Goal: Task Accomplishment & Management: Use online tool/utility

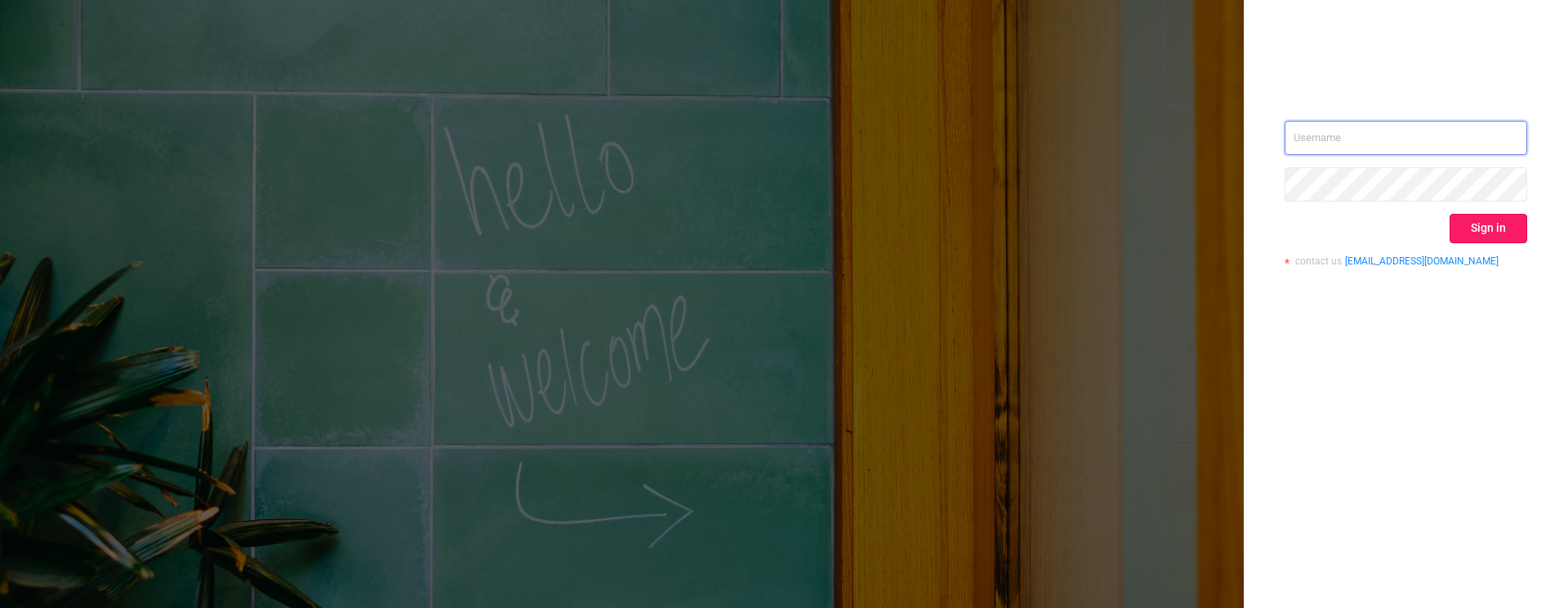
type input "mary@lunamedia.io"
click at [1488, 225] on button "Sign in" at bounding box center [1488, 229] width 78 height 29
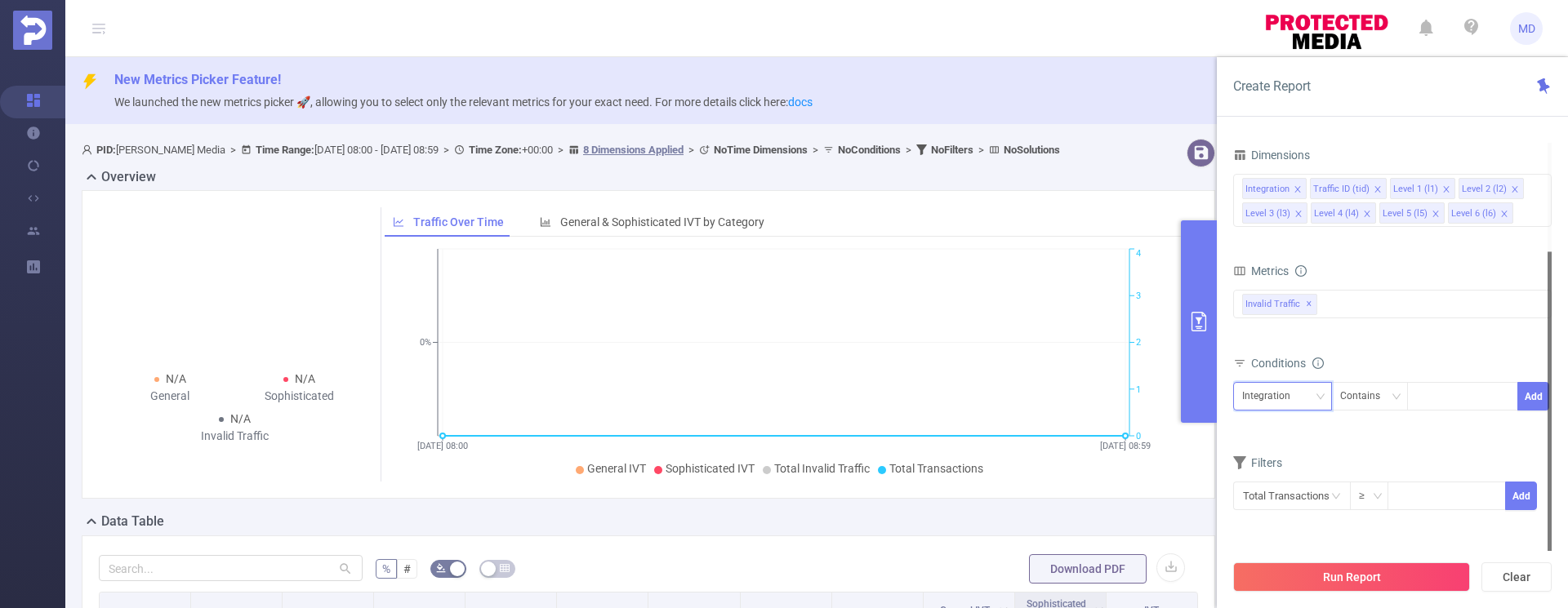
click at [1316, 398] on icon "icon: down" at bounding box center [1320, 396] width 10 height 10
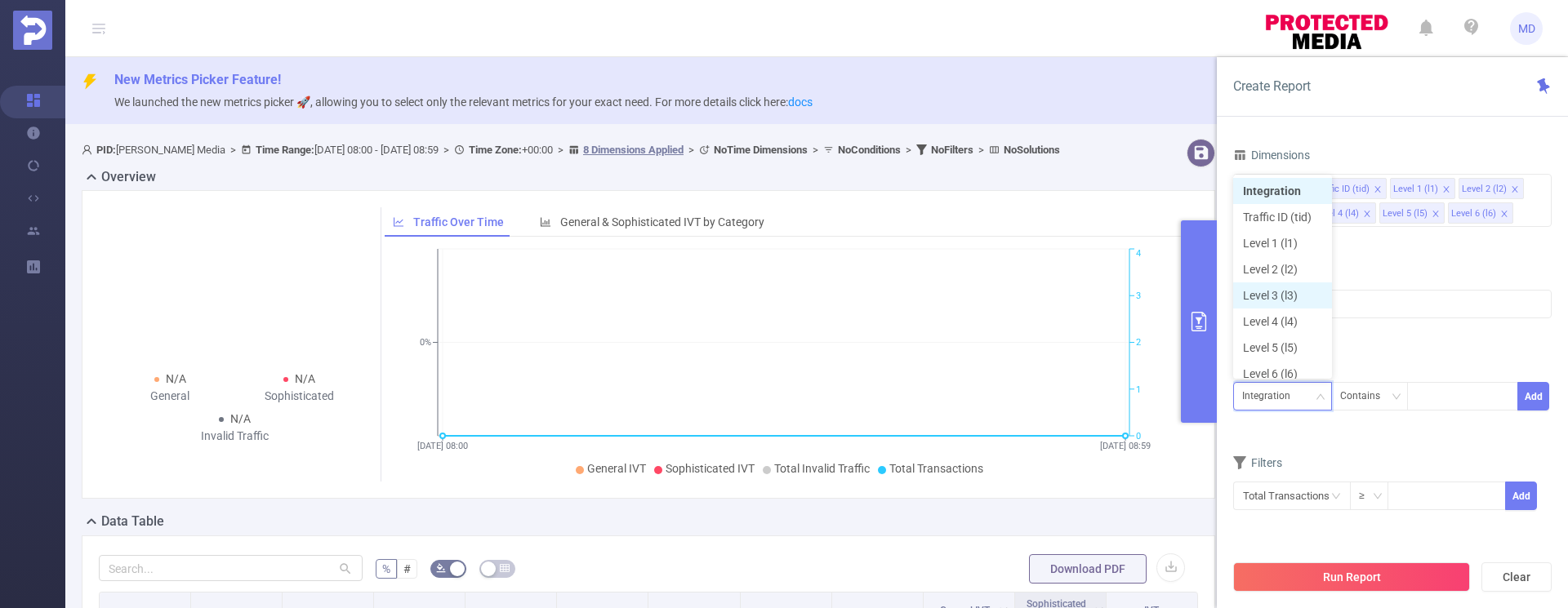
scroll to position [8, 0]
click at [1290, 234] on li "Level 1 (l1)" at bounding box center [1282, 235] width 99 height 27
click at [1426, 395] on div at bounding box center [1462, 396] width 94 height 27
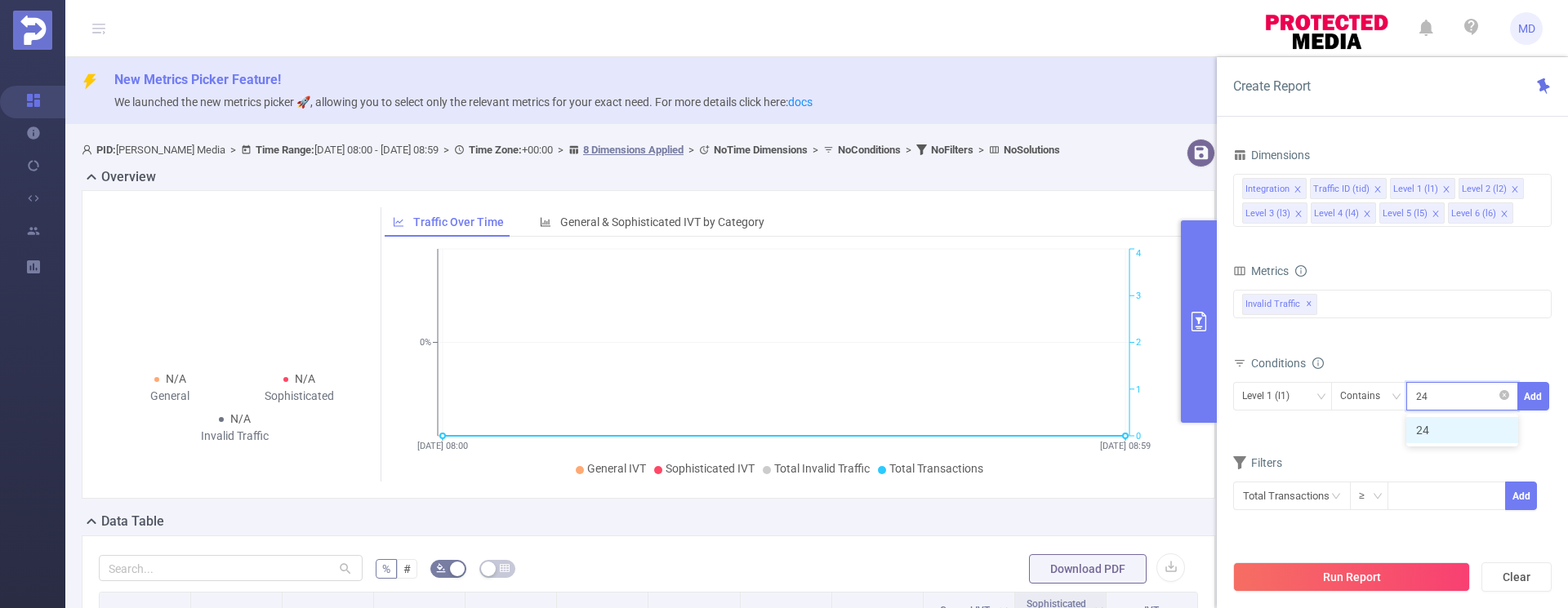
type input "2407"
click at [1530, 402] on button "Add" at bounding box center [1533, 396] width 32 height 28
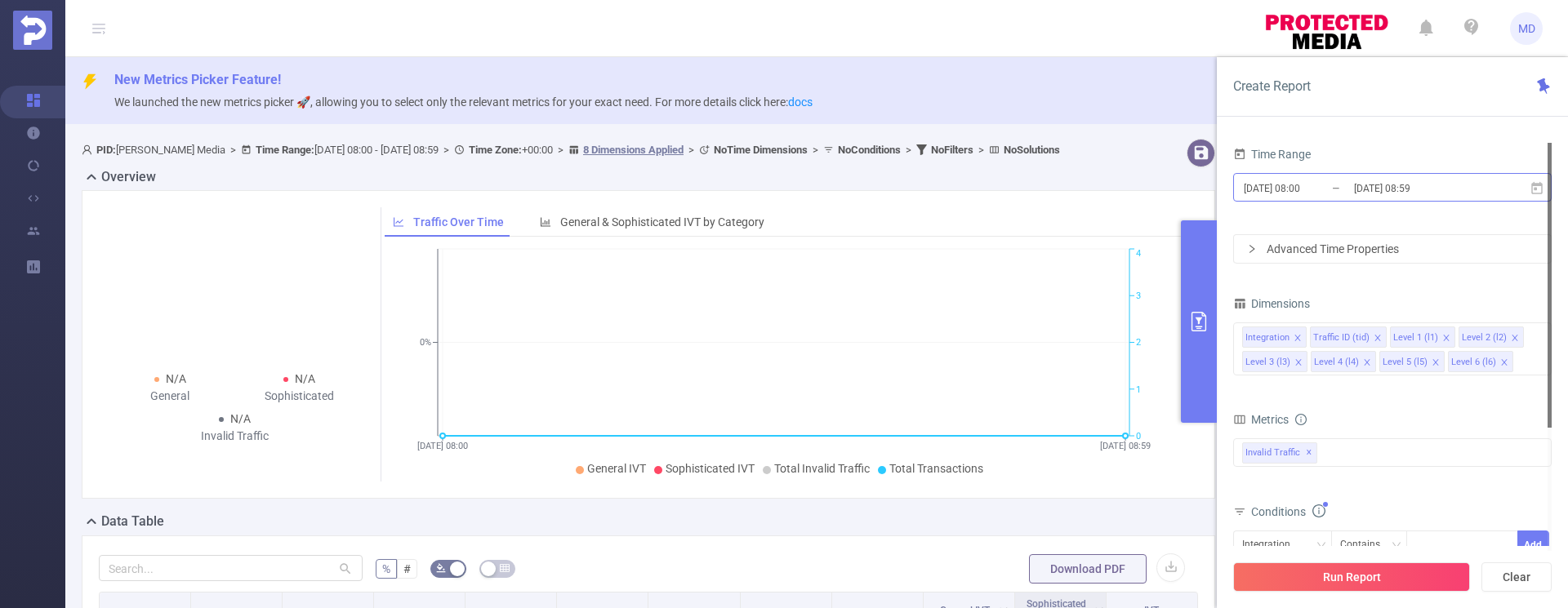
click at [1348, 186] on input "2025-09-01 08:00" at bounding box center [1308, 188] width 132 height 22
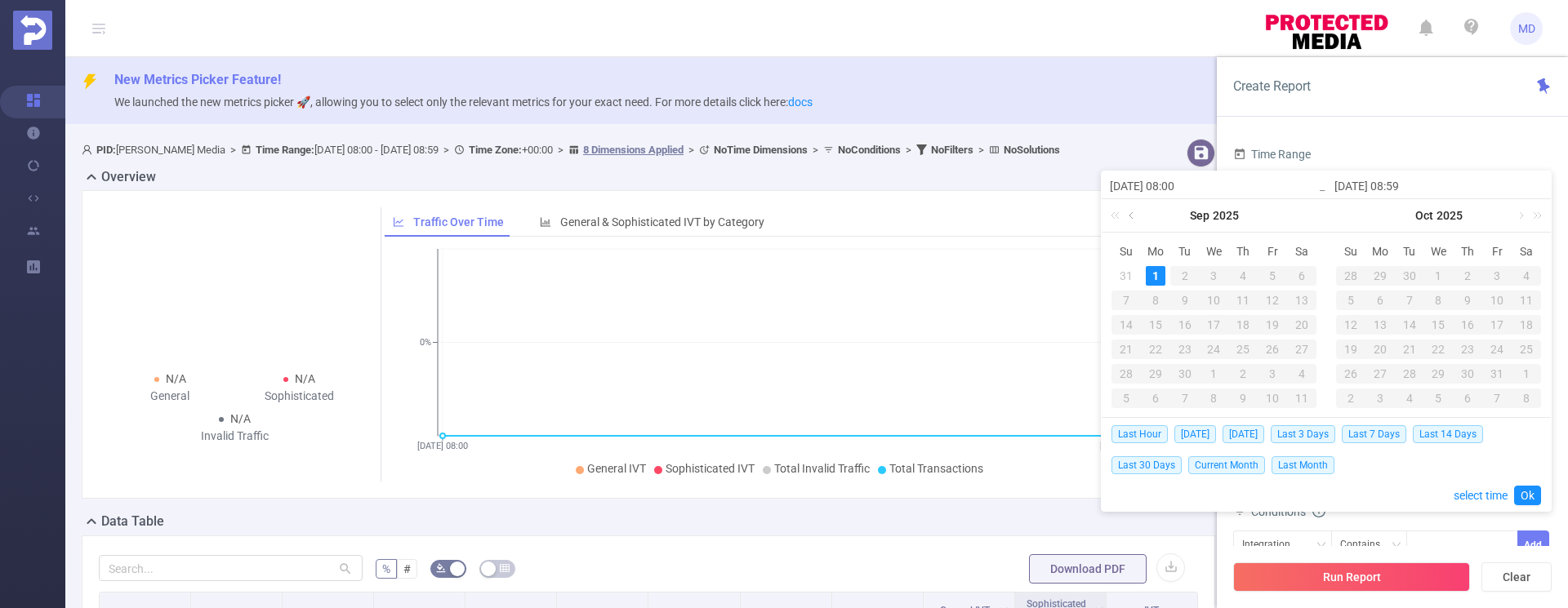
click at [1134, 220] on link at bounding box center [1133, 216] width 15 height 33
click at [1181, 373] on div "26" at bounding box center [1184, 374] width 19 height 19
click at [1380, 277] on div "1" at bounding box center [1379, 276] width 19 height 19
type input "2025-08-26 08:00"
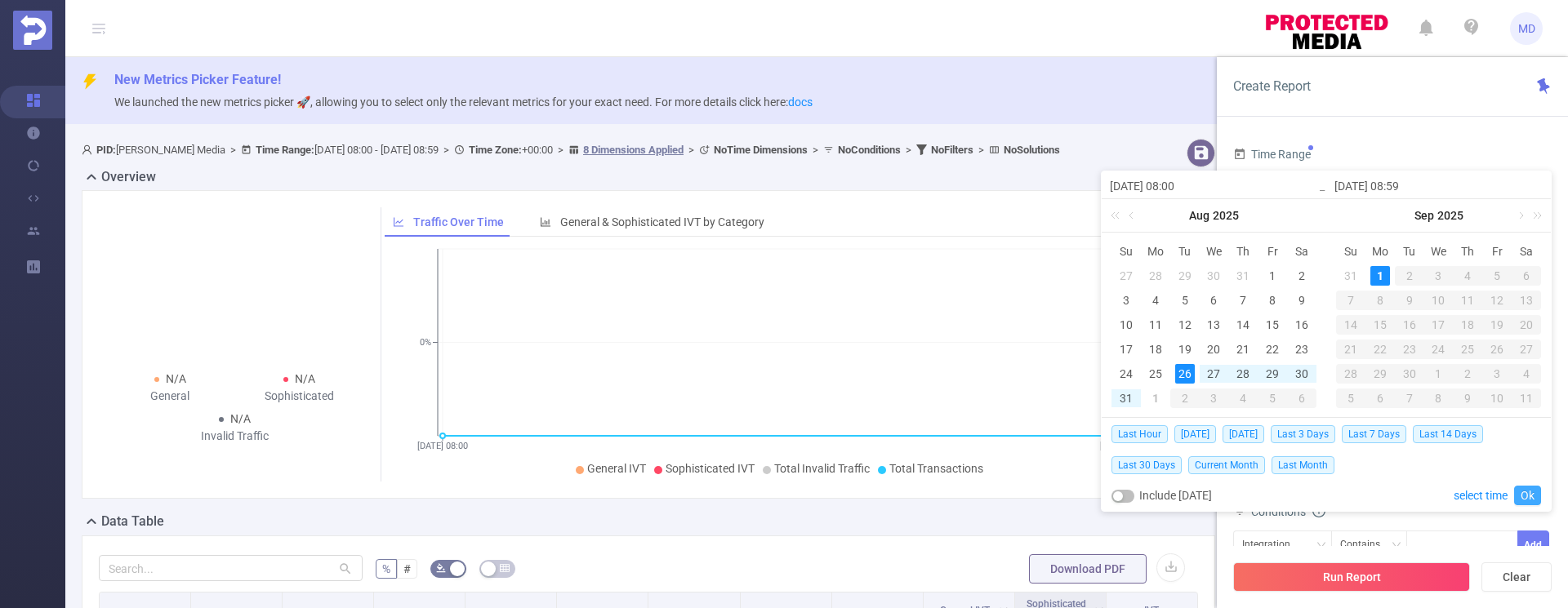
click at [1531, 494] on link "Ok" at bounding box center [1527, 495] width 27 height 19
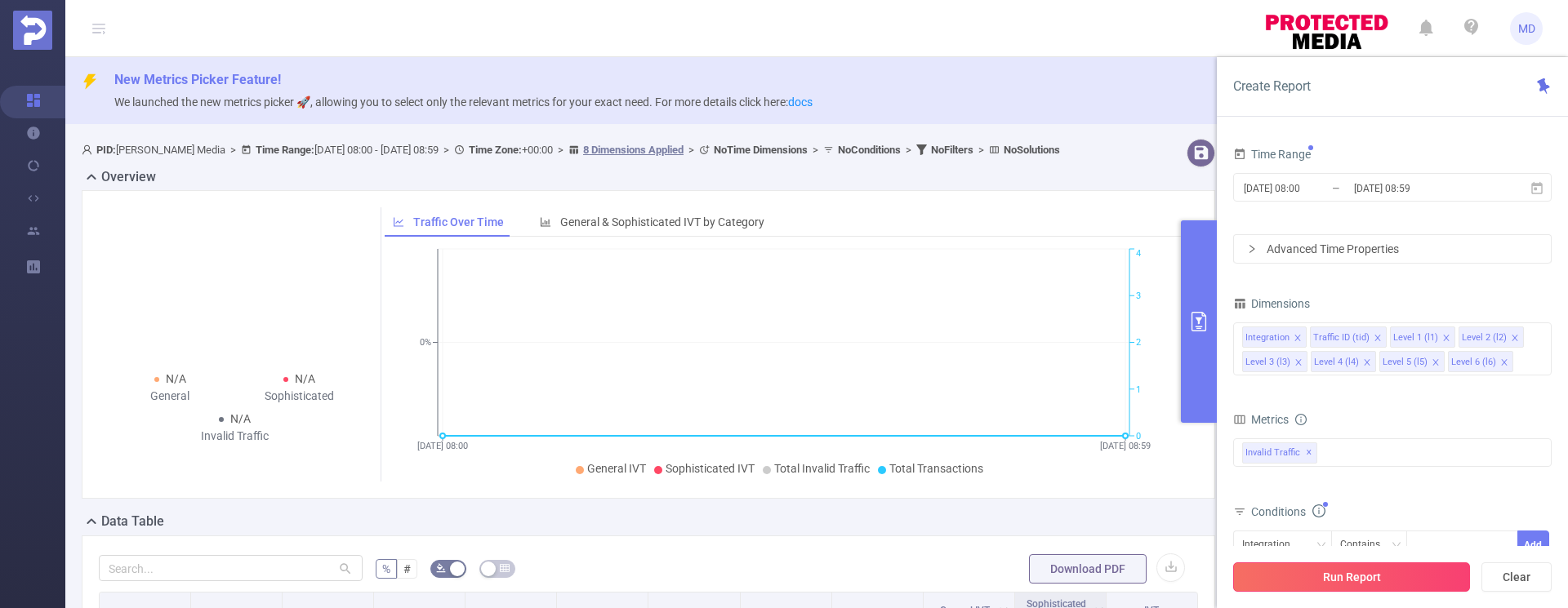
click at [1378, 585] on button "Run Report" at bounding box center [1351, 577] width 237 height 29
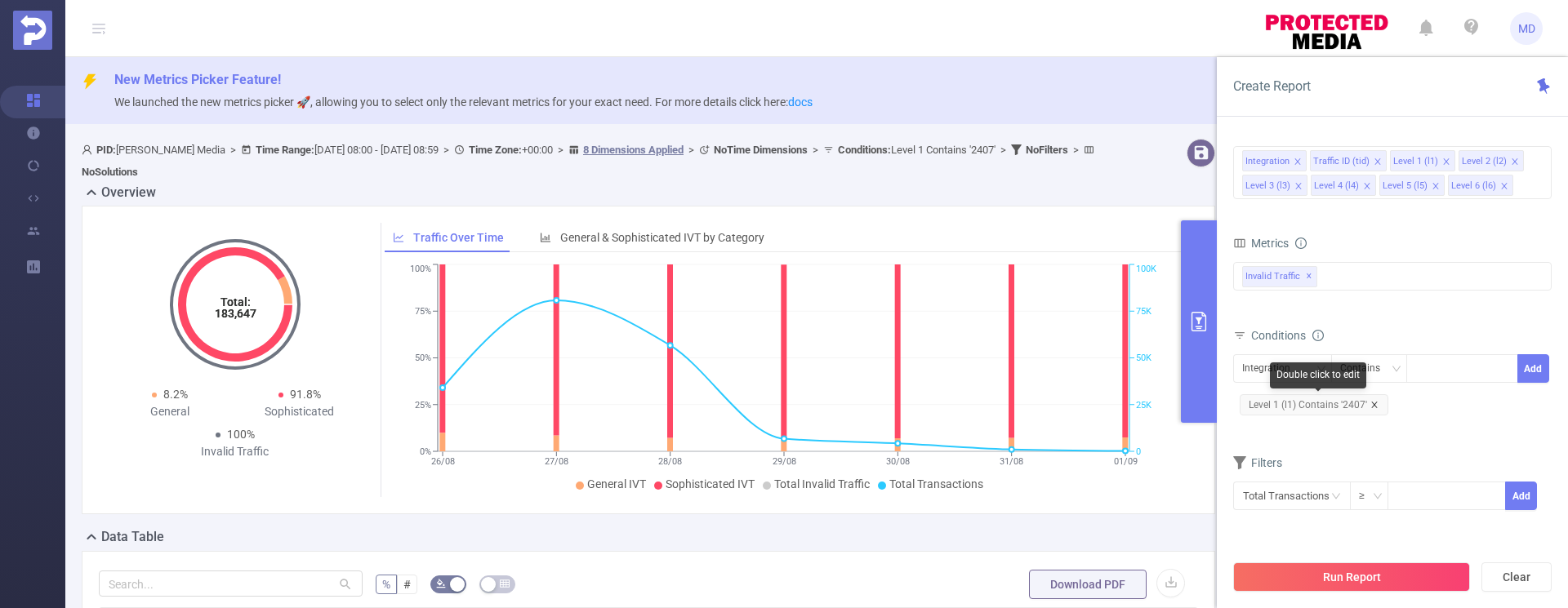
click at [1373, 403] on icon "icon: close" at bounding box center [1374, 405] width 8 height 8
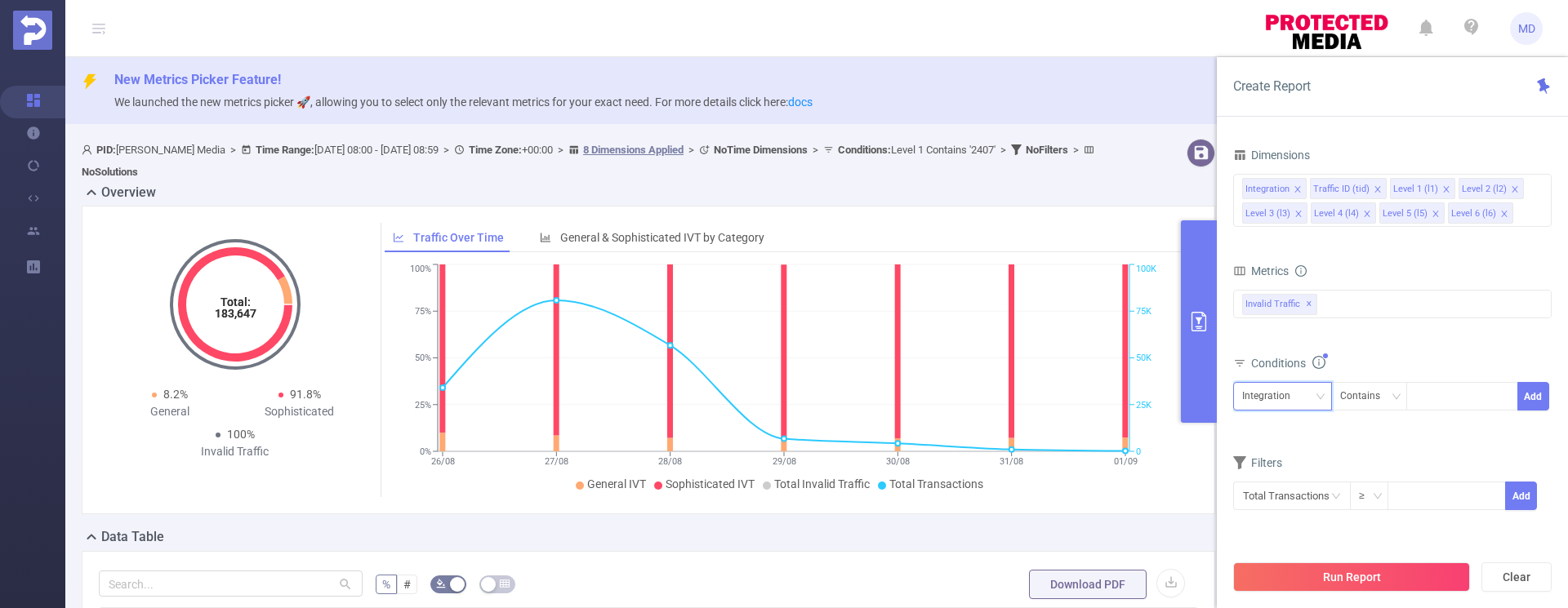
click at [1307, 390] on div "Integration" at bounding box center [1282, 396] width 81 height 27
click at [1299, 236] on li "Level 1 (l1)" at bounding box center [1282, 235] width 99 height 27
click at [1459, 389] on div at bounding box center [1462, 396] width 94 height 27
type input "2359"
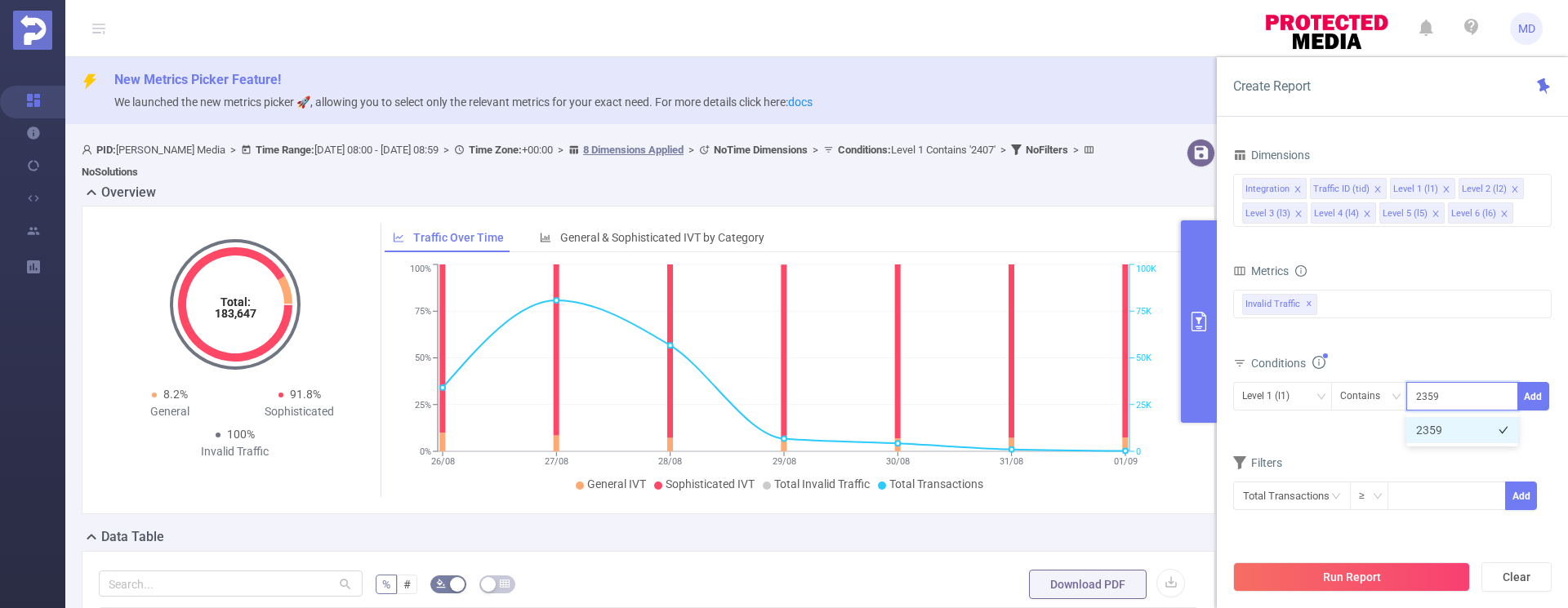
click at [1454, 425] on li "2359" at bounding box center [1462, 430] width 112 height 27
click at [1529, 397] on button "Add" at bounding box center [1533, 396] width 32 height 28
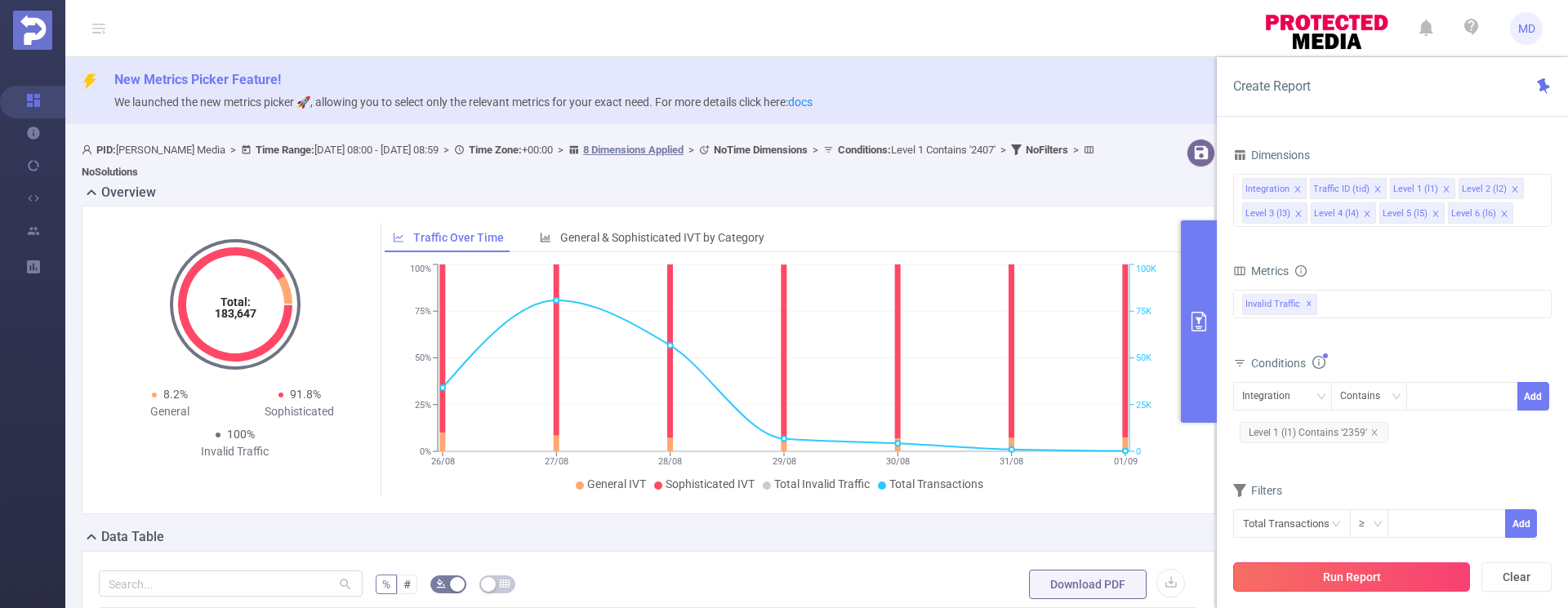
click at [1352, 577] on button "Run Report" at bounding box center [1351, 577] width 237 height 29
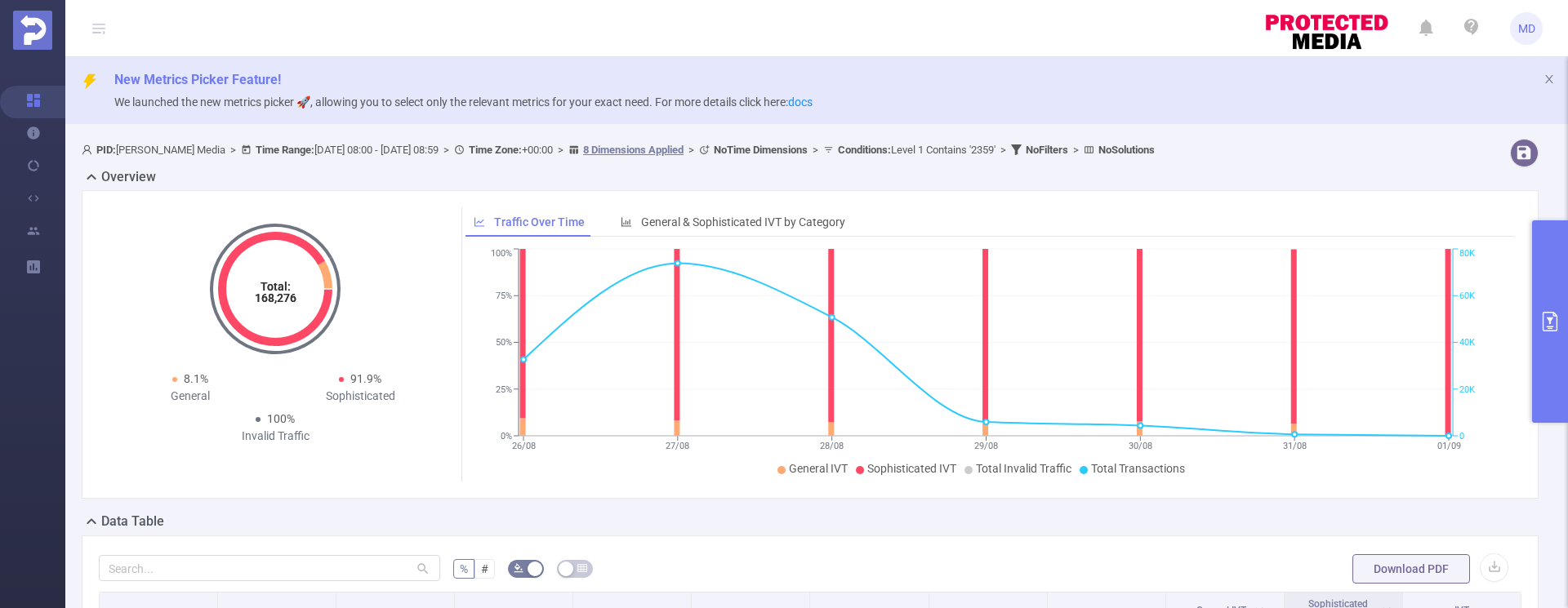
click at [1545, 321] on icon "primary" at bounding box center [1550, 321] width 19 height 19
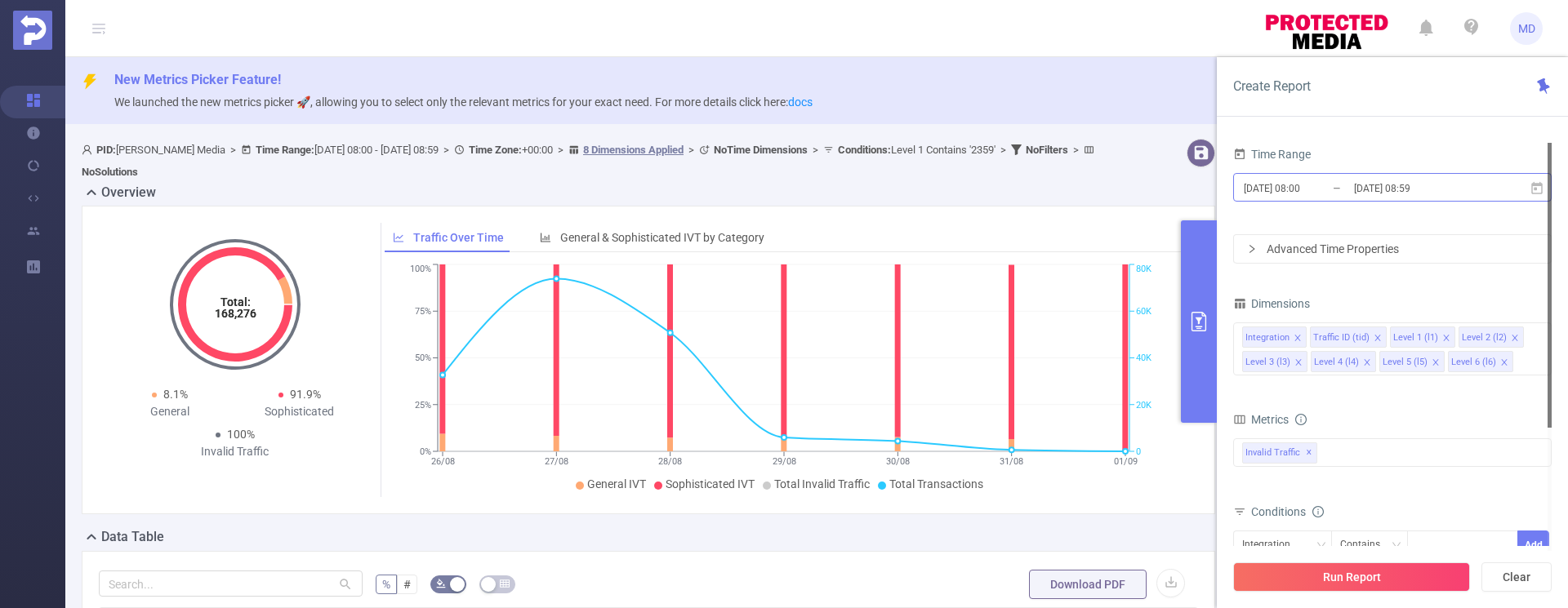
click at [1376, 190] on input "2025-09-01 08:59" at bounding box center [1419, 188] width 132 height 22
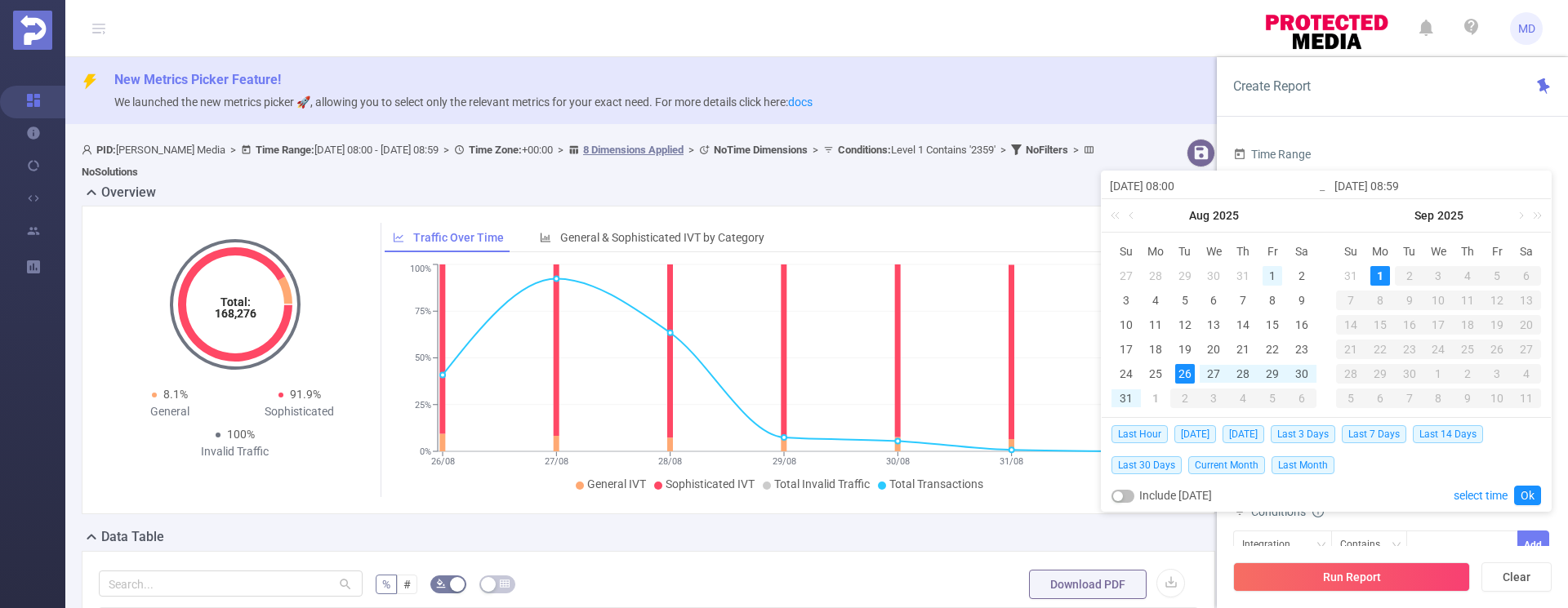
click at [1269, 273] on div "1" at bounding box center [1272, 276] width 19 height 19
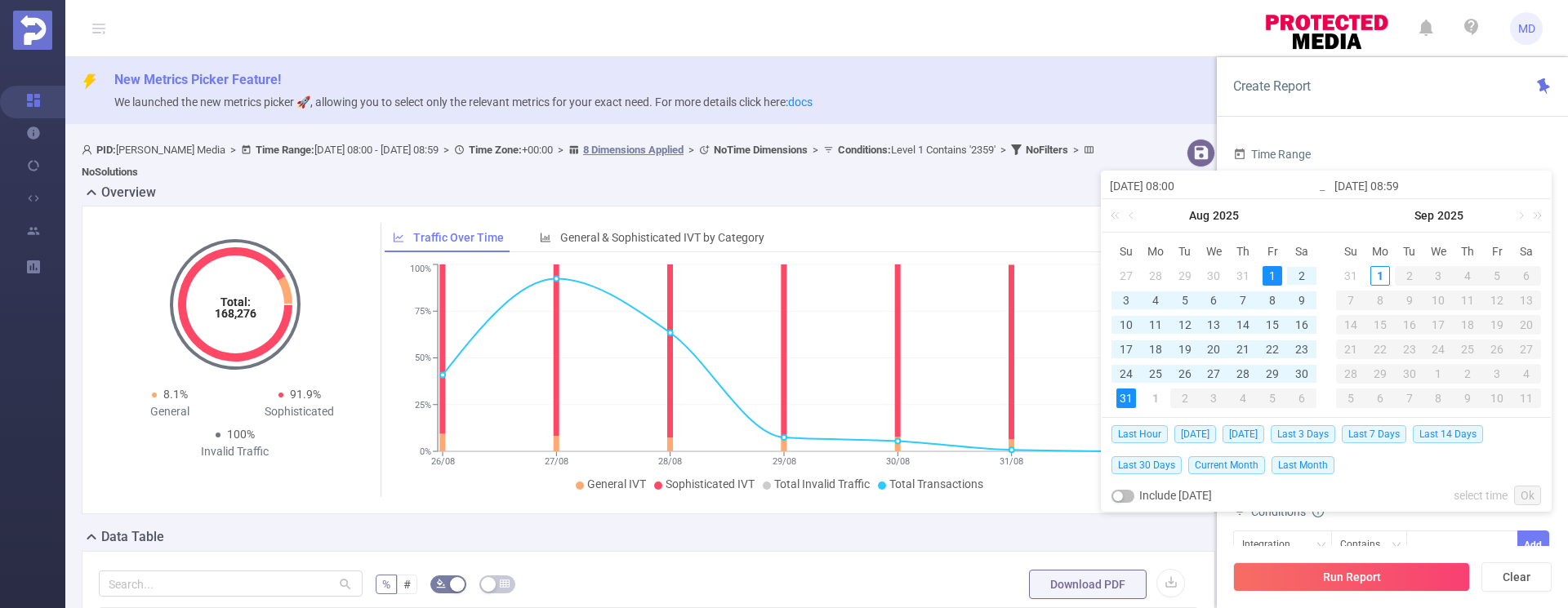
click at [1127, 398] on div "31" at bounding box center [1126, 397] width 19 height 19
type input "[DATE] 08:00"
type input "[DATE] 08:59"
type input "[DATE] 08:00"
type input "[DATE] 08:59"
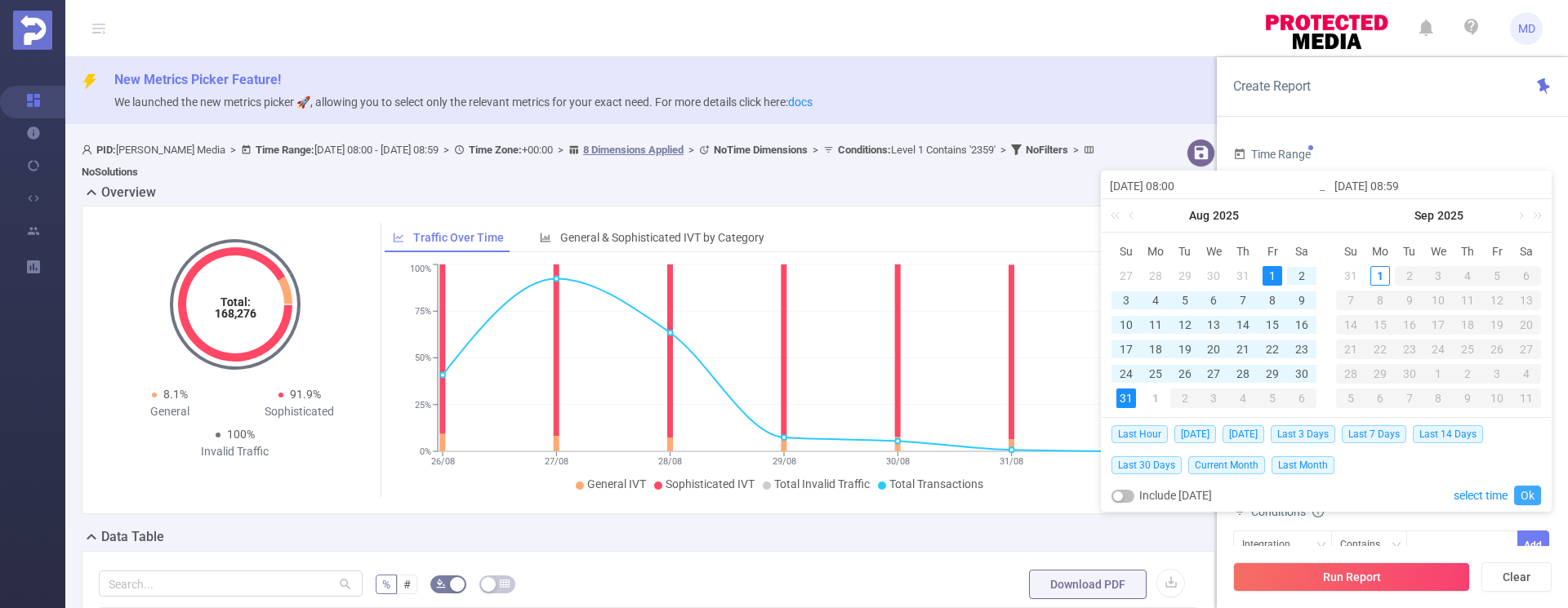
click at [1521, 497] on link "Ok" at bounding box center [1527, 495] width 27 height 19
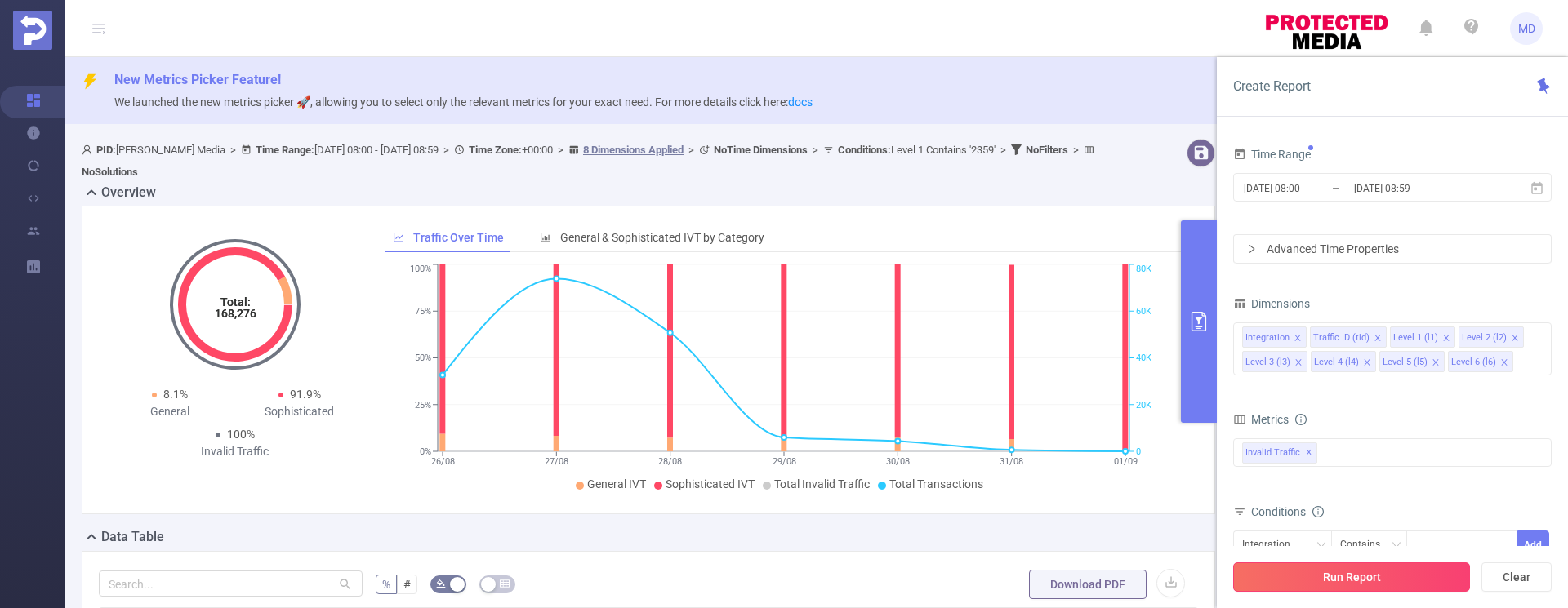
click at [1335, 579] on button "Run Report" at bounding box center [1351, 577] width 237 height 29
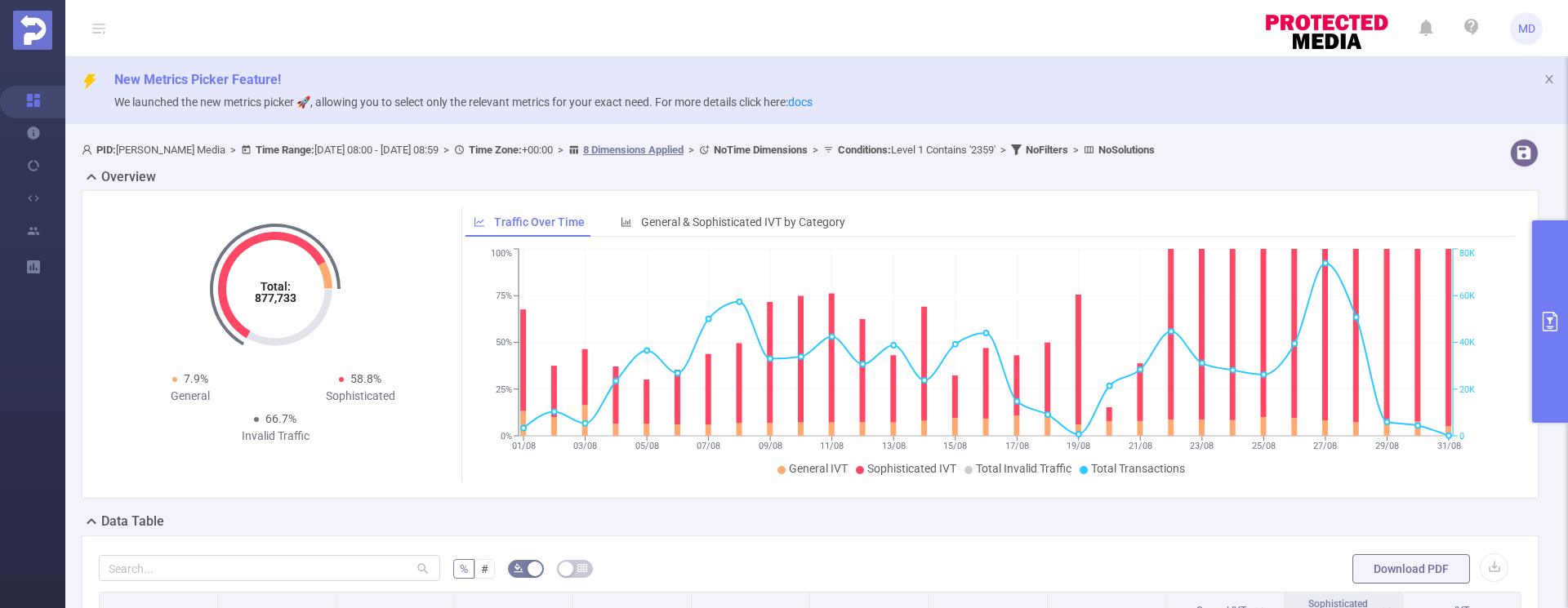
click at [1557, 320] on icon "primary" at bounding box center [1550, 321] width 15 height 19
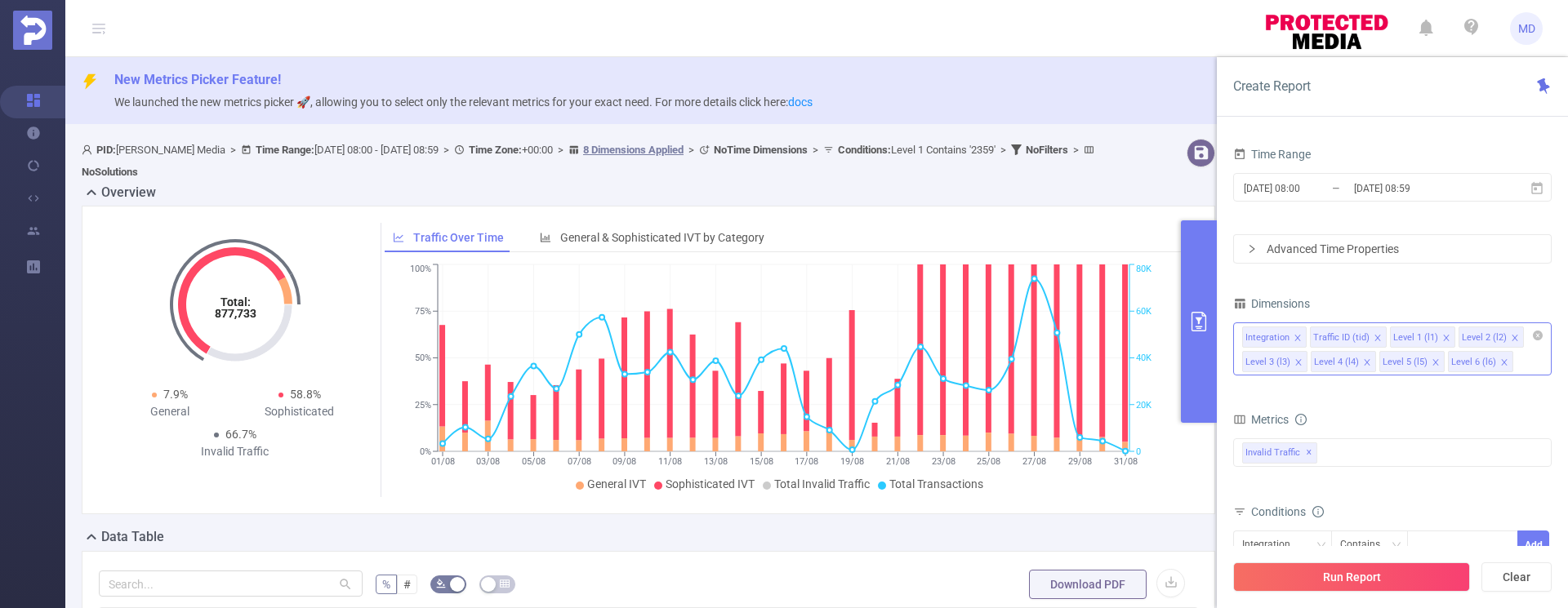
click at [1299, 362] on icon "icon: close" at bounding box center [1298, 362] width 8 height 8
click at [1203, 331] on button "primary" at bounding box center [1198, 321] width 36 height 202
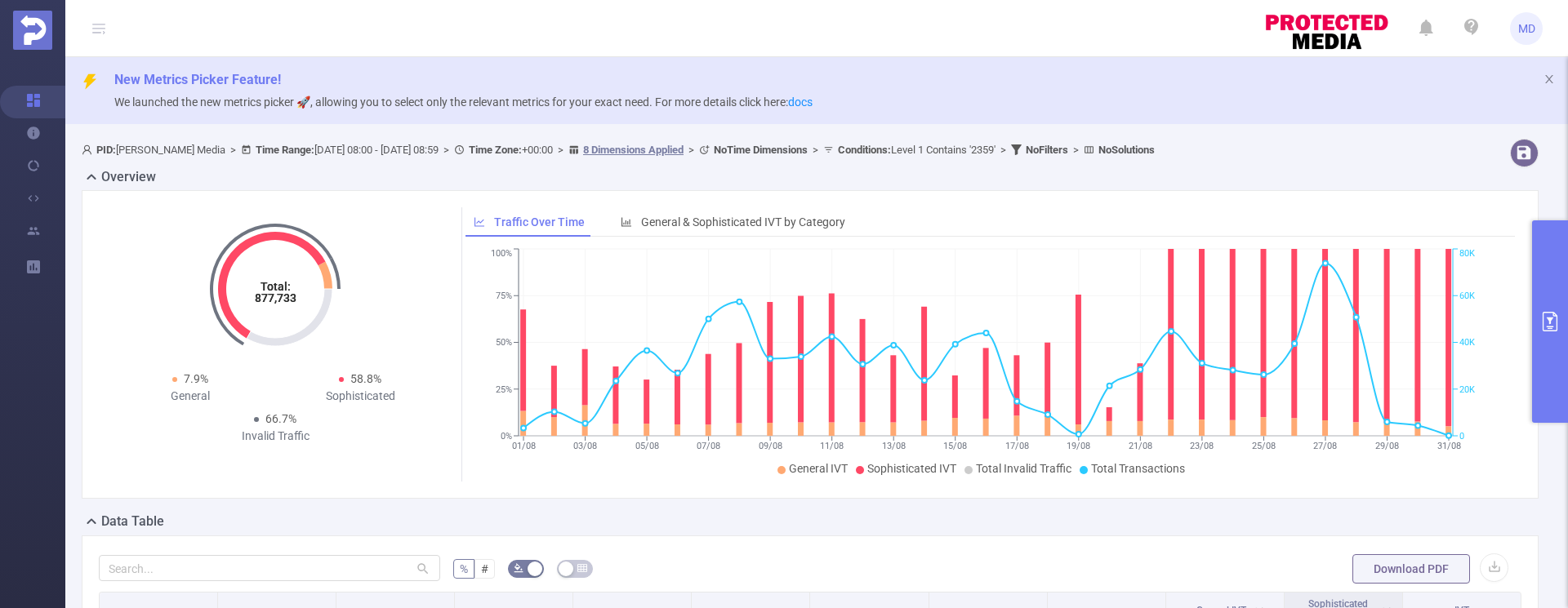
click at [1543, 304] on button "primary" at bounding box center [1550, 321] width 36 height 202
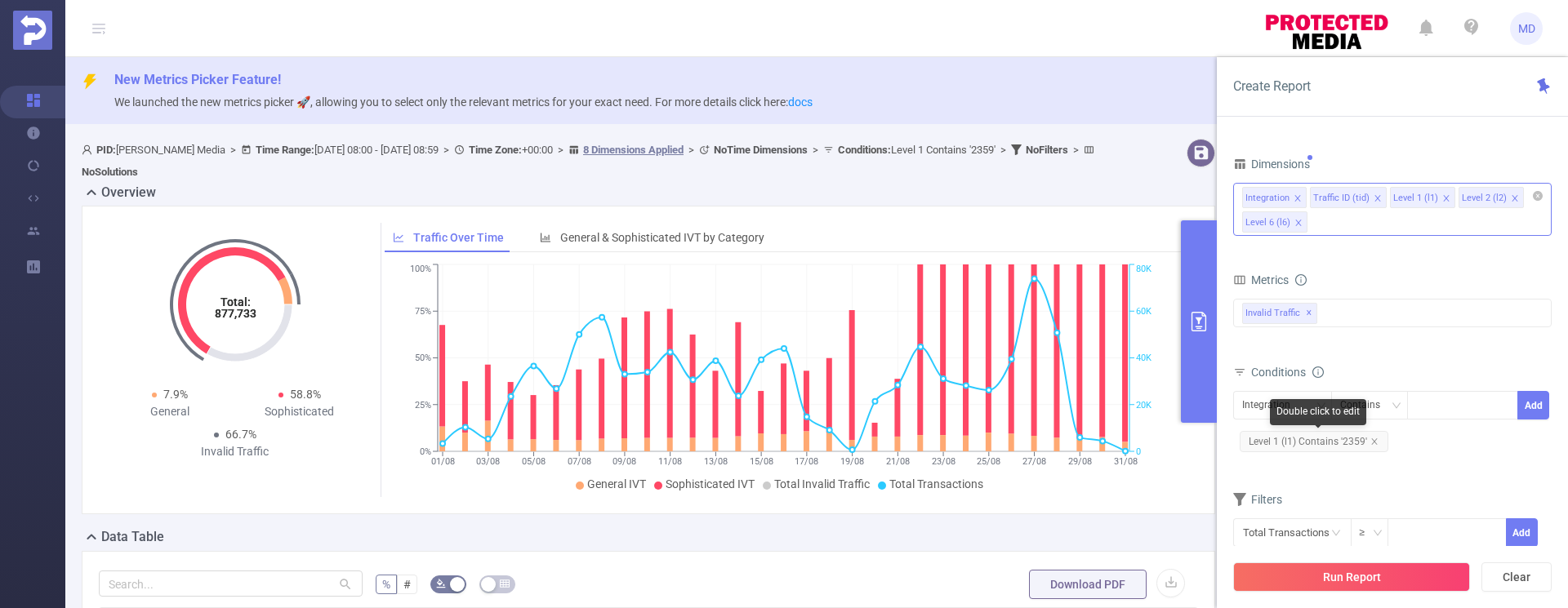
drag, startPoint x: 1371, startPoint y: 443, endPoint x: 1338, endPoint y: 433, distance: 34.5
click at [1371, 443] on icon "icon: close" at bounding box center [1374, 441] width 8 height 8
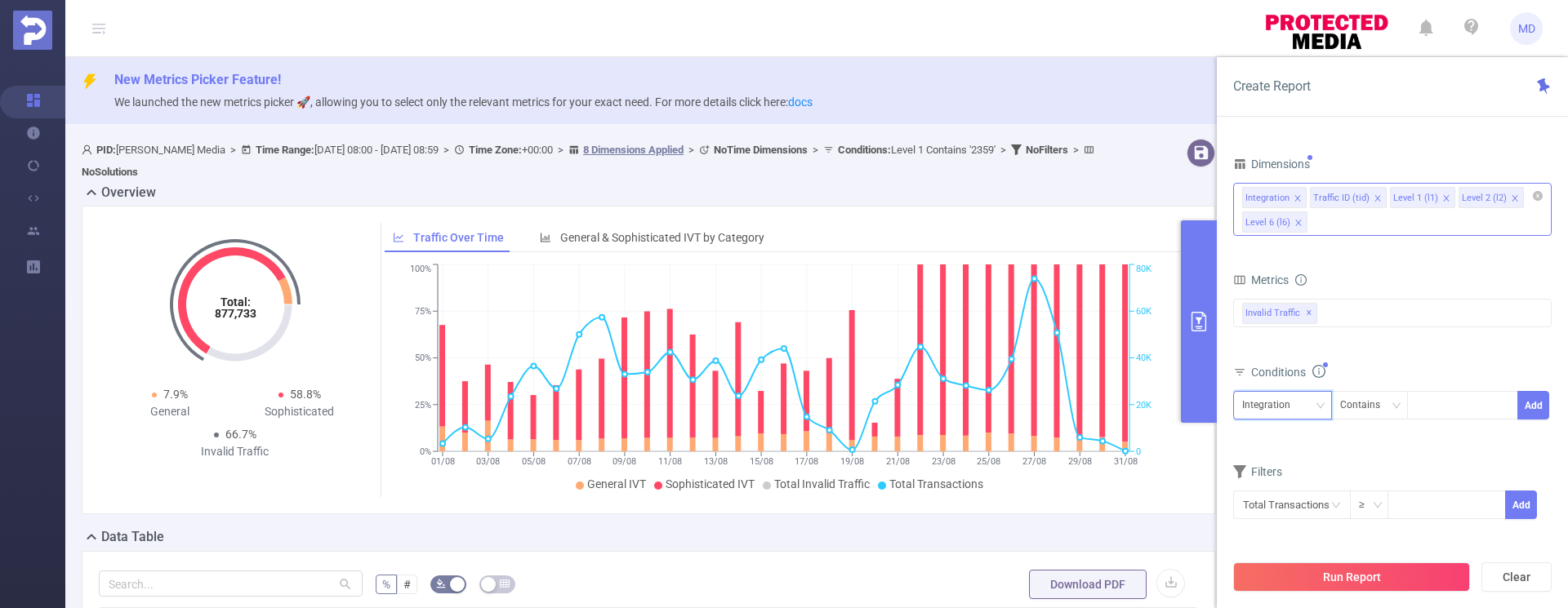
click at [1279, 411] on div "Integration" at bounding box center [1271, 405] width 60 height 27
click at [1274, 483] on li "Level 1 (l1)" at bounding box center [1282, 492] width 99 height 27
click at [1449, 407] on div at bounding box center [1462, 405] width 94 height 27
type input "1697"
click at [1538, 411] on button "Add" at bounding box center [1533, 405] width 32 height 28
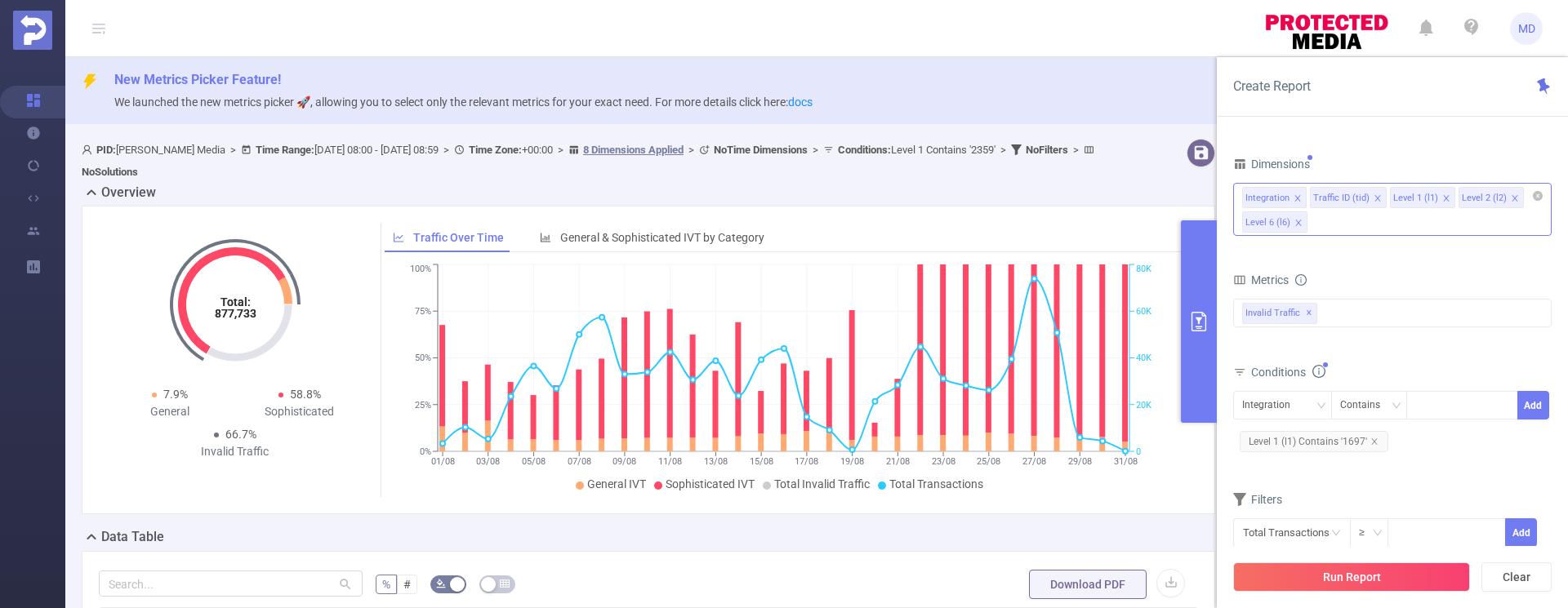
click at [1375, 559] on div "Run Report Clear" at bounding box center [1392, 578] width 351 height 62
click at [1373, 565] on button "Run Report" at bounding box center [1351, 577] width 237 height 29
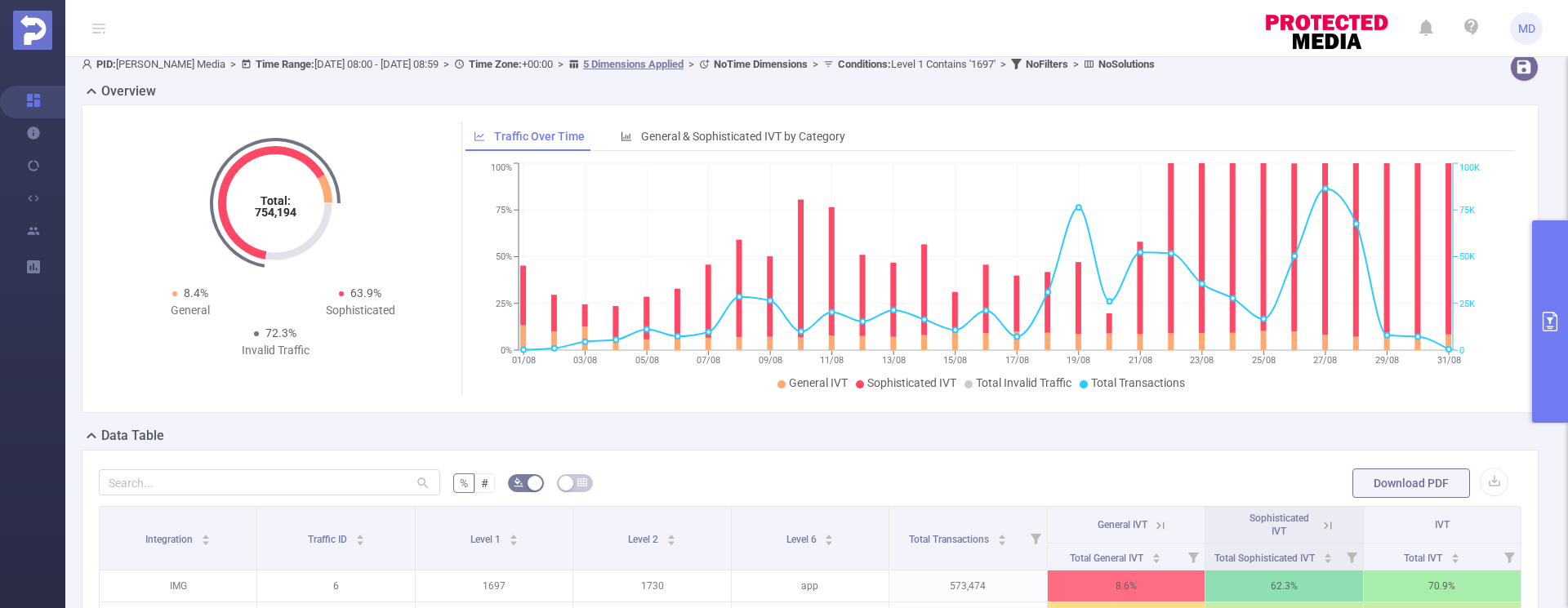
scroll to position [53, 0]
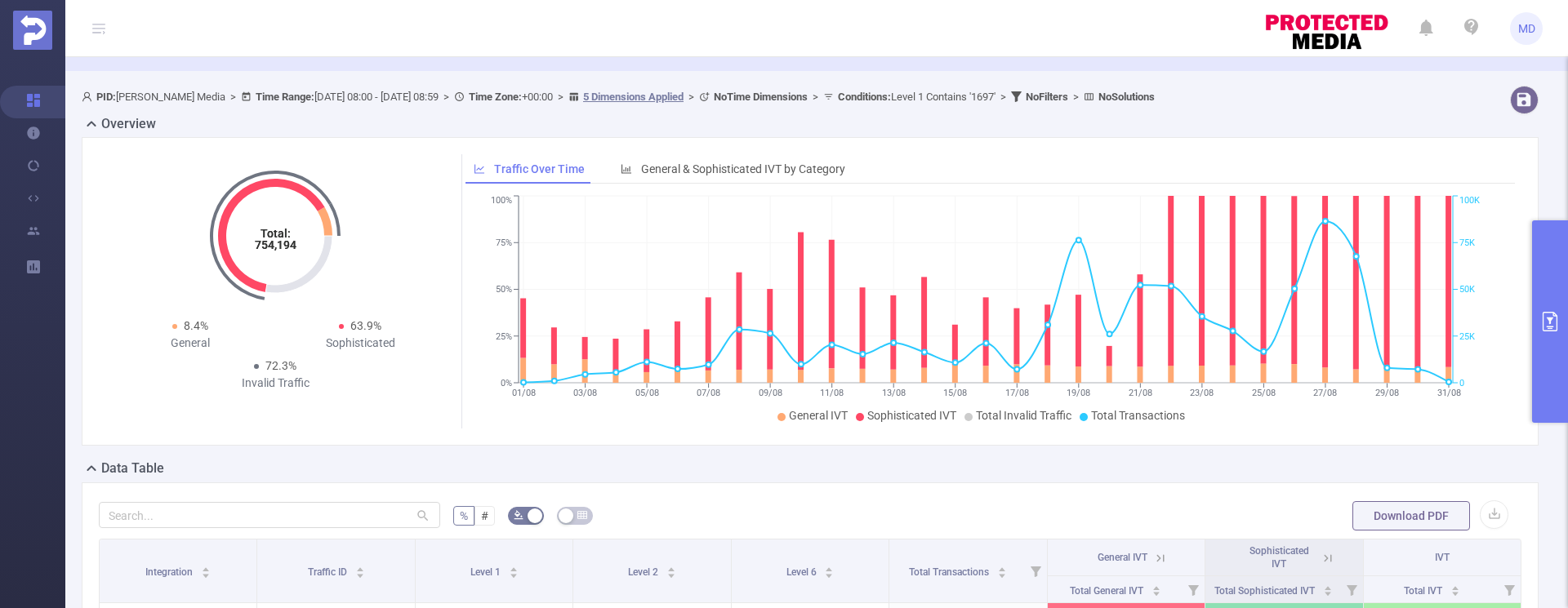
click at [1541, 320] on icon "primary" at bounding box center [1550, 321] width 19 height 19
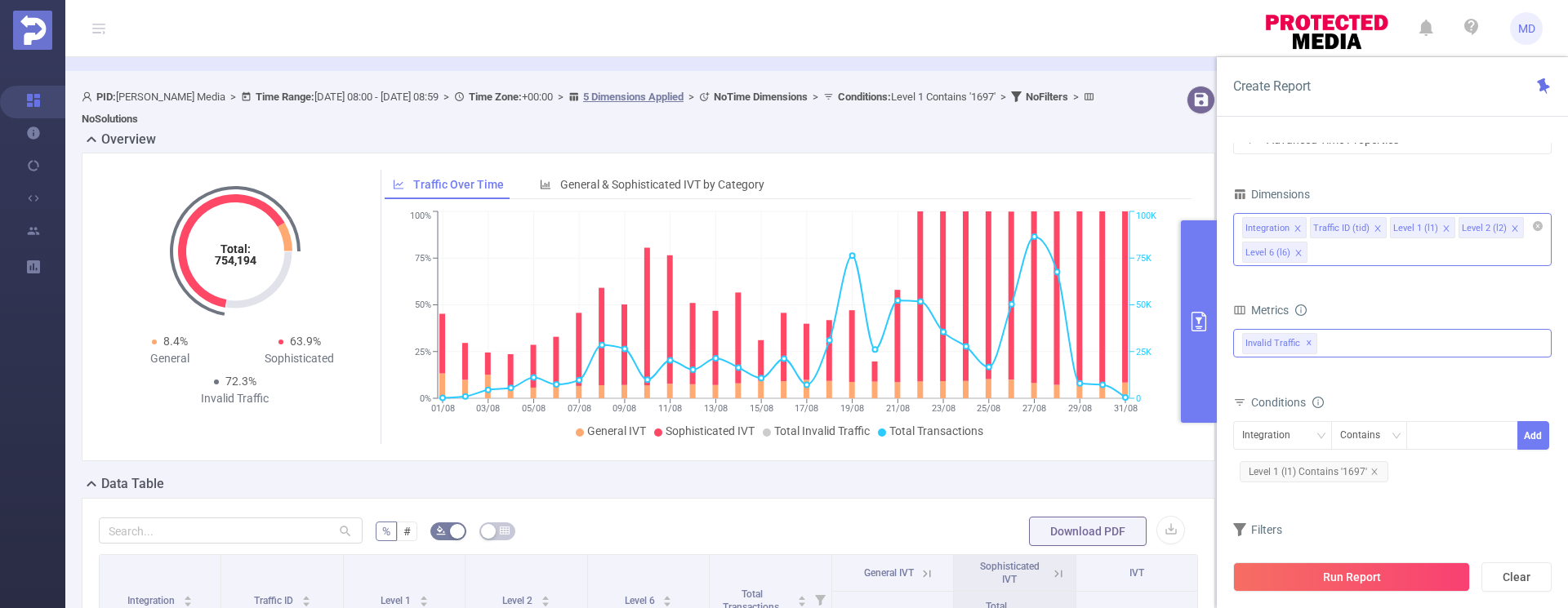
click at [1366, 353] on div "Invalid Traffic ✕" at bounding box center [1392, 342] width 319 height 28
click at [1389, 297] on form "Dimensions Integration Traffic ID (tid) Level 1 (l1) Level 2 (l2) Level 6 (l6) …" at bounding box center [1392, 391] width 319 height 416
click at [1361, 253] on div "Integration Traffic ID (tid) Level 1 (l1) Level 2 (l2) Level 6 (l6)" at bounding box center [1392, 240] width 319 height 53
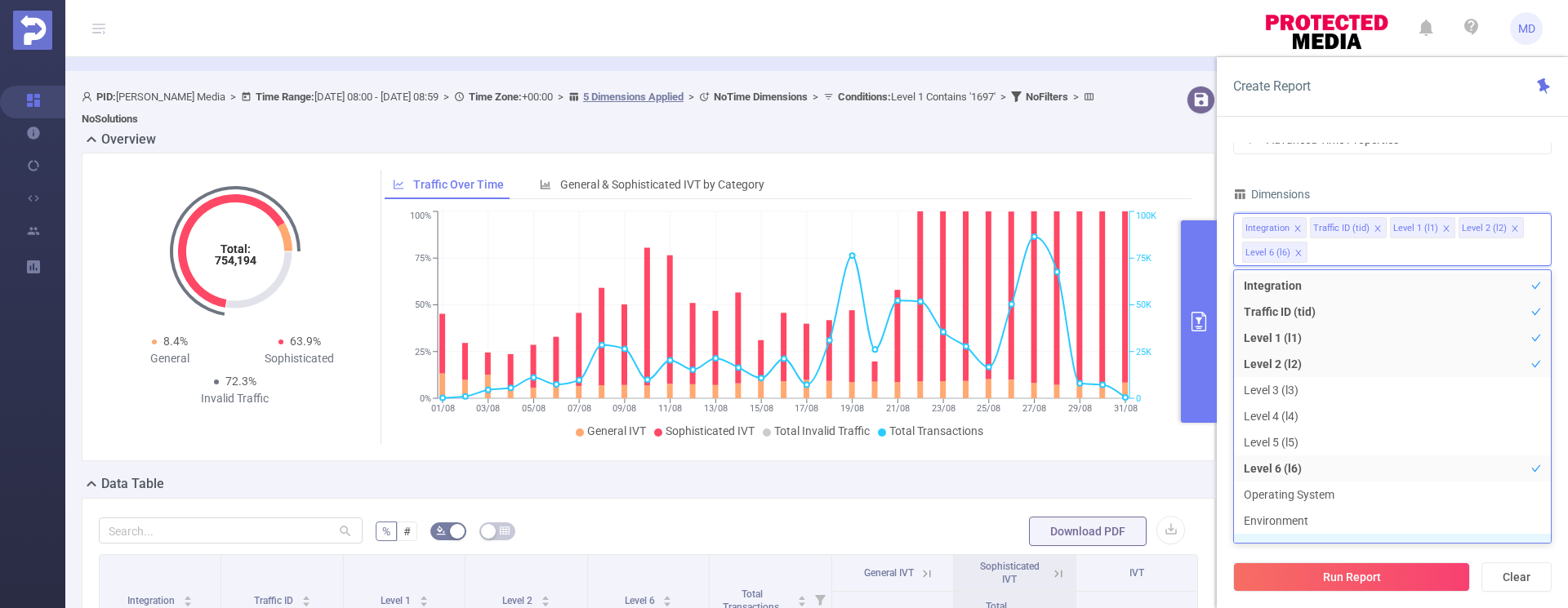
scroll to position [0, 0]
click at [1112, 451] on div "Total: 754,194 Total: 754,194 8.4% General 63.9% Sophisticated 72.3% Invalid Tr…" at bounding box center [648, 307] width 1134 height 309
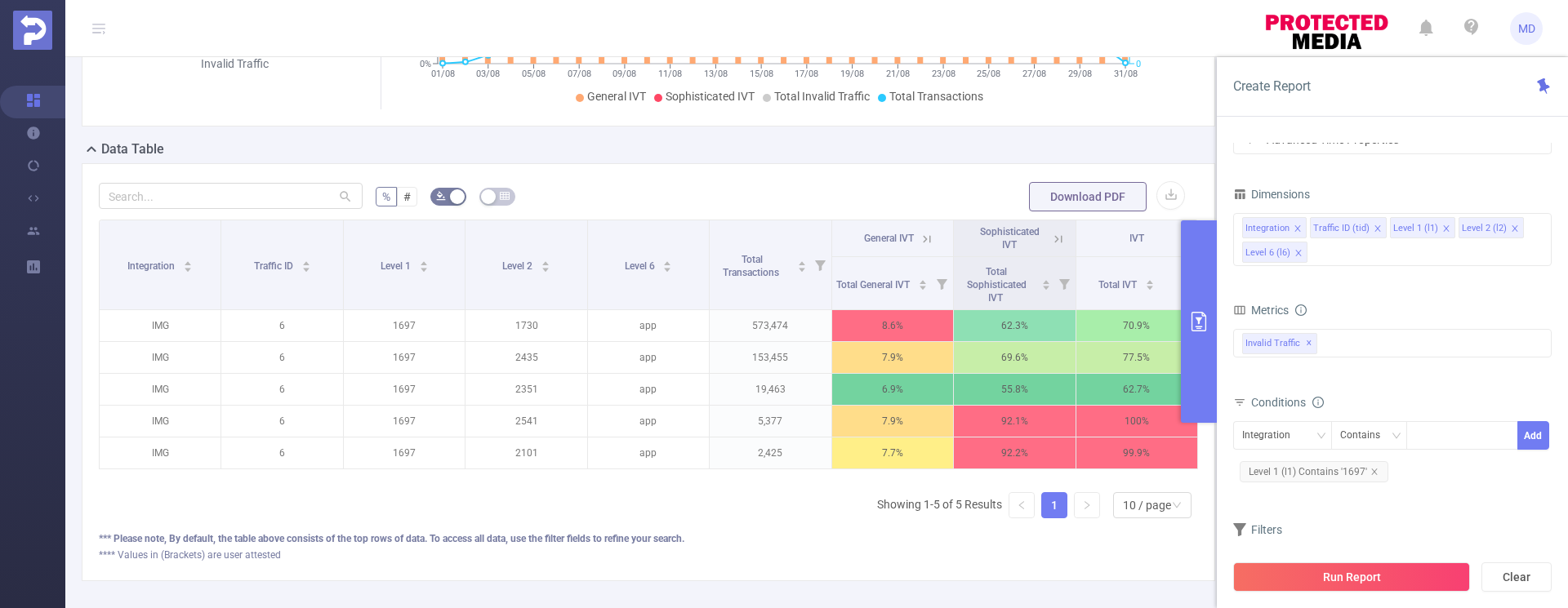
scroll to position [385, 0]
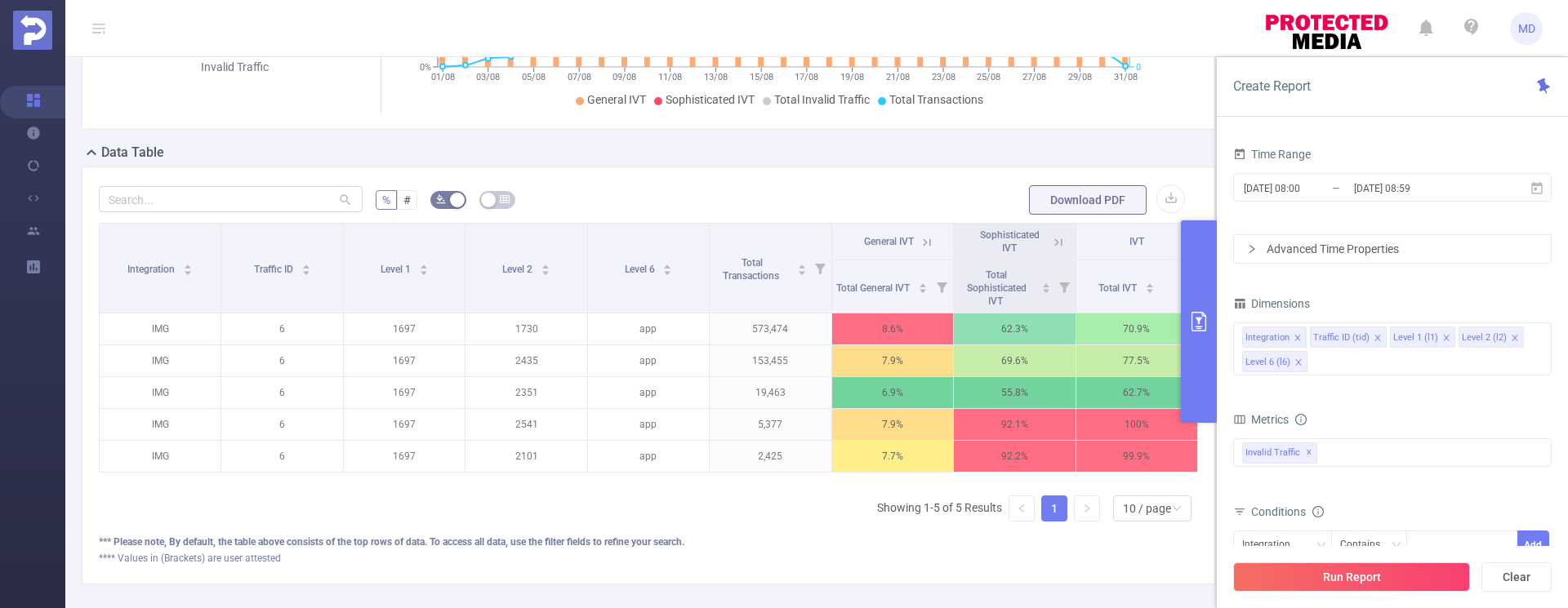
click at [1250, 250] on icon "icon: right" at bounding box center [1252, 249] width 10 height 10
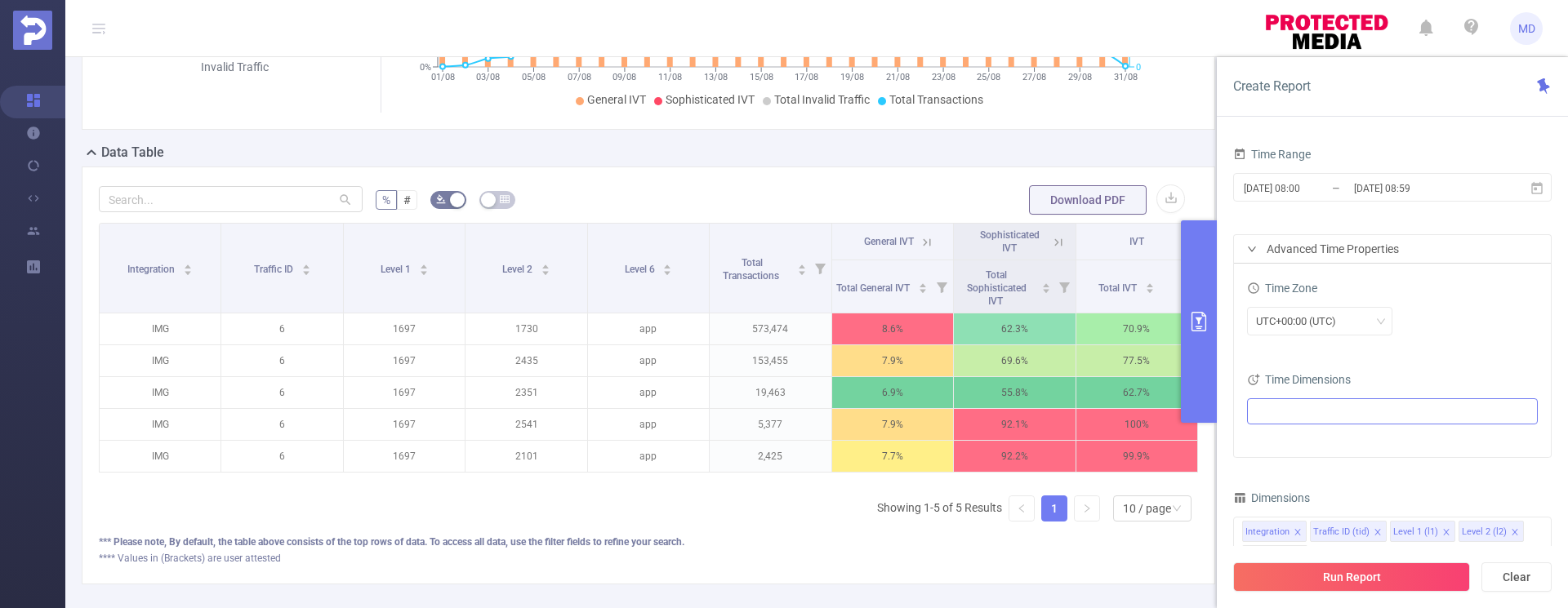
click at [1338, 418] on ul at bounding box center [1386, 411] width 268 height 25
click at [1316, 440] on span "(Example: 2025-09-01 )" at bounding box center [1352, 442] width 76 height 11
click at [1488, 324] on div "UTC+00:00 (UTC)" at bounding box center [1392, 320] width 290 height 28
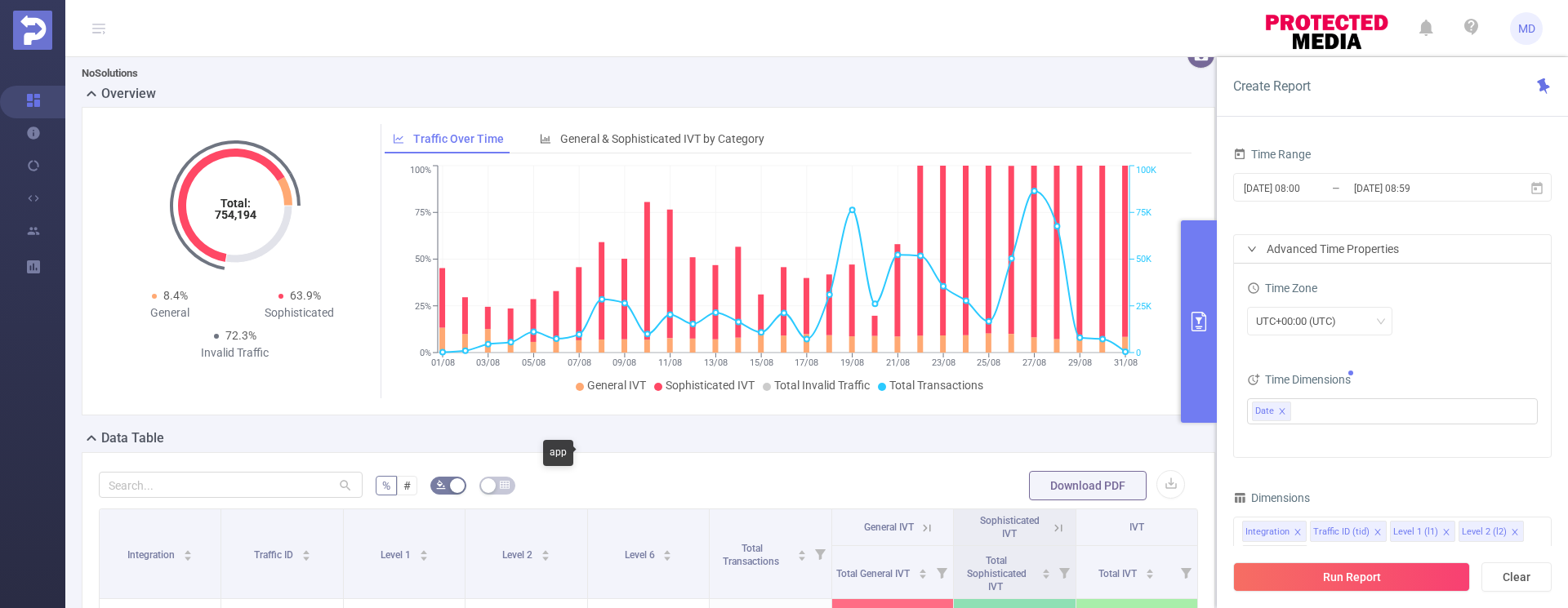
scroll to position [0, 0]
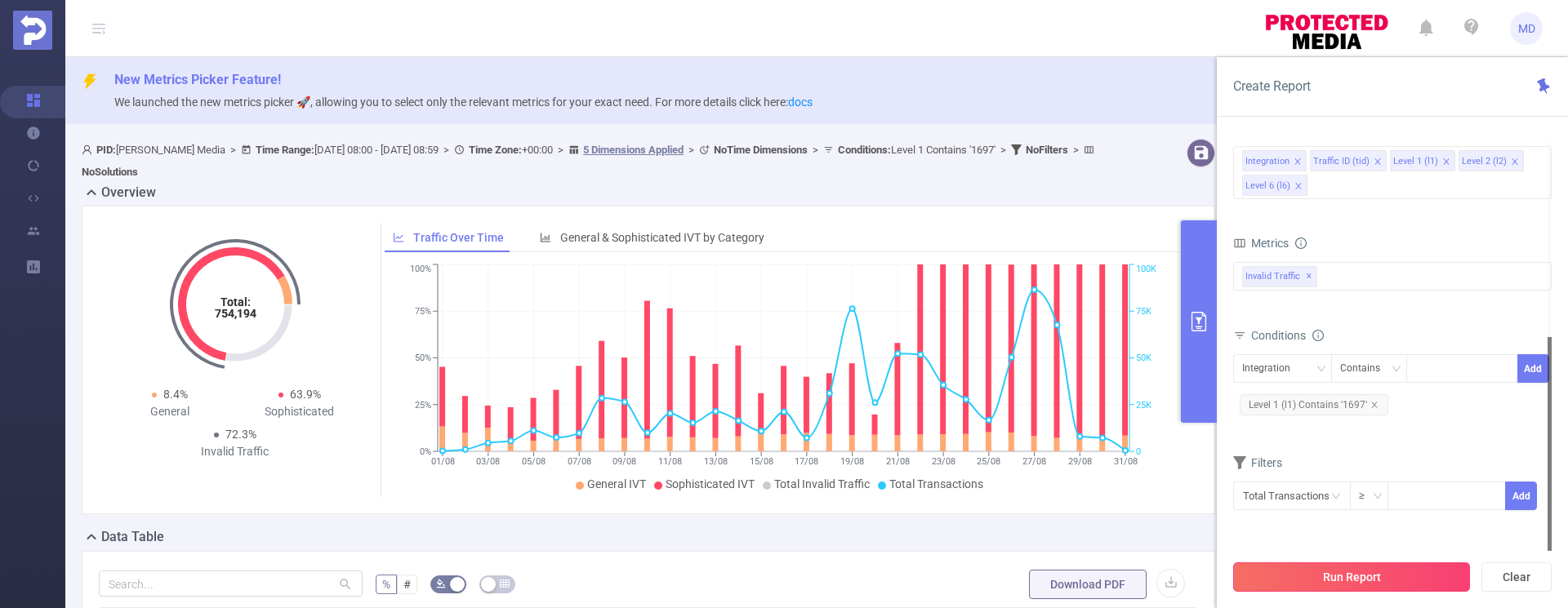
click at [1431, 568] on button "Run Report" at bounding box center [1351, 577] width 237 height 29
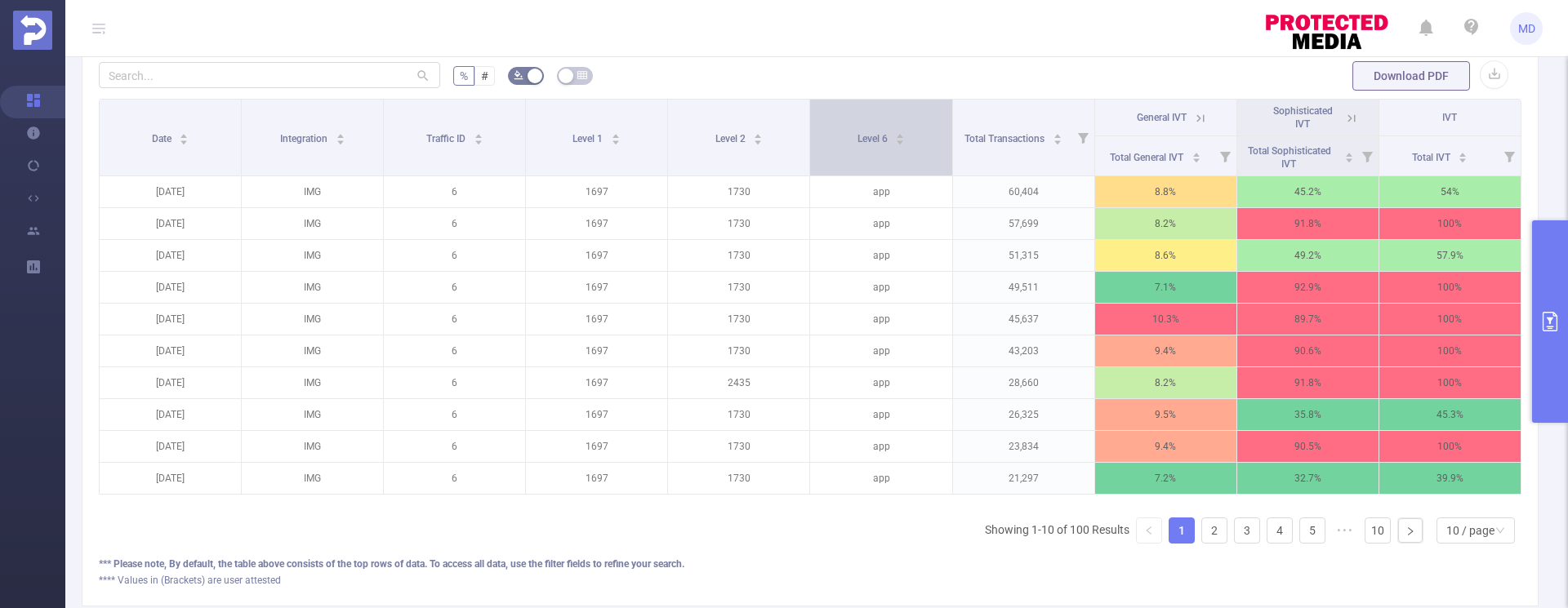
scroll to position [385, 0]
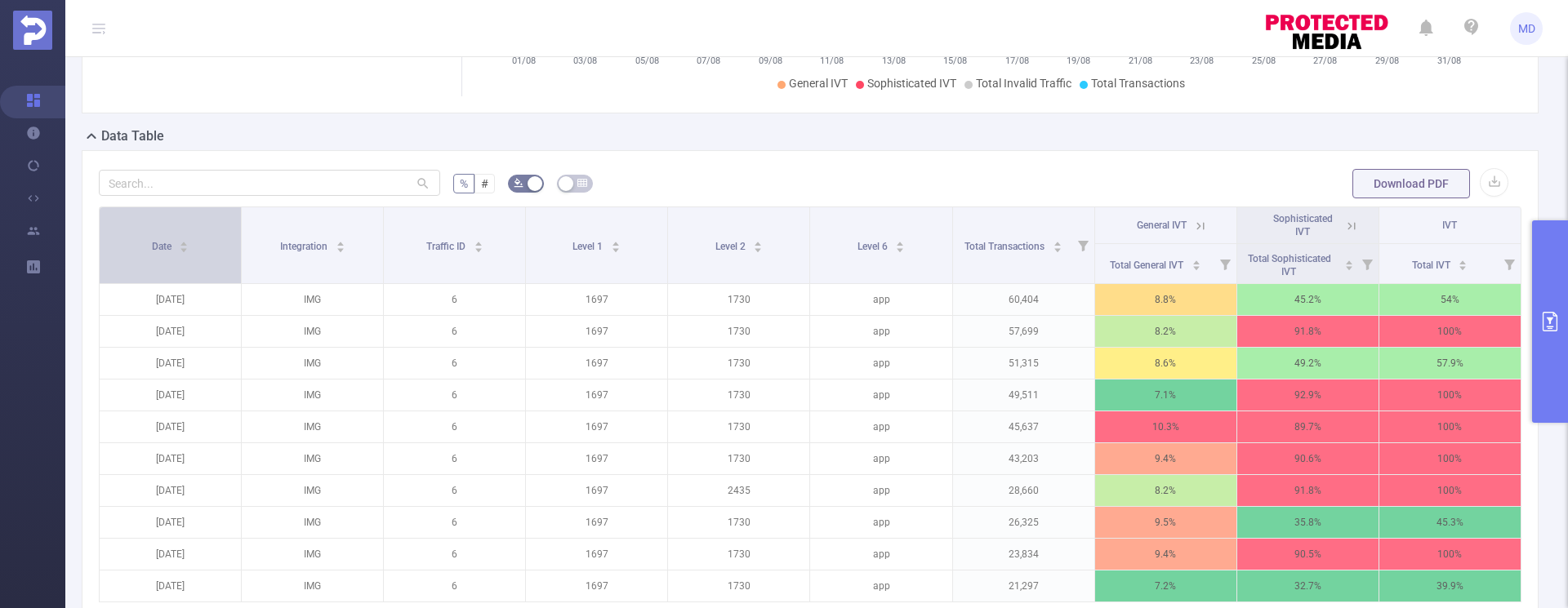
click at [185, 247] on icon "icon: caret-down" at bounding box center [184, 250] width 9 height 9
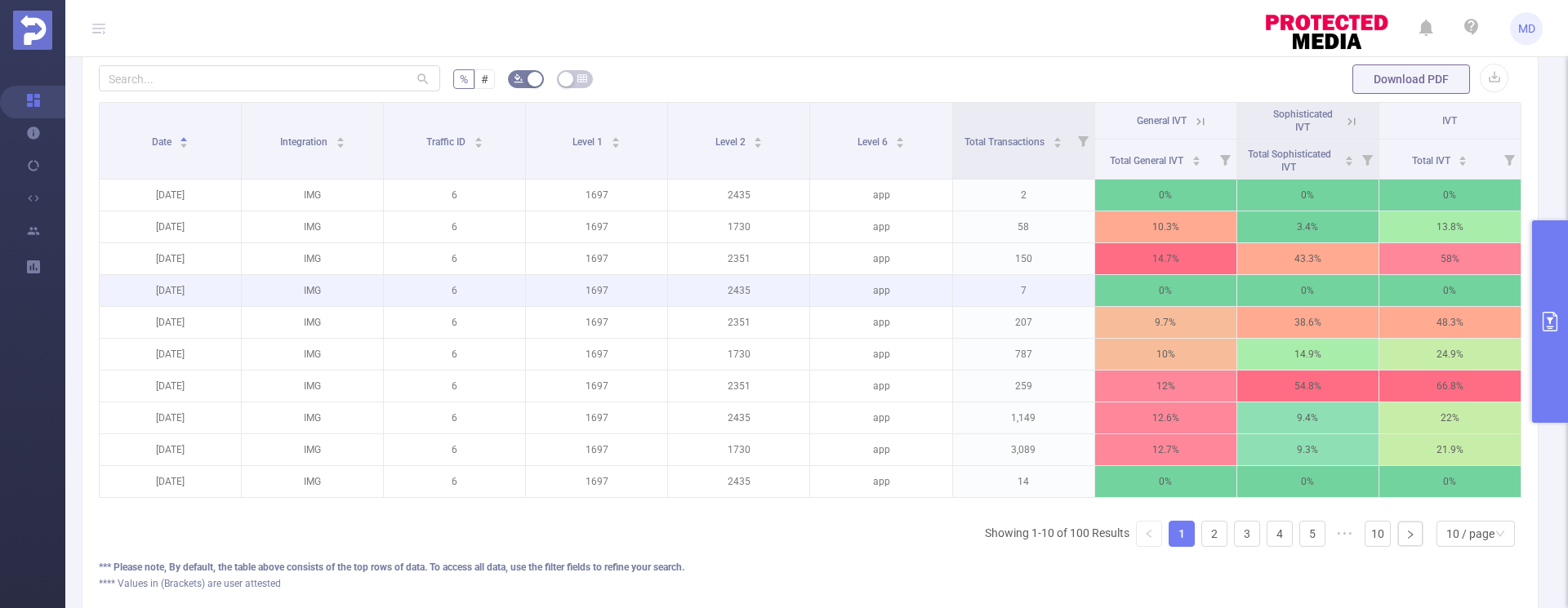
scroll to position [370, 0]
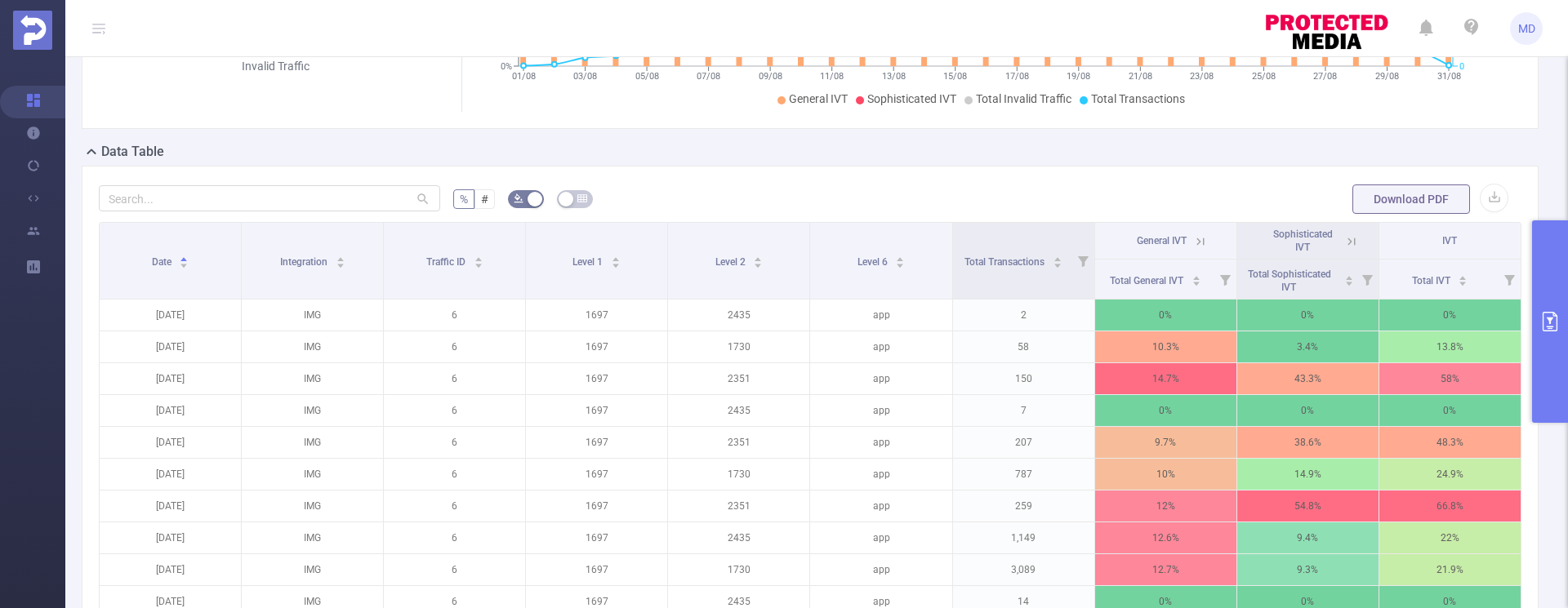
click at [1542, 320] on icon "primary" at bounding box center [1550, 321] width 15 height 19
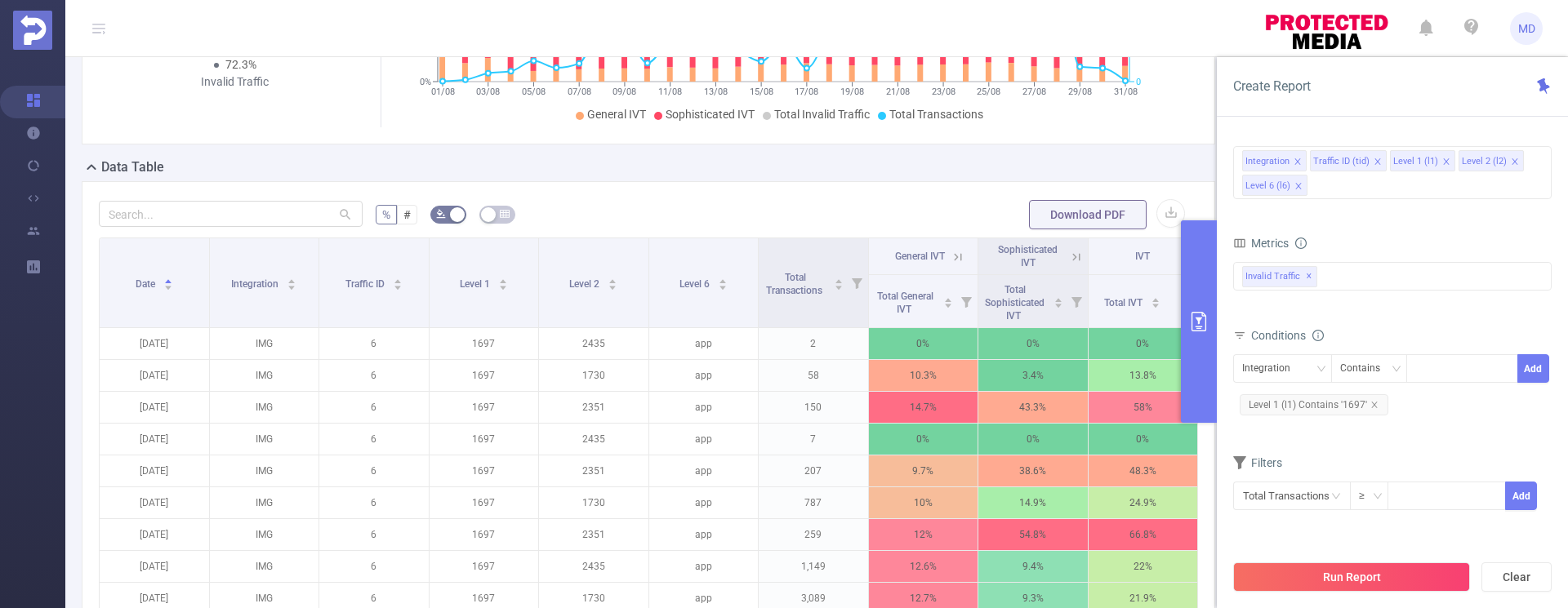
click at [1511, 158] on icon "icon: close" at bounding box center [1515, 161] width 8 height 8
click at [1511, 185] on icon "icon: close" at bounding box center [1515, 186] width 8 height 8
click at [1368, 566] on button "Run Report" at bounding box center [1351, 577] width 237 height 29
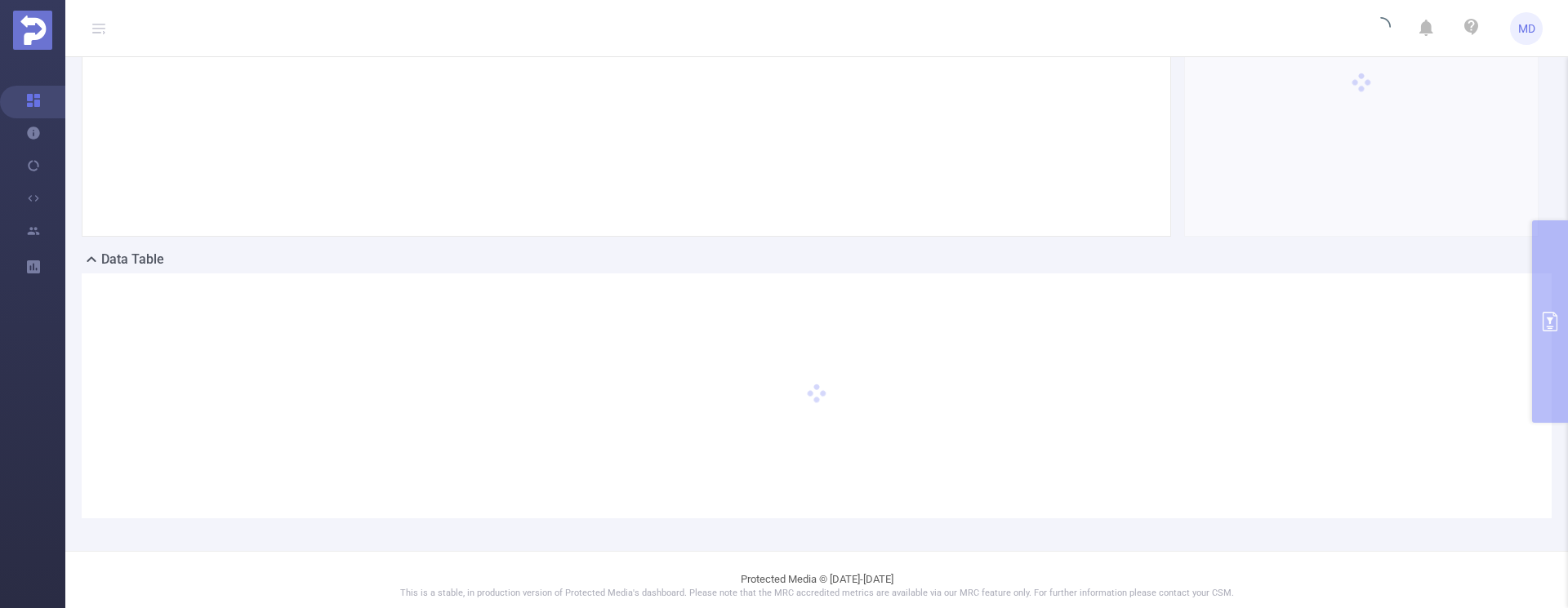
scroll to position [275, 0]
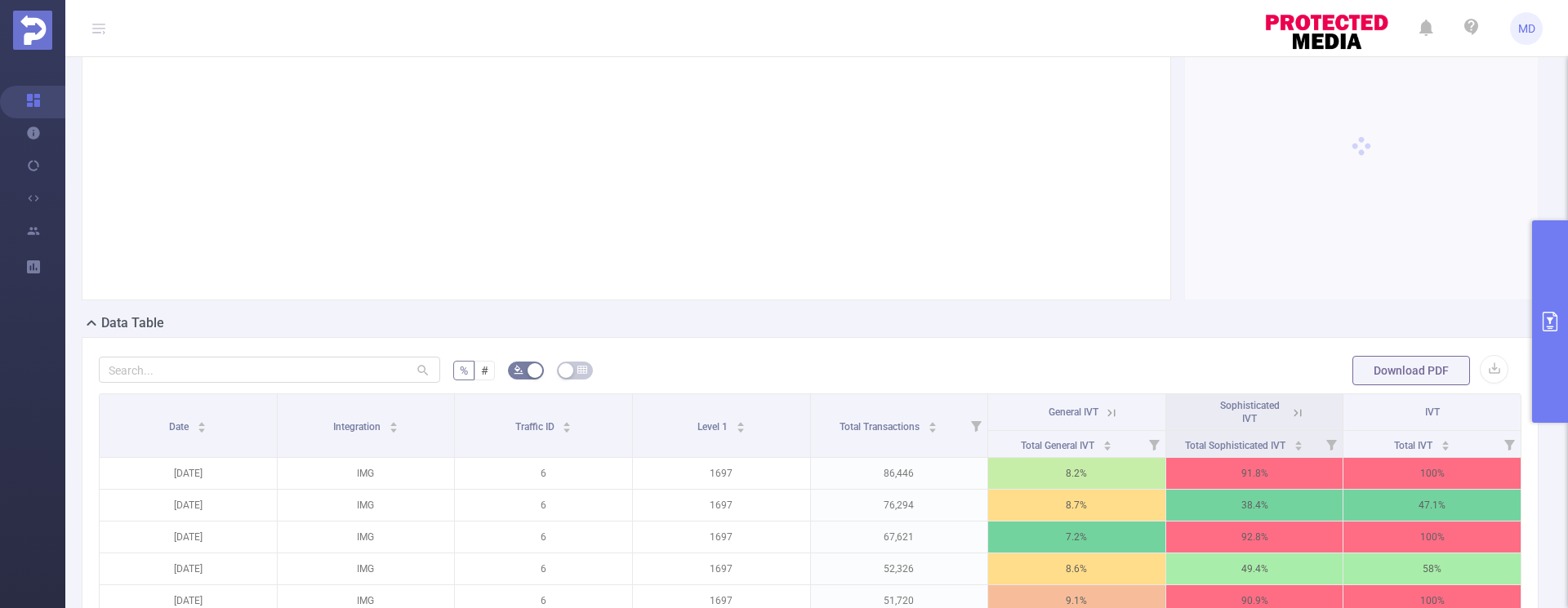
scroll to position [192, 0]
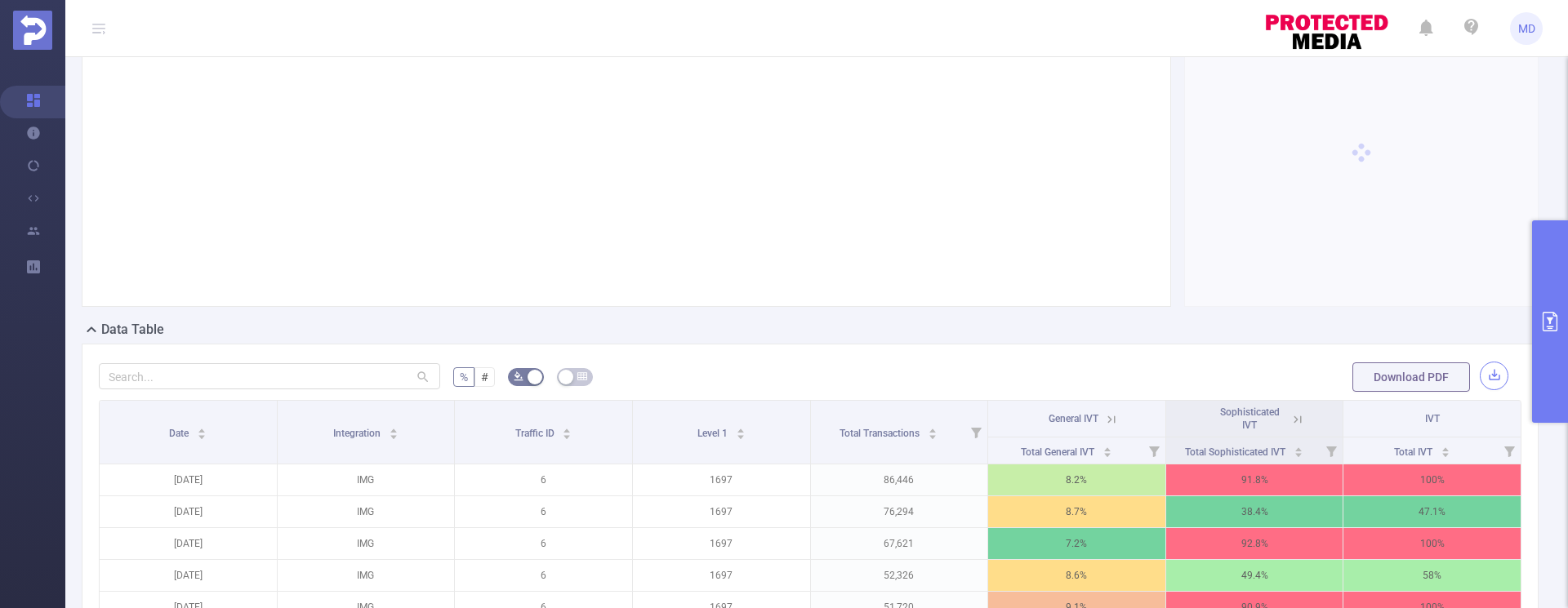
click at [1480, 376] on button "button" at bounding box center [1494, 375] width 28 height 28
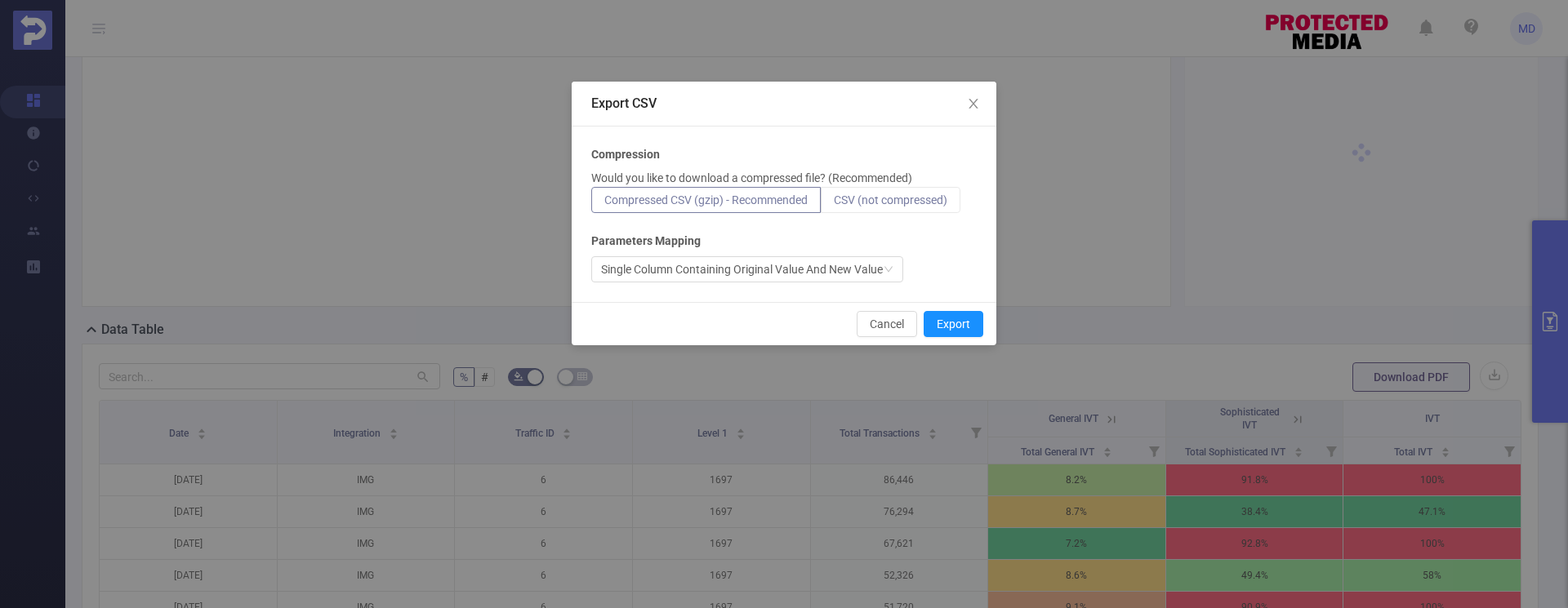
click at [926, 201] on span "CSV (not compressed)" at bounding box center [890, 200] width 114 height 13
click at [833, 204] on input "CSV (not compressed)" at bounding box center [833, 204] width 0 height 0
click at [967, 320] on button "Export" at bounding box center [953, 324] width 60 height 27
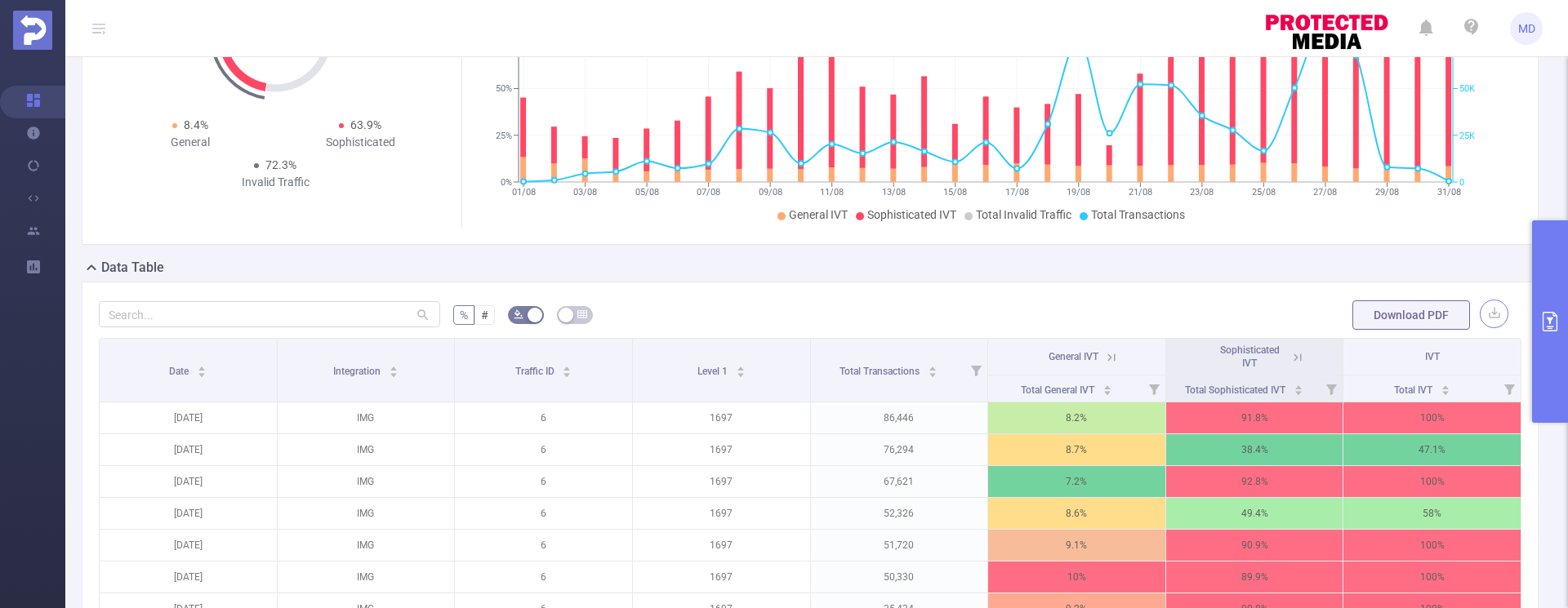
scroll to position [258, 0]
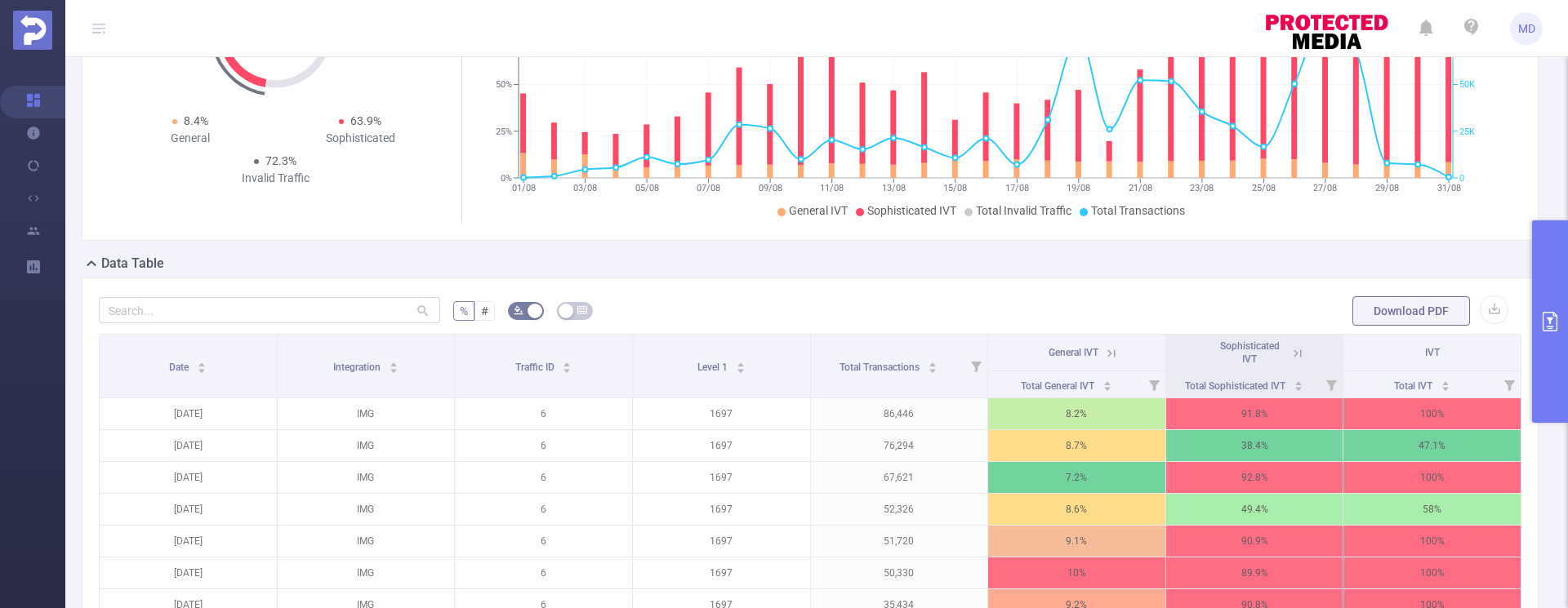
click at [1553, 309] on button "primary" at bounding box center [1550, 321] width 36 height 202
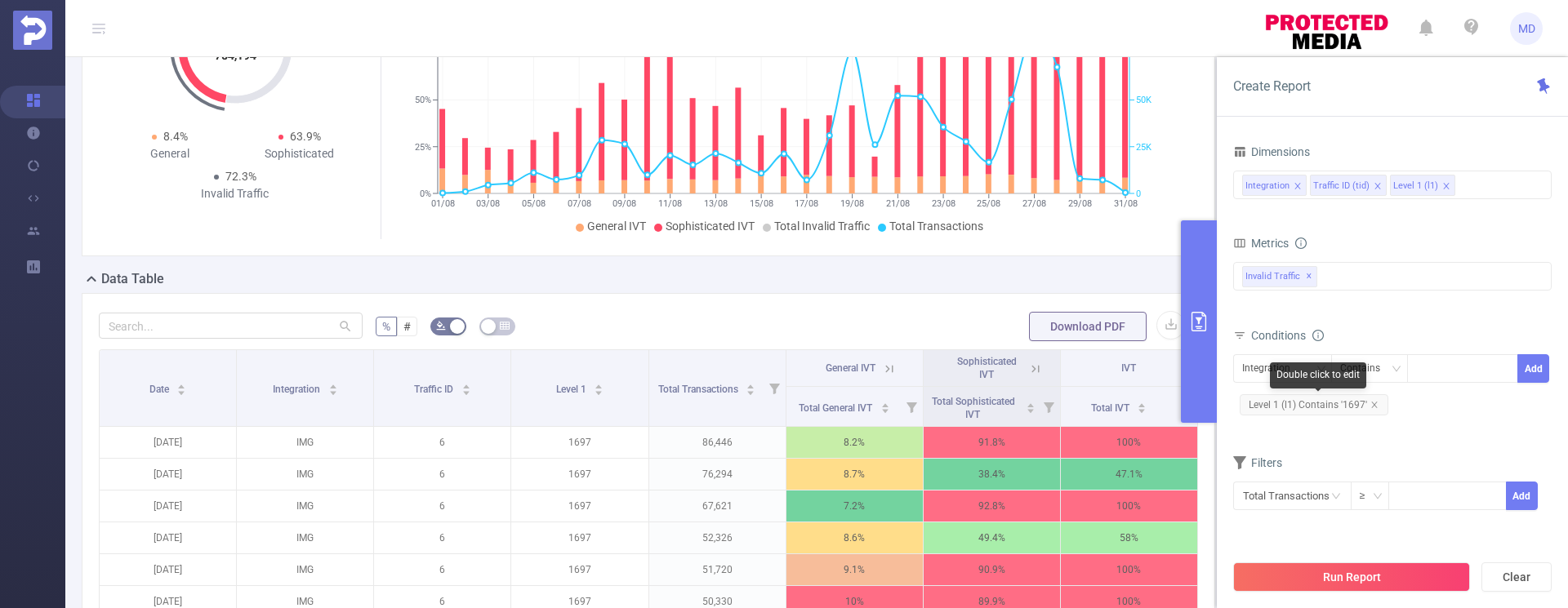
click at [1377, 405] on span "Level 1 (l1) Contains '1697'" at bounding box center [1314, 405] width 148 height 21
click at [1290, 373] on div "Double click to edit" at bounding box center [1318, 375] width 96 height 27
click at [1372, 403] on icon "icon: close" at bounding box center [1374, 405] width 8 height 8
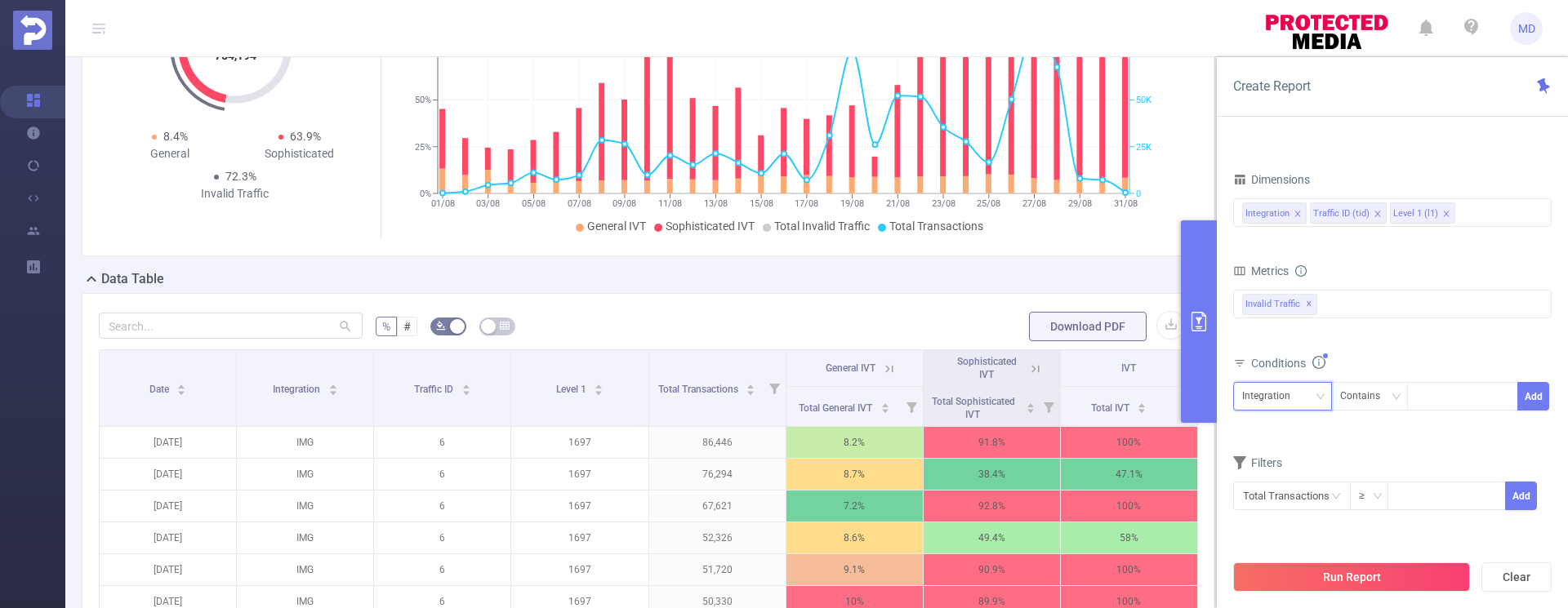
click at [1308, 385] on div "Integration" at bounding box center [1282, 396] width 81 height 27
drag, startPoint x: 1277, startPoint y: 486, endPoint x: 1321, endPoint y: 471, distance: 46.5
click at [1278, 486] on li "Level 1 (l1)" at bounding box center [1282, 483] width 99 height 27
click at [1451, 408] on div at bounding box center [1462, 396] width 94 height 27
type input "2407"
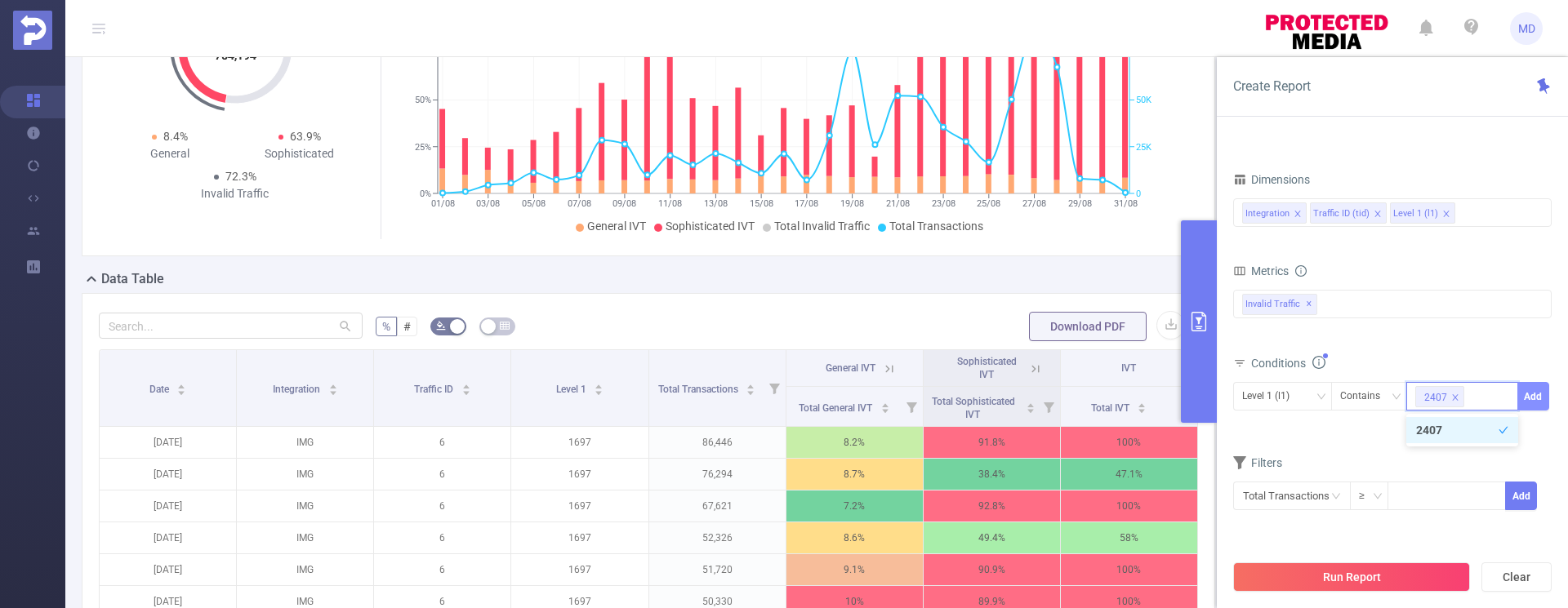
click at [1533, 388] on button "Add" at bounding box center [1533, 396] width 32 height 28
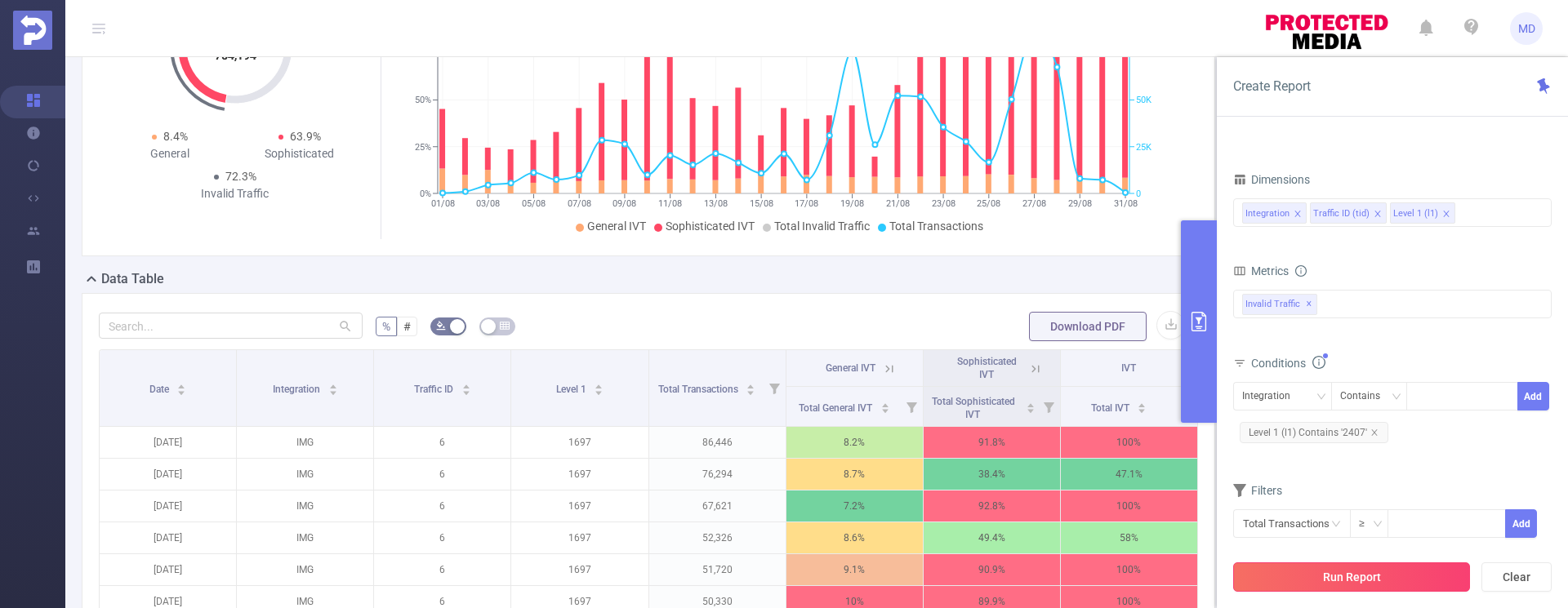
click at [1368, 569] on button "Run Report" at bounding box center [1351, 577] width 237 height 29
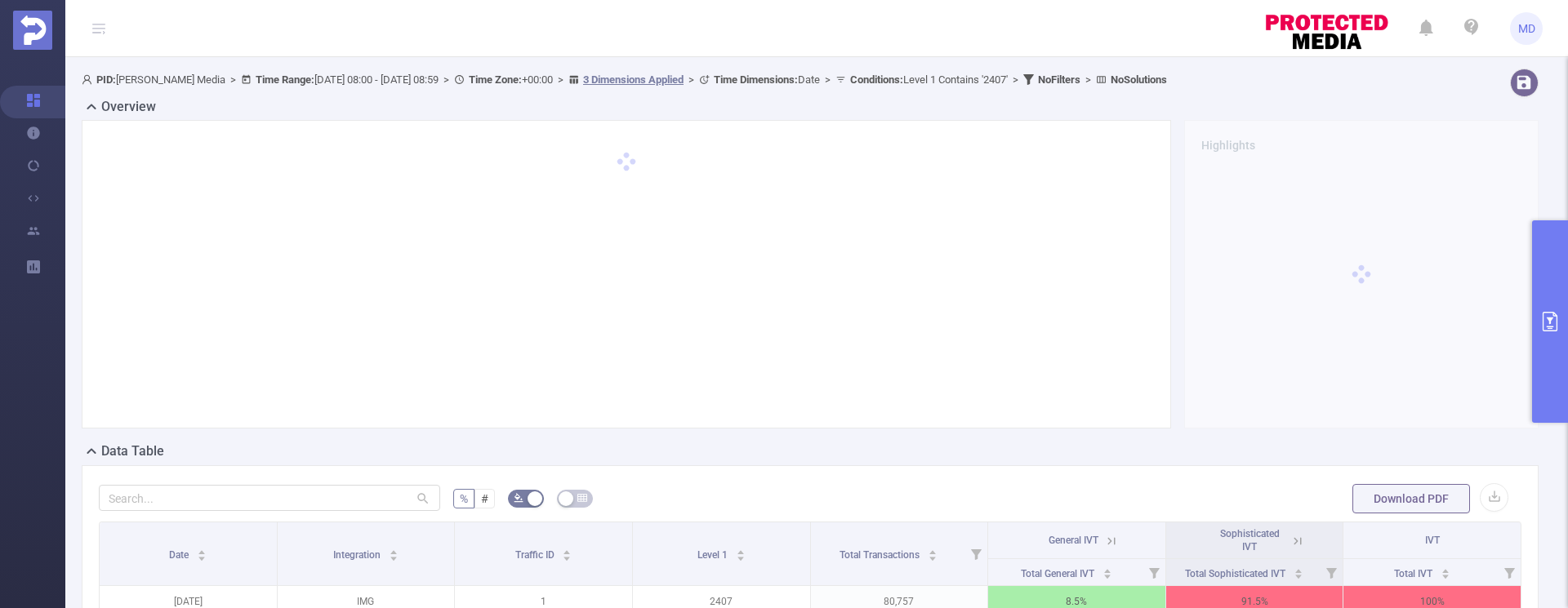
scroll to position [102, 0]
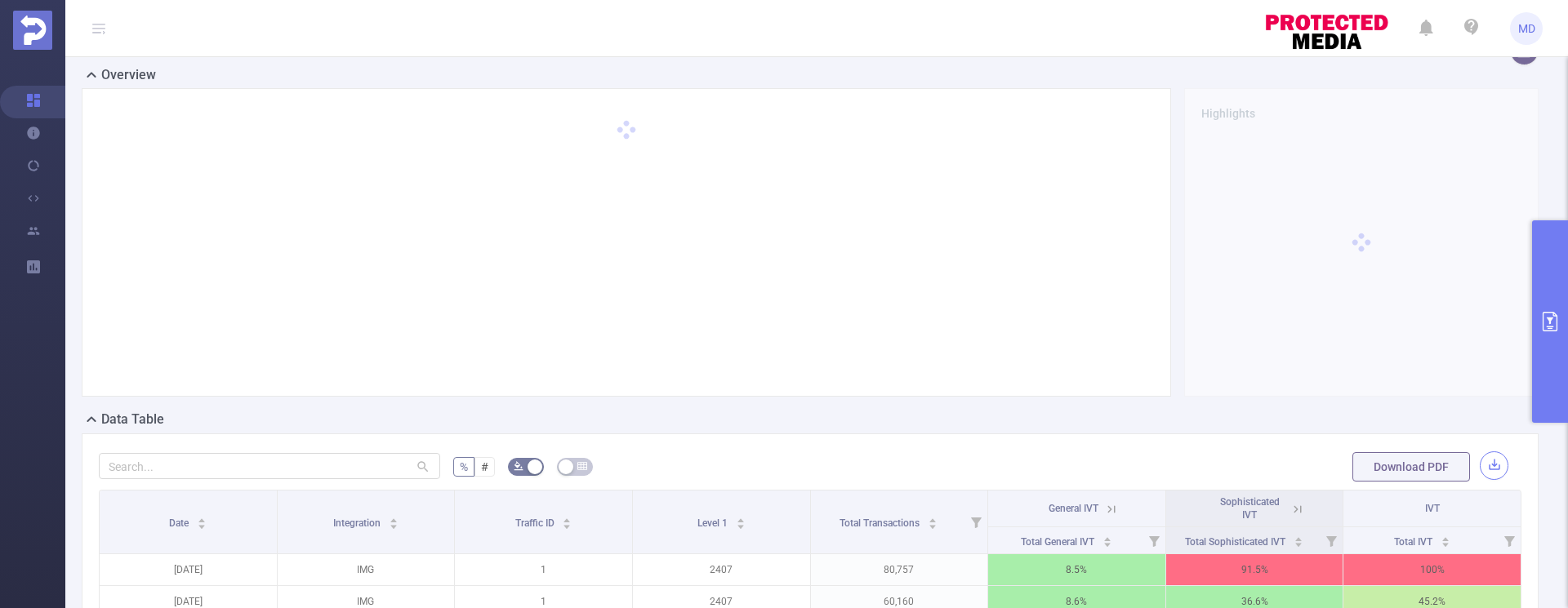
click at [1481, 469] on button "button" at bounding box center [1494, 465] width 28 height 28
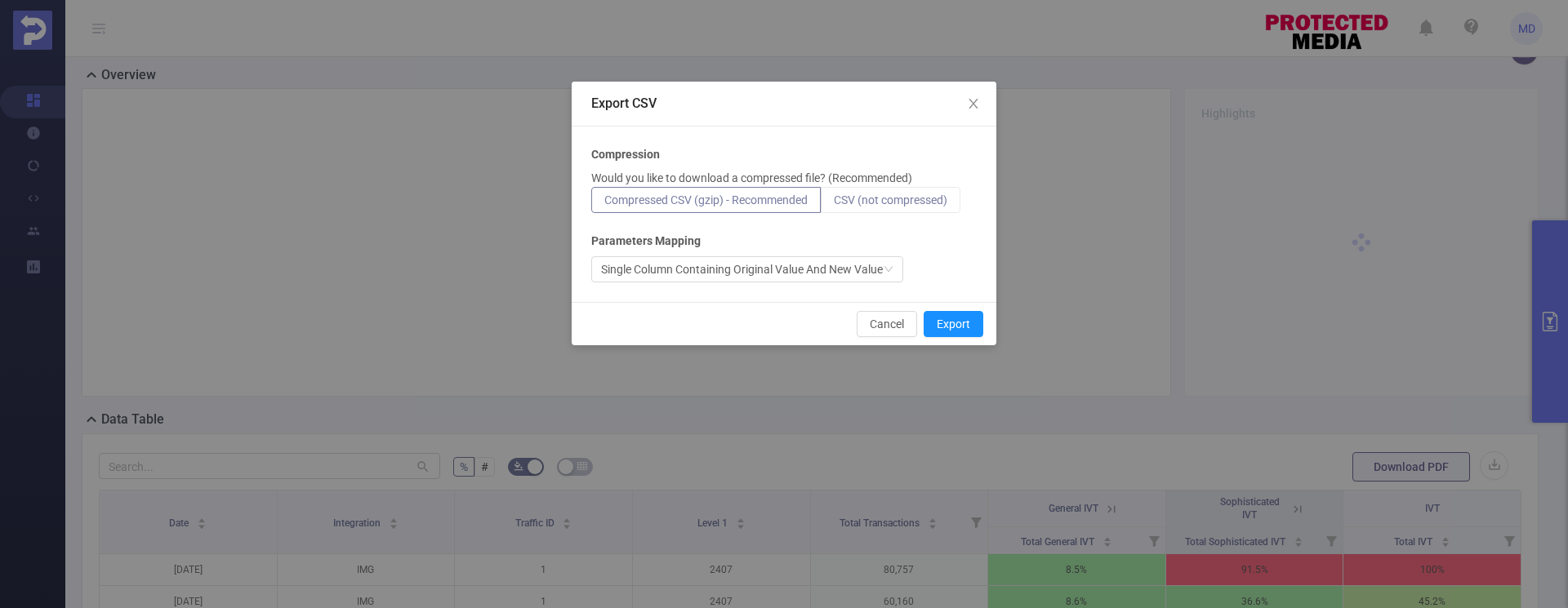
click at [916, 201] on span "CSV (not compressed)" at bounding box center [890, 200] width 114 height 13
click at [833, 204] on input "CSV (not compressed)" at bounding box center [833, 204] width 0 height 0
click at [953, 325] on button "Export" at bounding box center [953, 324] width 60 height 27
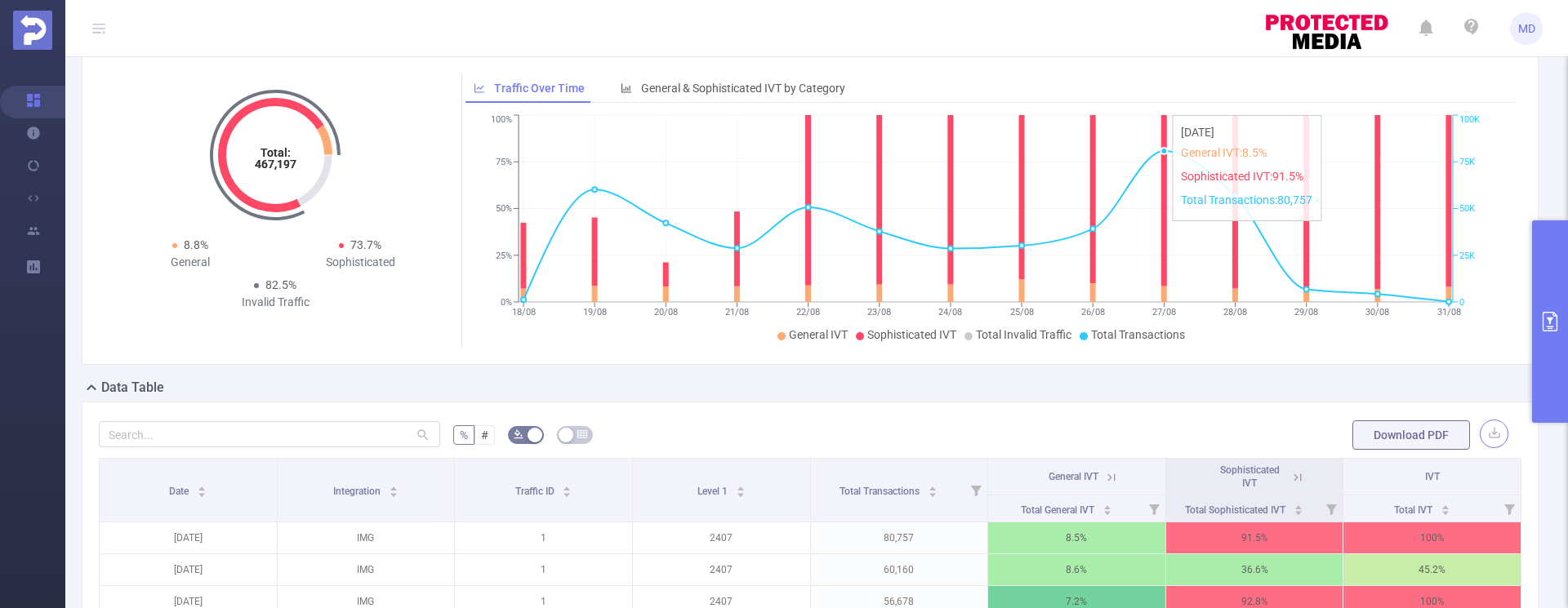
scroll to position [139, 0]
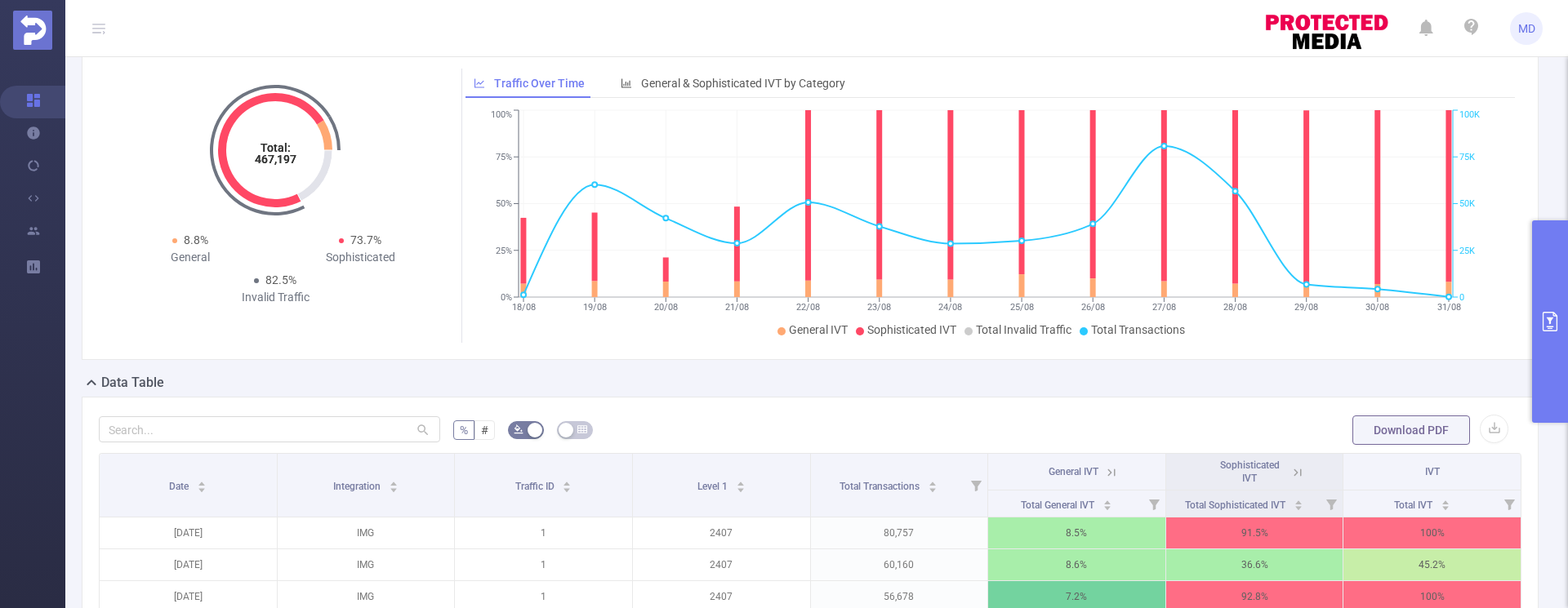
click at [1557, 310] on button "primary" at bounding box center [1550, 321] width 36 height 202
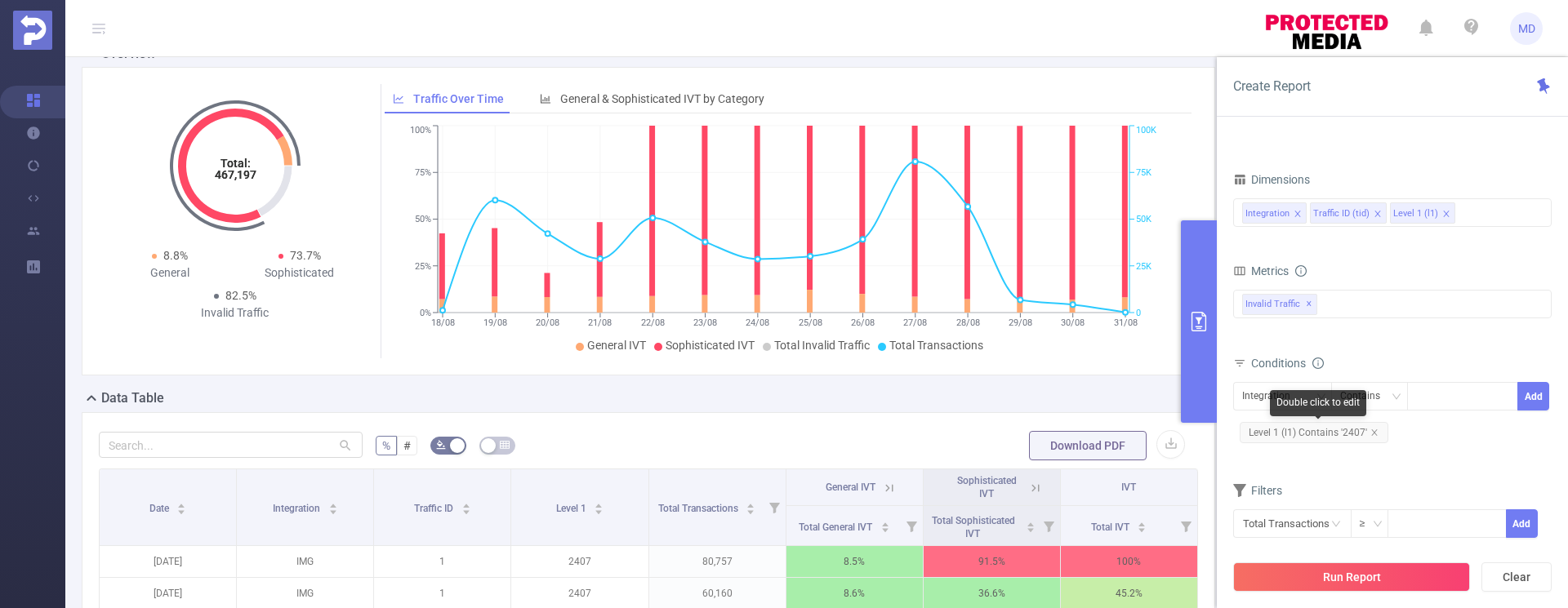
click at [1301, 396] on div "Double click to edit" at bounding box center [1318, 403] width 96 height 27
click at [1370, 432] on icon "icon: close" at bounding box center [1374, 432] width 8 height 8
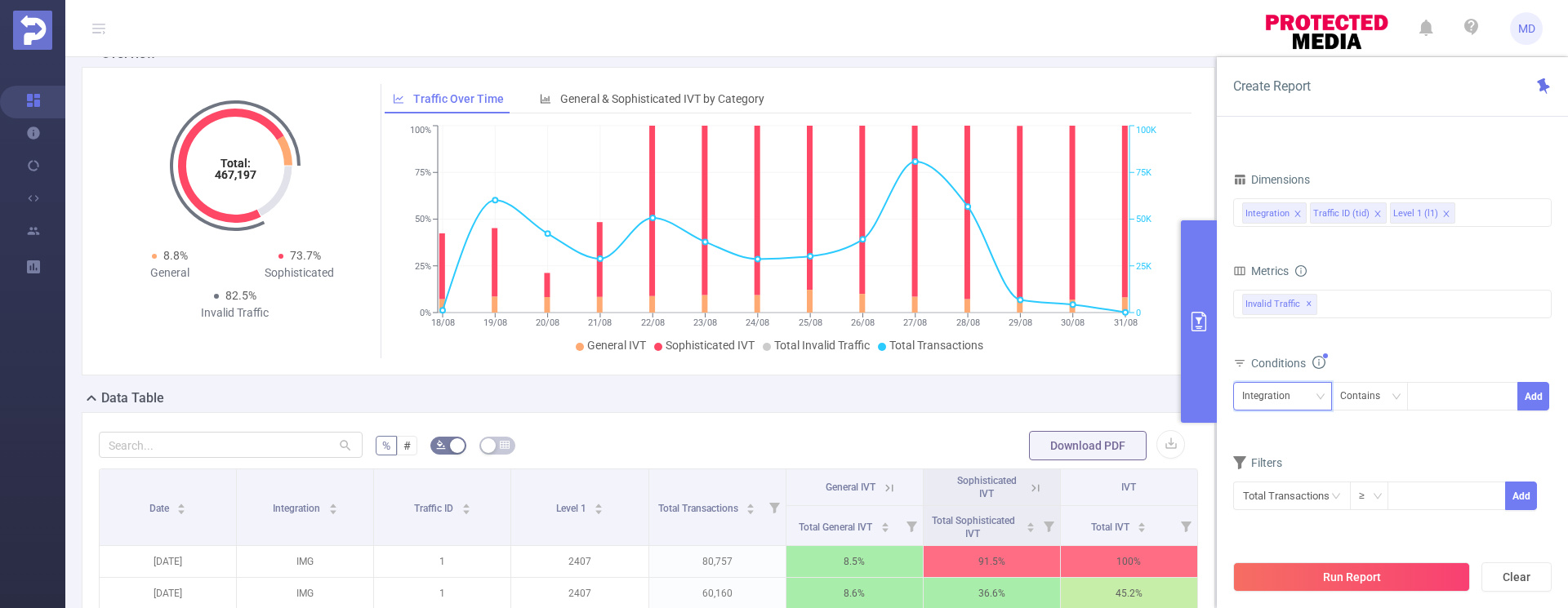
click at [1276, 402] on div "Integration" at bounding box center [1271, 396] width 60 height 27
click at [1268, 484] on li "Level 1 (l1)" at bounding box center [1282, 483] width 99 height 27
click at [1446, 398] on div at bounding box center [1462, 396] width 94 height 27
type input "2359"
click at [1534, 396] on button "Add" at bounding box center [1533, 396] width 32 height 28
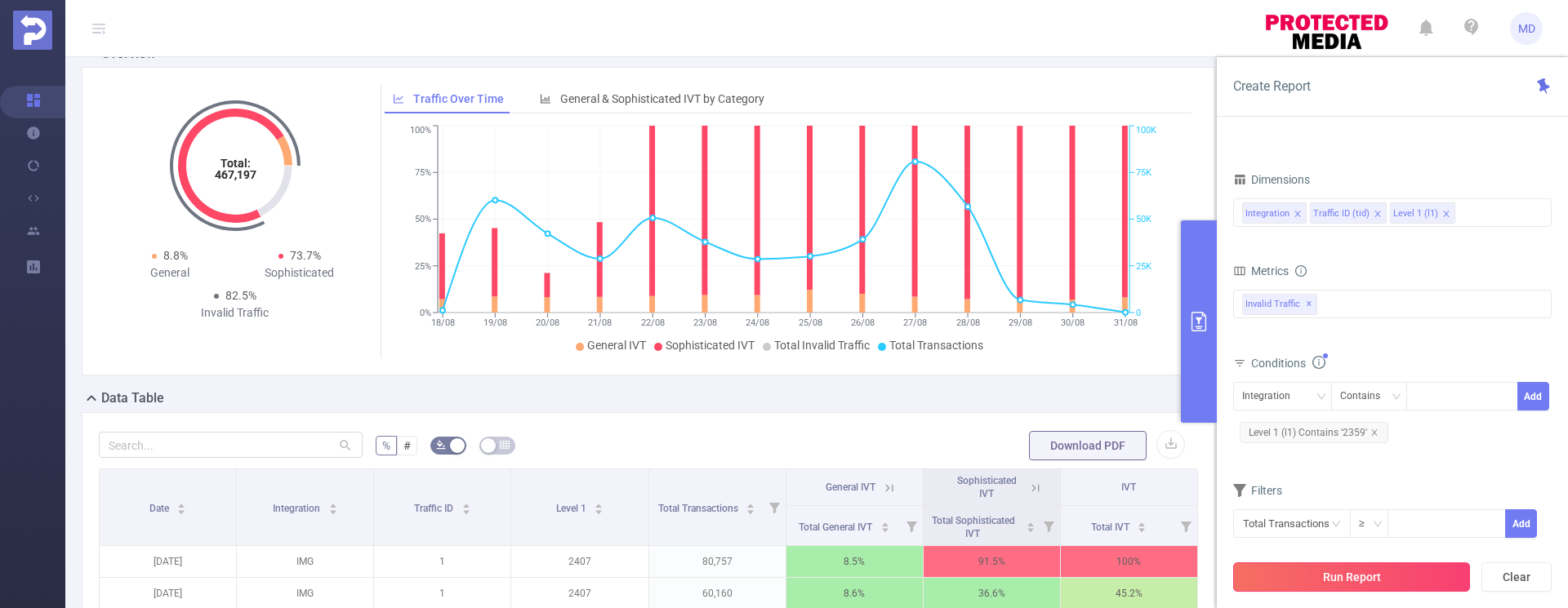
click at [1360, 574] on button "Run Report" at bounding box center [1351, 577] width 237 height 29
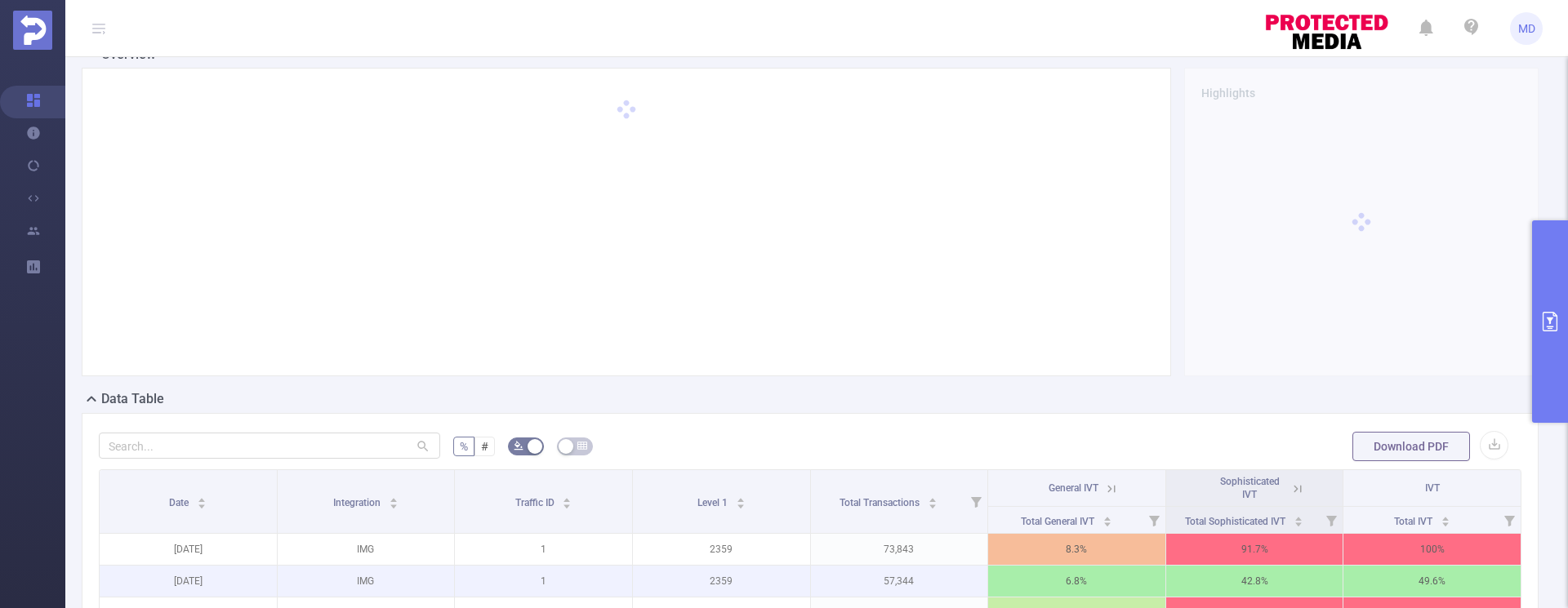
scroll to position [358, 0]
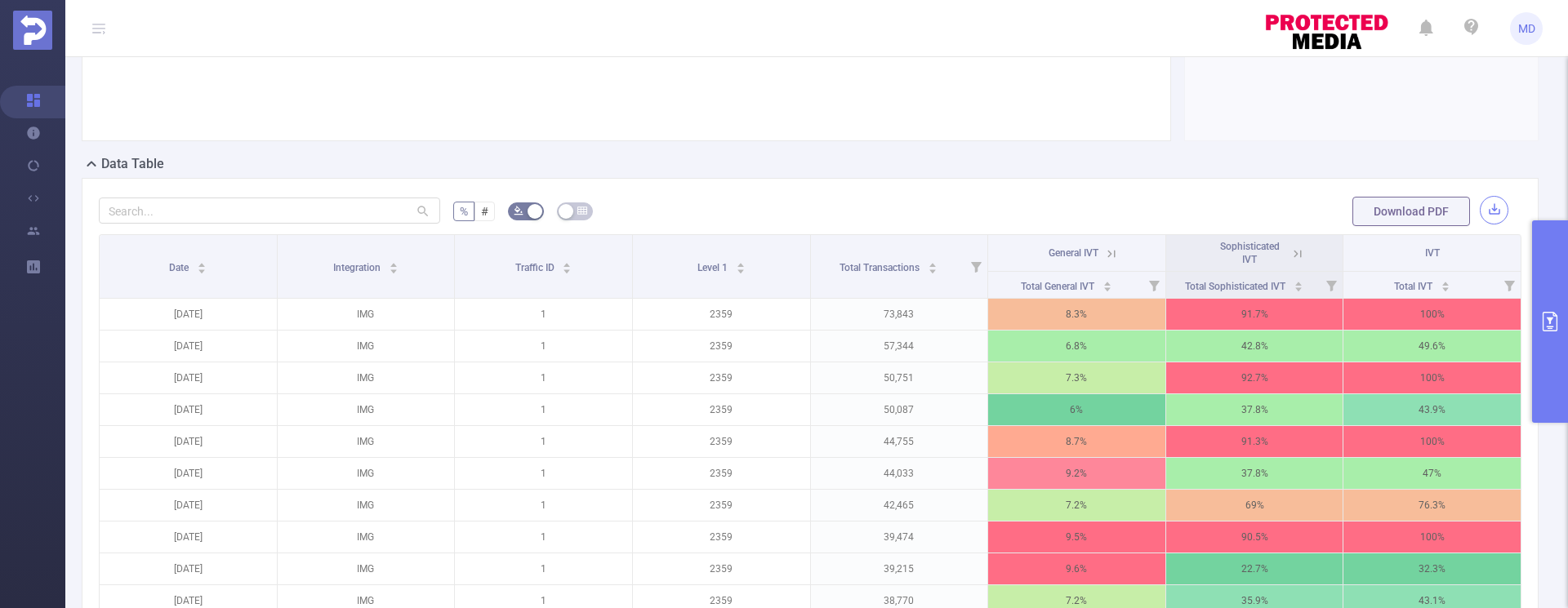
click at [1484, 214] on button "button" at bounding box center [1494, 210] width 28 height 28
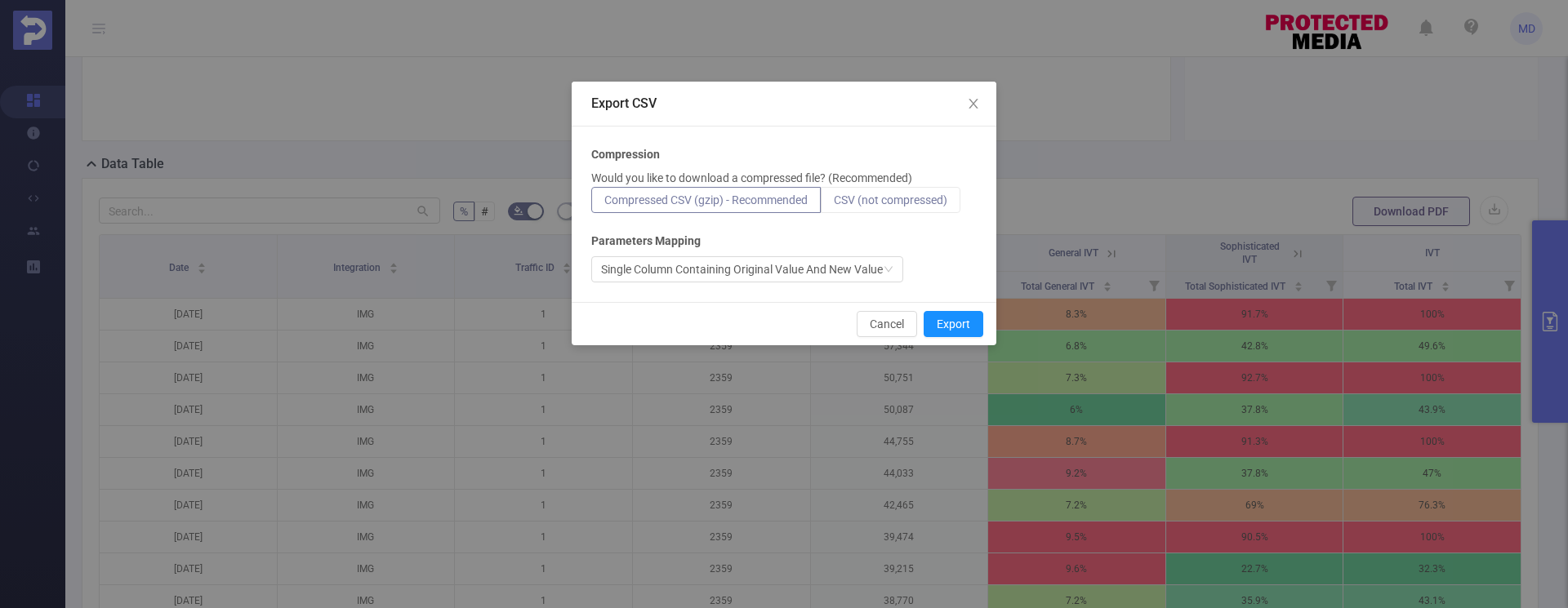
click at [954, 200] on label "CSV (not compressed)" at bounding box center [890, 200] width 139 height 27
click at [833, 204] on input "CSV (not compressed)" at bounding box center [833, 204] width 0 height 0
click at [953, 331] on button "Export" at bounding box center [953, 324] width 60 height 27
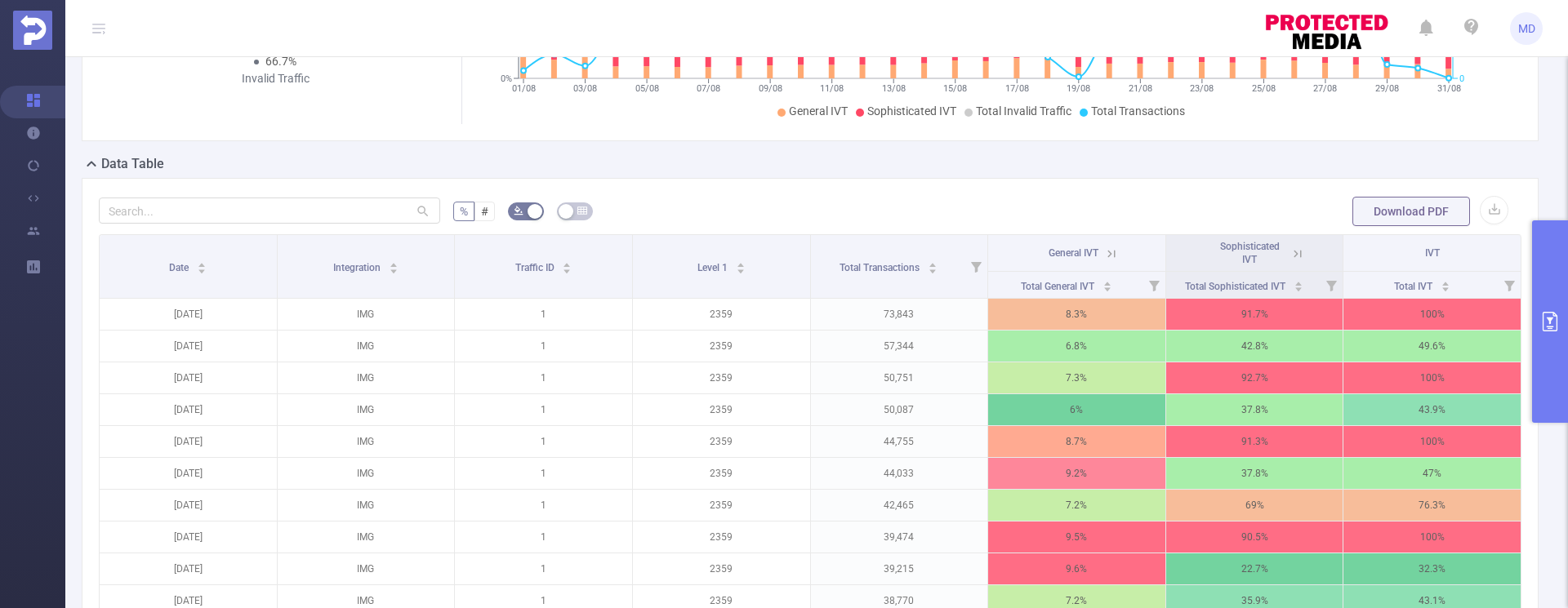
click at [1554, 323] on icon "primary" at bounding box center [1550, 321] width 19 height 19
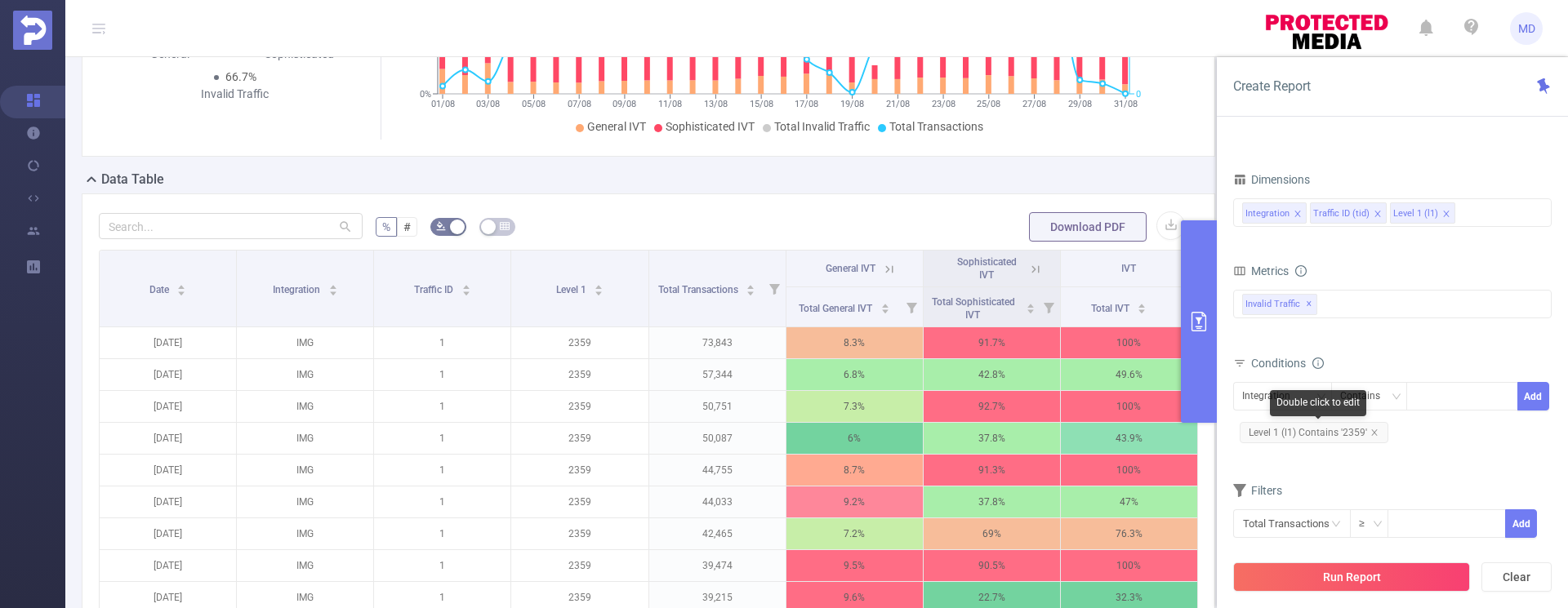
drag, startPoint x: 1376, startPoint y: 431, endPoint x: 1334, endPoint y: 424, distance: 42.6
click at [1376, 432] on icon "icon: close" at bounding box center [1374, 432] width 8 height 8
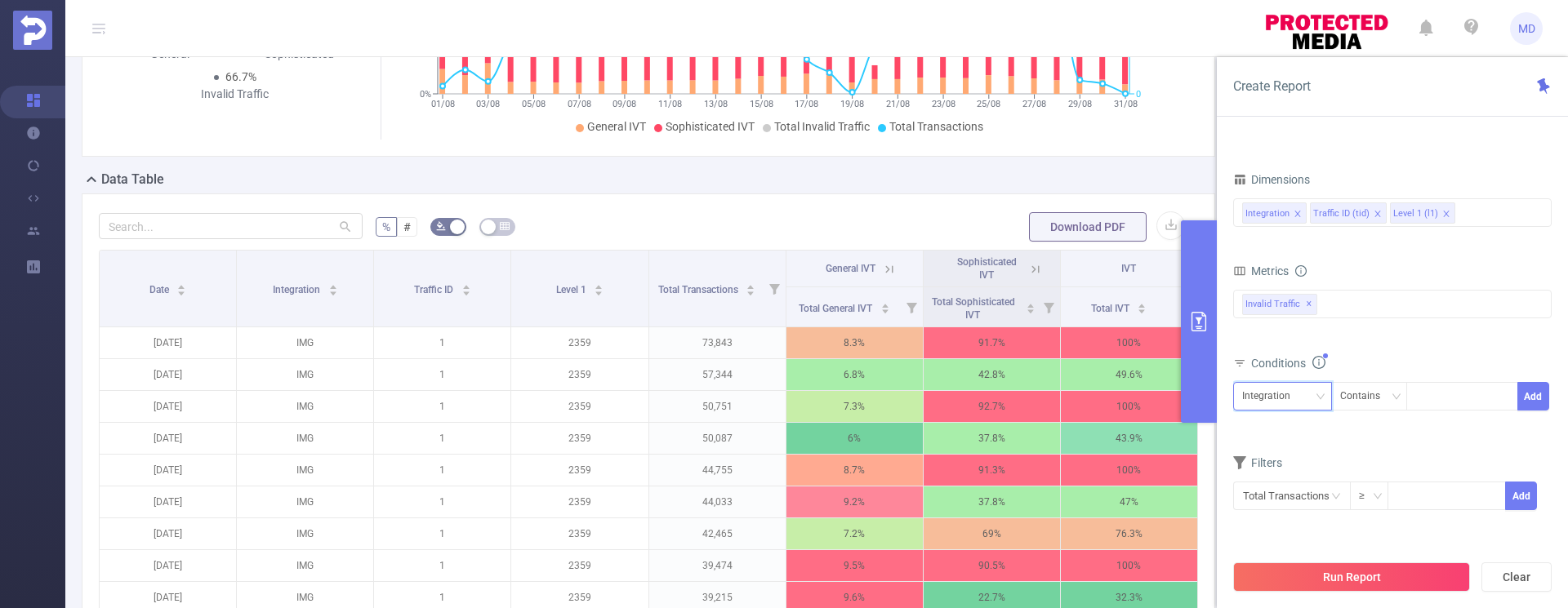
click at [1288, 403] on div "Integration" at bounding box center [1271, 396] width 60 height 27
click at [1258, 481] on li "Level 1 (l1)" at bounding box center [1282, 483] width 99 height 27
click at [1427, 396] on div at bounding box center [1462, 396] width 94 height 27
type input "2373"
click at [1537, 396] on button "Add" at bounding box center [1533, 396] width 32 height 28
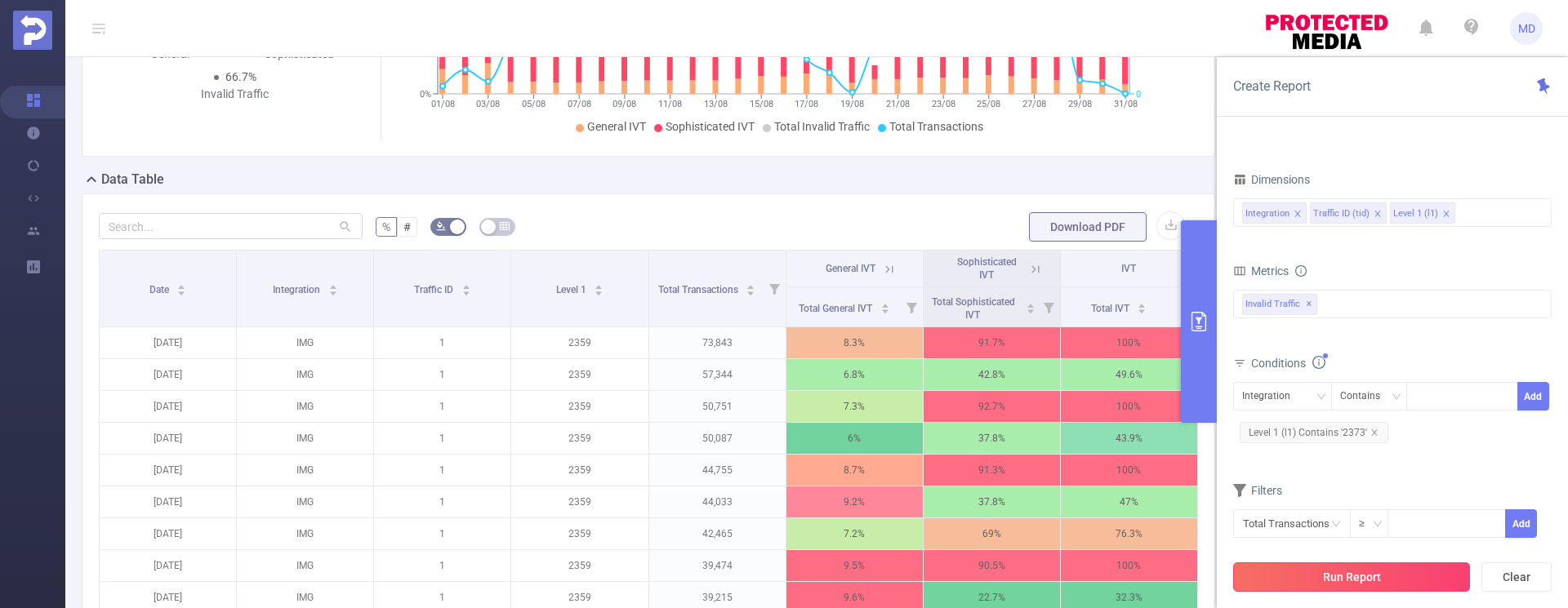
click at [1363, 569] on button "Run Report" at bounding box center [1351, 577] width 237 height 29
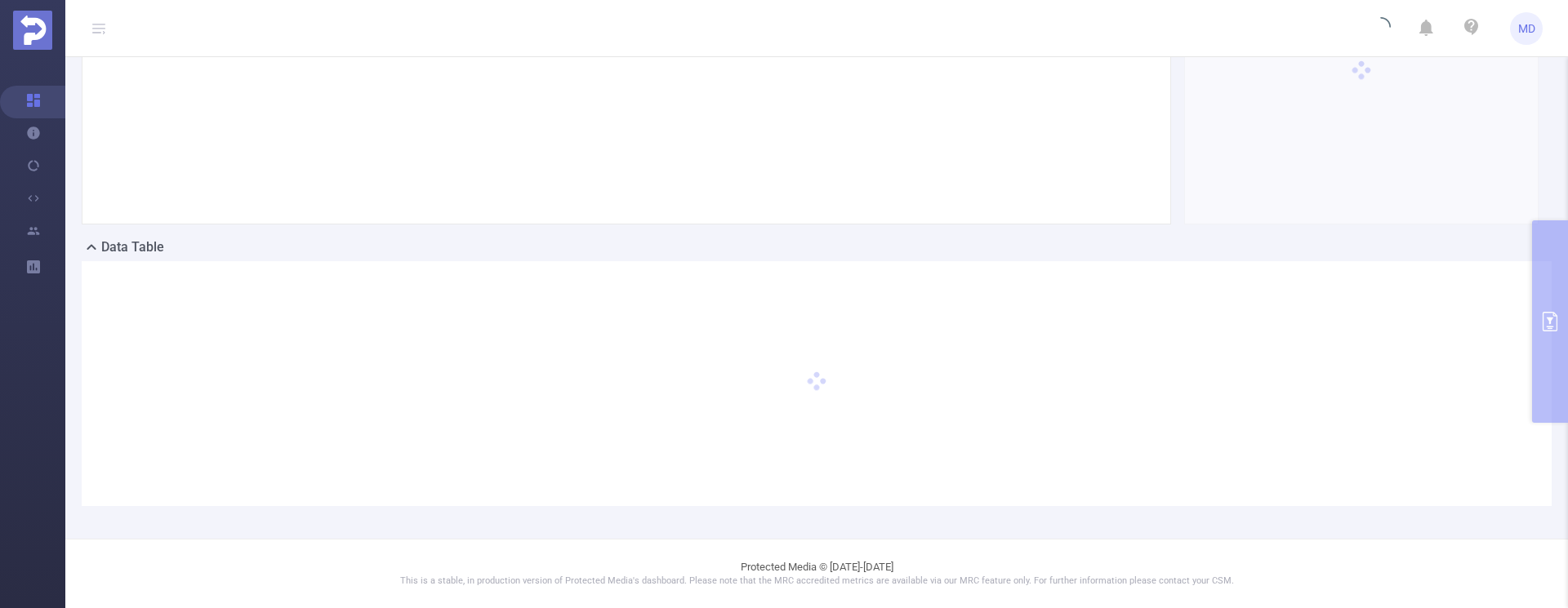
scroll to position [275, 0]
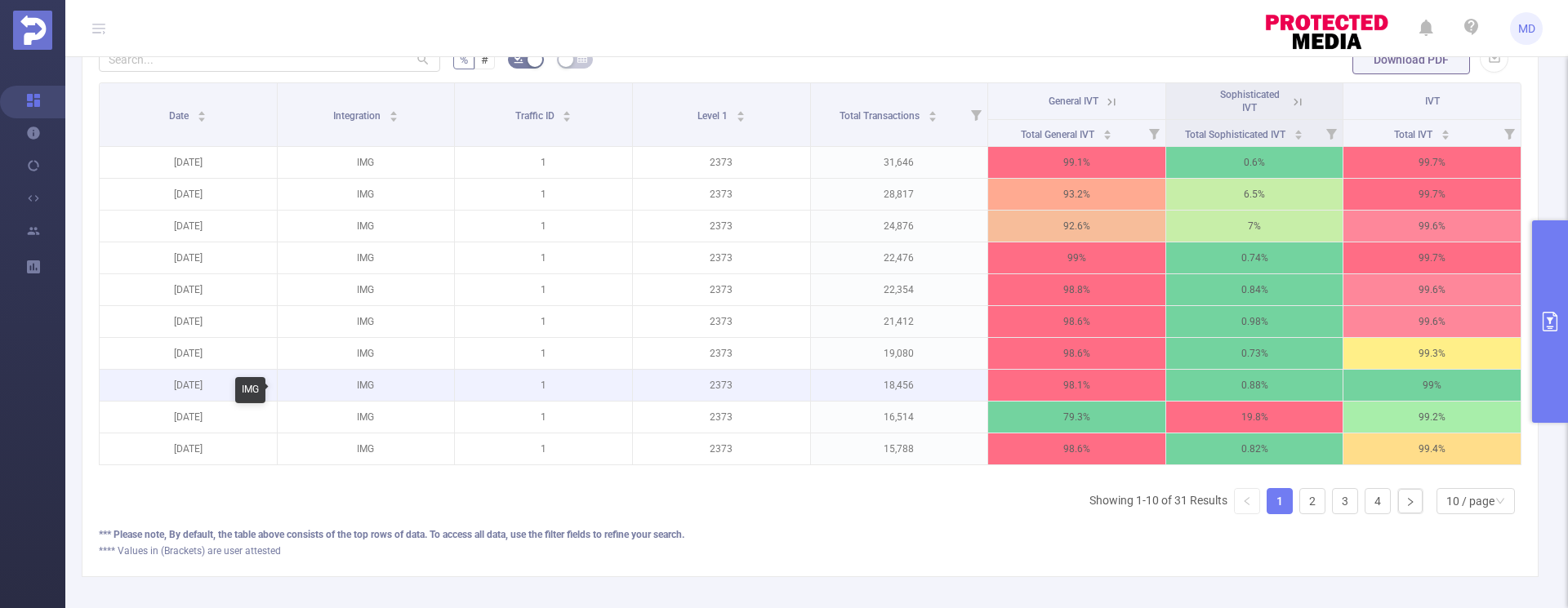
scroll to position [482, 0]
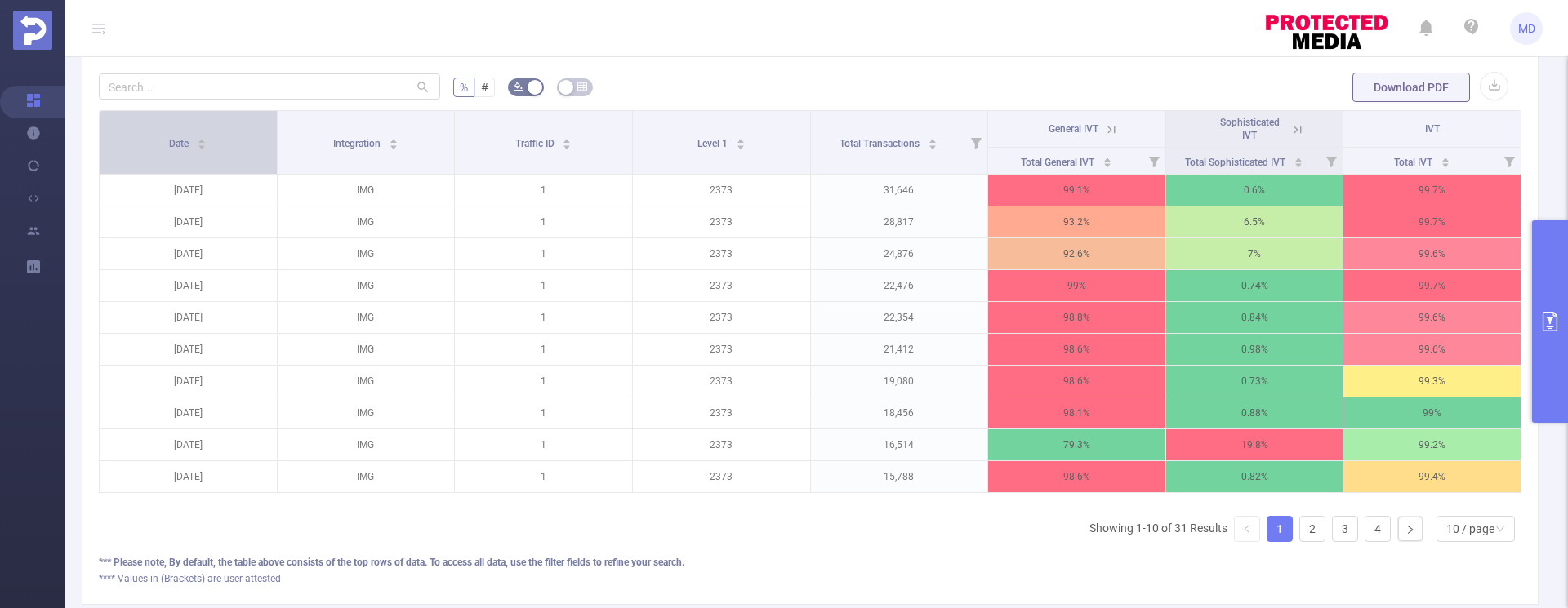
click at [201, 147] on icon "icon: caret-down" at bounding box center [201, 147] width 6 height 4
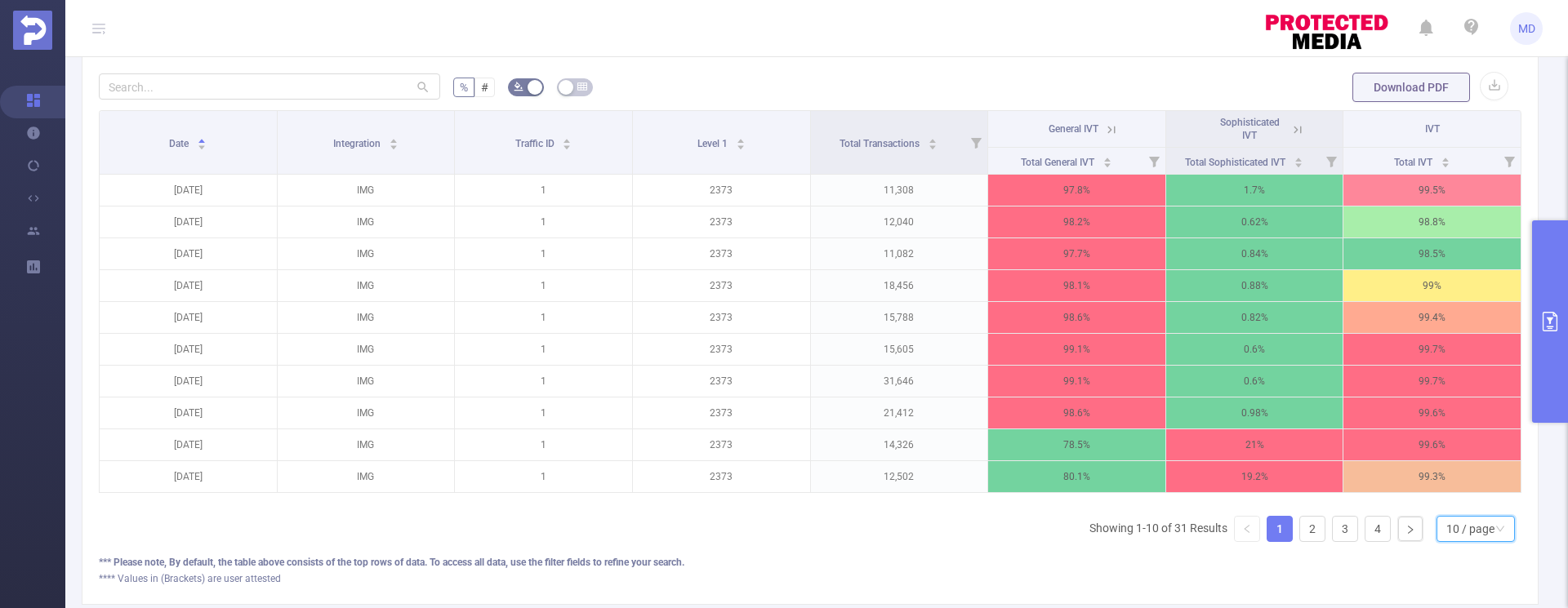
click at [1472, 539] on div "10 / page" at bounding box center [1470, 528] width 49 height 25
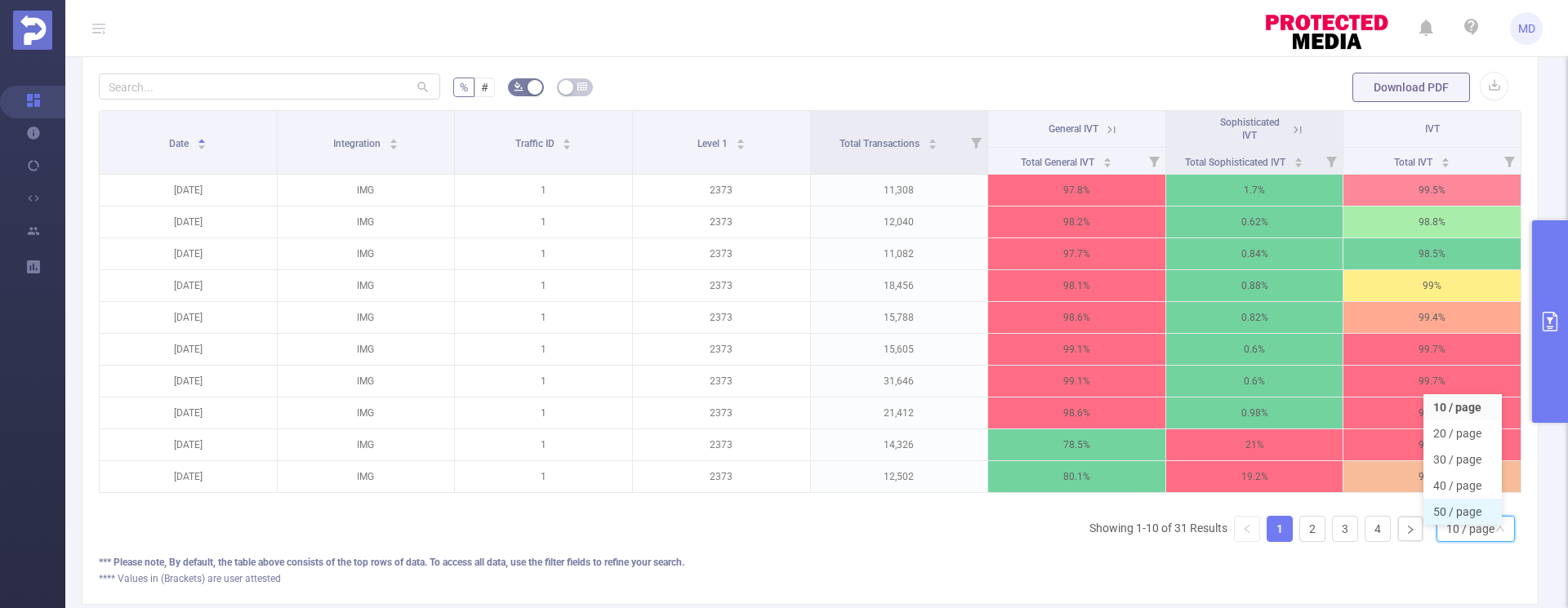
click at [1462, 513] on li "50 / page" at bounding box center [1463, 512] width 79 height 27
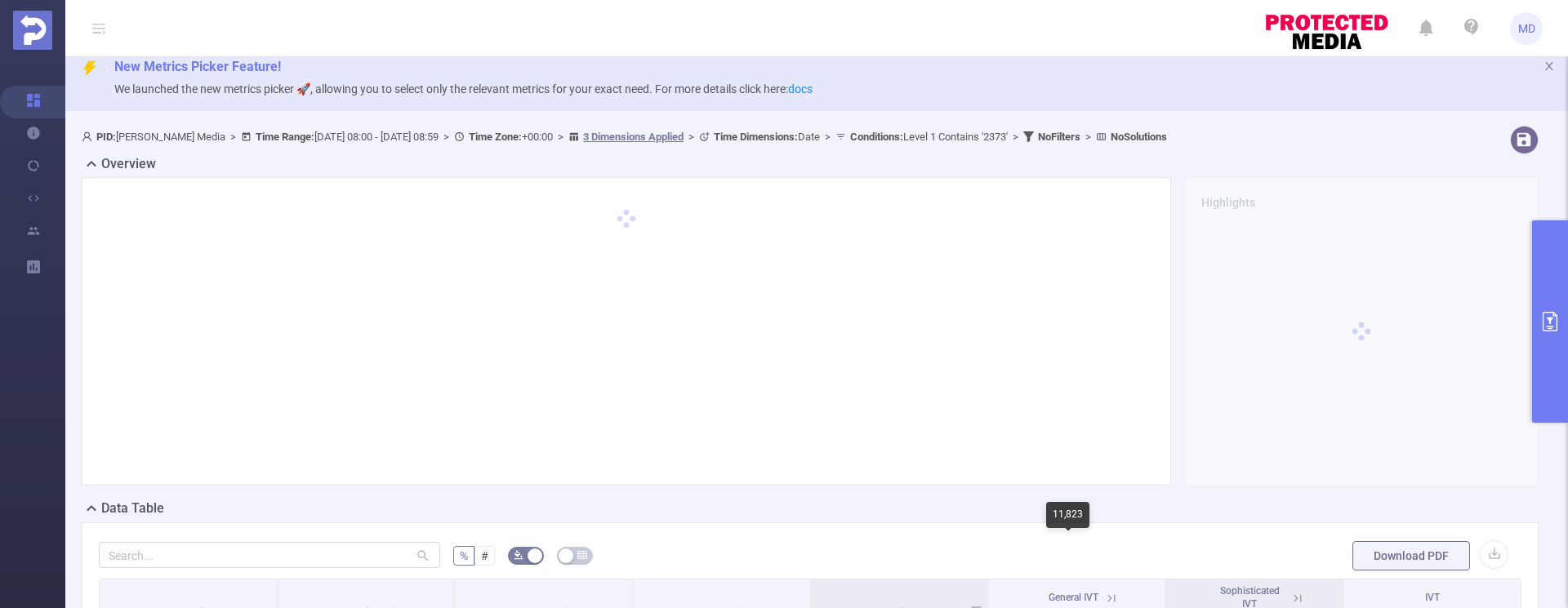
scroll to position [0, 0]
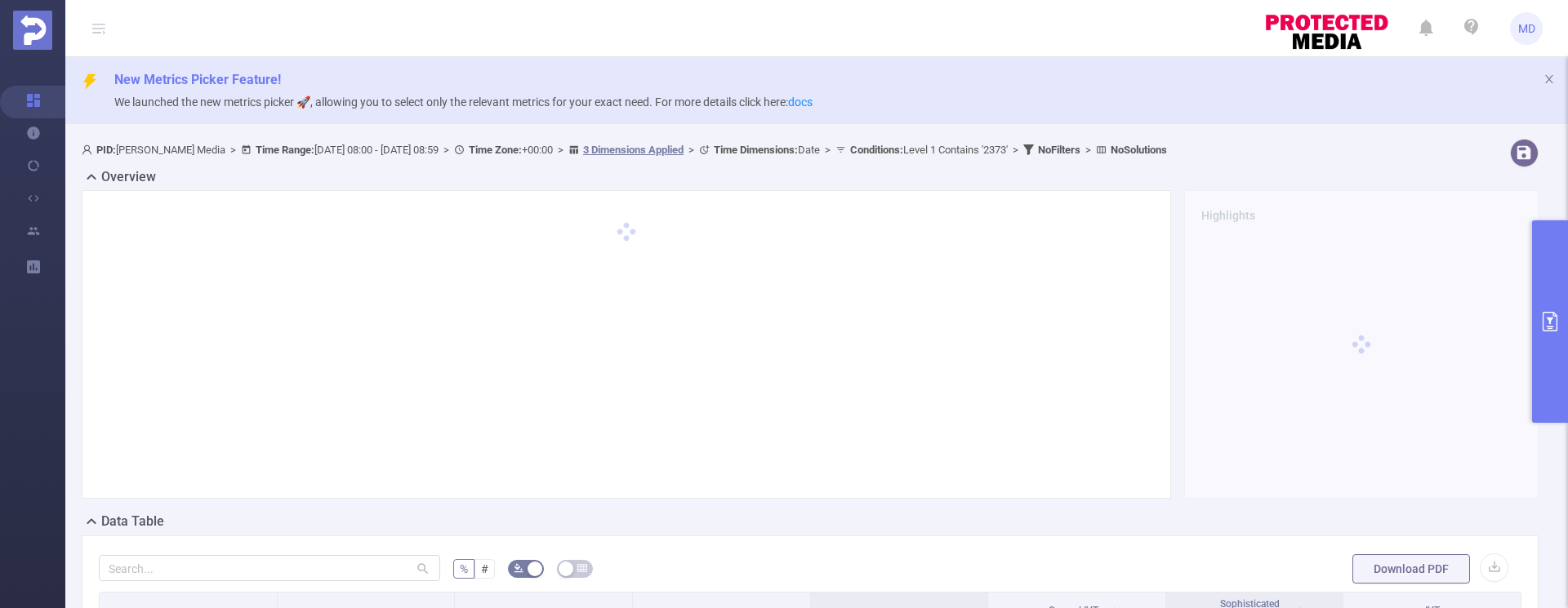
click at [1552, 320] on icon "primary" at bounding box center [1550, 321] width 19 height 19
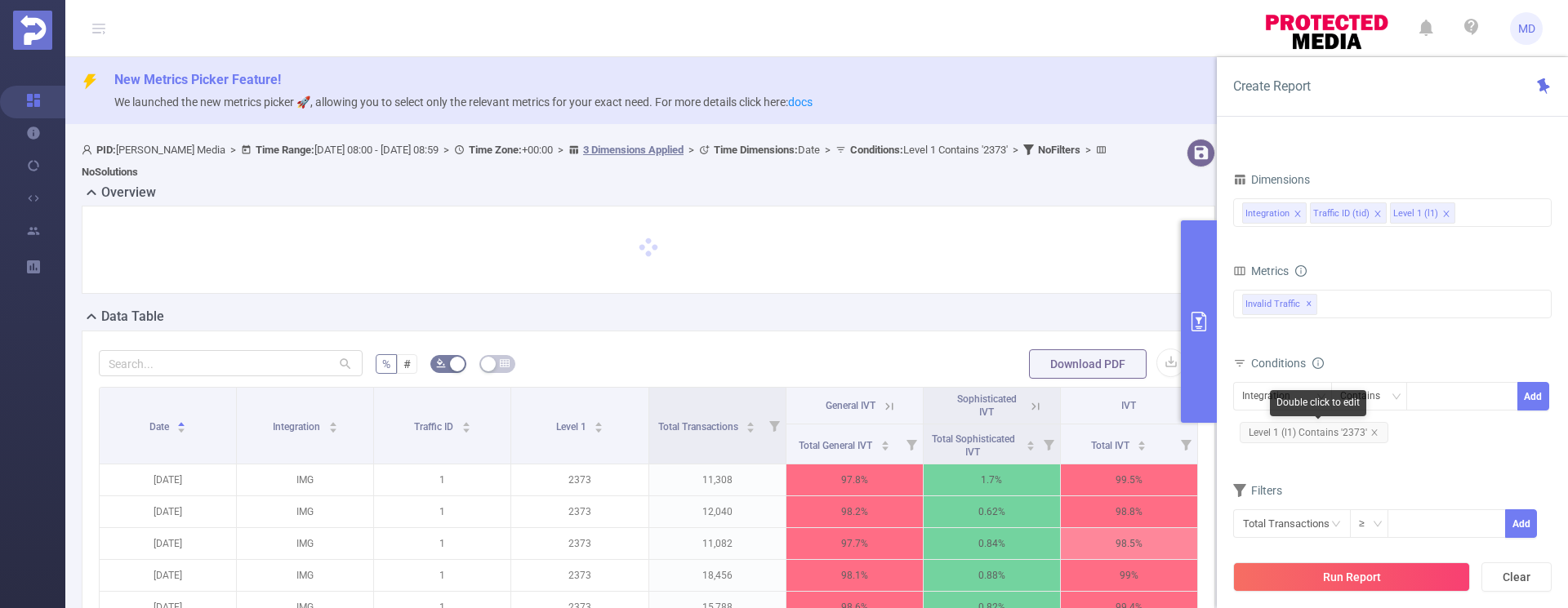
click at [1376, 433] on icon "icon: close" at bounding box center [1374, 432] width 8 height 8
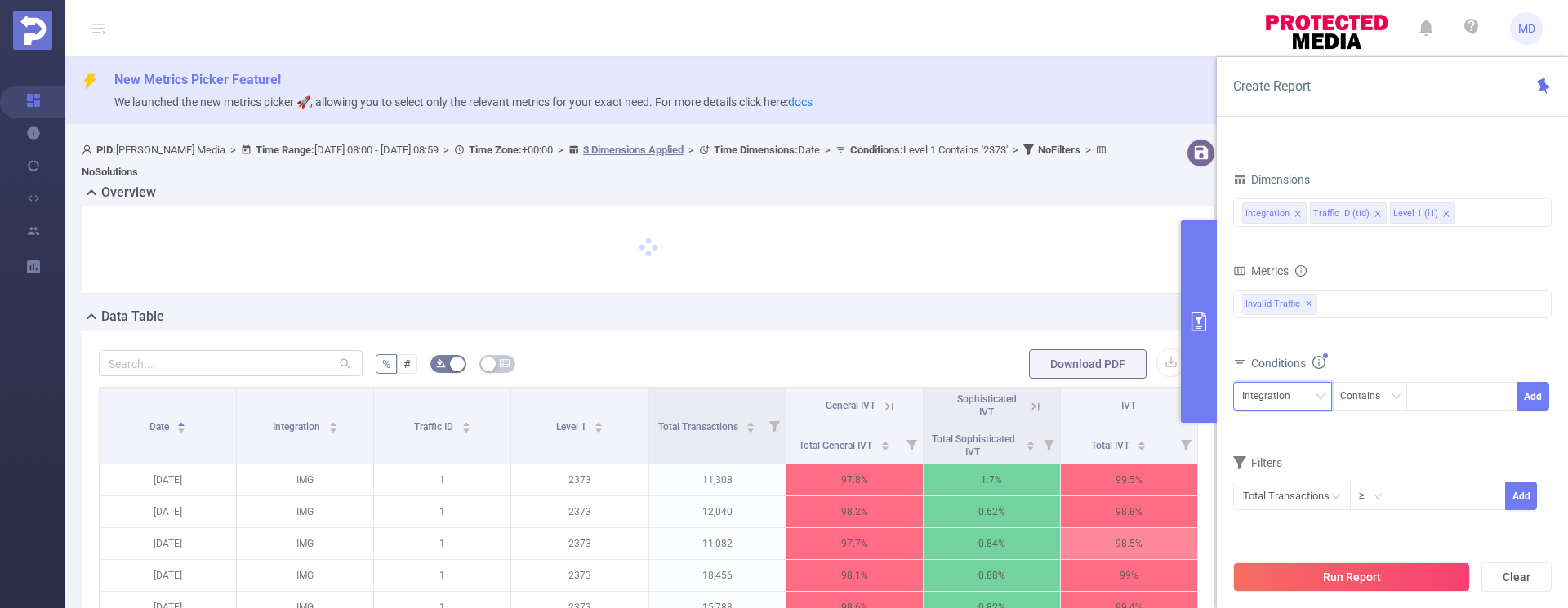
click at [1293, 402] on div "Integration" at bounding box center [1271, 396] width 60 height 27
click at [1266, 482] on li "Level 1 (l1)" at bounding box center [1282, 483] width 99 height 27
click at [1475, 396] on div at bounding box center [1462, 396] width 94 height 27
type input "2409"
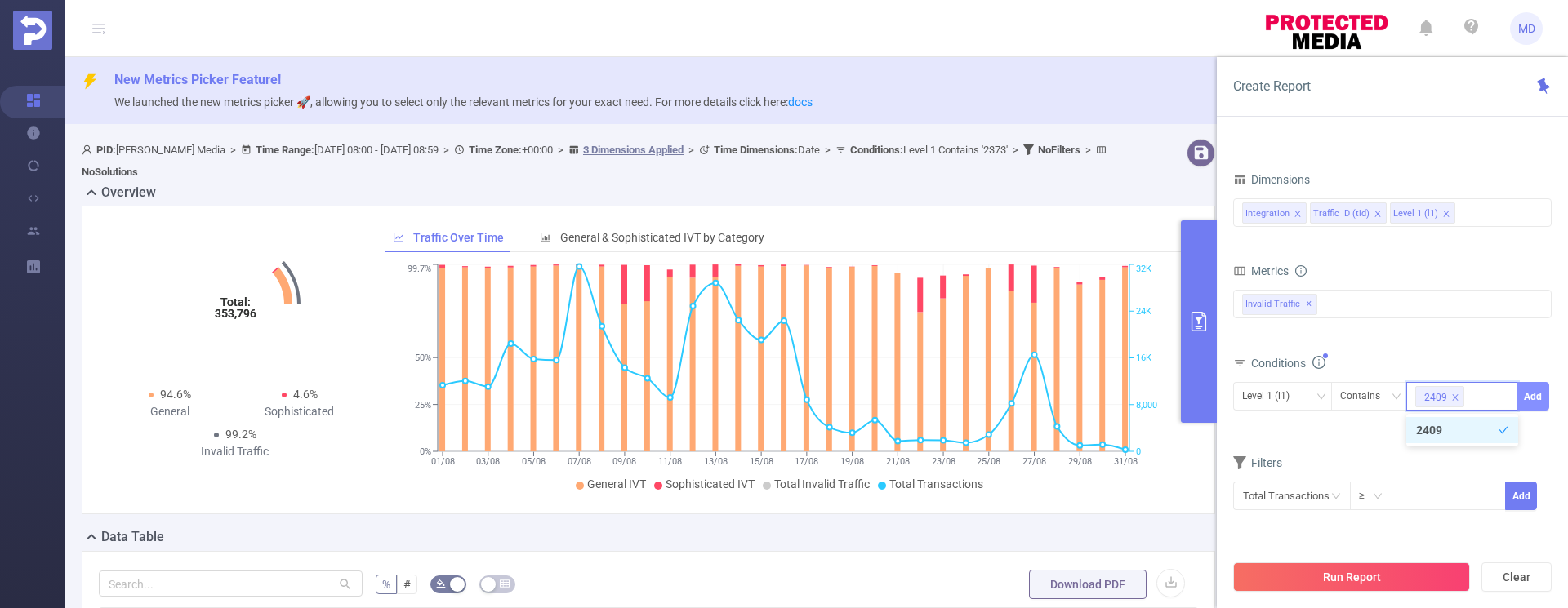
click at [1537, 402] on button "Add" at bounding box center [1533, 396] width 32 height 28
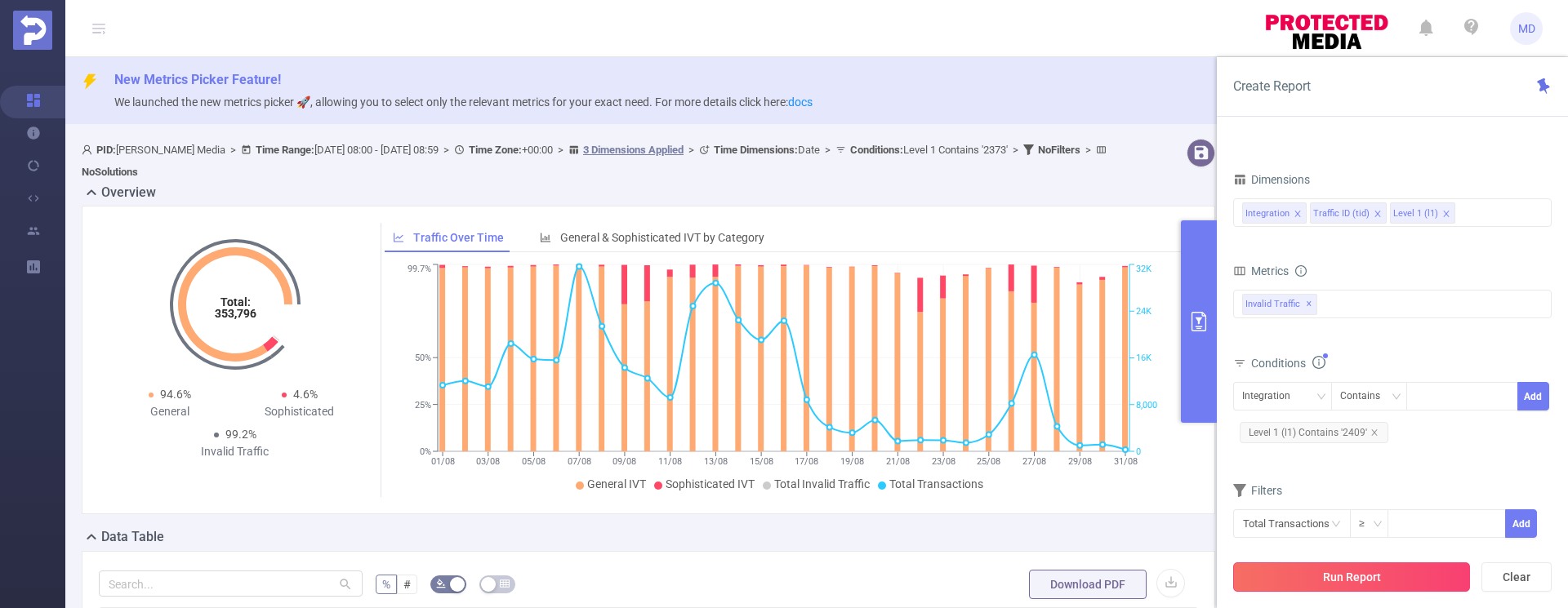
click at [1354, 581] on button "Run Report" at bounding box center [1351, 577] width 237 height 29
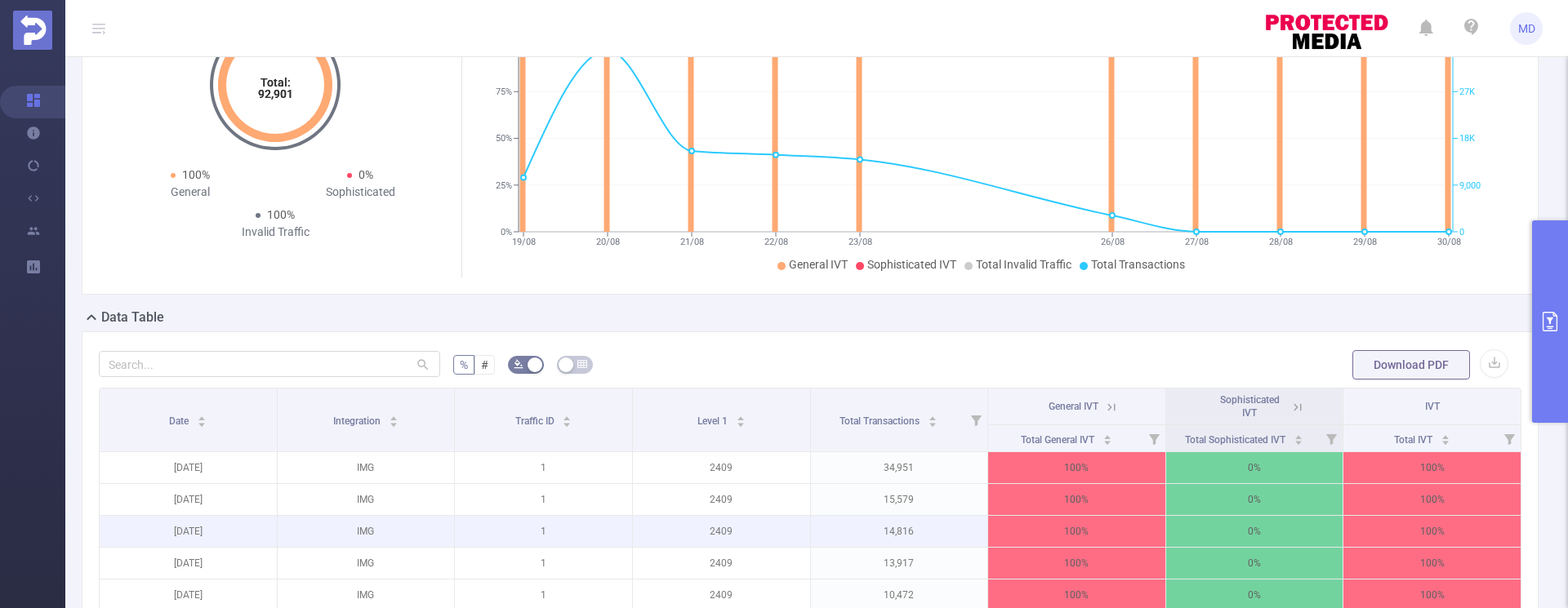
scroll to position [116, 0]
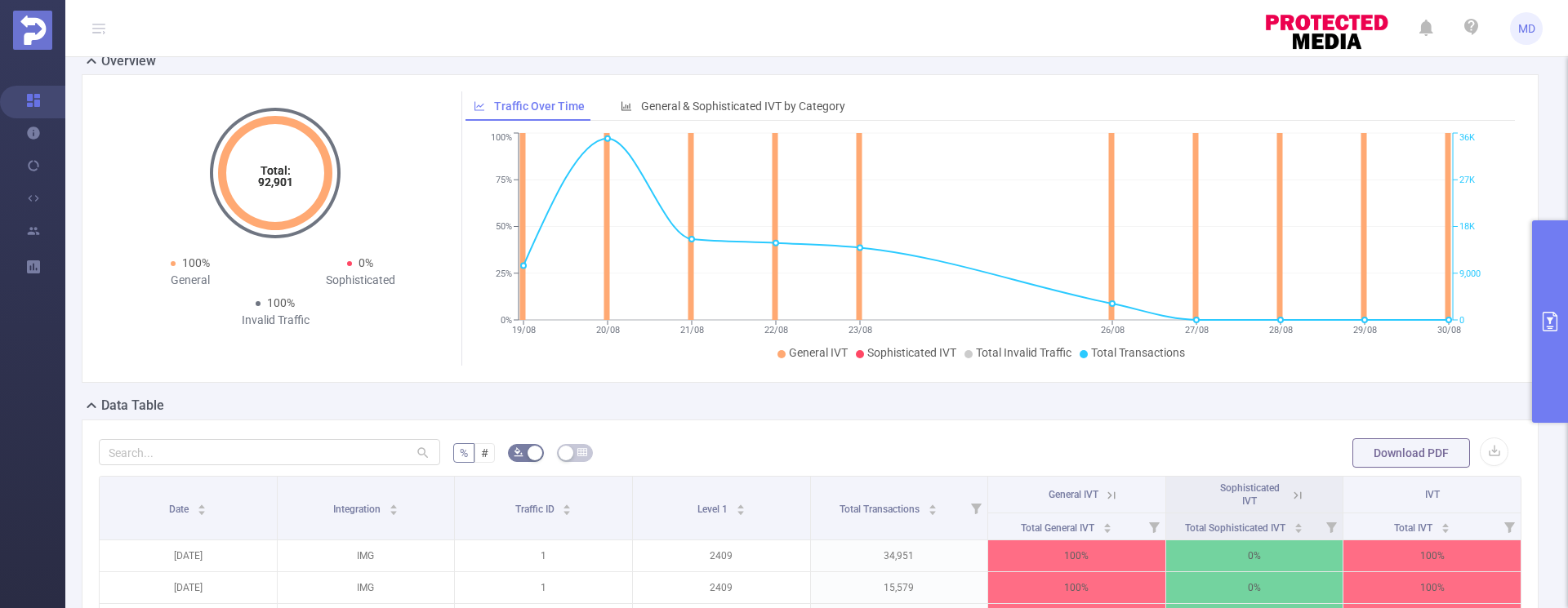
click at [1541, 330] on icon "primary" at bounding box center [1550, 321] width 19 height 19
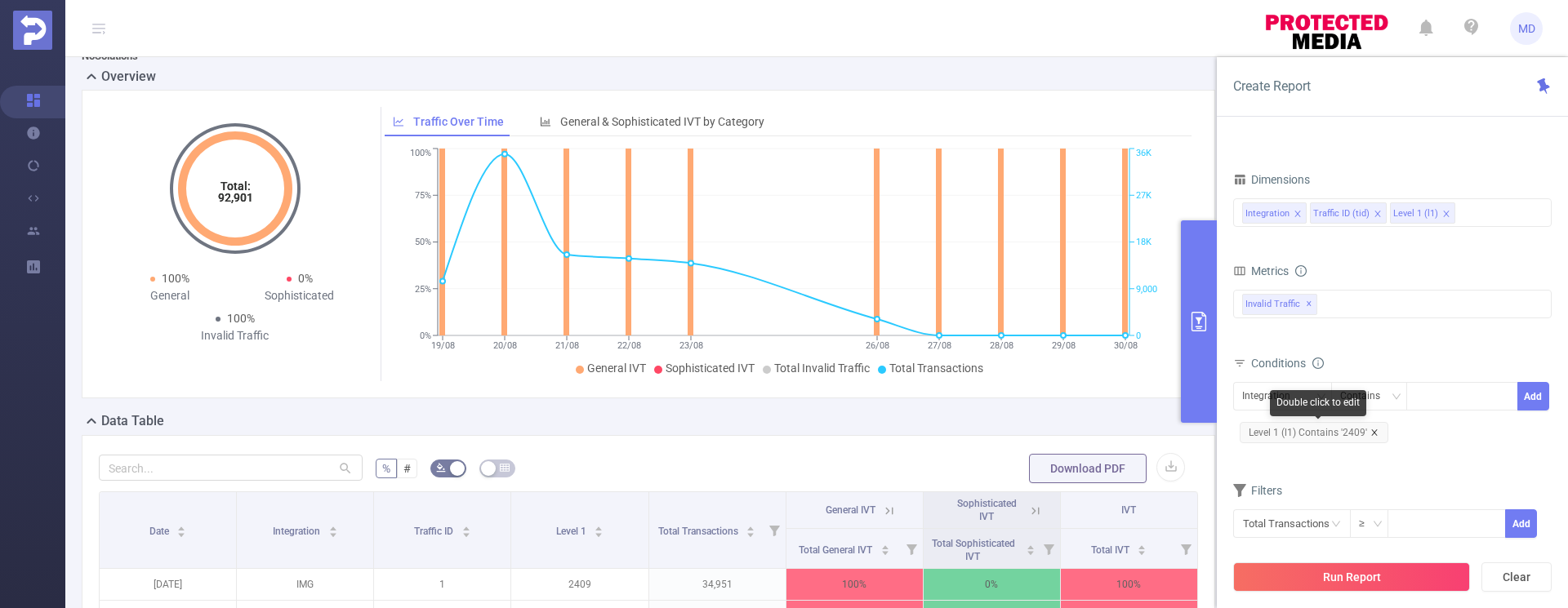
click at [1379, 435] on span "Level 1 (l1) Contains '2409'" at bounding box center [1314, 432] width 148 height 21
click at [1373, 431] on icon "icon: close" at bounding box center [1374, 432] width 5 height 5
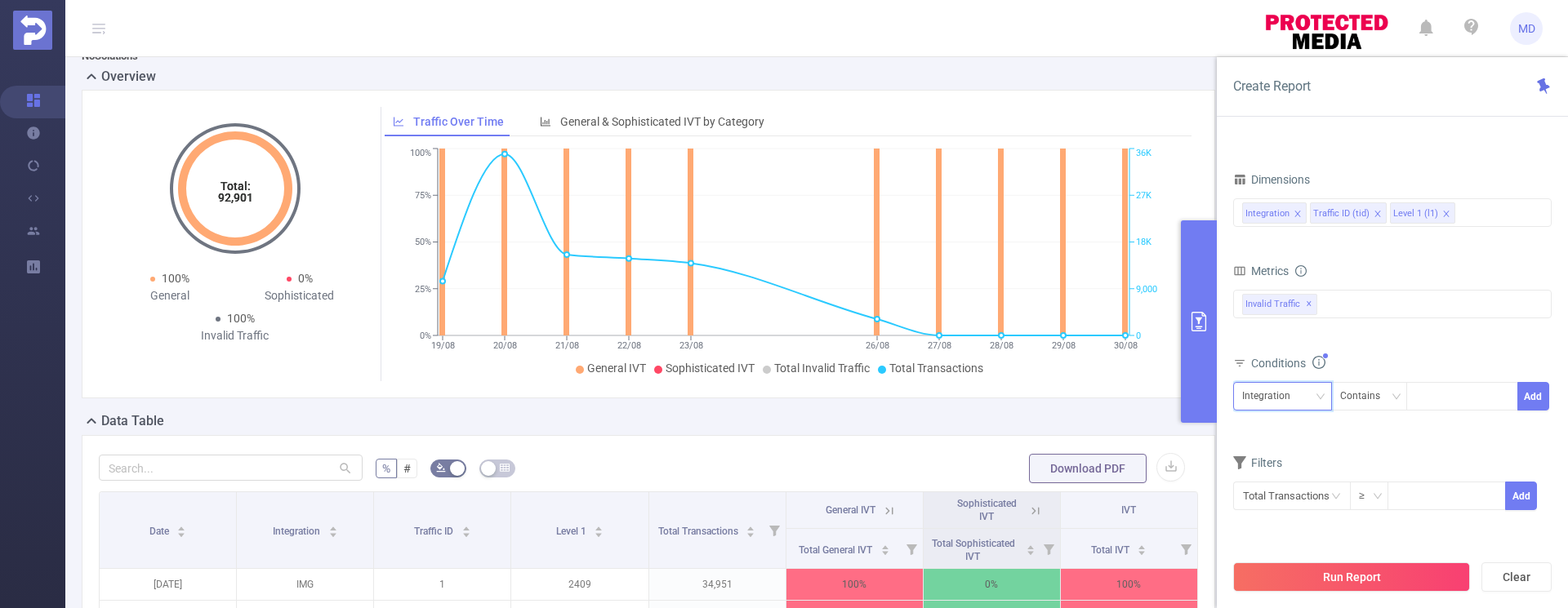
click at [1284, 396] on div "Integration" at bounding box center [1271, 396] width 60 height 27
click at [1277, 482] on li "Level 1 (l1)" at bounding box center [1282, 483] width 99 height 27
click at [1455, 405] on div at bounding box center [1462, 396] width 94 height 27
type input "2352"
click at [1539, 393] on button "Add" at bounding box center [1533, 396] width 32 height 28
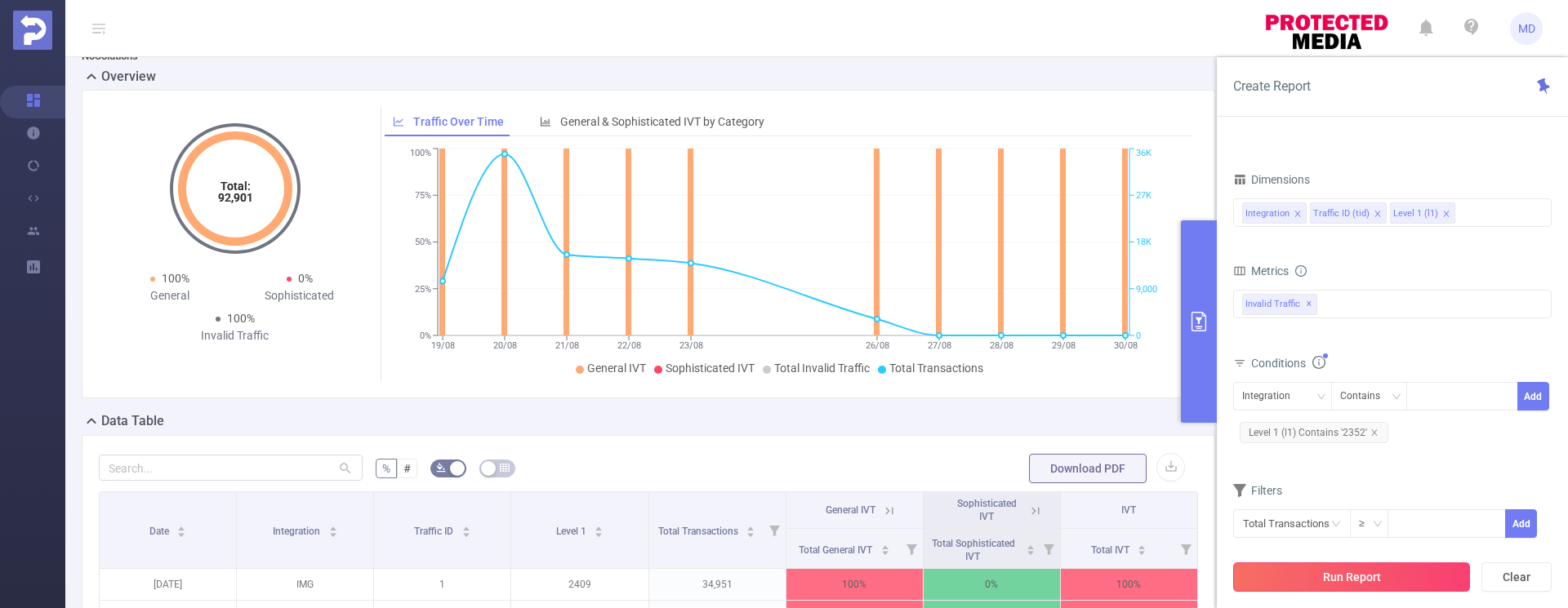
click at [1349, 571] on button "Run Report" at bounding box center [1351, 577] width 237 height 29
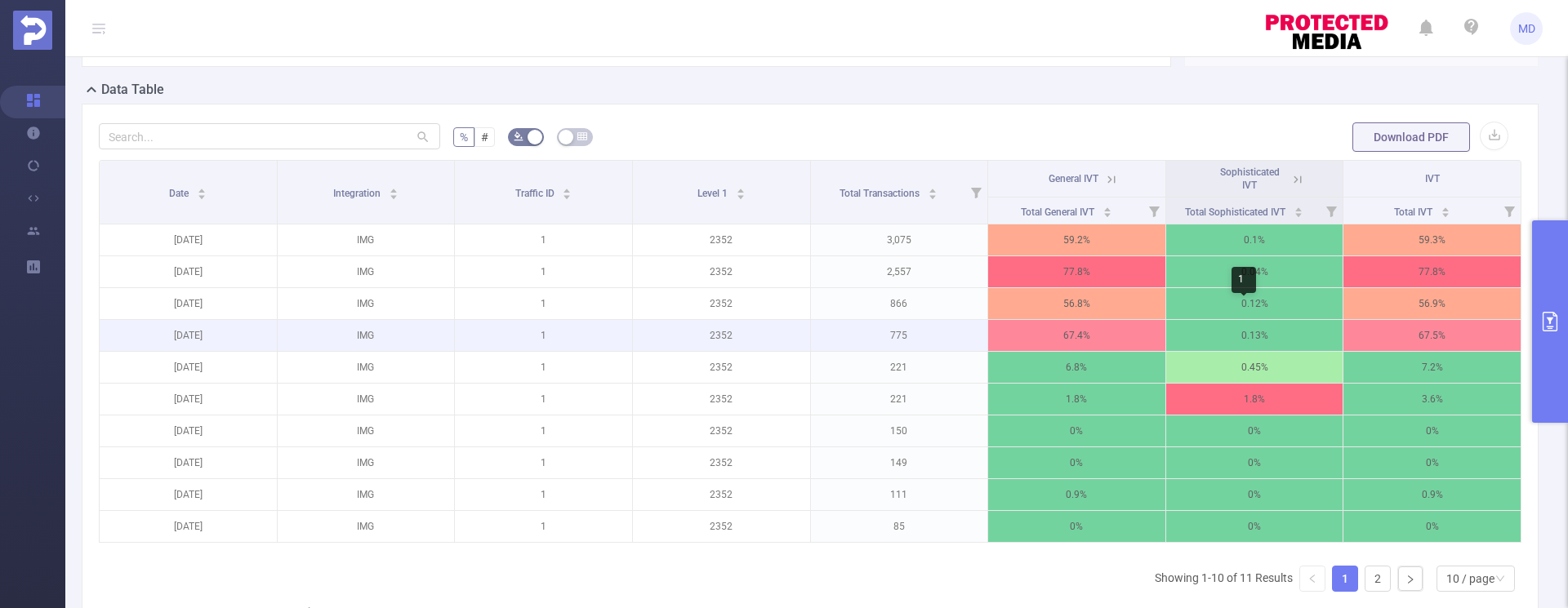
scroll to position [458, 0]
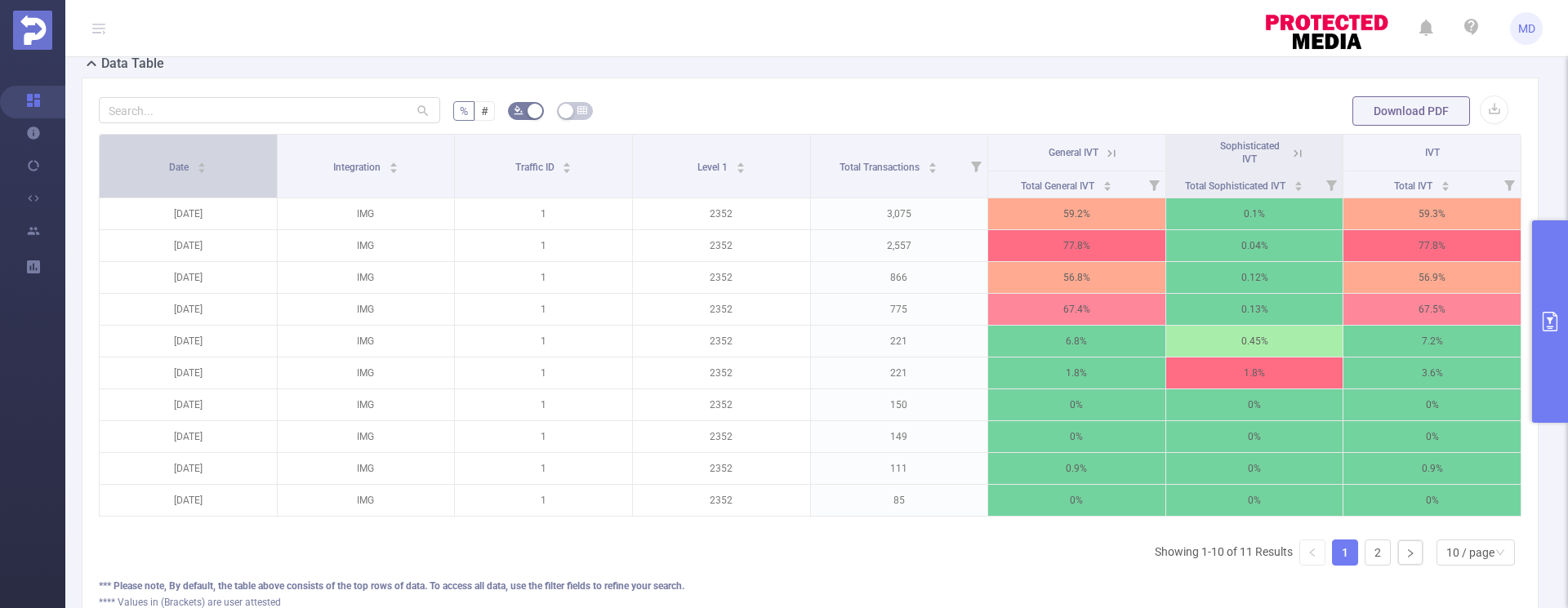
click at [203, 167] on icon "icon: caret-down" at bounding box center [202, 171] width 9 height 9
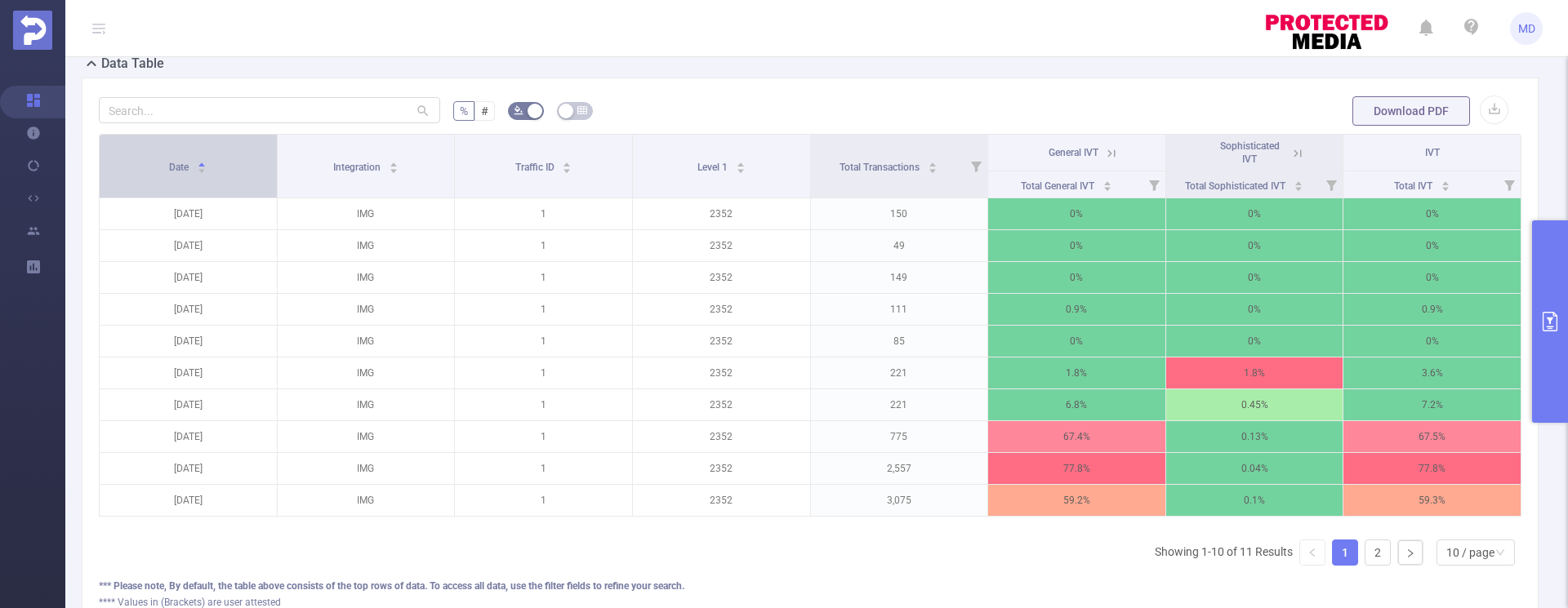
click at [201, 168] on icon "icon: caret-down" at bounding box center [202, 171] width 9 height 9
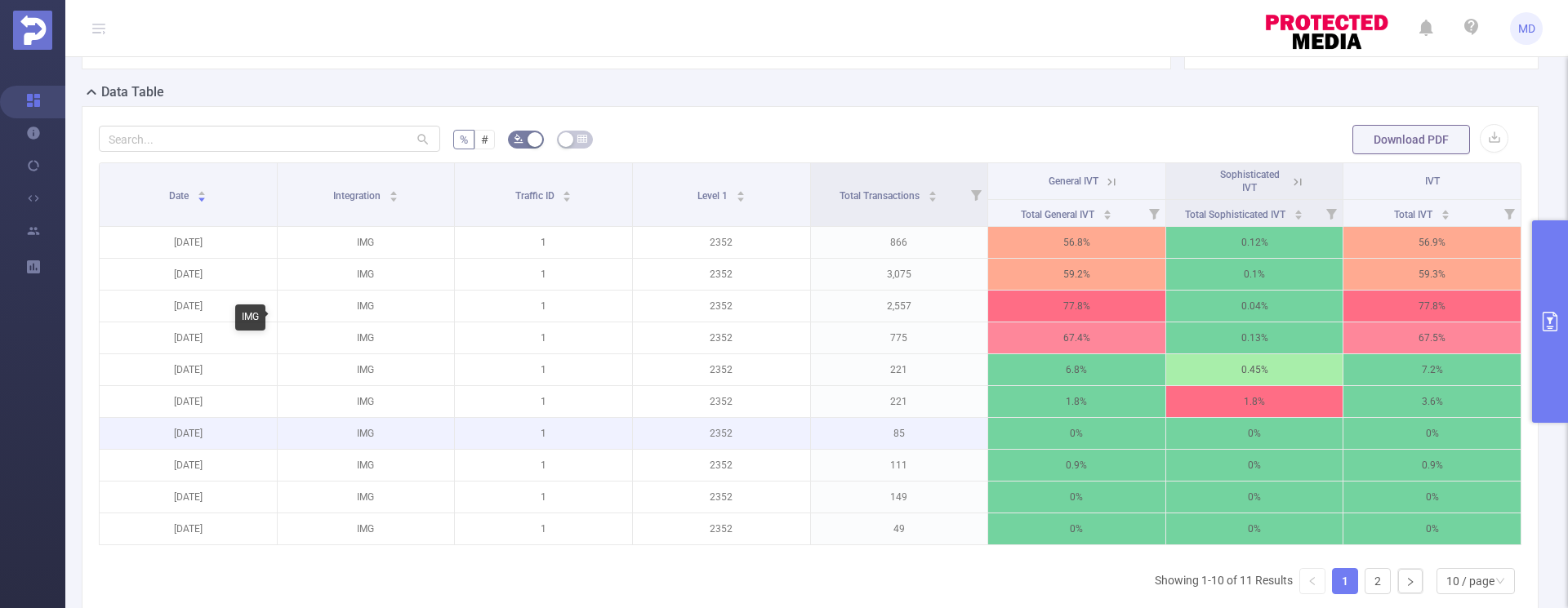
scroll to position [423, 0]
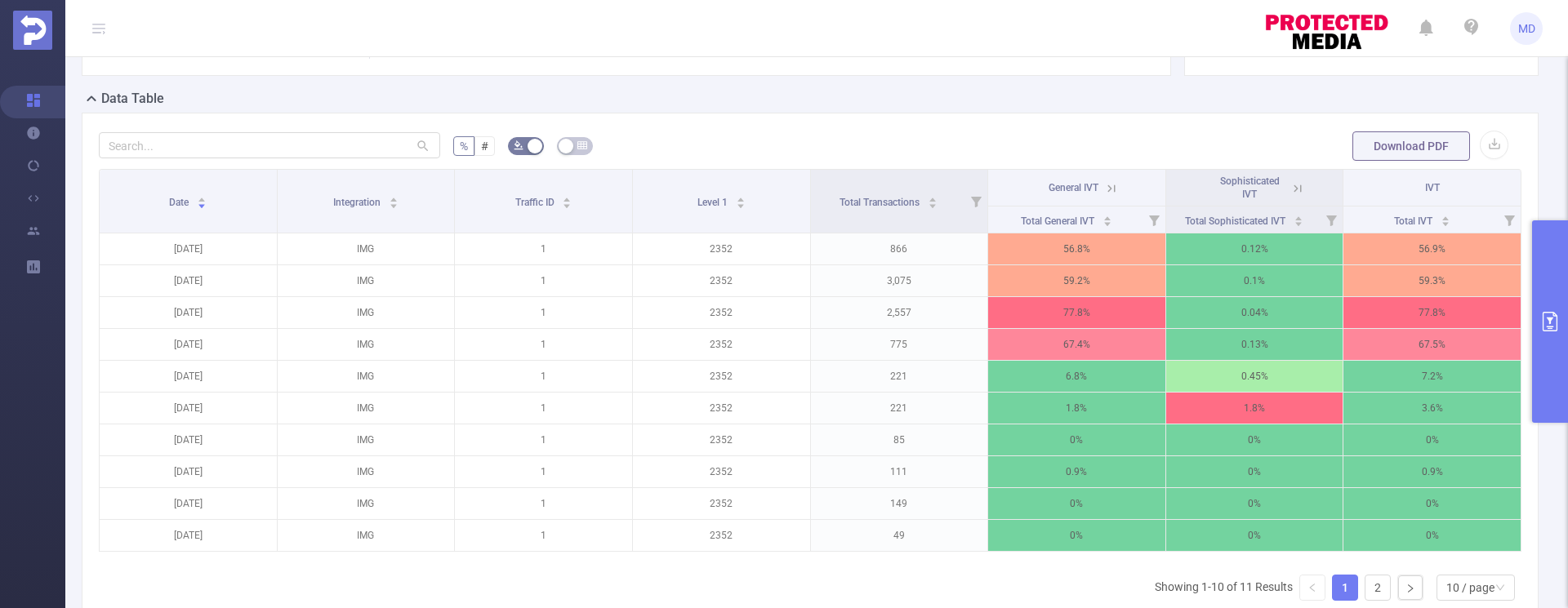
click at [1549, 331] on button "primary" at bounding box center [1550, 321] width 36 height 202
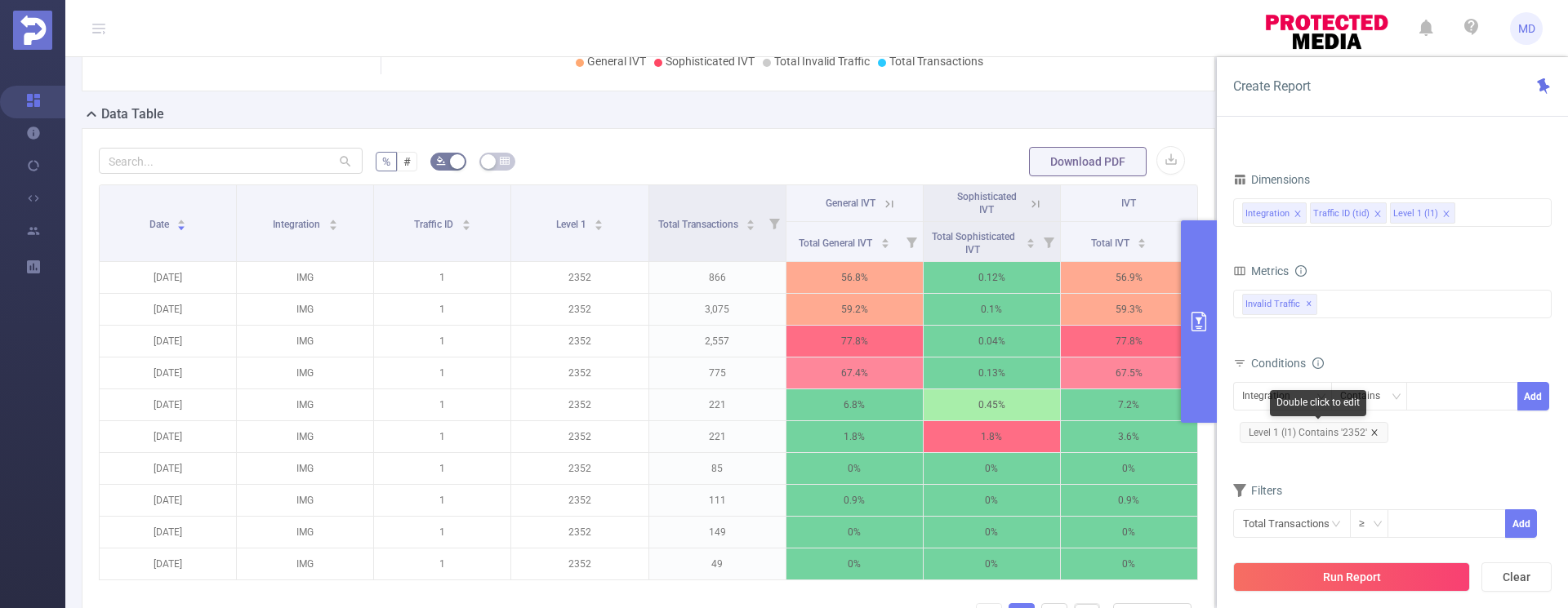
click at [1374, 433] on icon "icon: close" at bounding box center [1374, 432] width 8 height 8
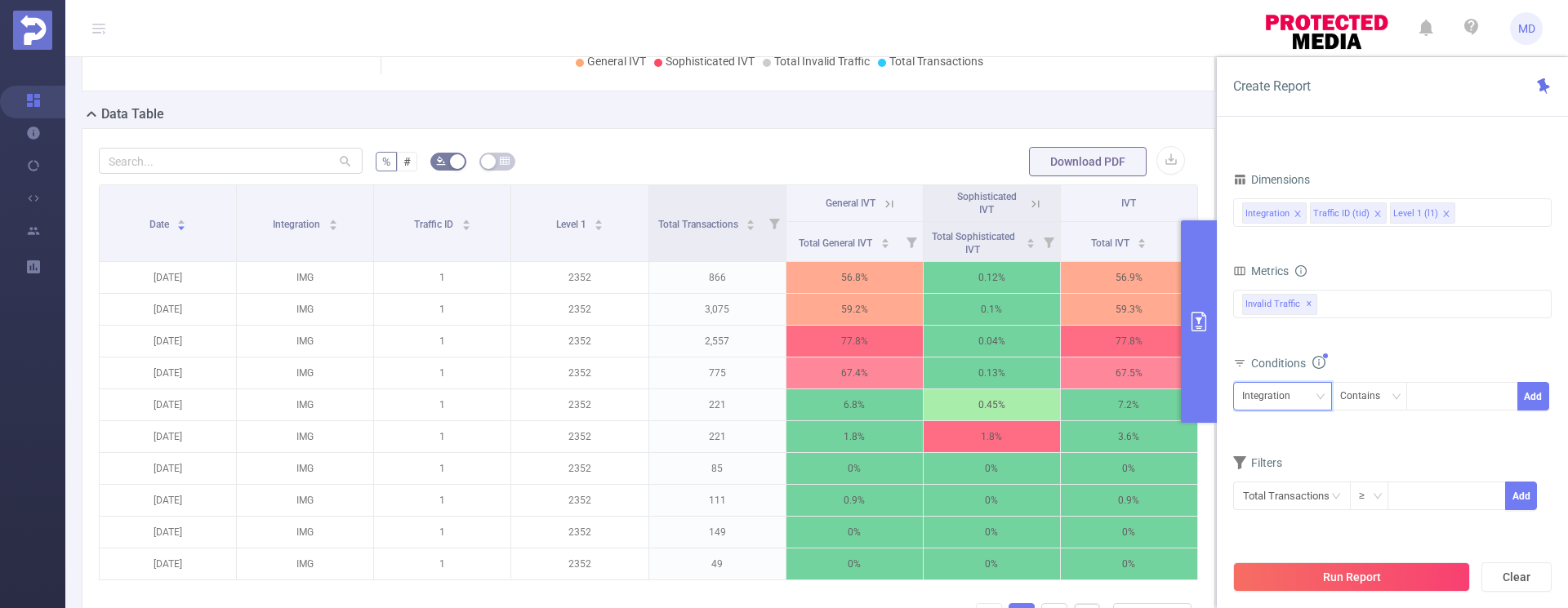
click at [1305, 396] on div "Integration" at bounding box center [1282, 396] width 81 height 27
click at [1285, 485] on li "Level 1 (l1)" at bounding box center [1282, 483] width 99 height 27
click at [1441, 400] on div at bounding box center [1462, 396] width 94 height 27
type input "2354"
click at [1540, 400] on button "Add" at bounding box center [1533, 396] width 32 height 28
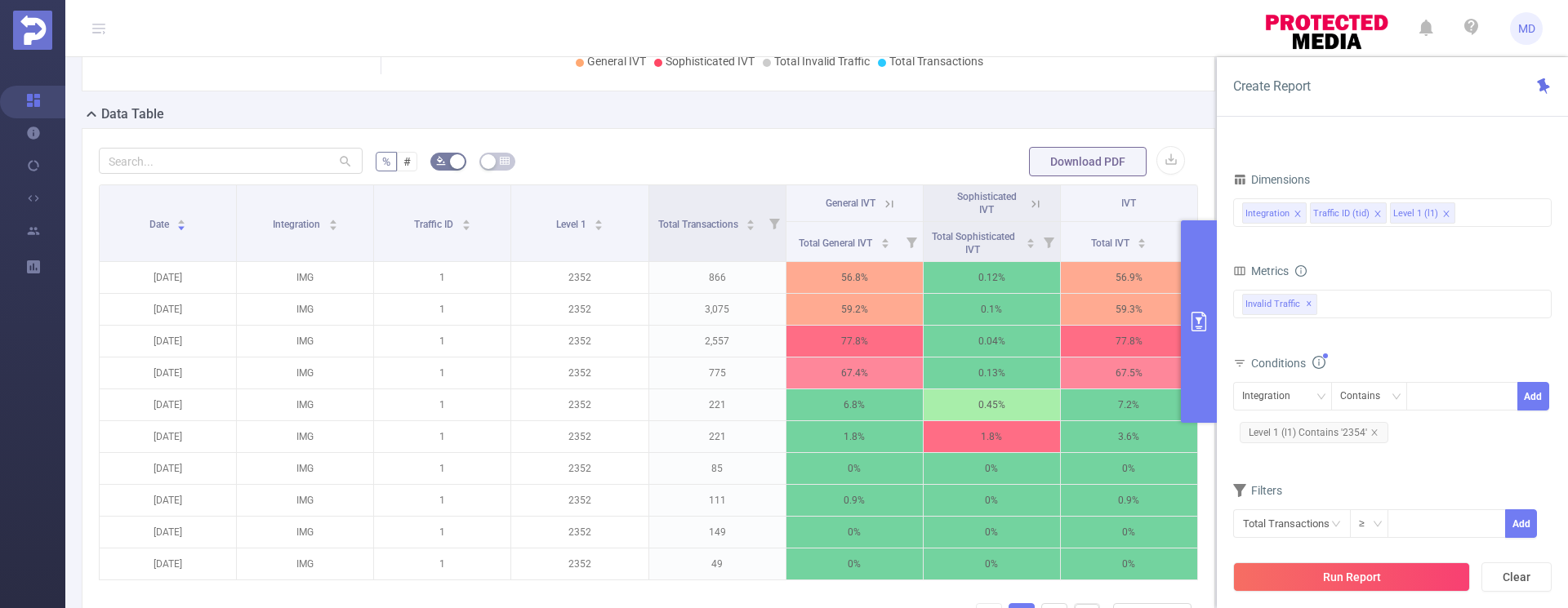
click at [1369, 576] on button "Run Report" at bounding box center [1351, 577] width 237 height 29
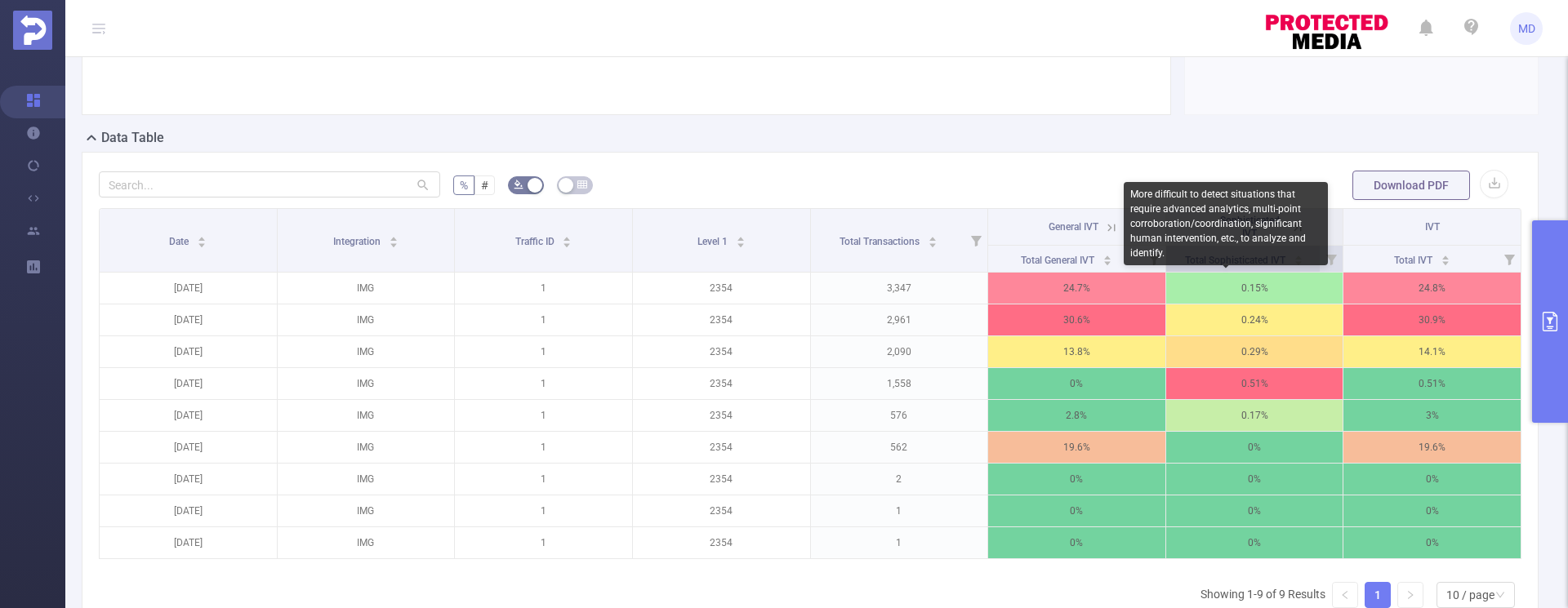
scroll to position [451, 0]
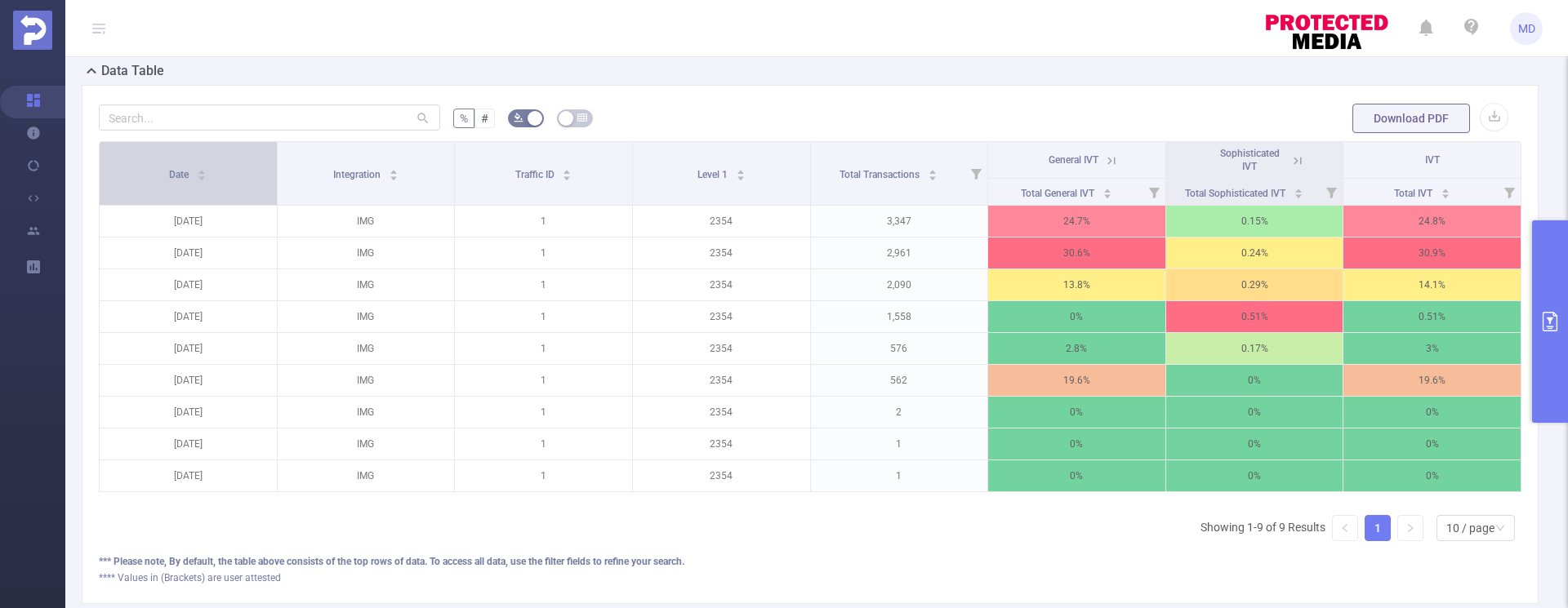
click at [203, 174] on icon "icon: caret-down" at bounding box center [202, 179] width 9 height 9
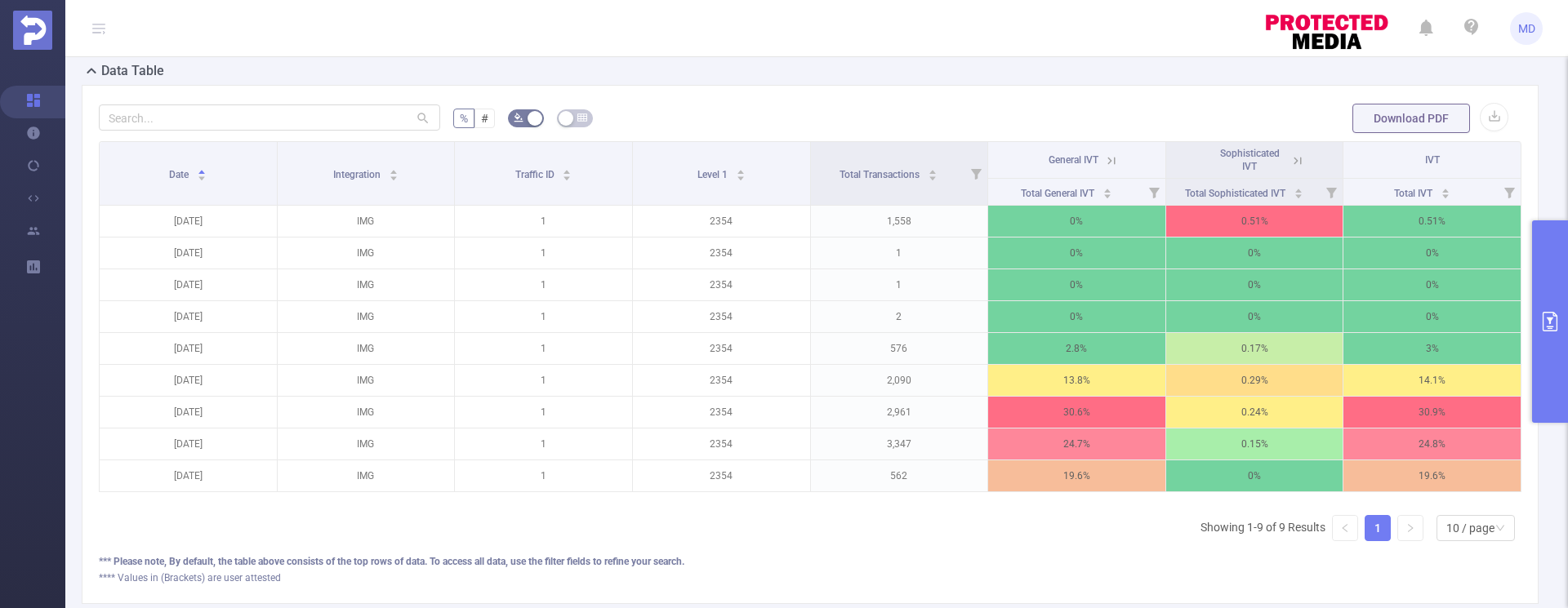
click at [1546, 318] on icon "primary" at bounding box center [1550, 321] width 19 height 19
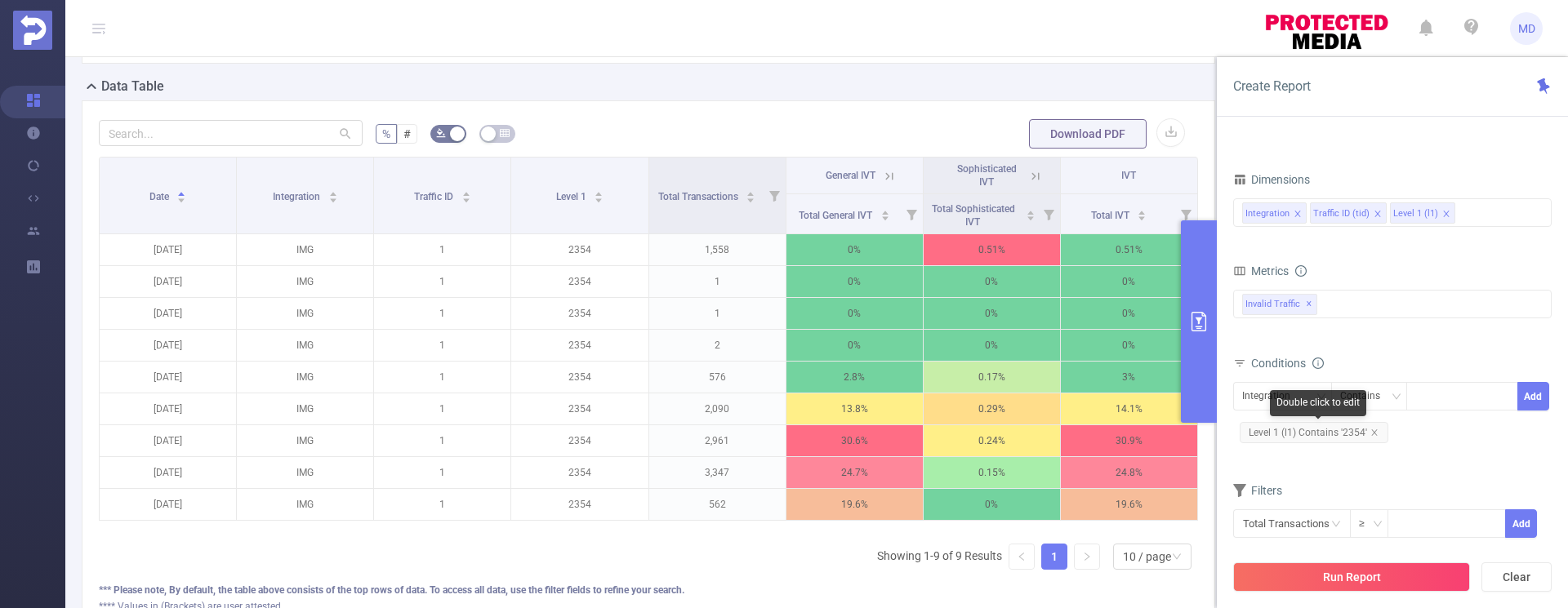
click at [1377, 433] on span "Level 1 (l1) Contains '2354'" at bounding box center [1314, 432] width 148 height 21
click at [1282, 396] on div "Double click to edit" at bounding box center [1318, 403] width 96 height 27
click at [1375, 433] on icon "icon: close" at bounding box center [1374, 432] width 8 height 8
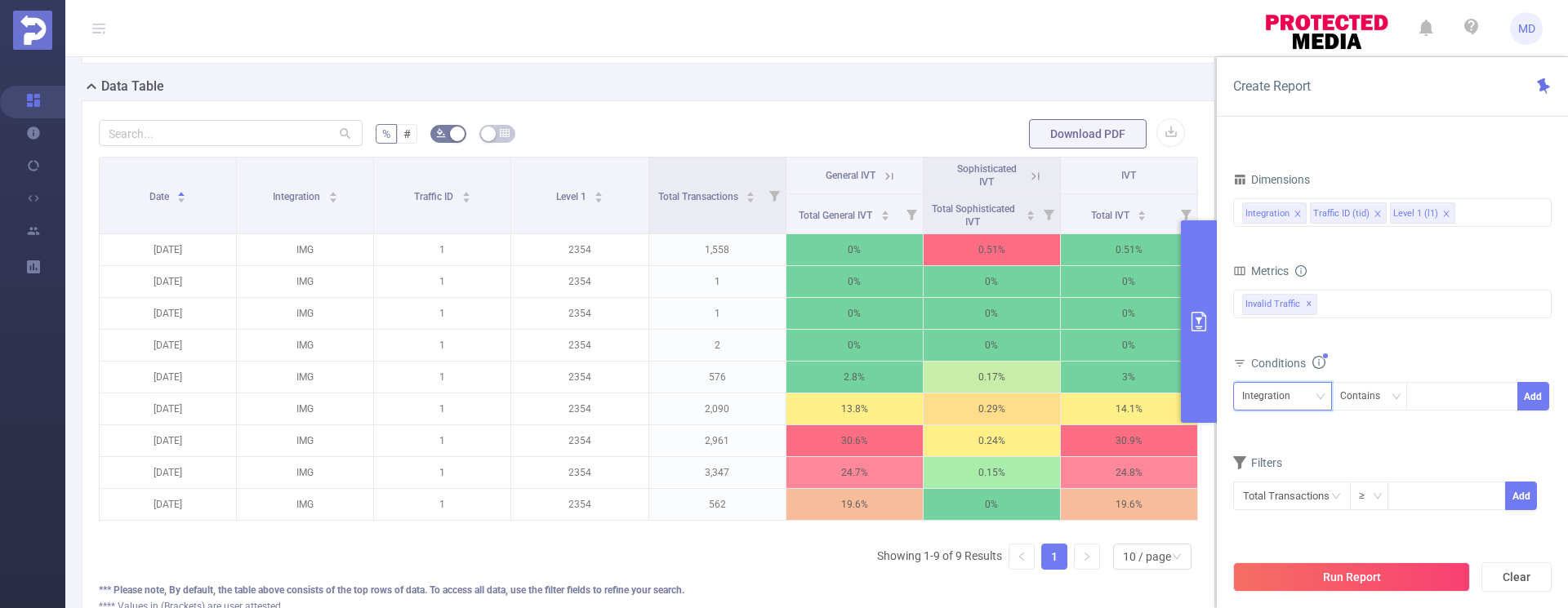
click at [1293, 396] on div "Integration" at bounding box center [1271, 396] width 60 height 27
click at [1290, 477] on li "Level 1 (l1)" at bounding box center [1282, 483] width 99 height 27
click at [1449, 400] on div at bounding box center [1462, 396] width 94 height 27
type input "2352"
click at [1527, 396] on button "Add" at bounding box center [1533, 396] width 32 height 28
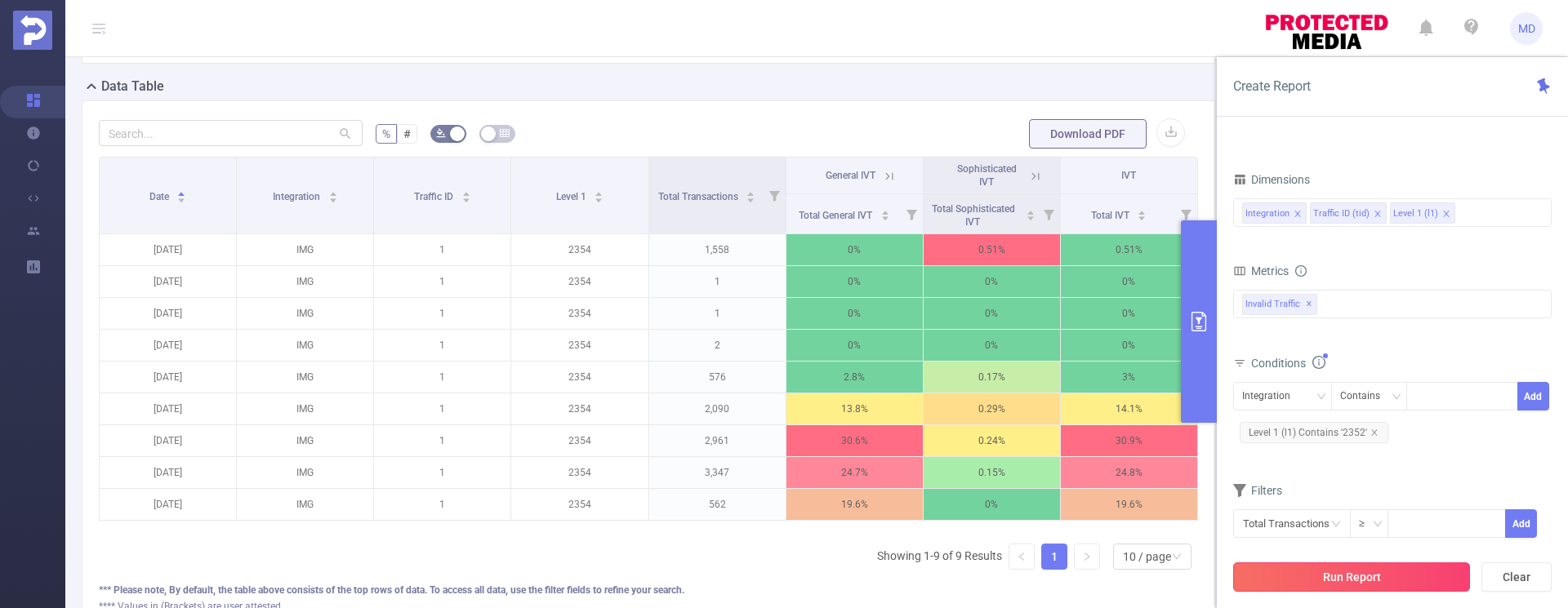
click at [1391, 579] on button "Run Report" at bounding box center [1351, 577] width 237 height 29
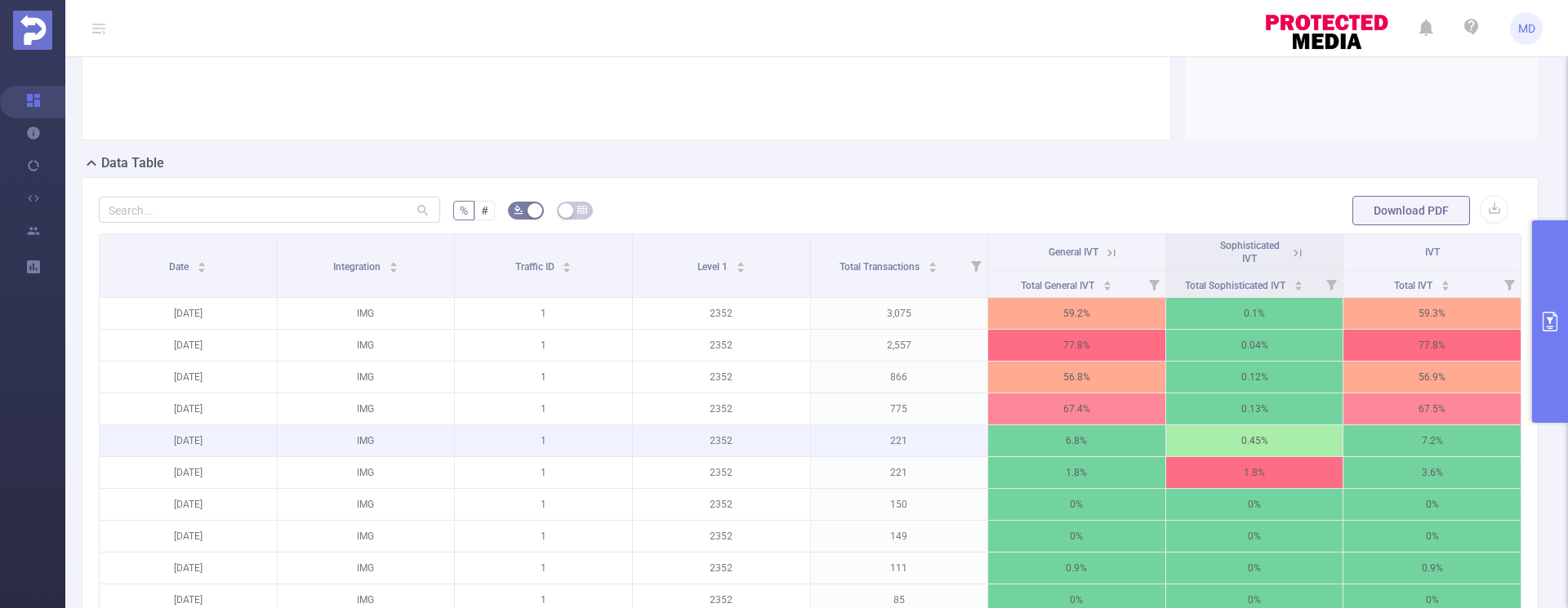
scroll to position [365, 0]
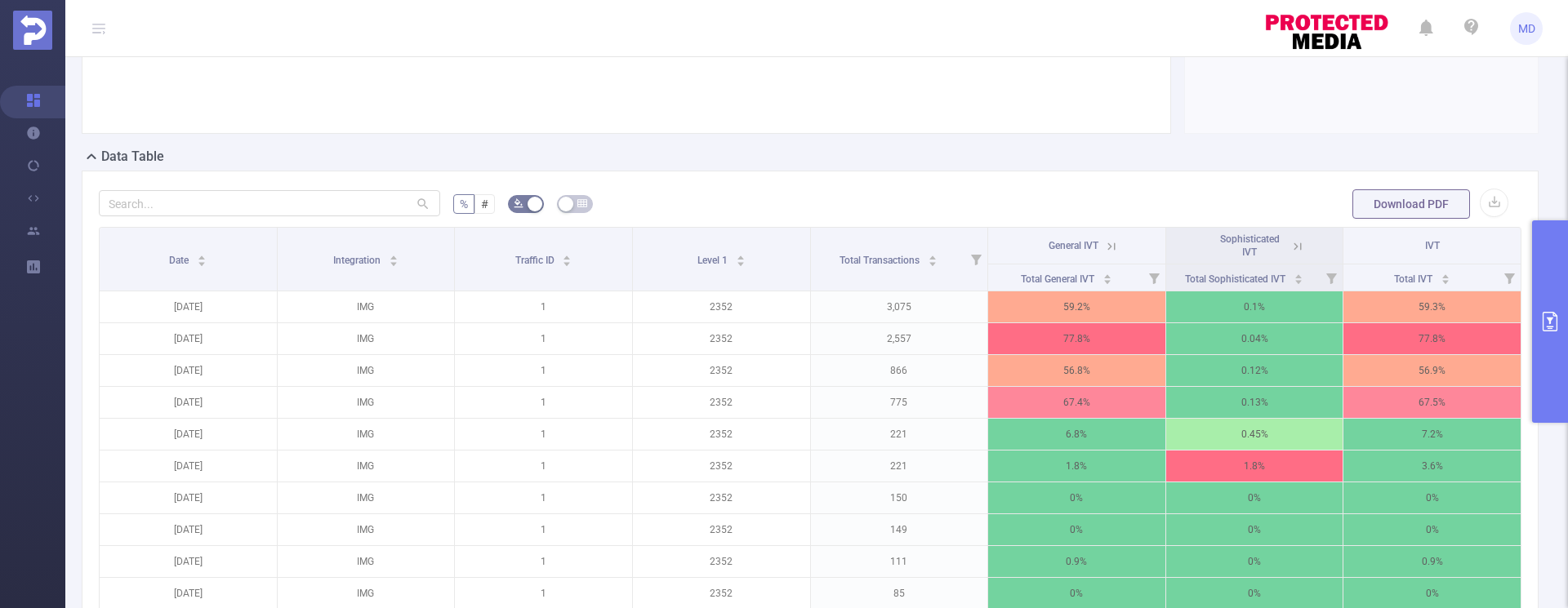
click at [1105, 245] on icon at bounding box center [1112, 246] width 15 height 15
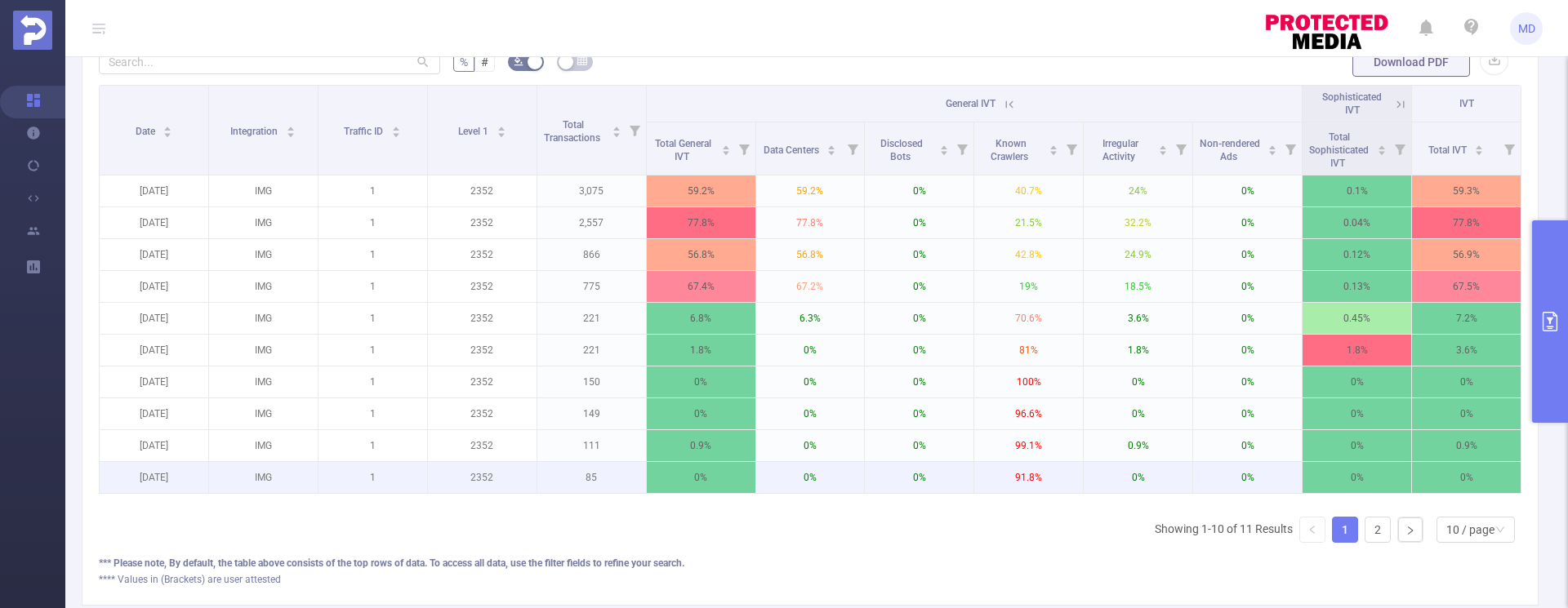
scroll to position [528, 0]
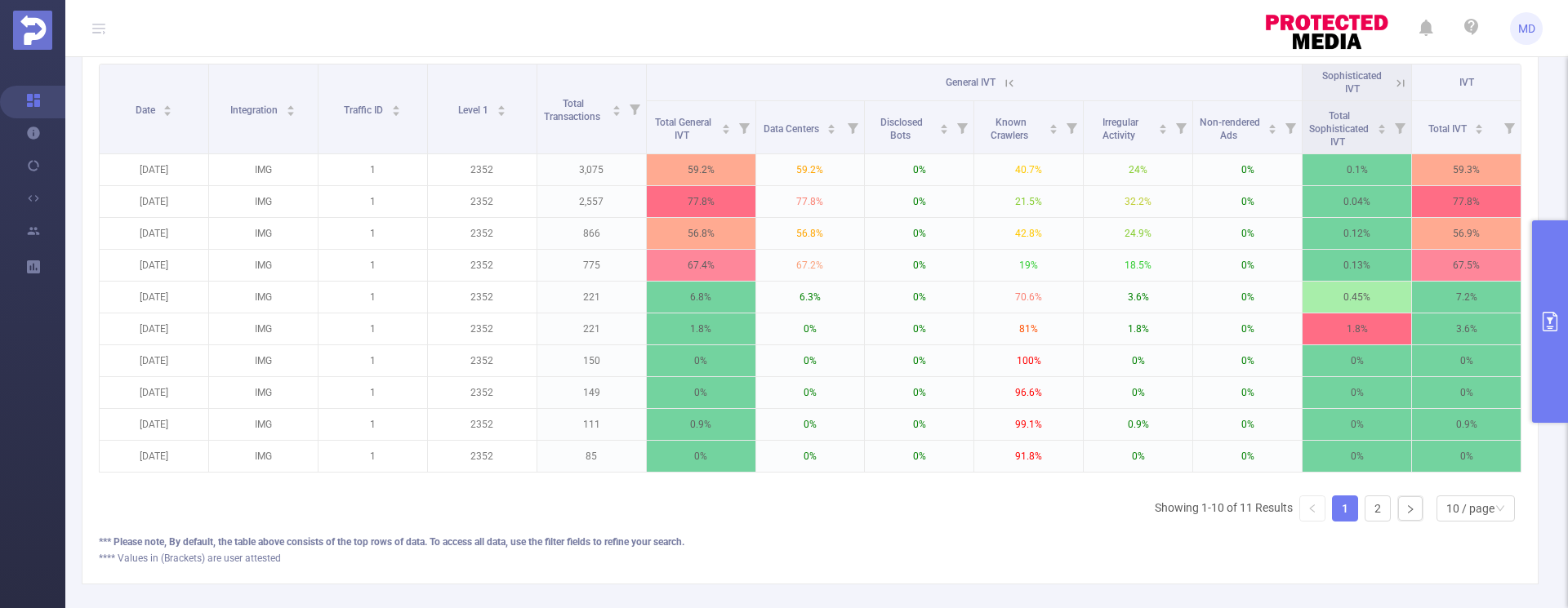
click at [1004, 85] on icon at bounding box center [1009, 83] width 15 height 15
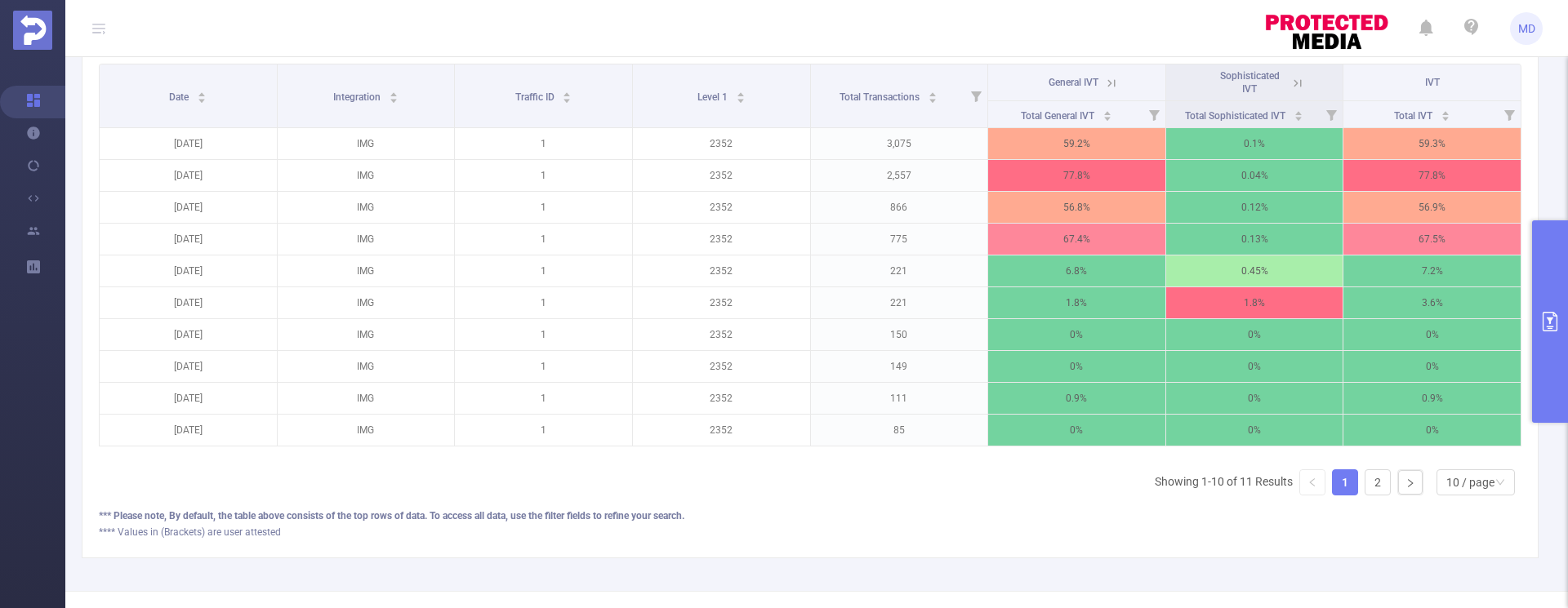
click at [1105, 84] on icon at bounding box center [1112, 83] width 15 height 15
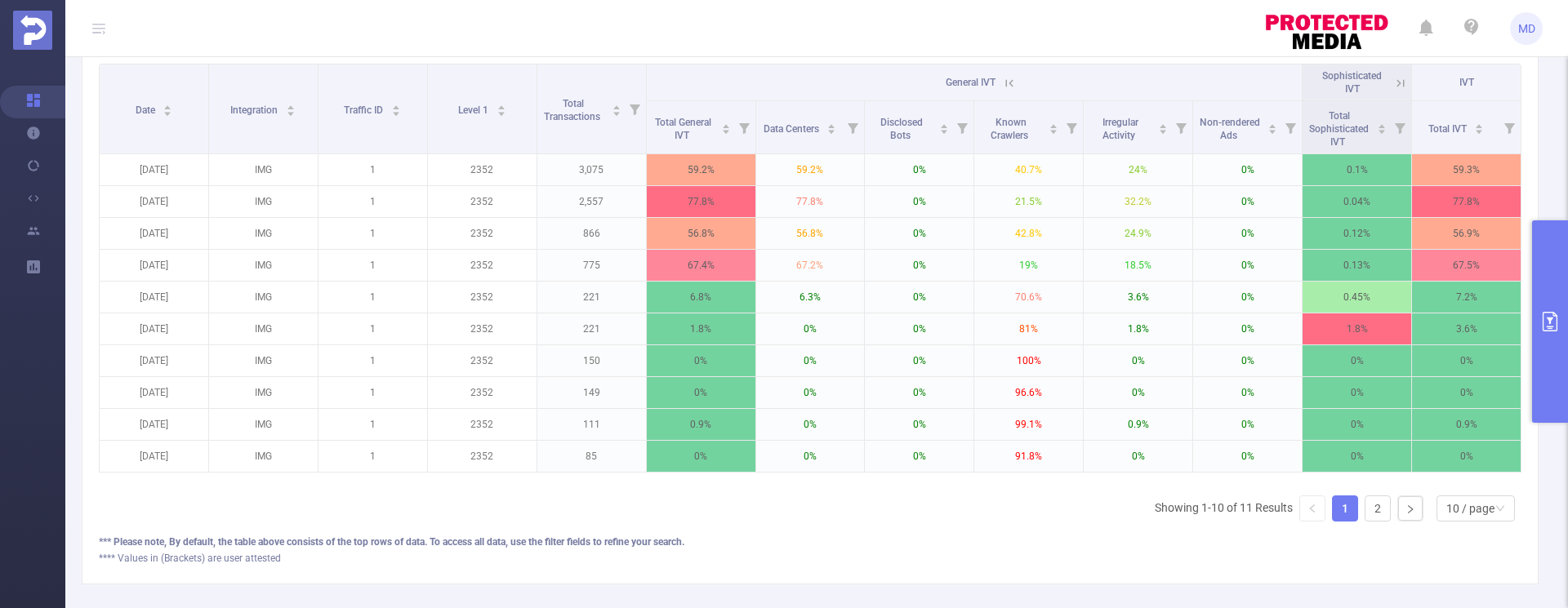
click at [1552, 312] on icon "primary" at bounding box center [1550, 321] width 19 height 19
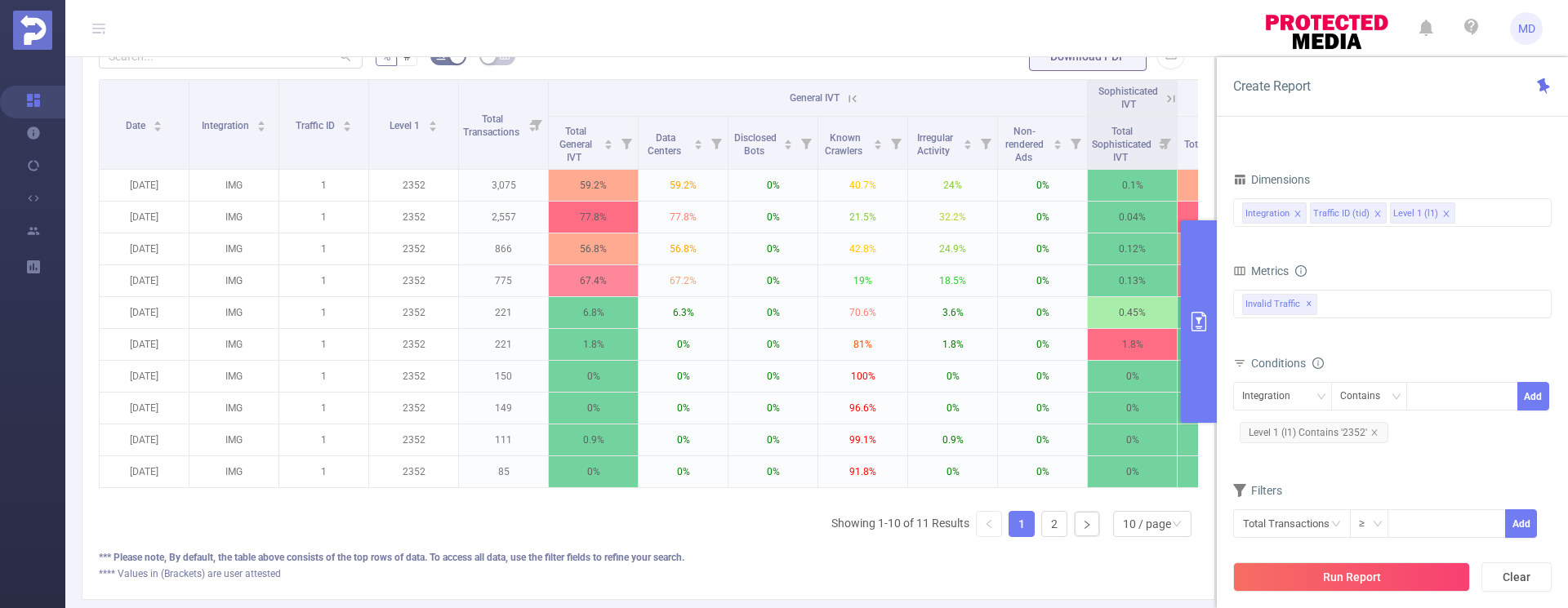
click at [1378, 429] on span "Level 1 (l1) Contains '2352'" at bounding box center [1314, 432] width 148 height 21
click at [1373, 429] on icon "icon: close" at bounding box center [1374, 432] width 8 height 8
click at [1273, 394] on div "Integration" at bounding box center [1271, 396] width 60 height 27
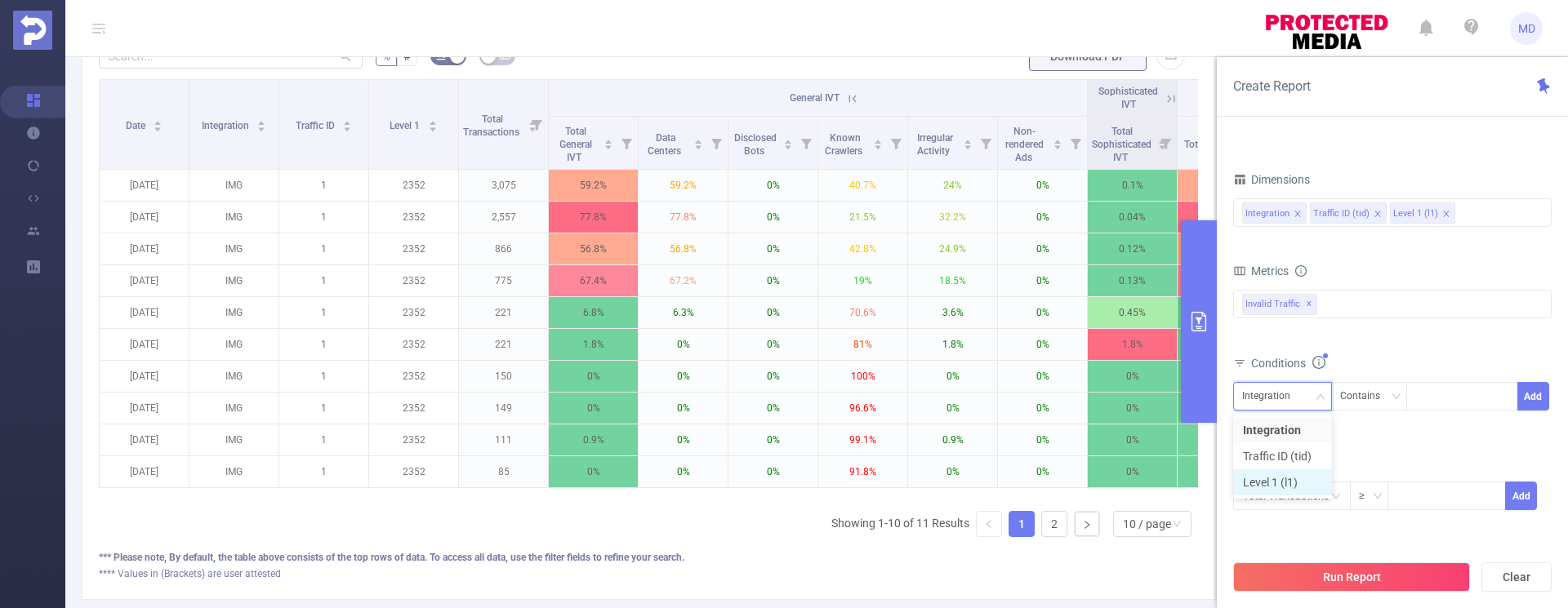
click at [1284, 476] on li "Level 1 (l1)" at bounding box center [1282, 483] width 99 height 27
click at [1448, 391] on div at bounding box center [1462, 396] width 94 height 27
type input "1697"
click at [1532, 394] on button "Add" at bounding box center [1533, 396] width 32 height 28
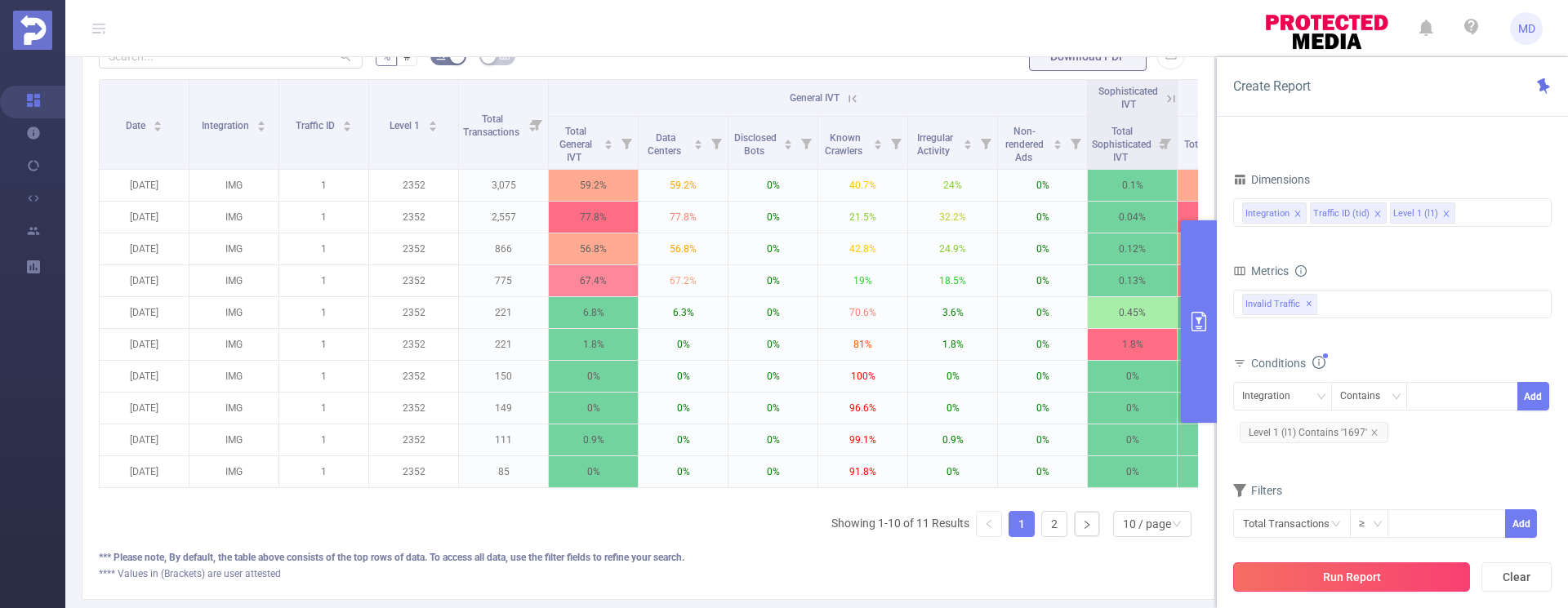
click at [1367, 567] on button "Run Report" at bounding box center [1351, 577] width 237 height 29
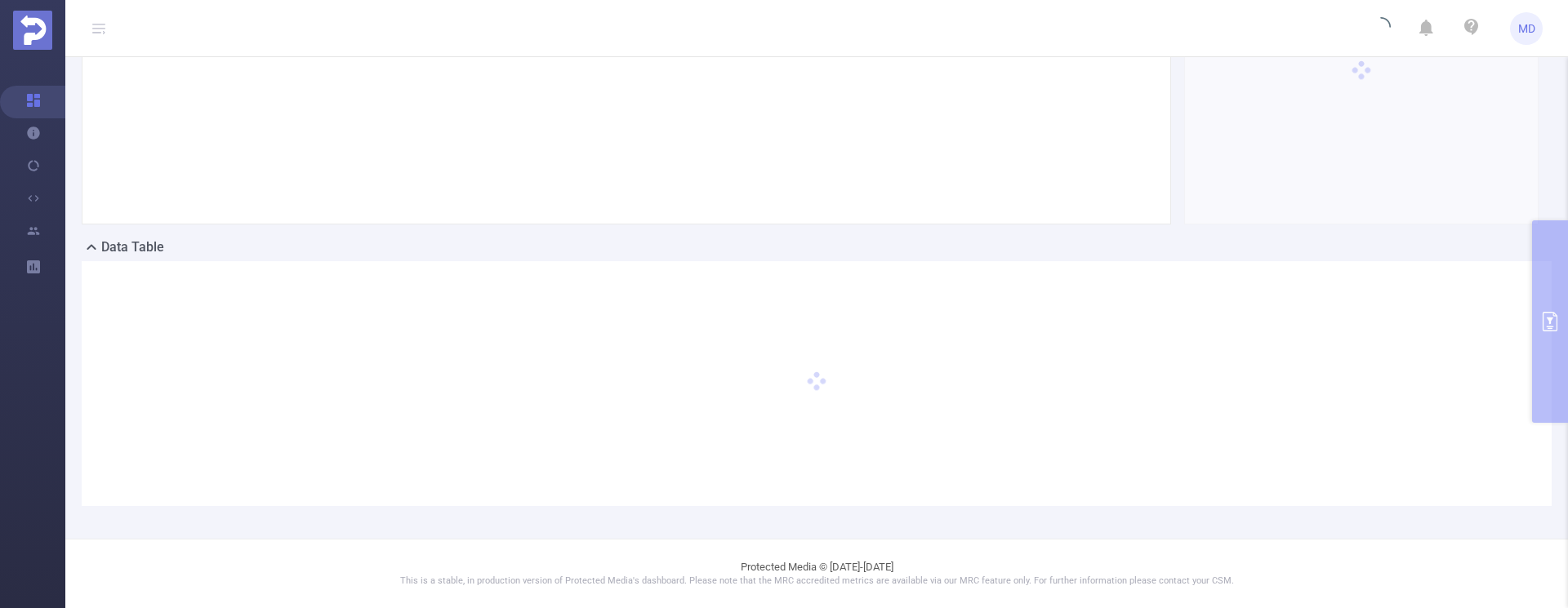
scroll to position [275, 0]
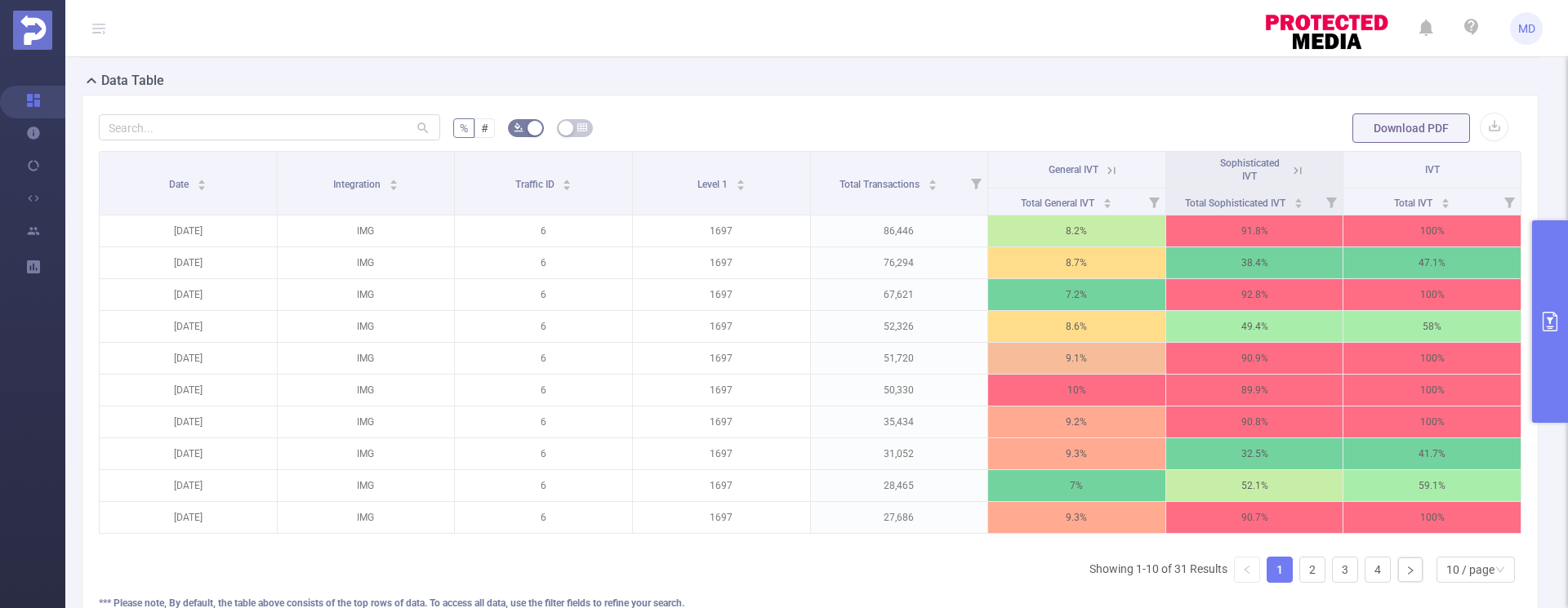
scroll to position [443, 0]
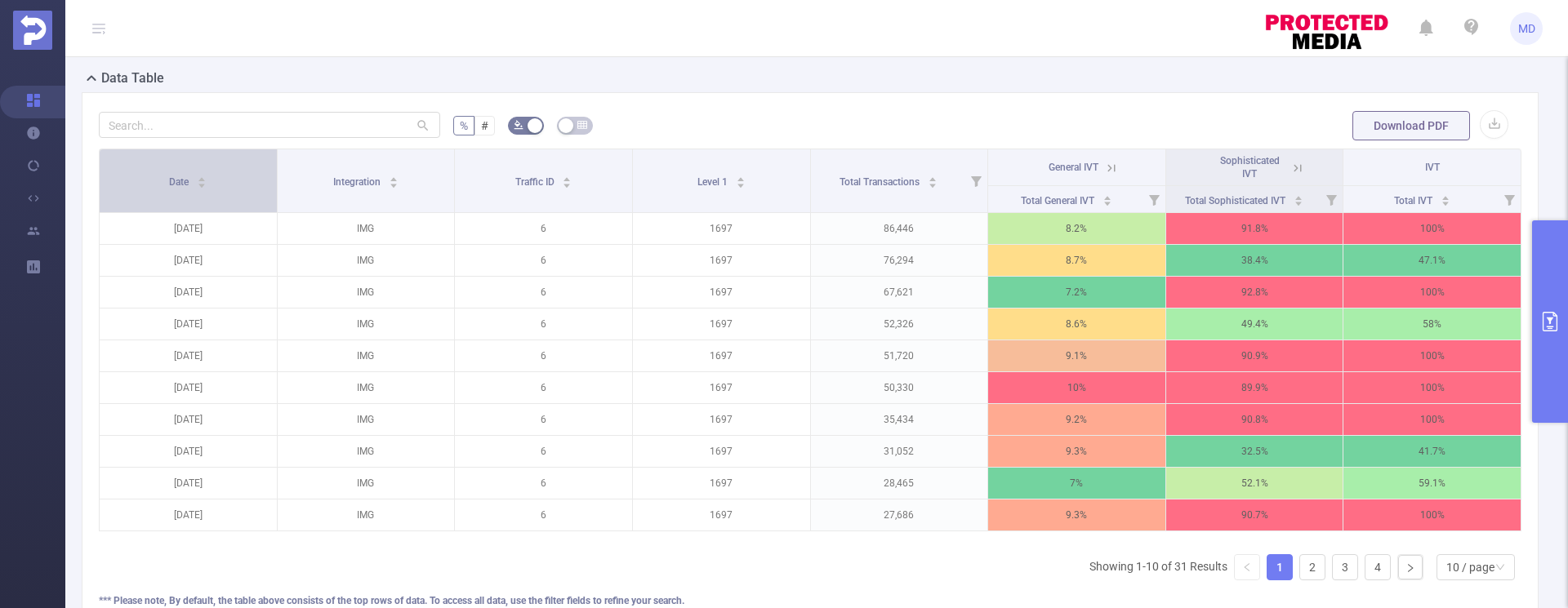
click at [205, 181] on icon "icon: caret-down" at bounding box center [202, 186] width 9 height 9
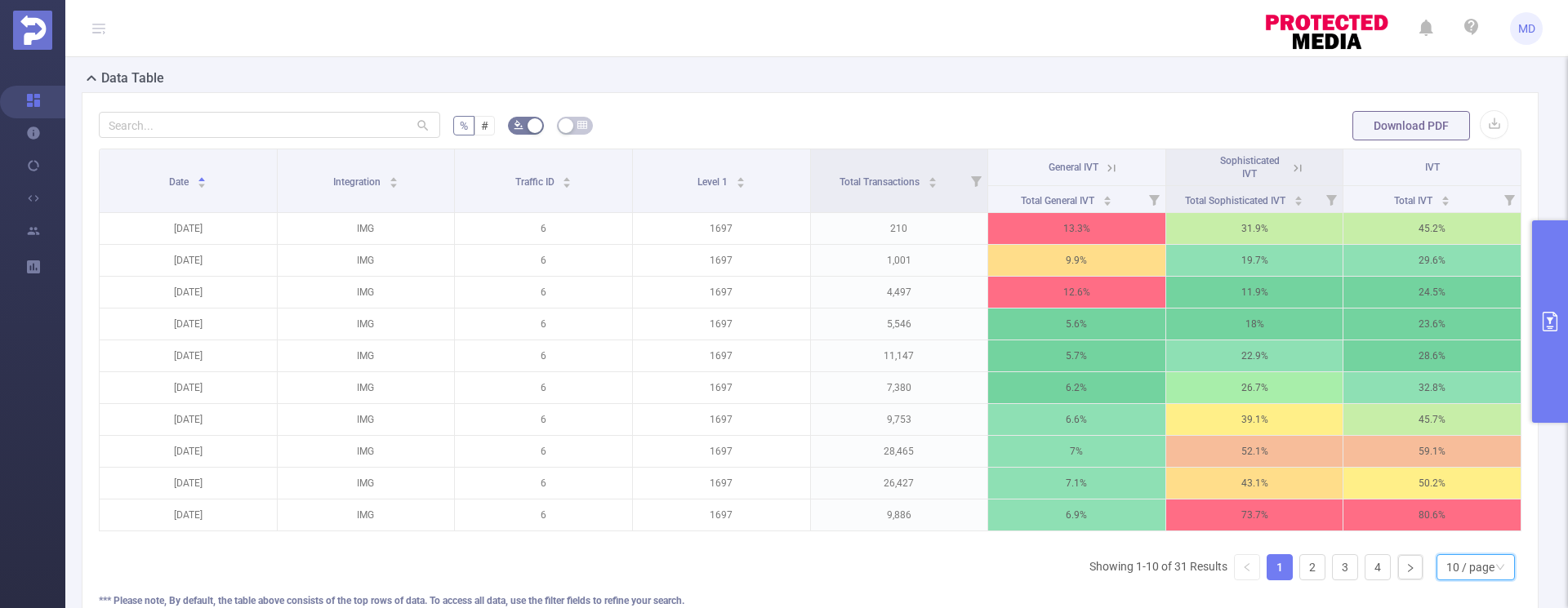
click at [1496, 572] on icon "icon: down" at bounding box center [1500, 567] width 10 height 10
click at [1474, 557] on li "50 / page" at bounding box center [1463, 550] width 79 height 27
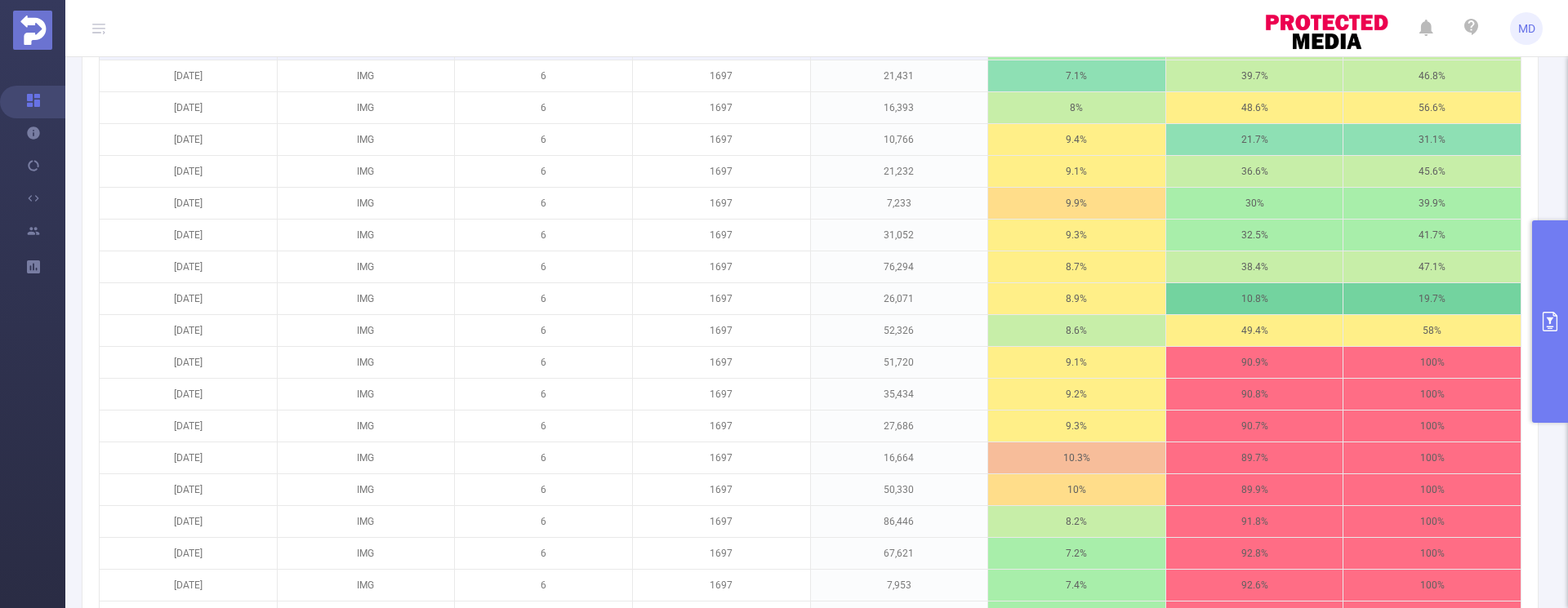
scroll to position [980, 0]
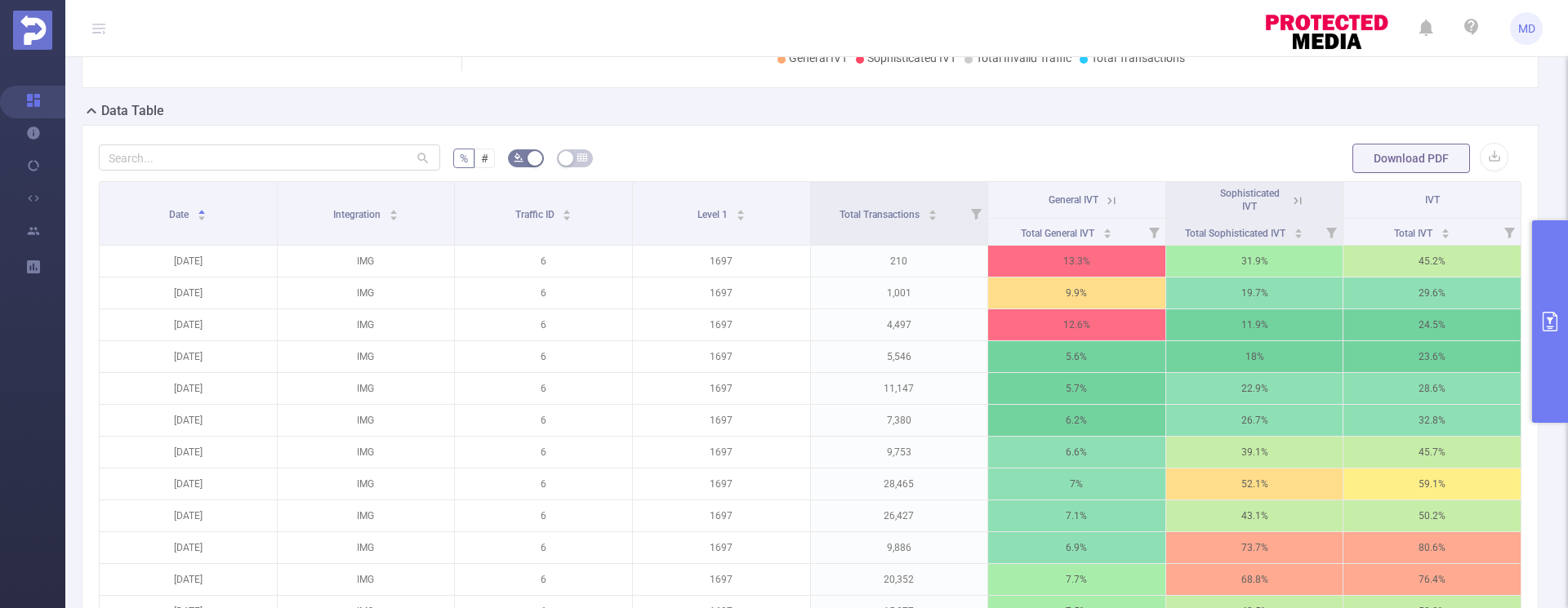
click at [1294, 200] on icon at bounding box center [1298, 201] width 7 height 7
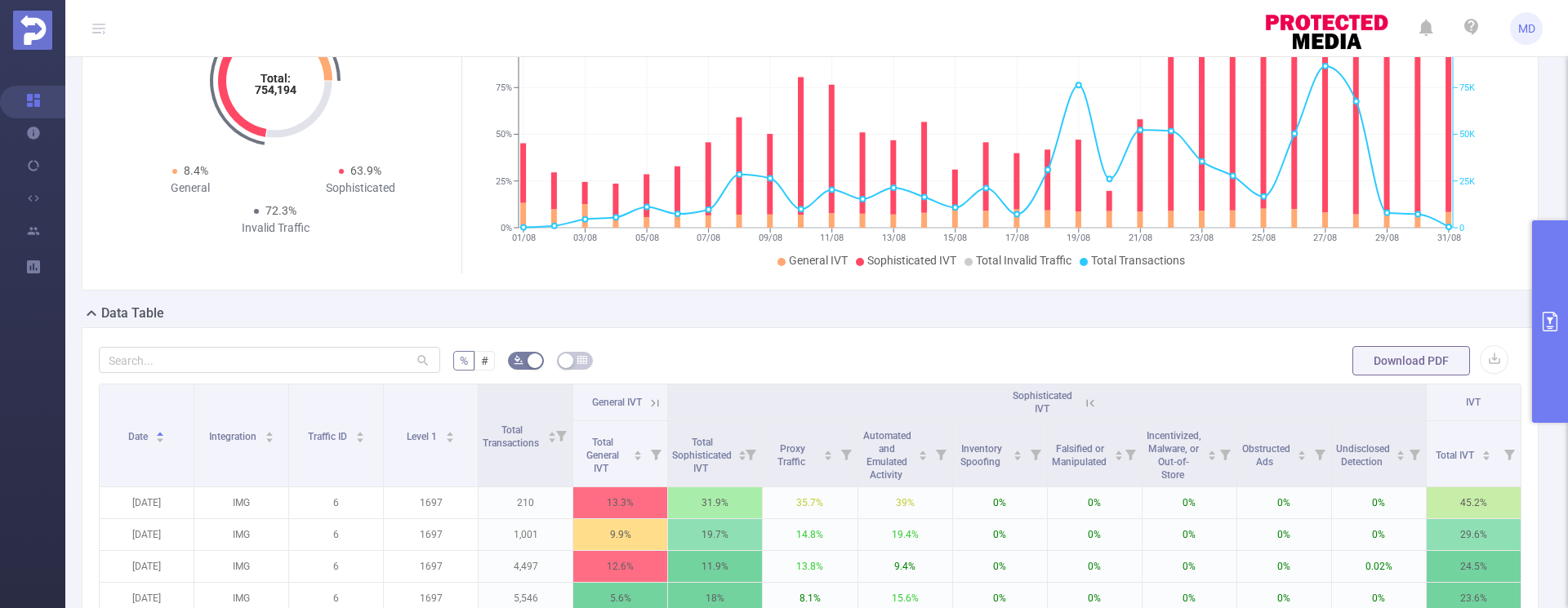
scroll to position [209, 0]
drag, startPoint x: 898, startPoint y: 472, endPoint x: 865, endPoint y: 451, distance: 39.1
click at [863, 444] on div "Automated and Emulated Activity" at bounding box center [895, 453] width 65 height 56
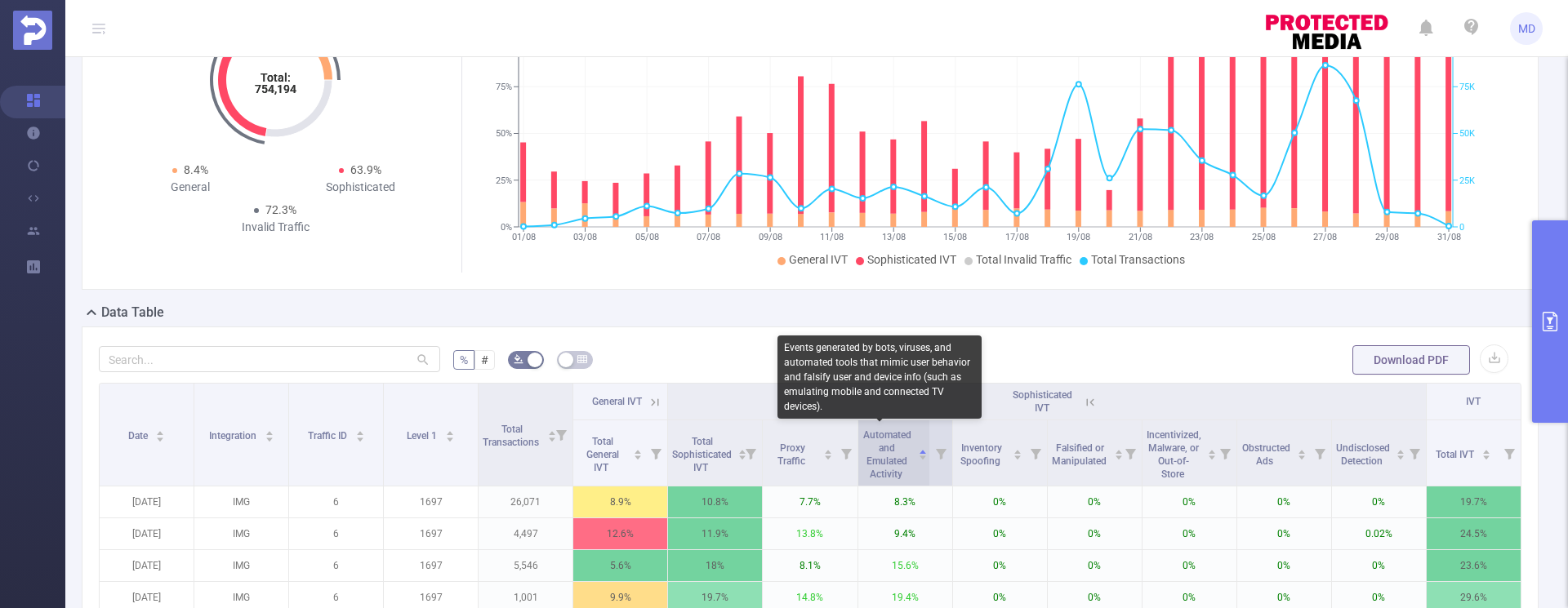
click at [872, 463] on span "Automated and Emulated Activity" at bounding box center [887, 454] width 49 height 50
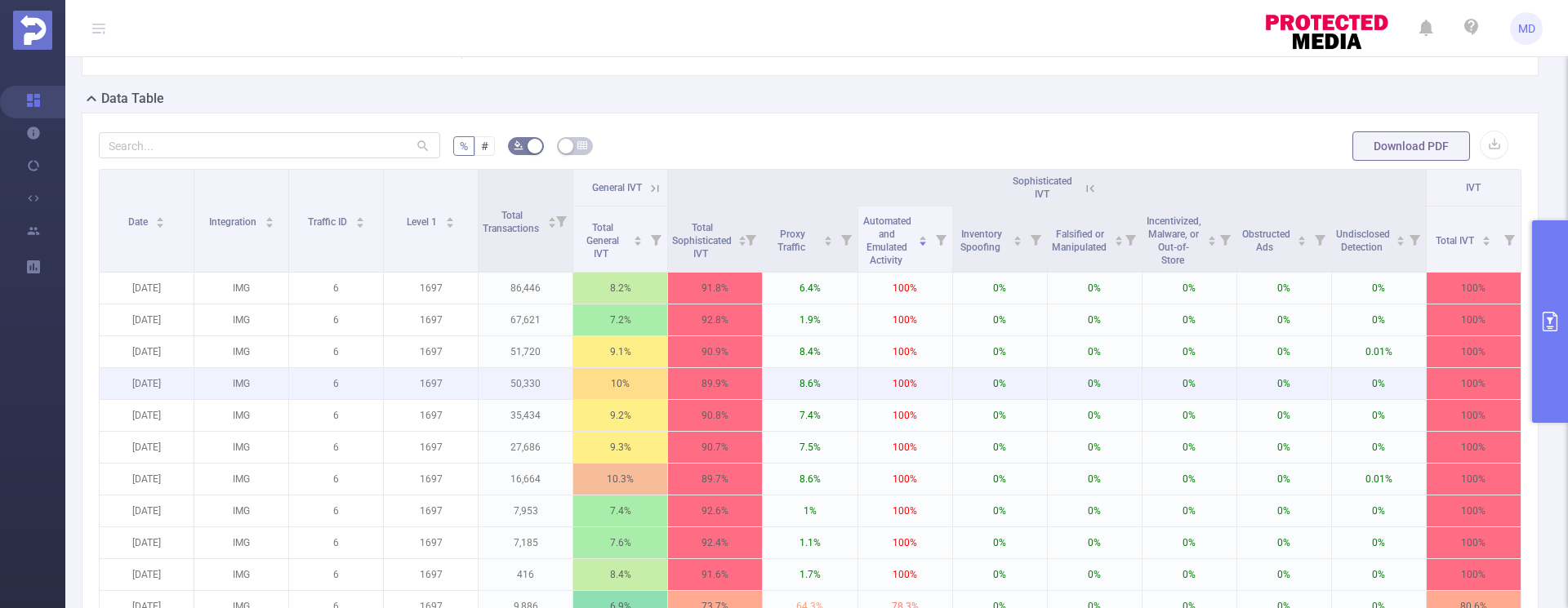
scroll to position [505, 0]
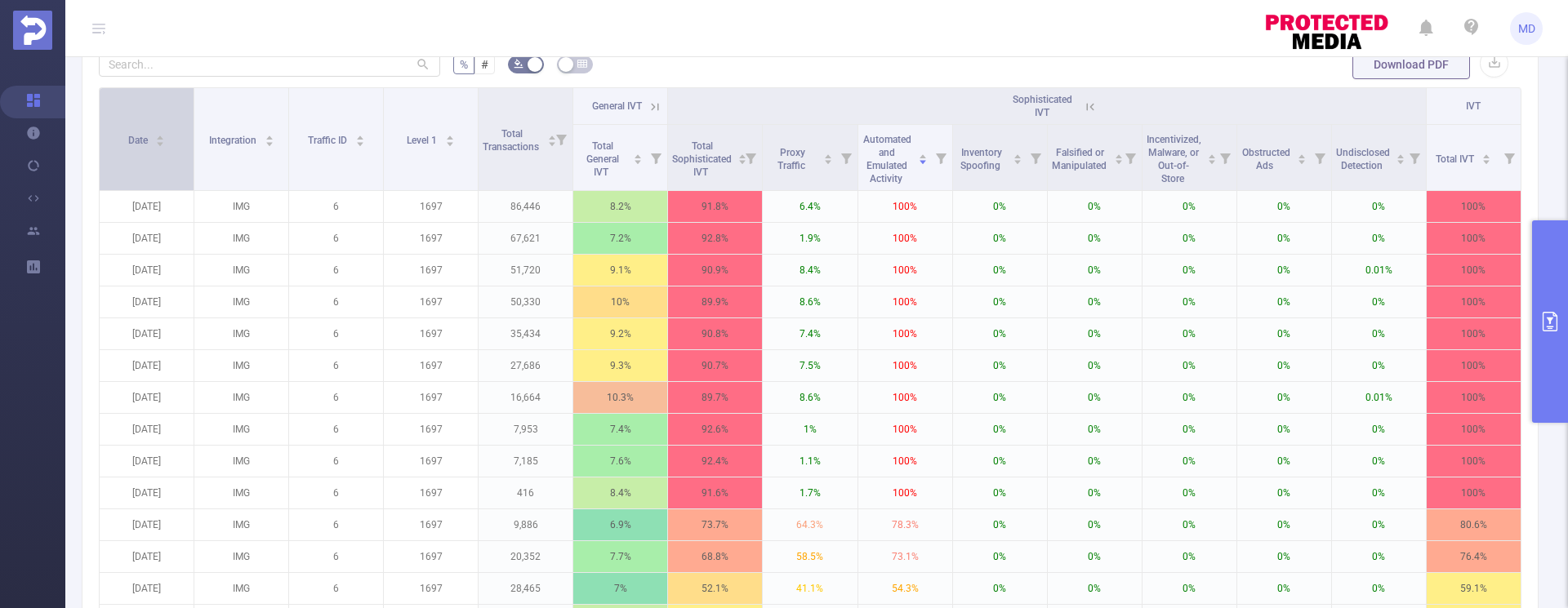
click at [160, 141] on icon "icon: caret-down" at bounding box center [160, 144] width 9 height 9
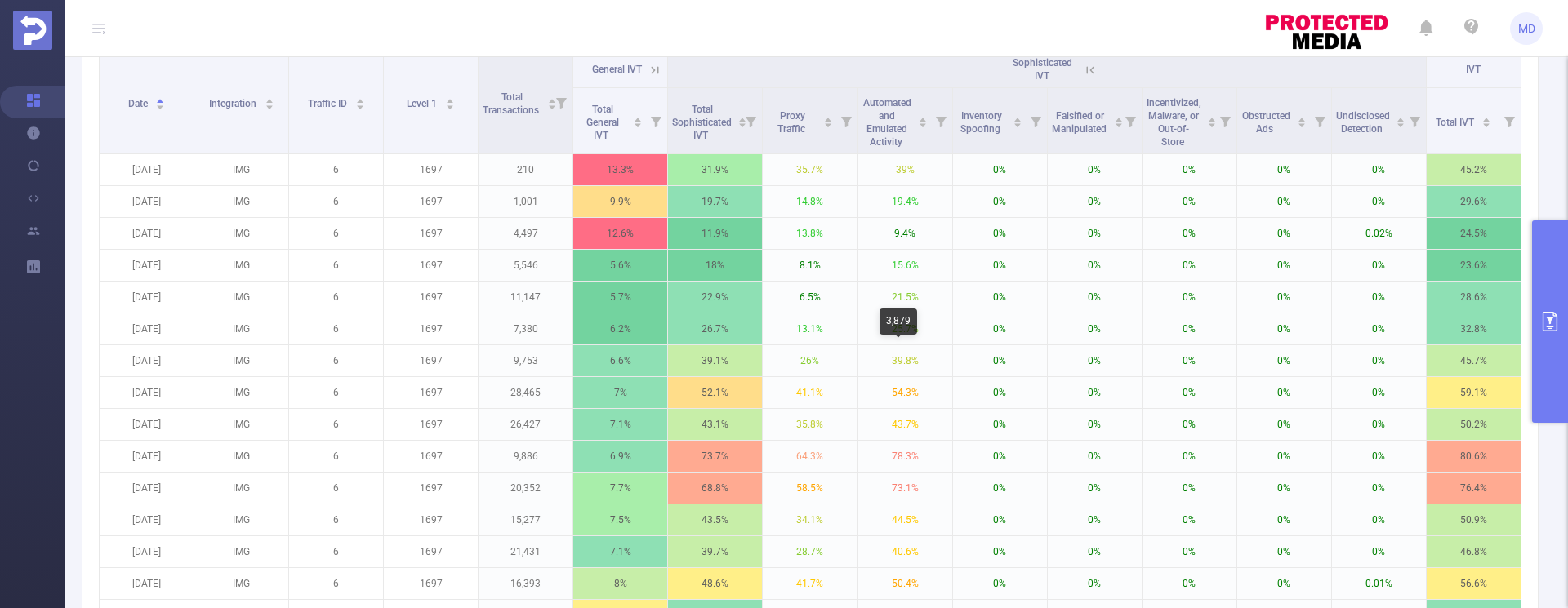
scroll to position [229, 0]
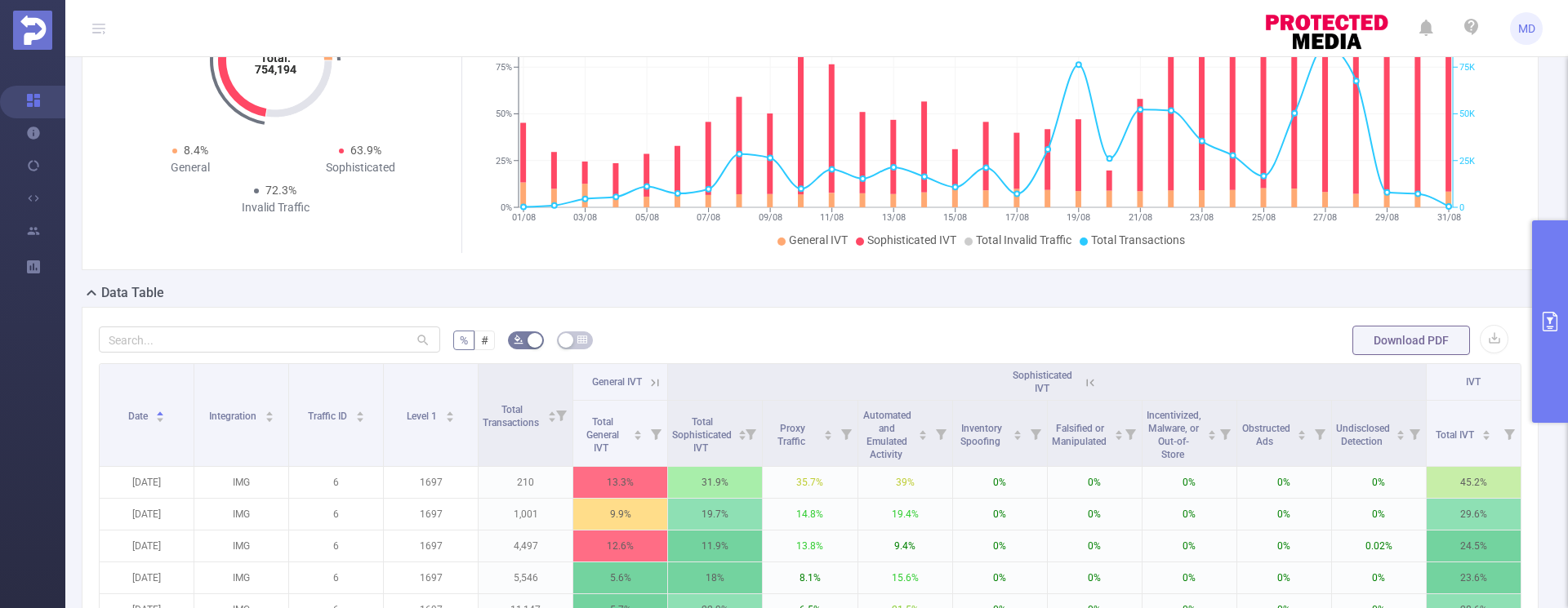
click at [1548, 317] on icon "primary" at bounding box center [1550, 321] width 19 height 19
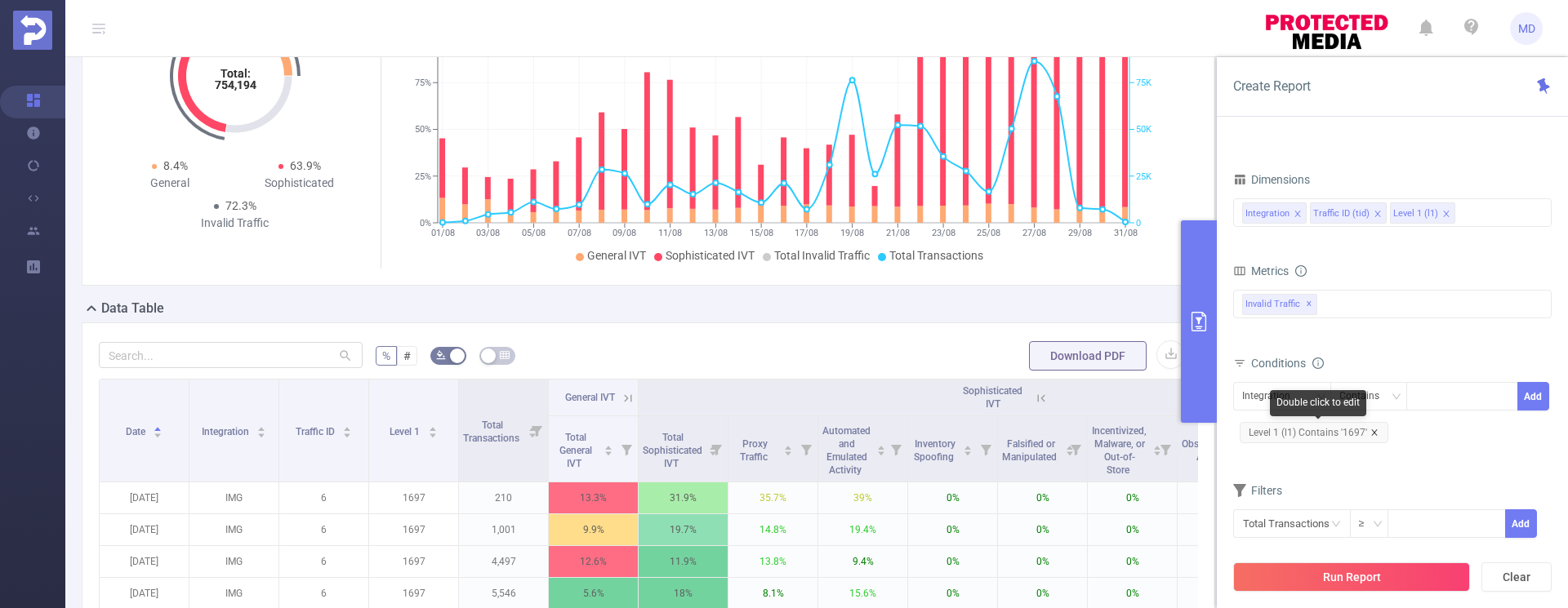
click at [1373, 434] on icon "icon: close" at bounding box center [1374, 432] width 8 height 8
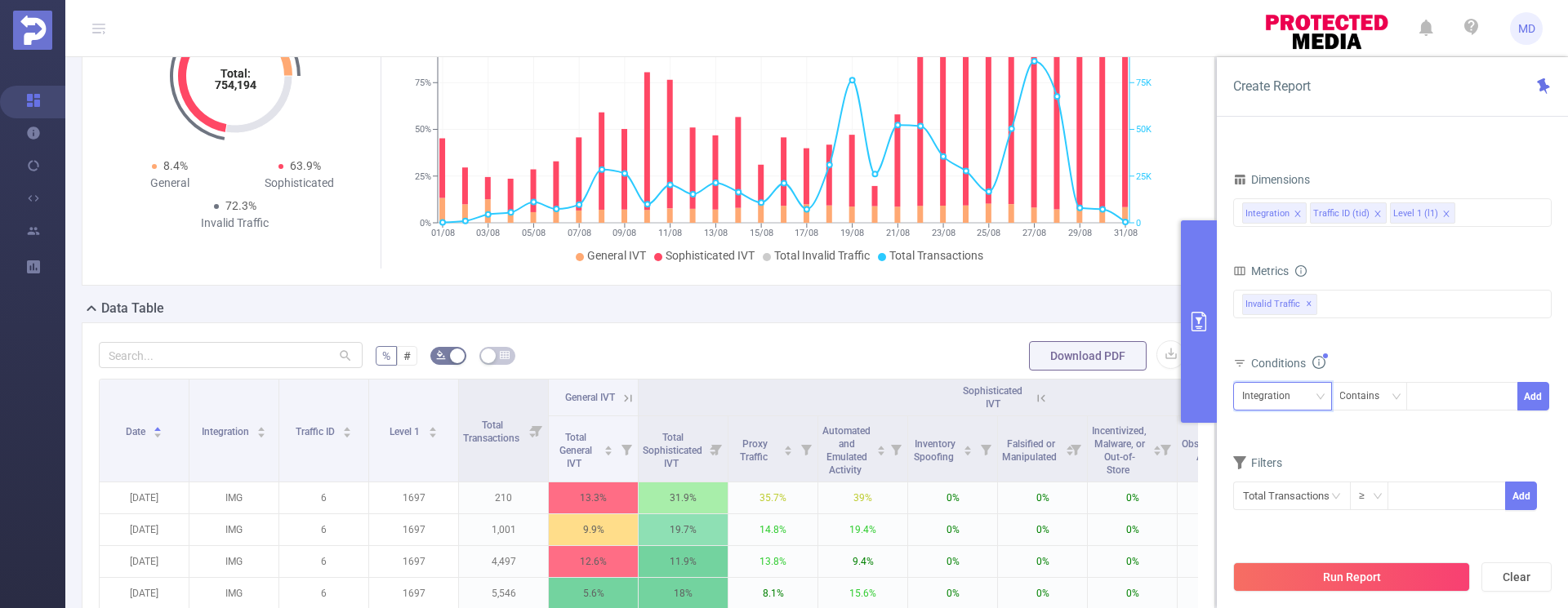
click at [1293, 396] on div "Integration" at bounding box center [1271, 396] width 60 height 27
click at [1286, 482] on li "Level 1 (l1)" at bounding box center [1282, 483] width 99 height 27
click at [1456, 398] on div at bounding box center [1462, 396] width 94 height 27
type input "2407"
click at [1534, 395] on button "Add" at bounding box center [1533, 396] width 32 height 28
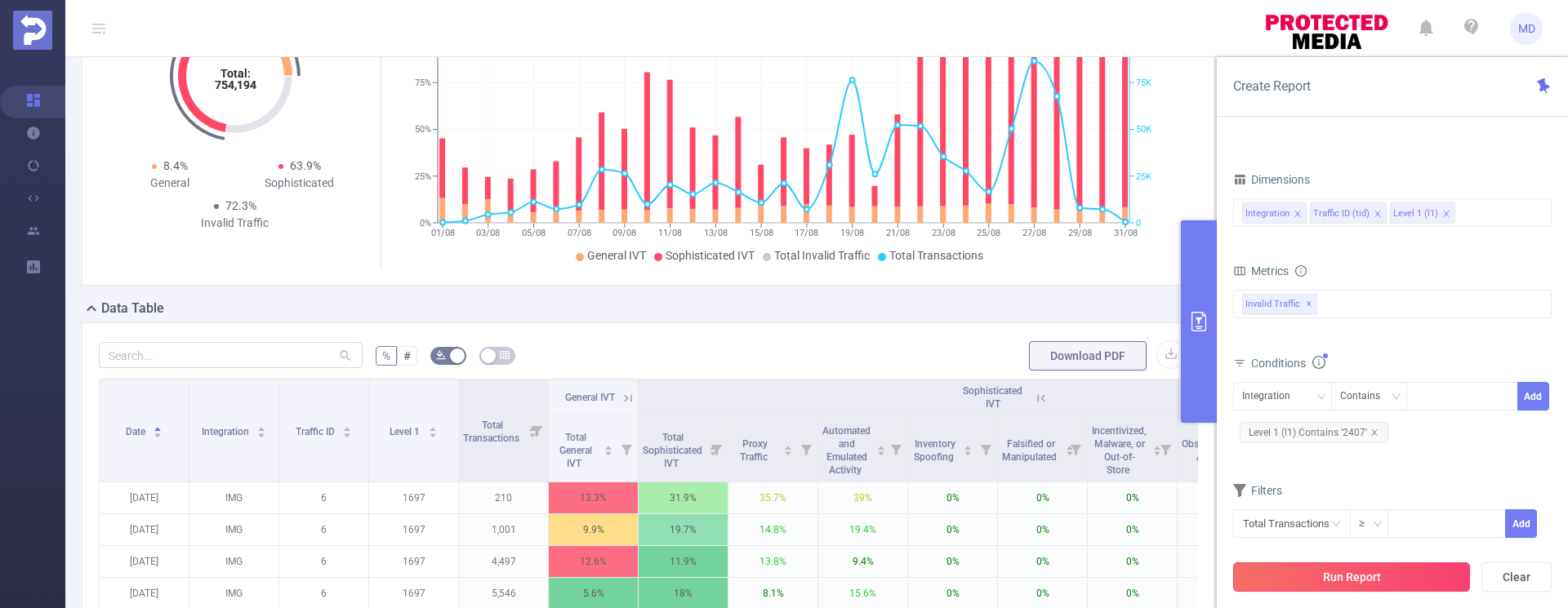
click at [1369, 580] on button "Run Report" at bounding box center [1351, 577] width 237 height 29
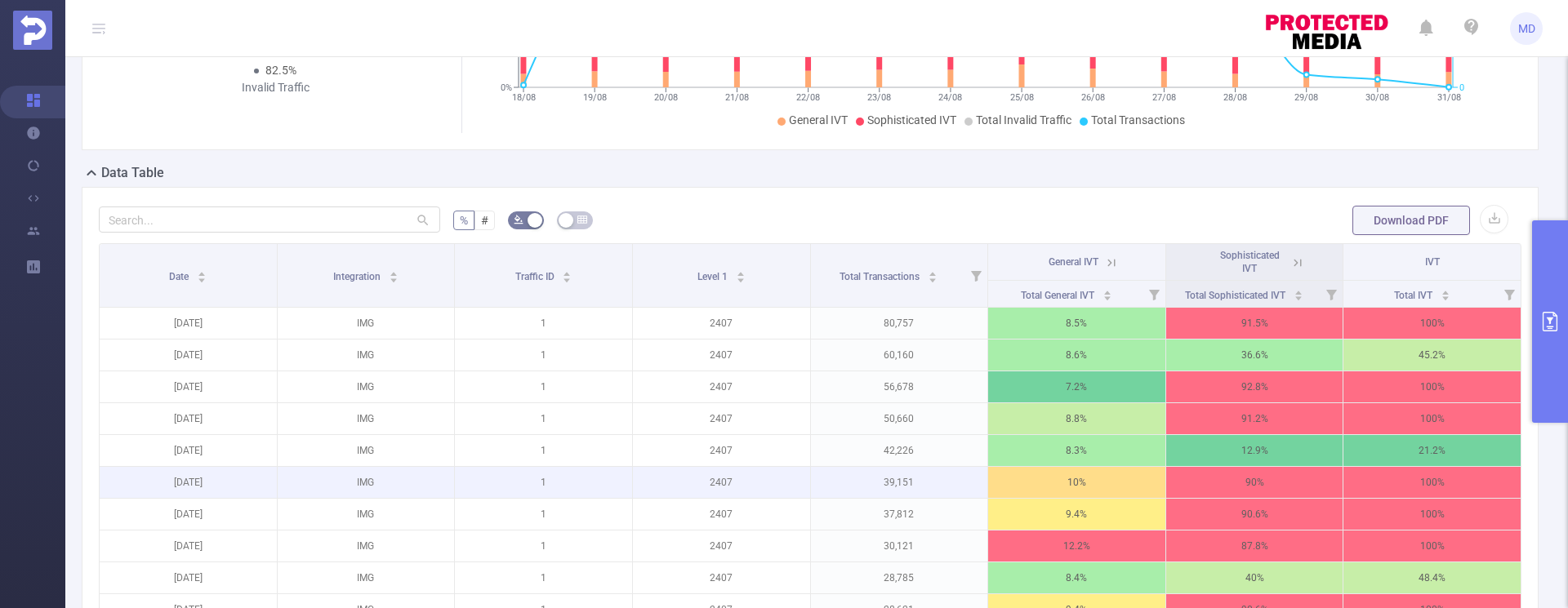
scroll to position [364, 0]
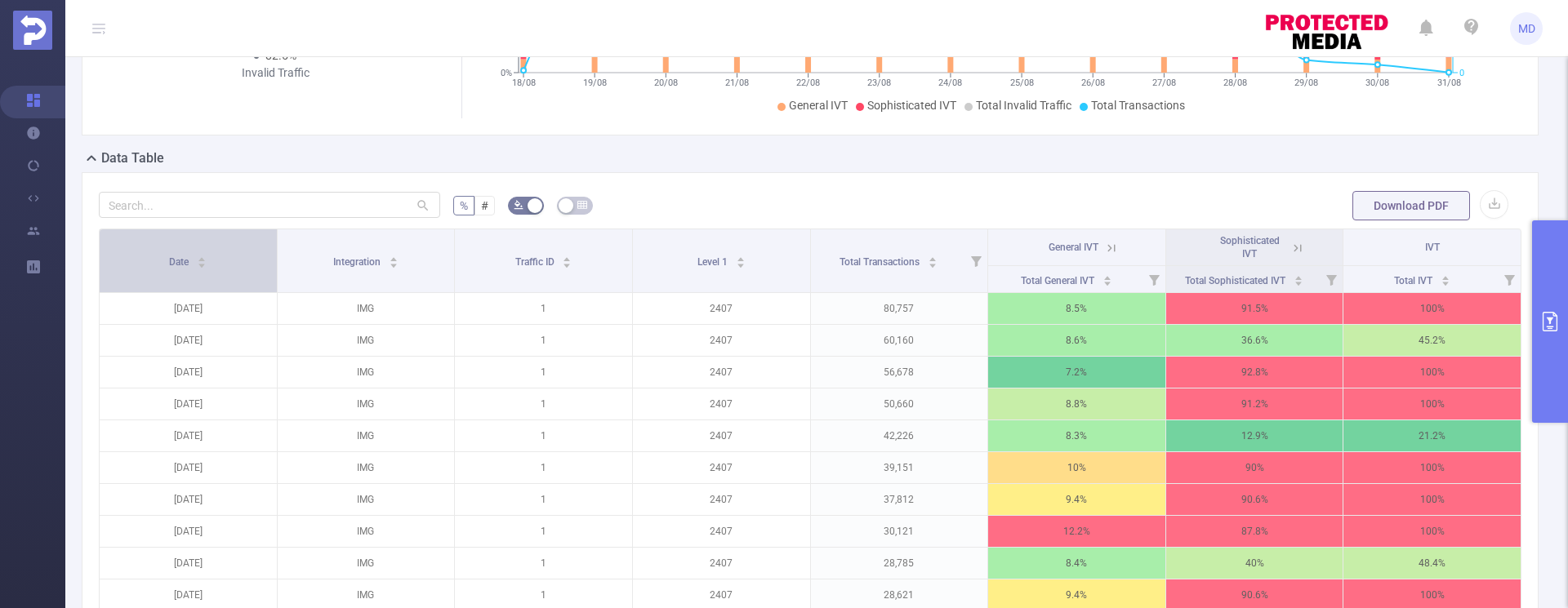
click at [200, 262] on icon "icon: caret-down" at bounding box center [202, 266] width 9 height 9
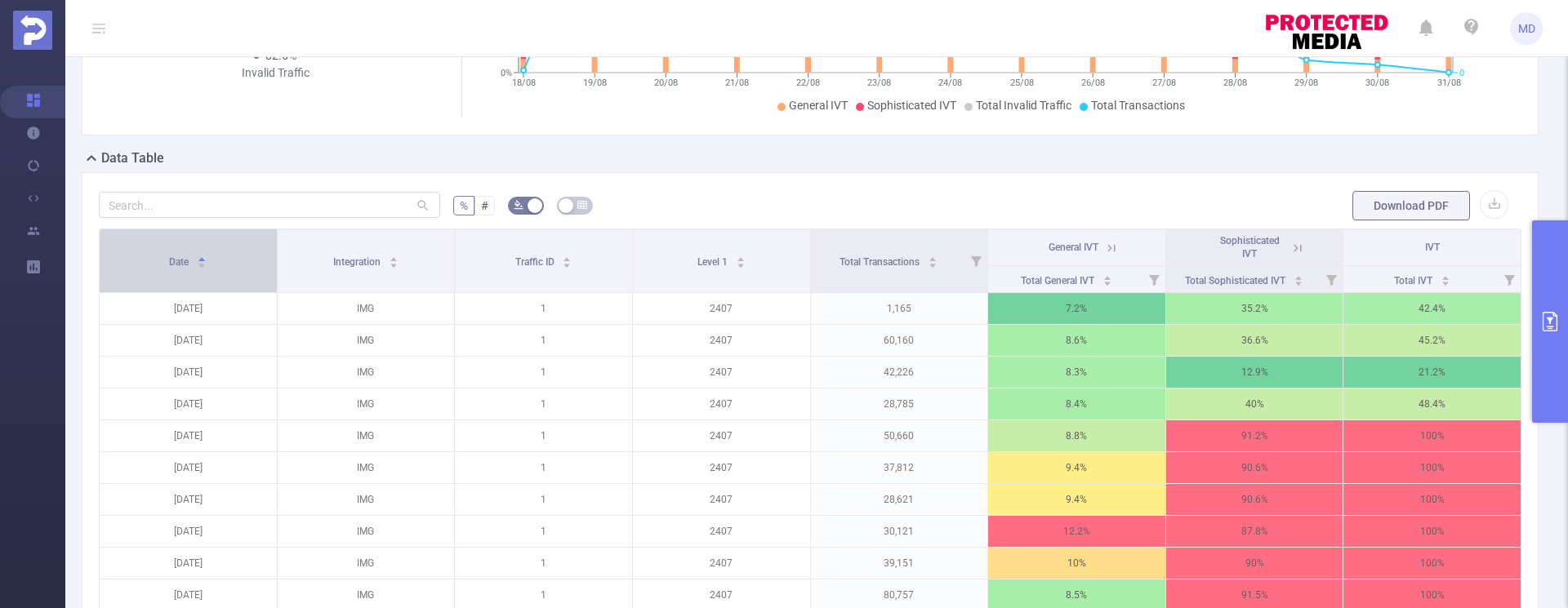
click at [200, 263] on icon "icon: caret-down" at bounding box center [202, 266] width 9 height 9
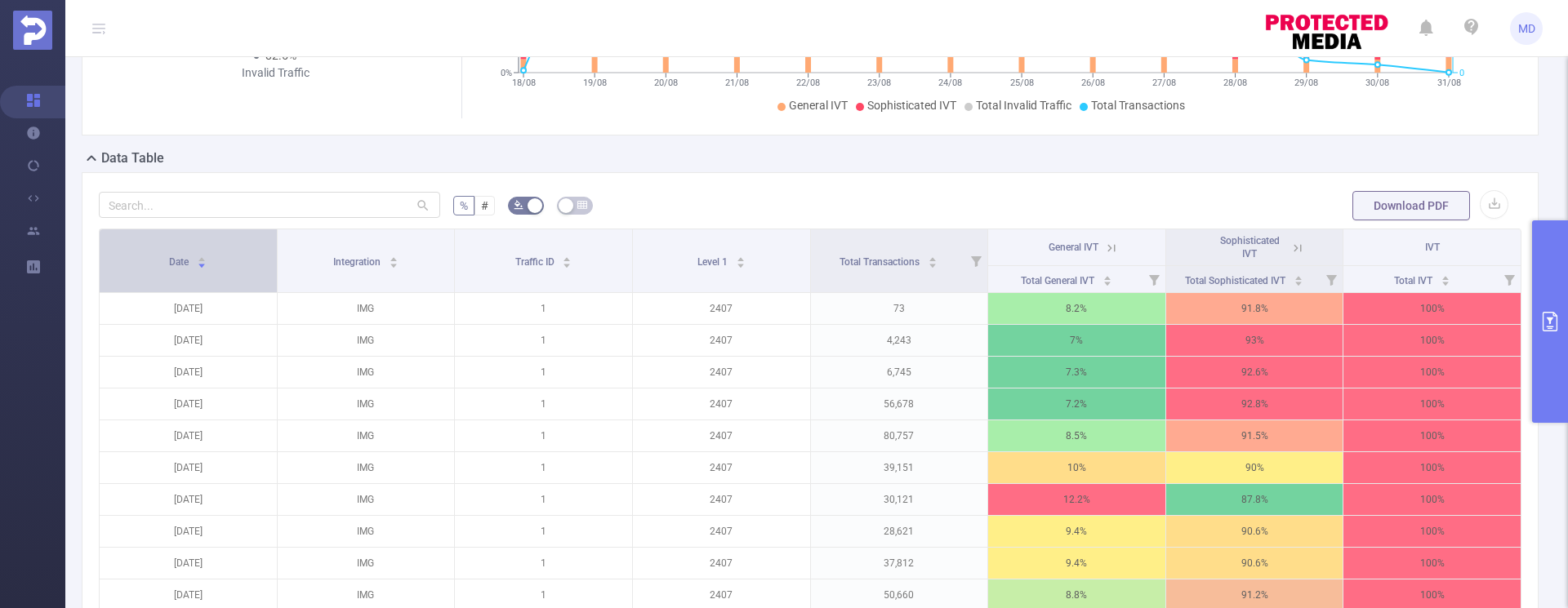
click at [199, 263] on icon "icon: caret-down" at bounding box center [202, 266] width 9 height 9
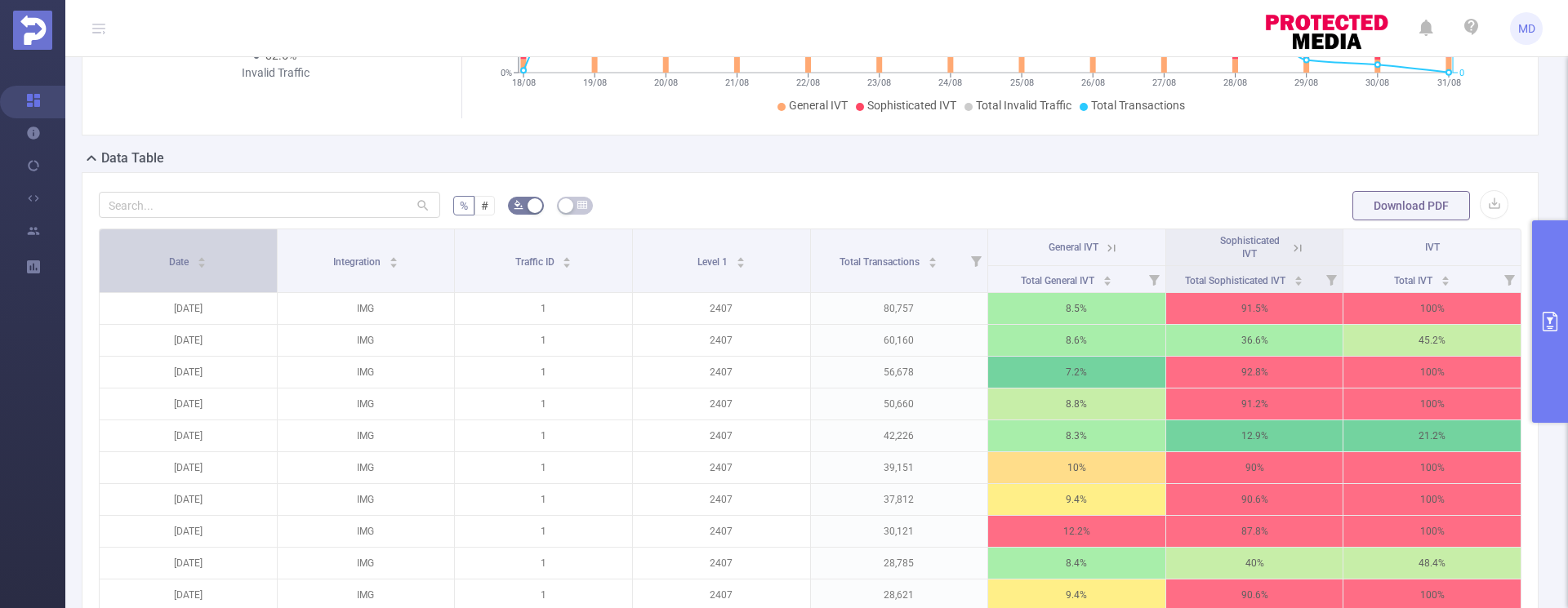
click at [198, 263] on icon "icon: caret-down" at bounding box center [202, 266] width 9 height 9
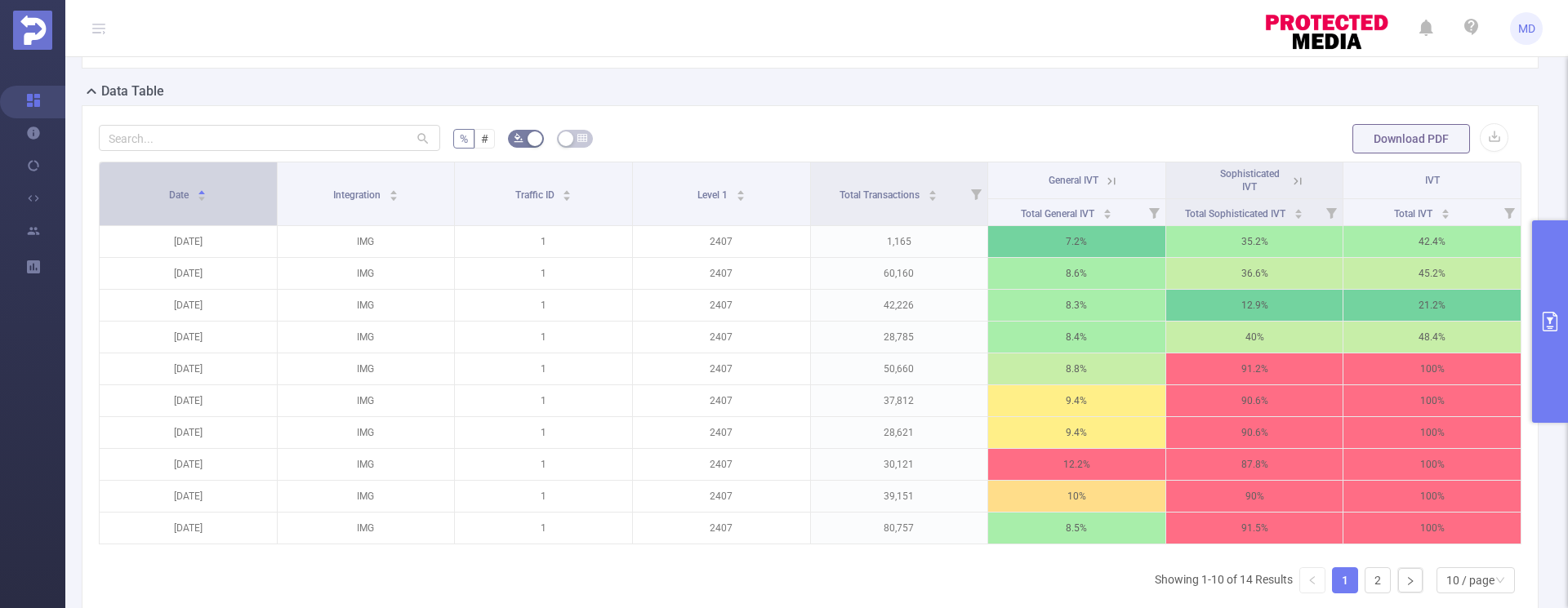
scroll to position [466, 0]
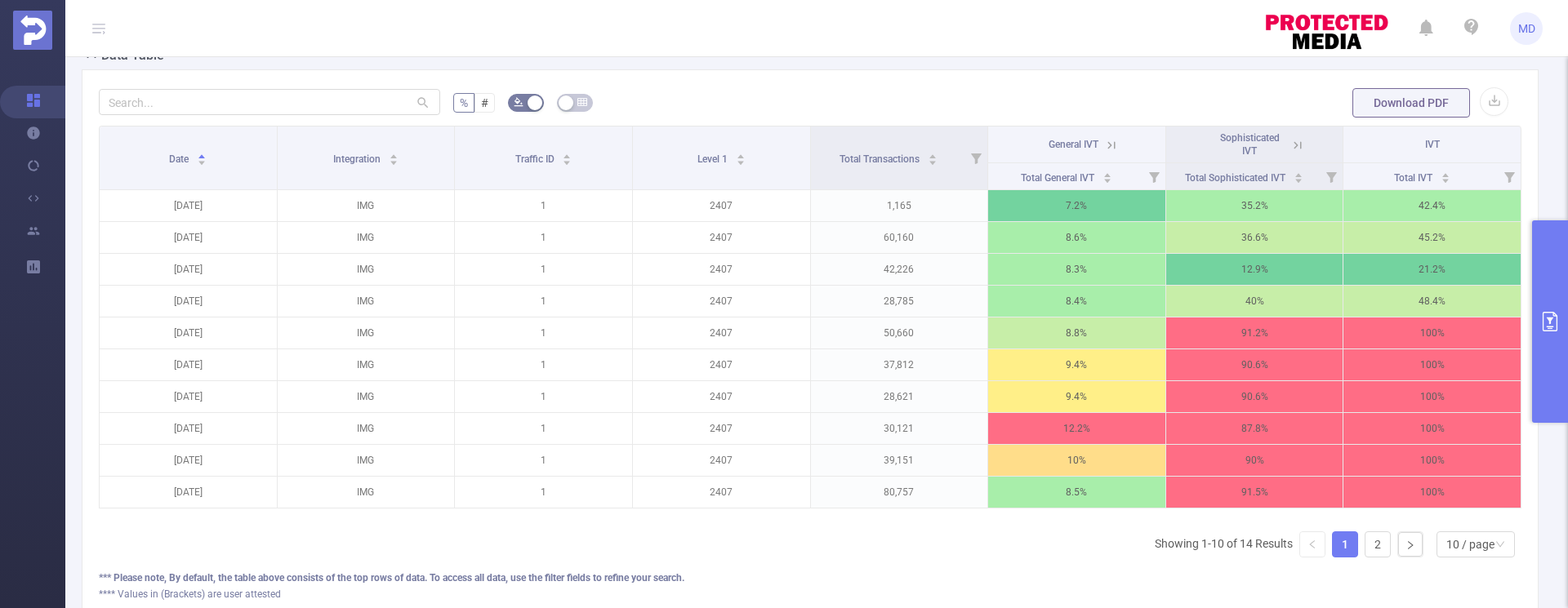
click at [1290, 143] on icon at bounding box center [1298, 146] width 15 height 15
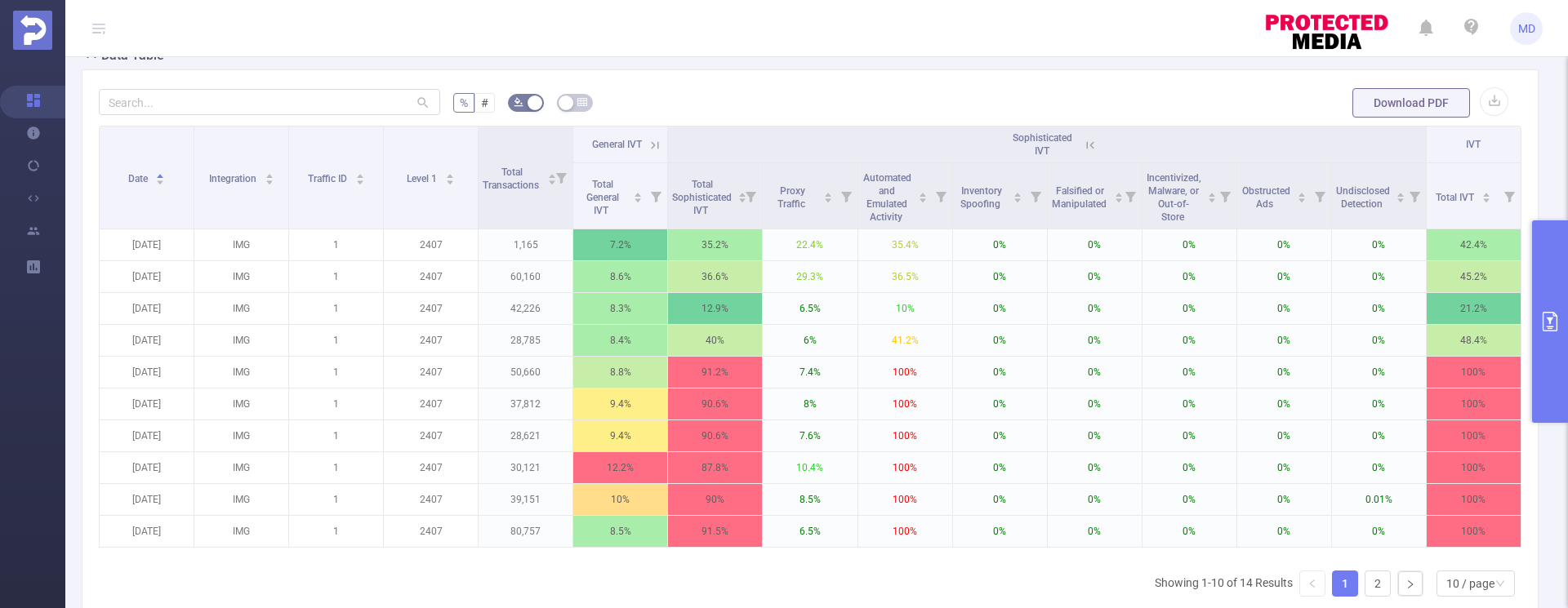
click at [1552, 329] on icon "primary" at bounding box center [1550, 321] width 19 height 19
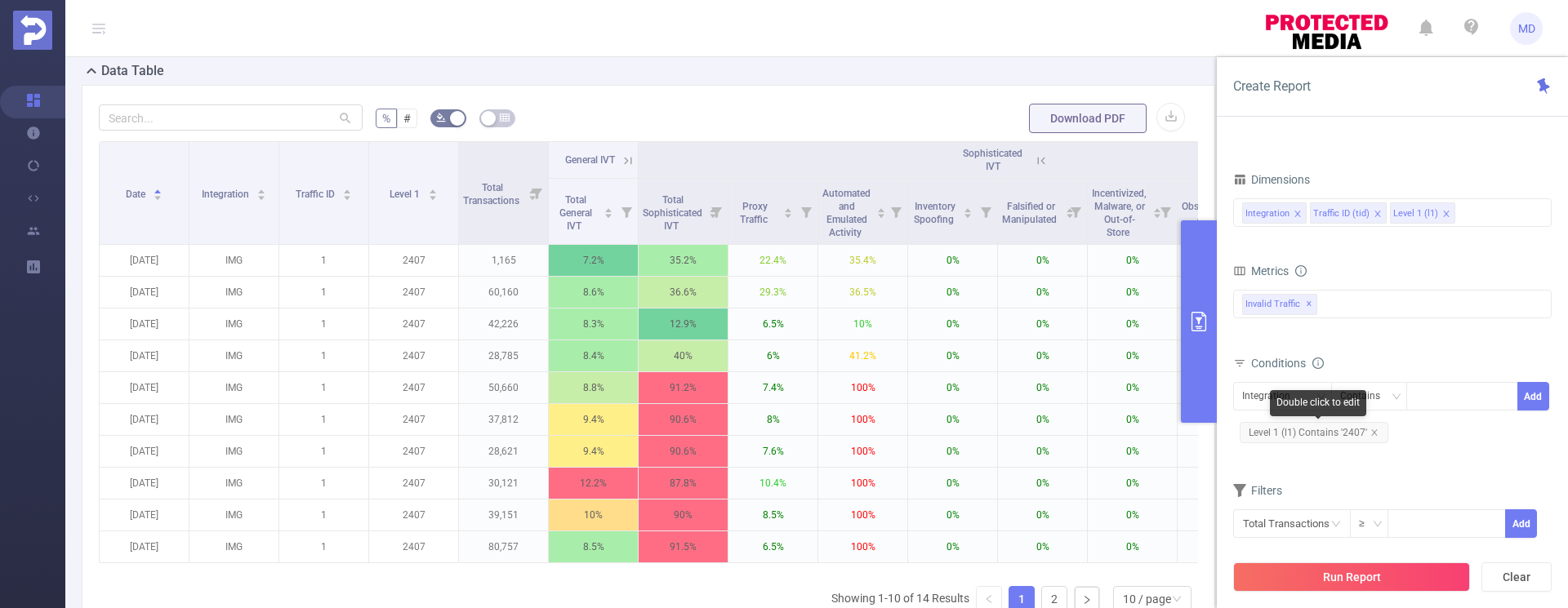
click at [1378, 432] on span "Level 1 (l1) Contains '2407'" at bounding box center [1314, 432] width 148 height 21
click at [1372, 433] on icon "icon: close" at bounding box center [1374, 432] width 5 height 5
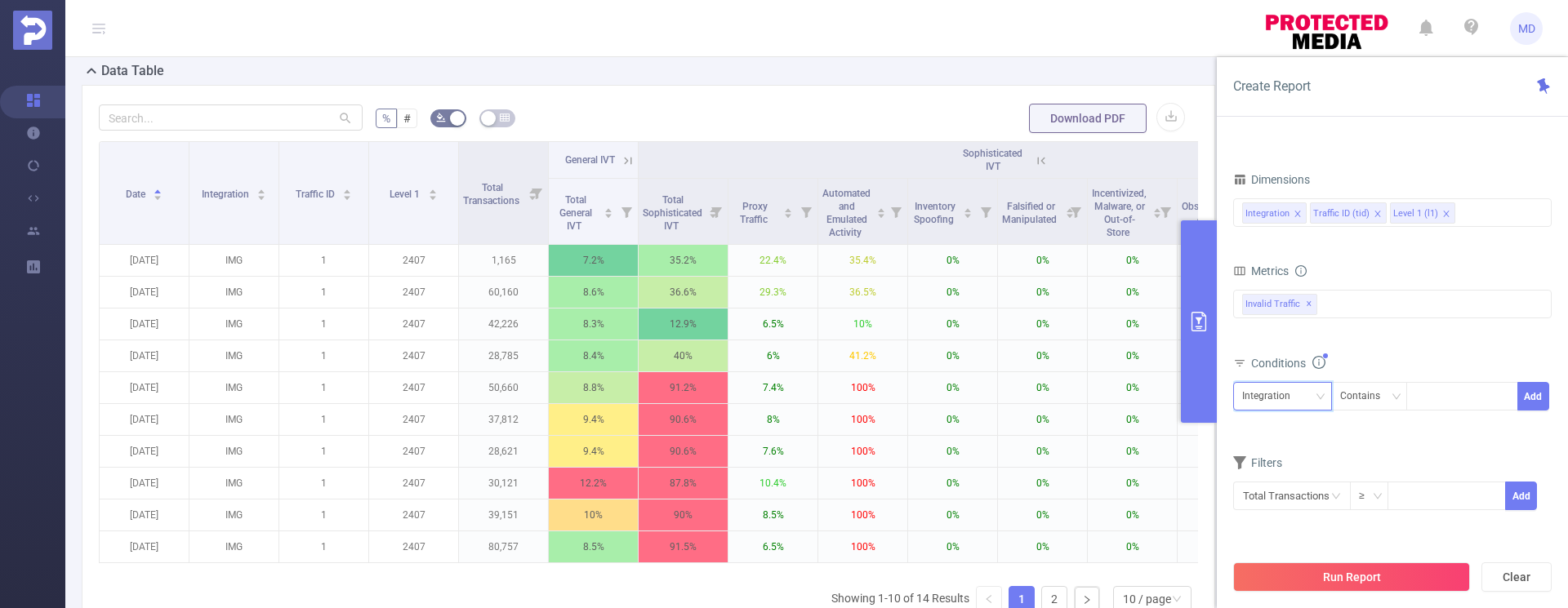
click at [1298, 399] on div "Integration" at bounding box center [1271, 396] width 60 height 27
click at [1278, 476] on li "Level 1 (l1)" at bounding box center [1282, 483] width 99 height 27
click at [1426, 405] on div at bounding box center [1462, 396] width 94 height 27
type input "2359"
click at [1541, 396] on button "Add" at bounding box center [1533, 396] width 32 height 28
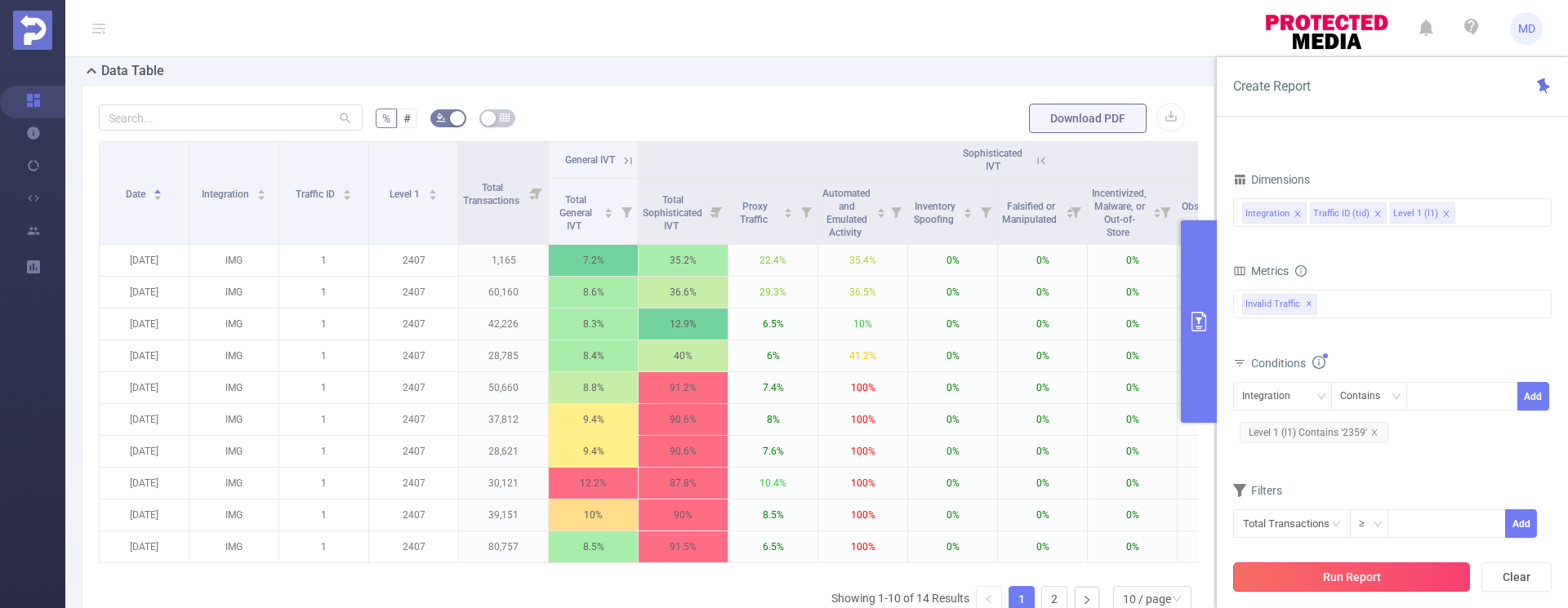
click at [1356, 584] on button "Run Report" at bounding box center [1351, 577] width 237 height 29
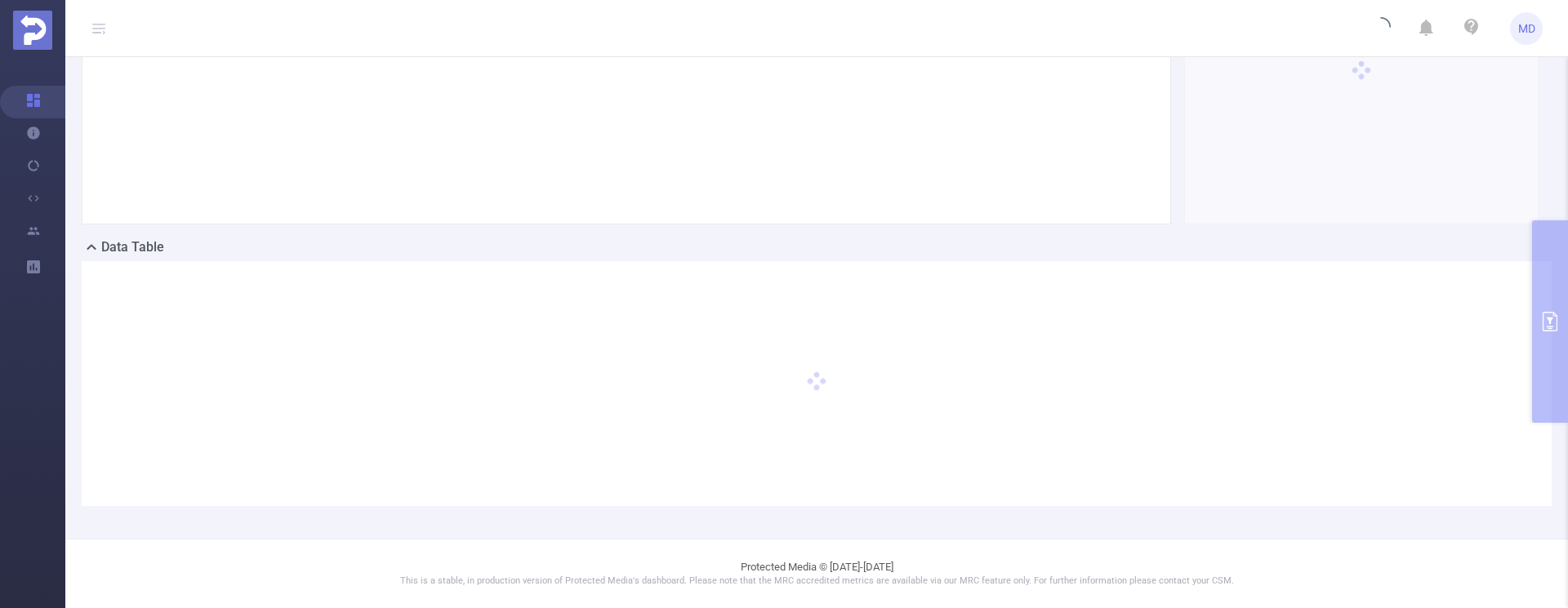
scroll to position [275, 0]
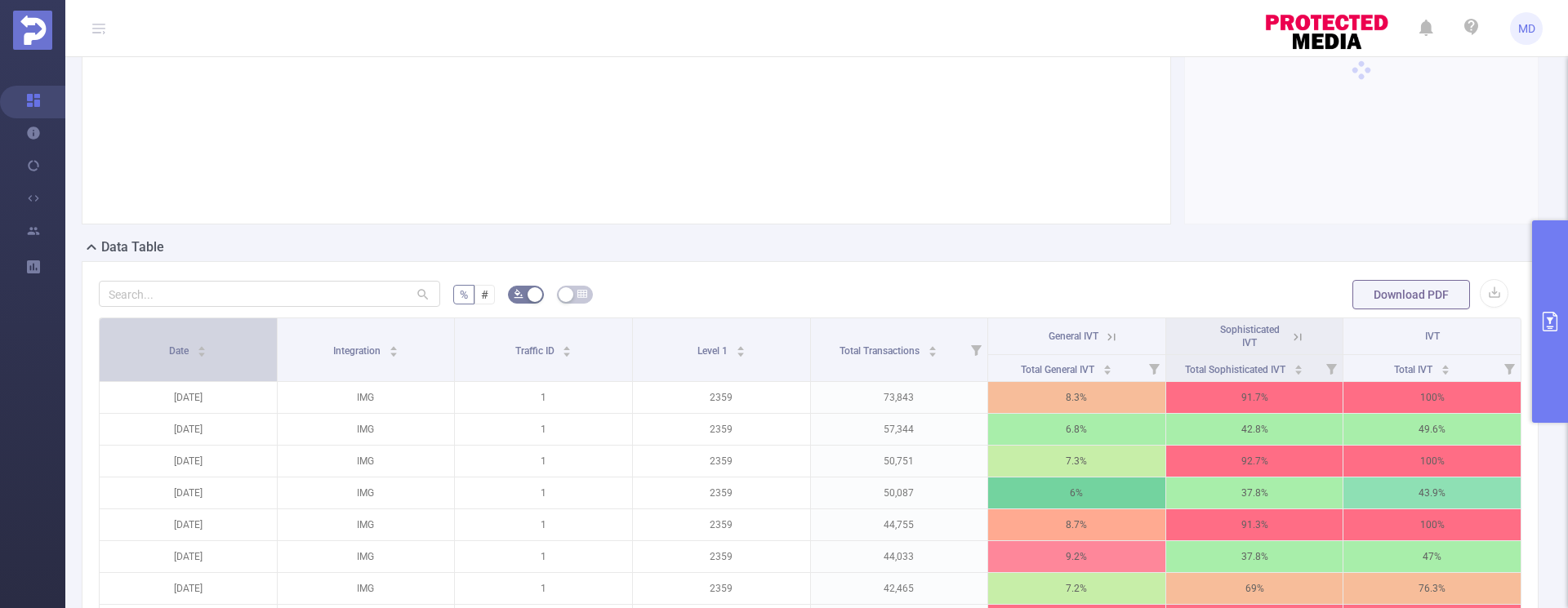
click at [200, 348] on icon "icon: caret-up" at bounding box center [202, 348] width 9 height 9
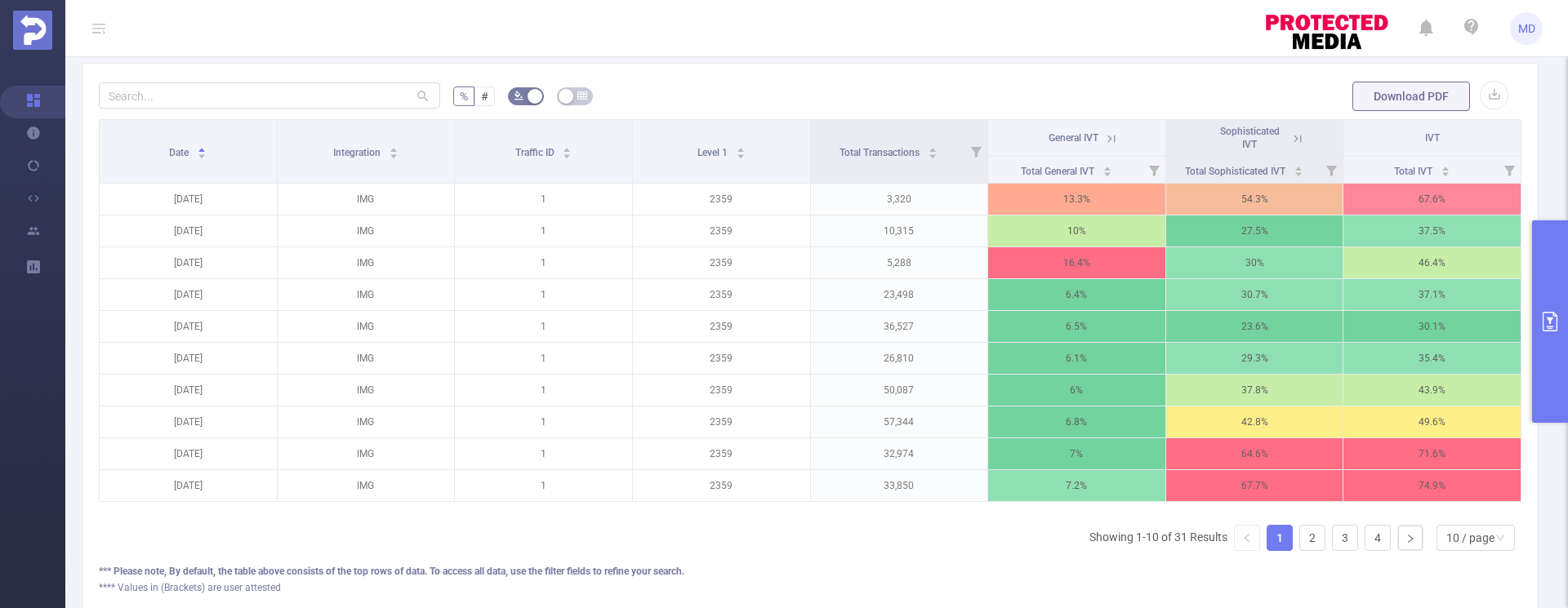
scroll to position [570, 0]
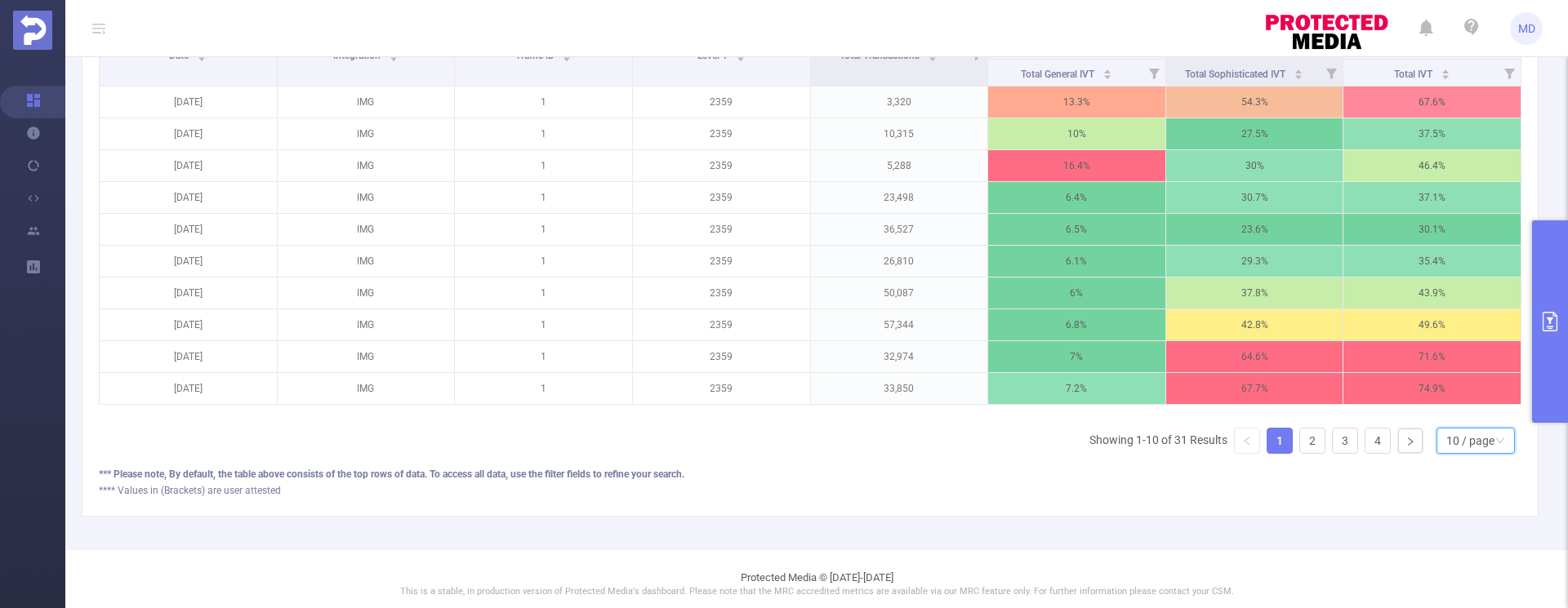
click at [1446, 453] on div "10 / page" at bounding box center [1470, 440] width 49 height 25
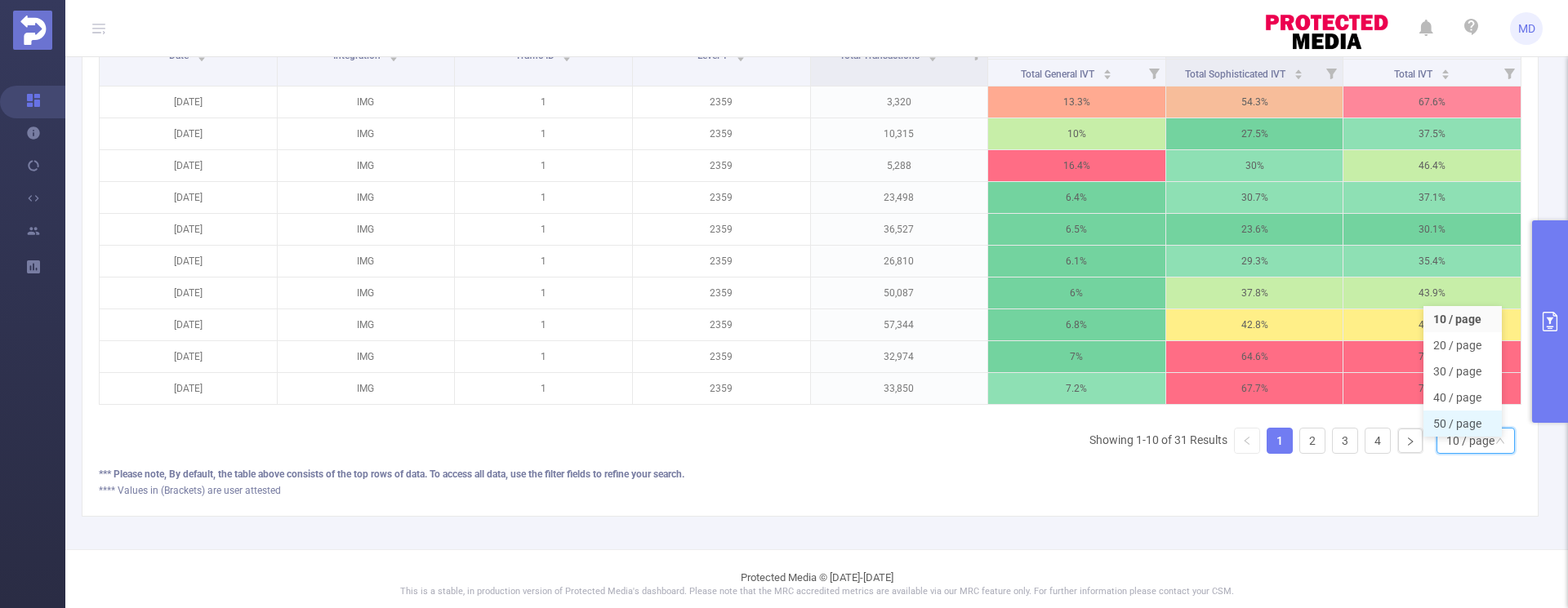
click at [1455, 429] on li "50 / page" at bounding box center [1463, 424] width 79 height 27
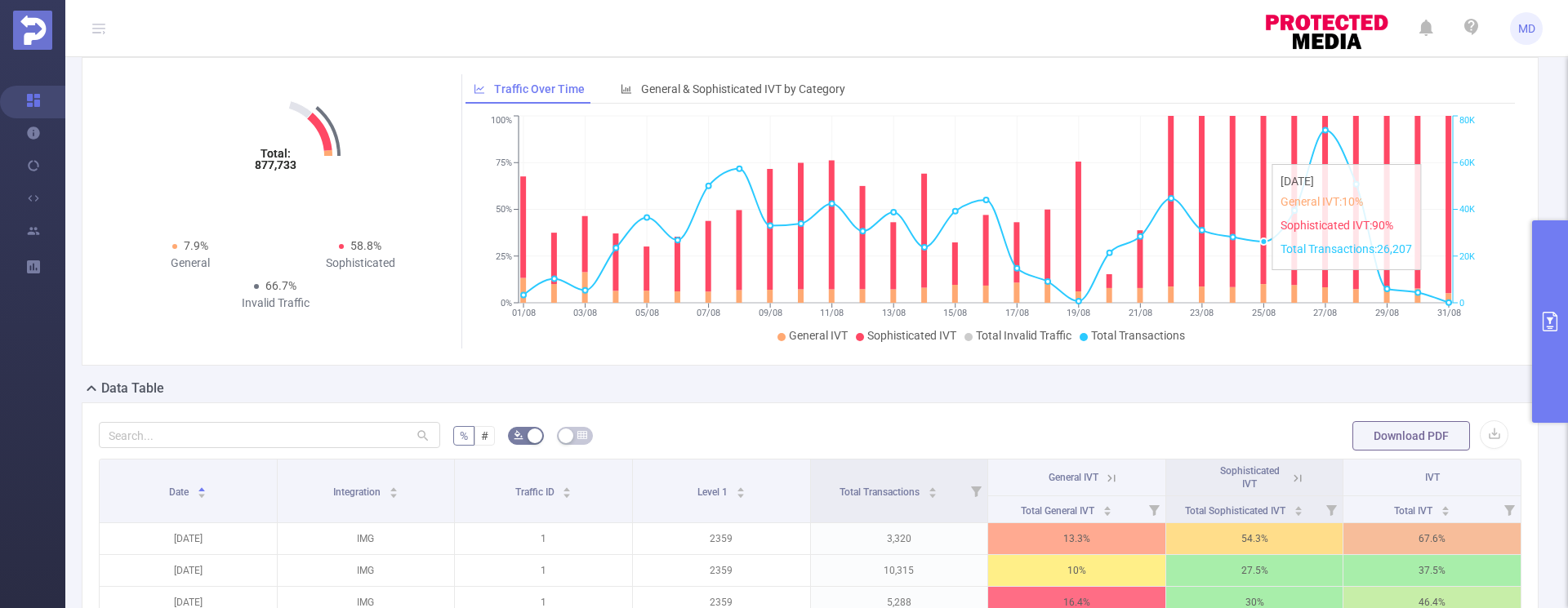
scroll to position [540, 0]
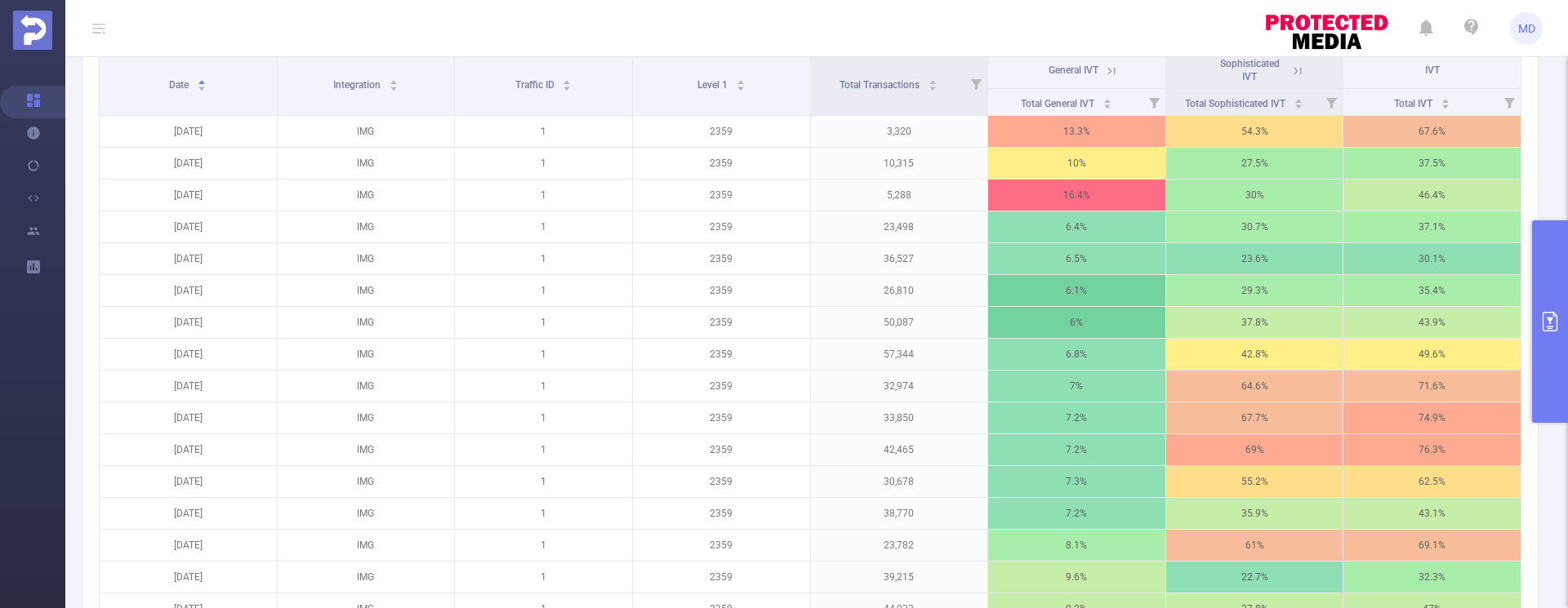
click at [1234, 73] on span "Sophisticated IVT" at bounding box center [1249, 70] width 60 height 25
click at [1290, 70] on icon at bounding box center [1298, 71] width 15 height 15
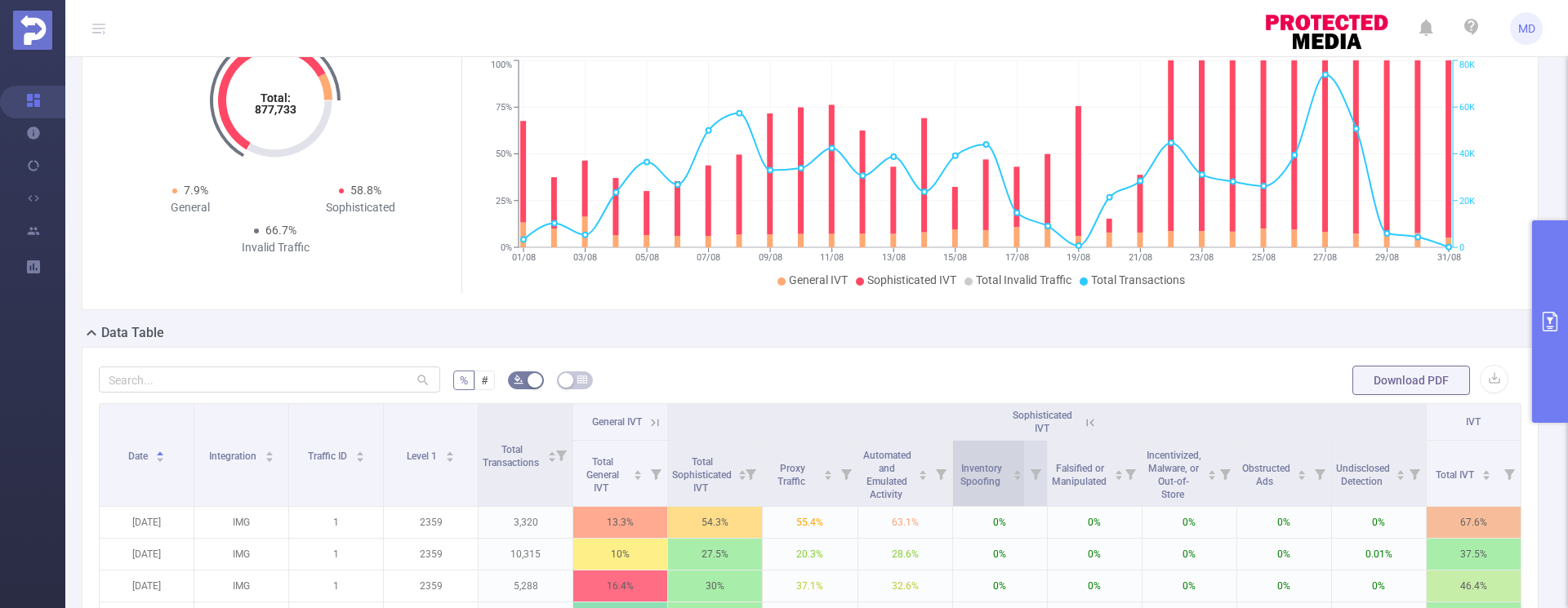
scroll to position [185, 0]
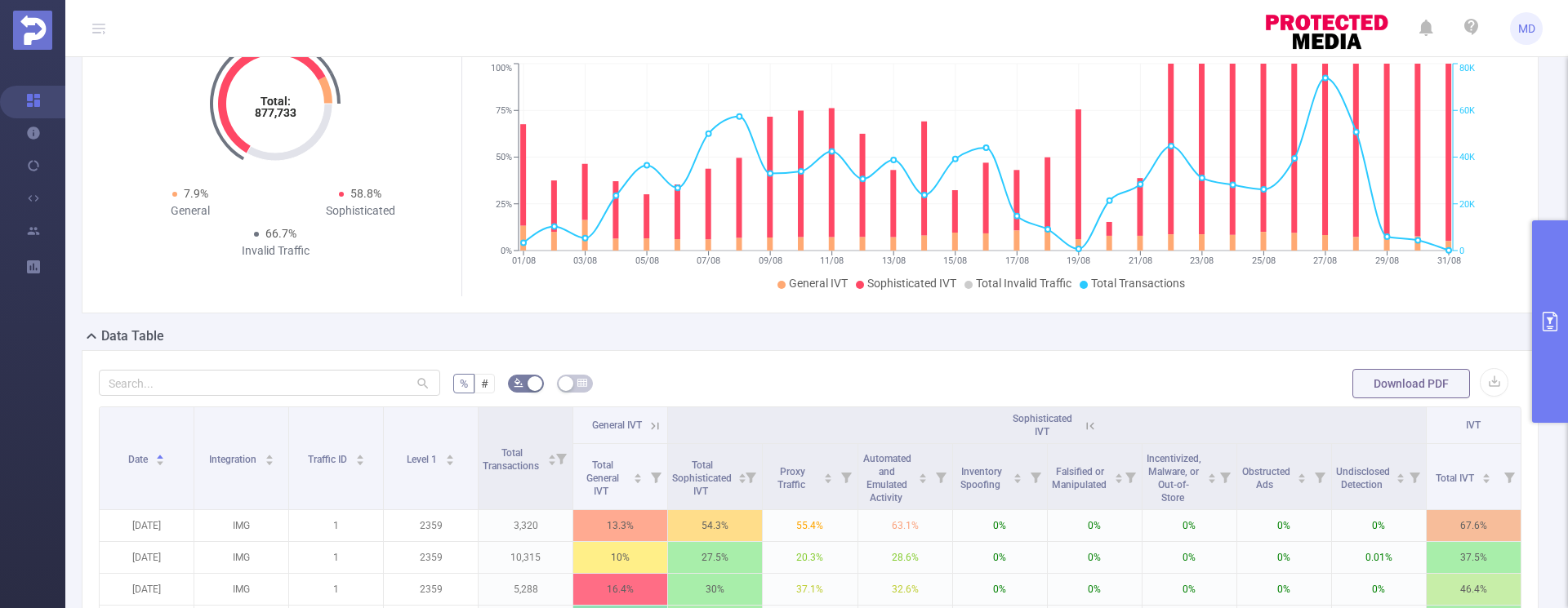
click at [1089, 425] on icon at bounding box center [1090, 426] width 15 height 15
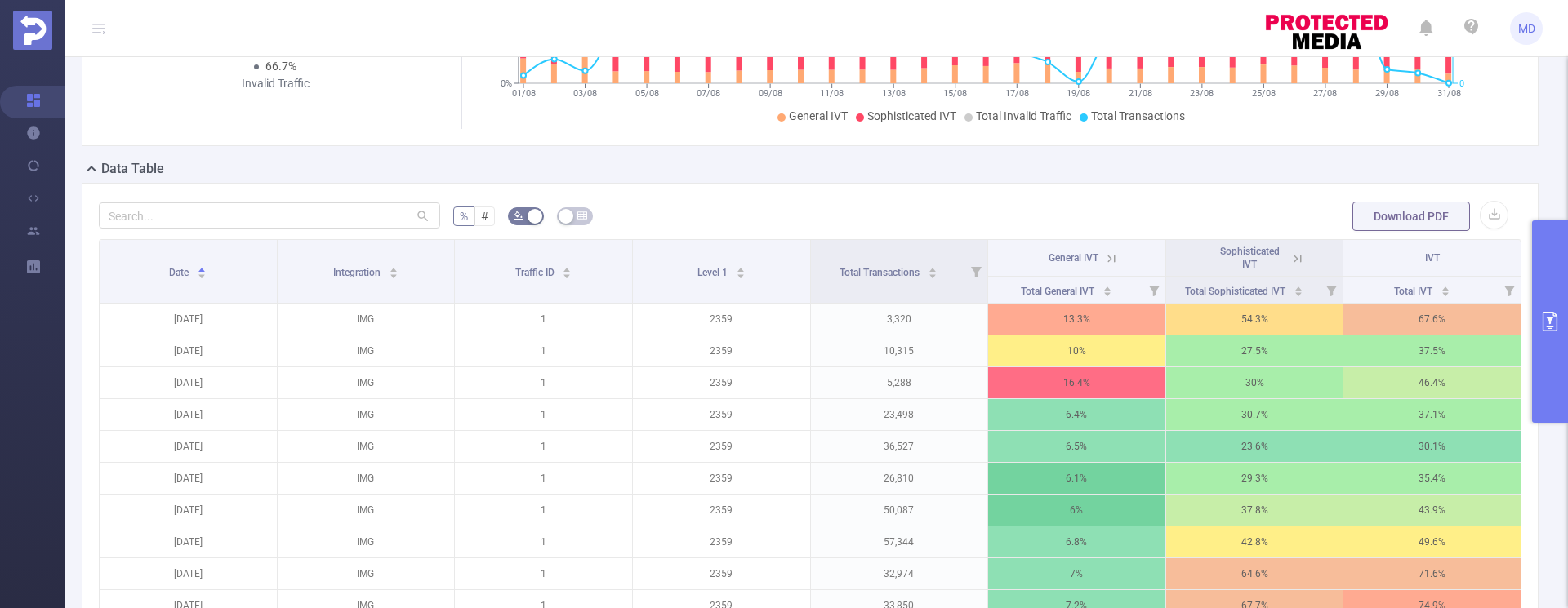
scroll to position [354, 0]
click at [1549, 342] on button "primary" at bounding box center [1550, 321] width 36 height 202
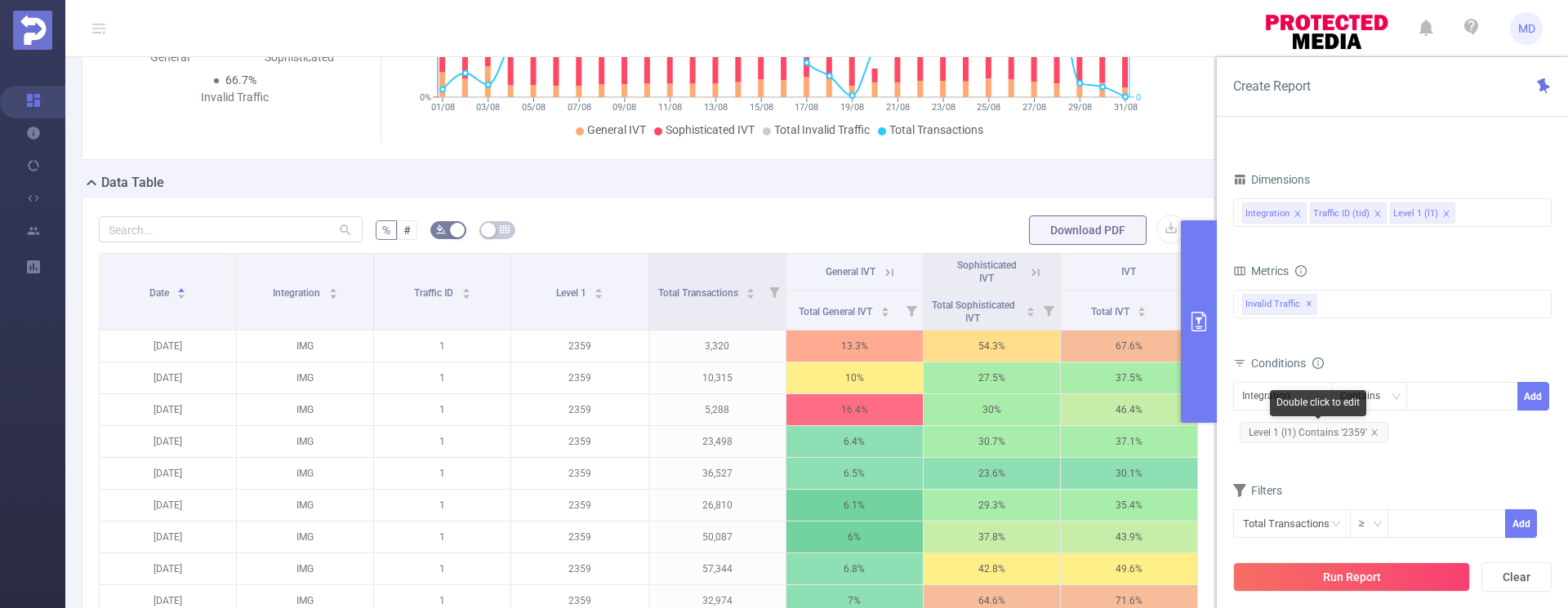
click at [1378, 432] on span "Level 1 (l1) Contains '2359'" at bounding box center [1314, 432] width 148 height 21
click at [1293, 396] on div "Double click to edit" at bounding box center [1318, 403] width 96 height 27
click at [1374, 434] on icon "icon: close" at bounding box center [1374, 432] width 5 height 5
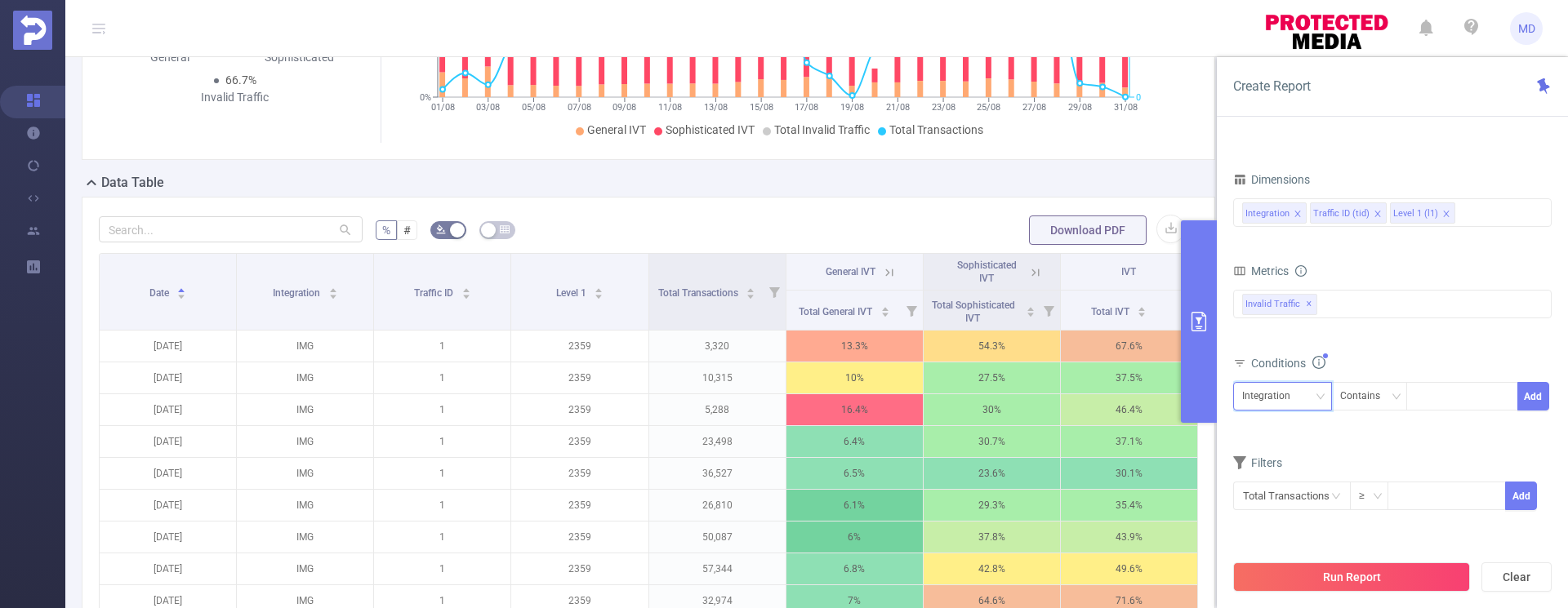
click at [1295, 394] on div "Integration" at bounding box center [1271, 396] width 60 height 27
click at [1269, 477] on li "Level 1 (l1)" at bounding box center [1282, 483] width 99 height 27
click at [1432, 401] on div at bounding box center [1462, 396] width 94 height 27
type input "2352"
click at [1536, 396] on button "Add" at bounding box center [1533, 396] width 32 height 28
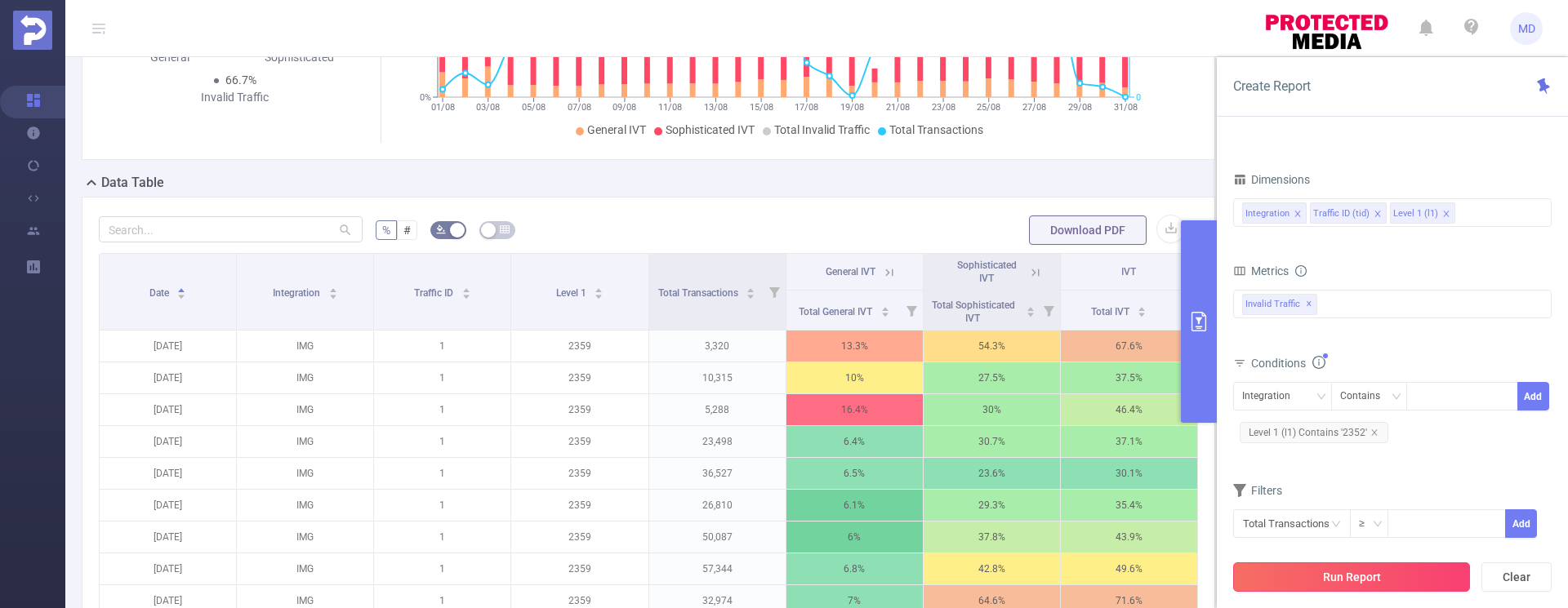
click at [1323, 570] on button "Run Report" at bounding box center [1351, 577] width 237 height 29
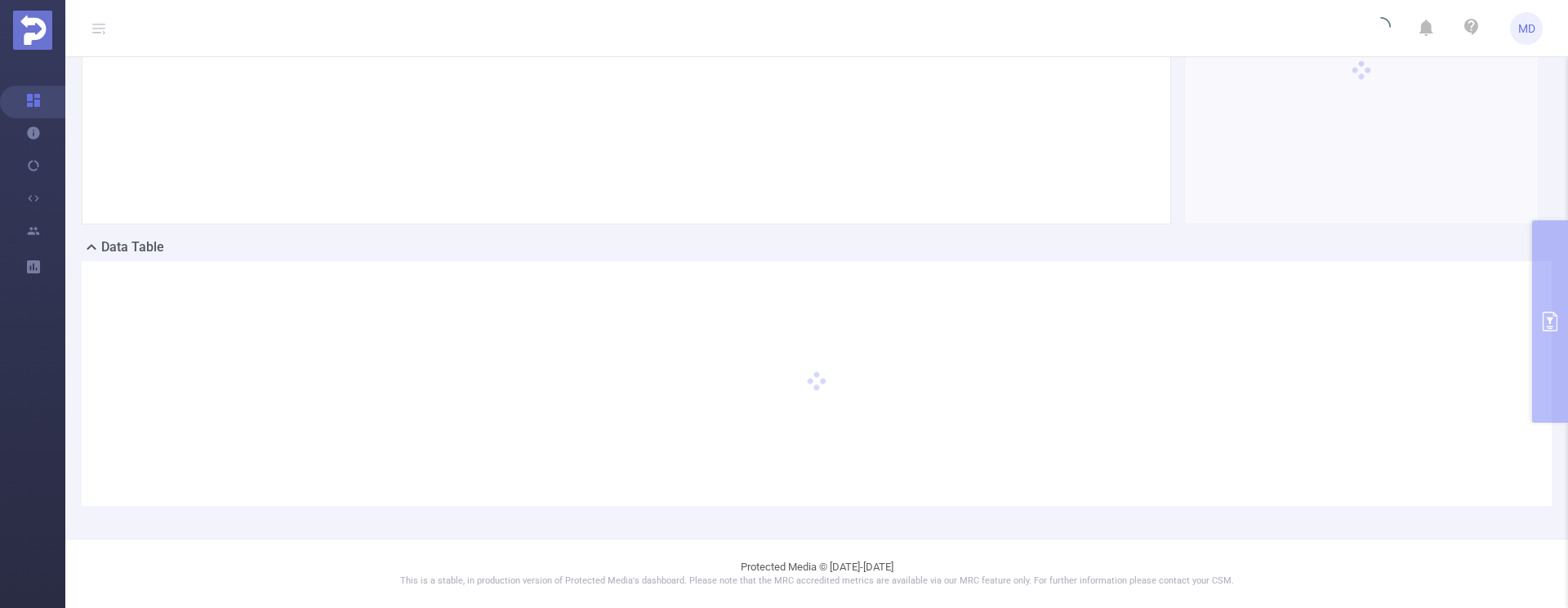
scroll to position [275, 0]
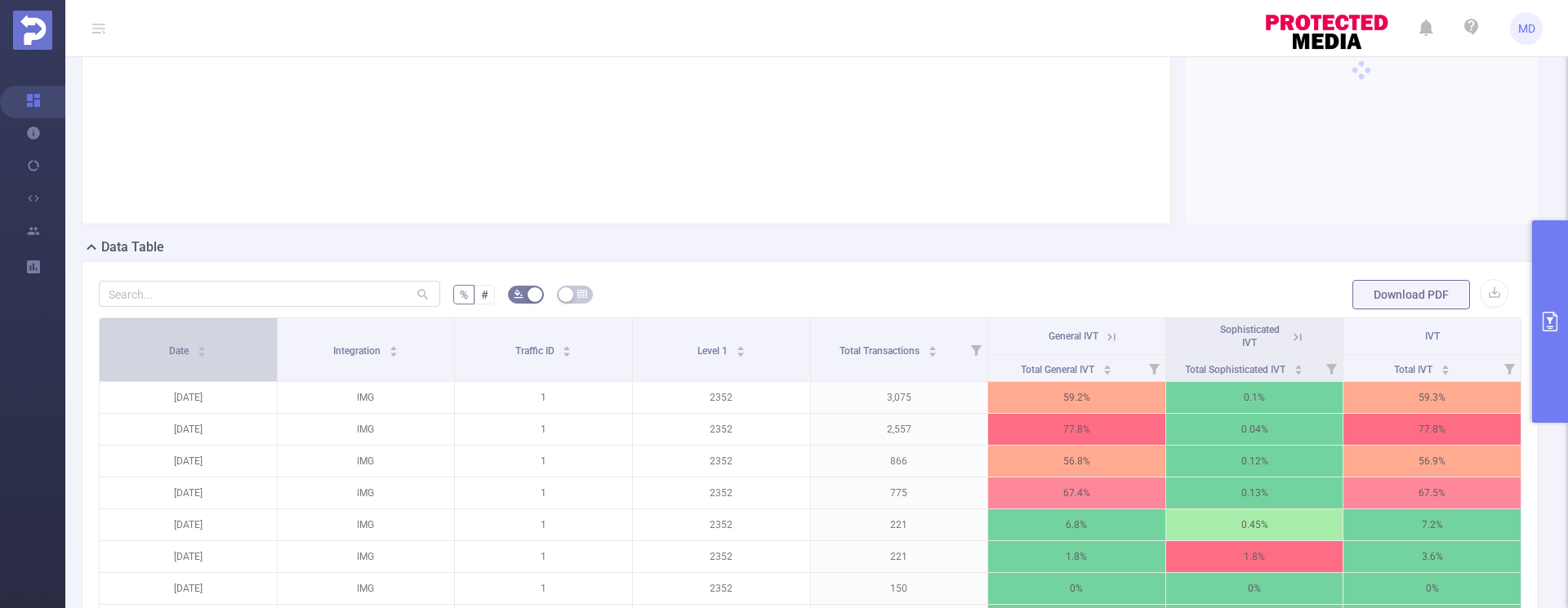
click at [202, 352] on icon "icon: caret-down" at bounding box center [202, 355] width 9 height 9
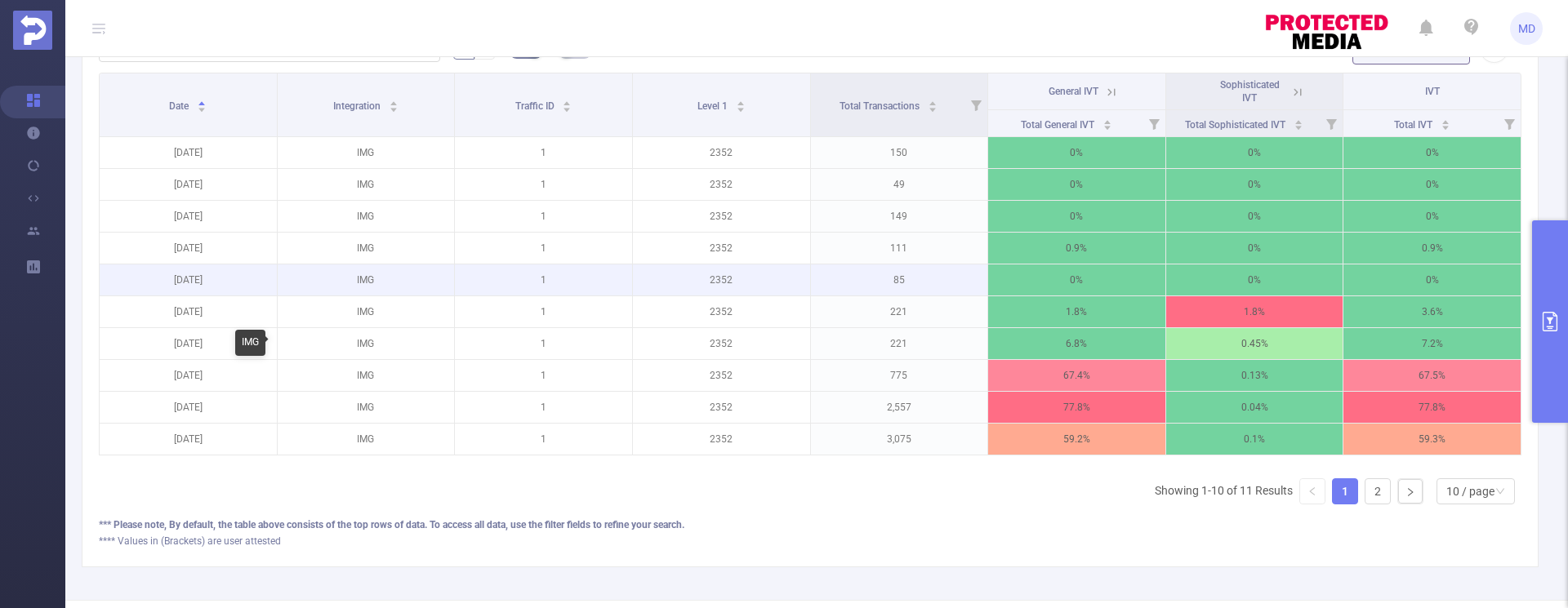
scroll to position [471, 0]
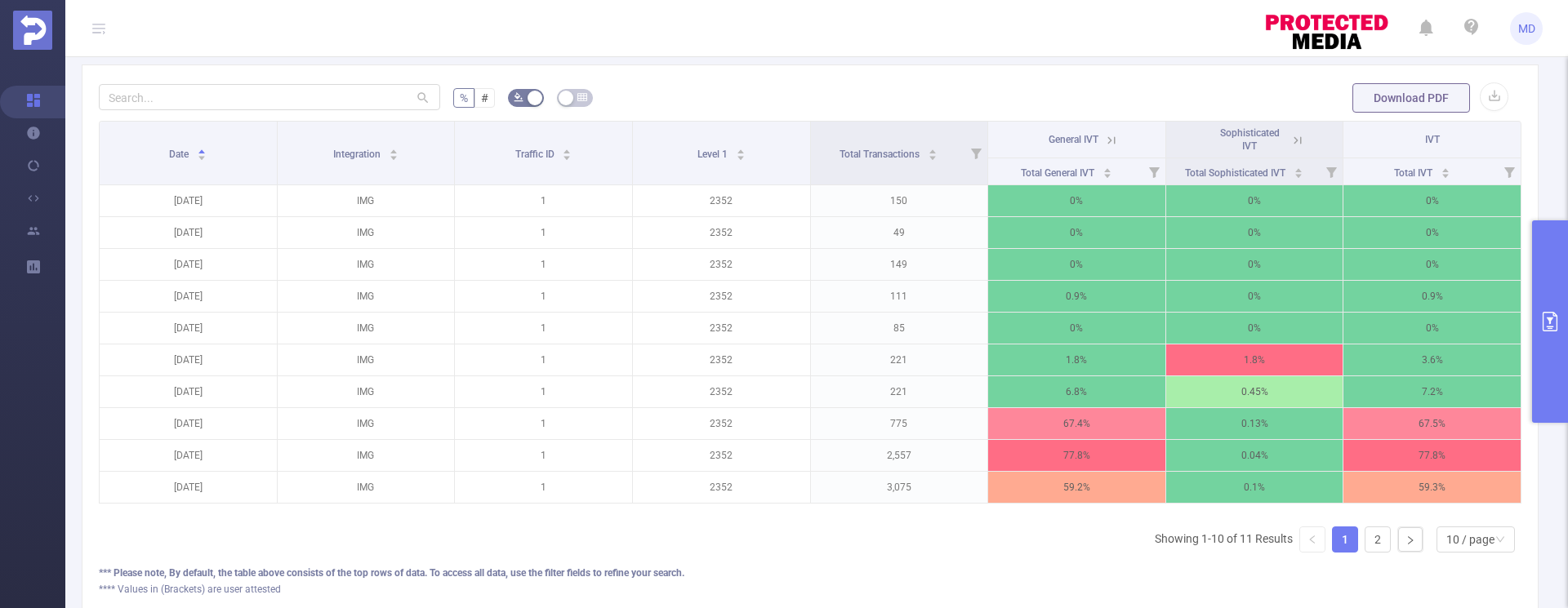
click at [1105, 140] on icon at bounding box center [1112, 140] width 15 height 15
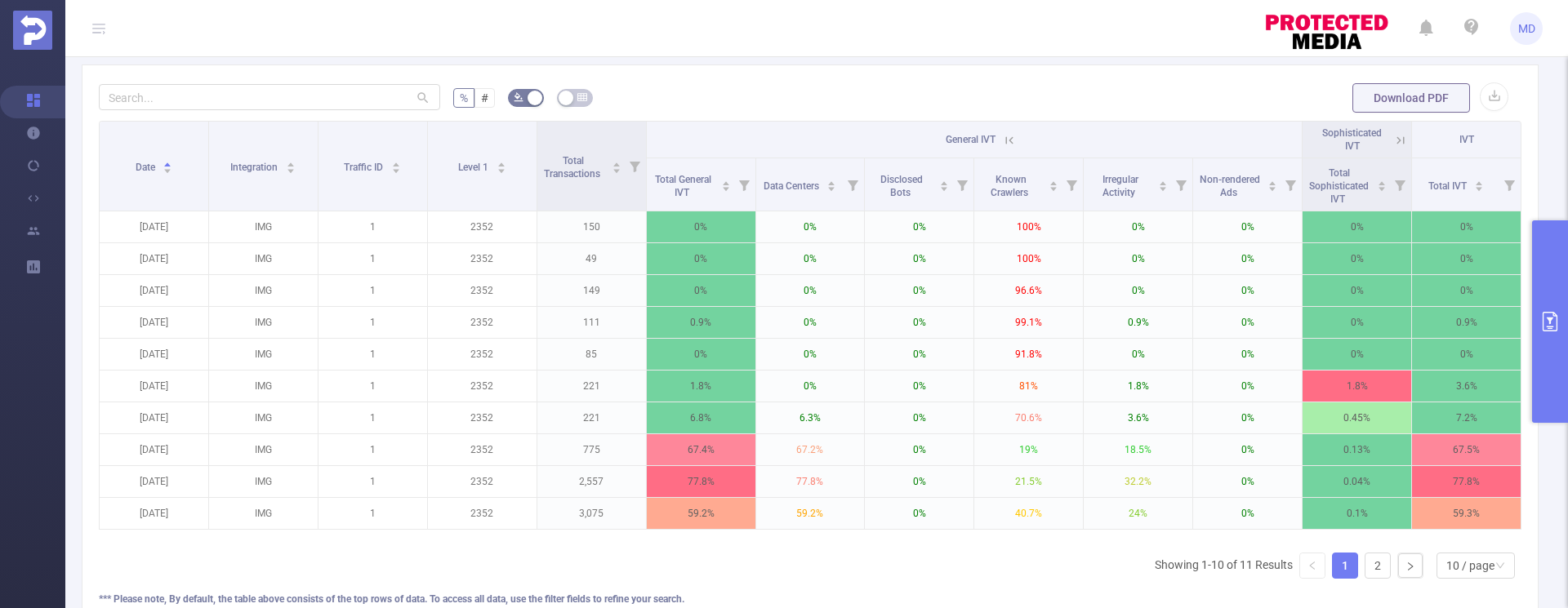
click at [878, 68] on div "% # Download PDF Date Integration Traffic ID Level 1 Total Transactions General…" at bounding box center [810, 353] width 1457 height 577
drag, startPoint x: 1541, startPoint y: 319, endPoint x: 1525, endPoint y: 319, distance: 16.0
click at [1541, 319] on icon "primary" at bounding box center [1550, 321] width 19 height 19
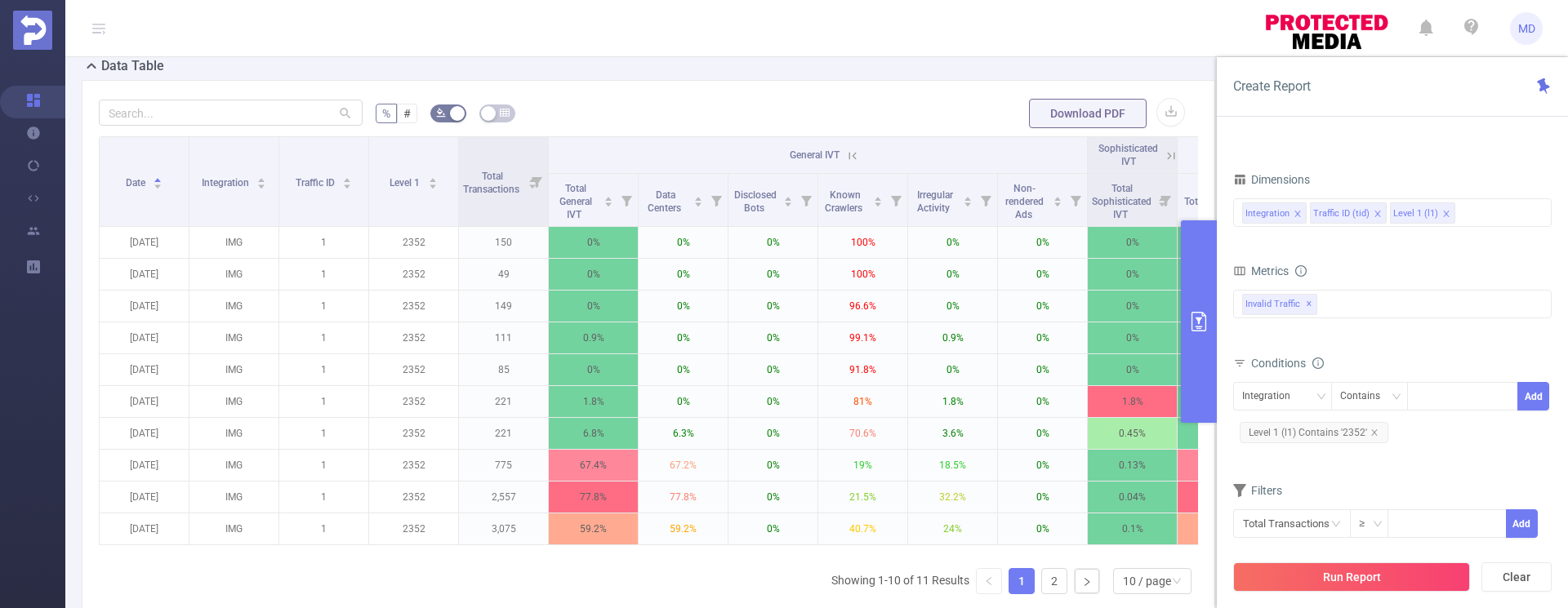
click at [1203, 324] on icon "primary" at bounding box center [1198, 321] width 19 height 19
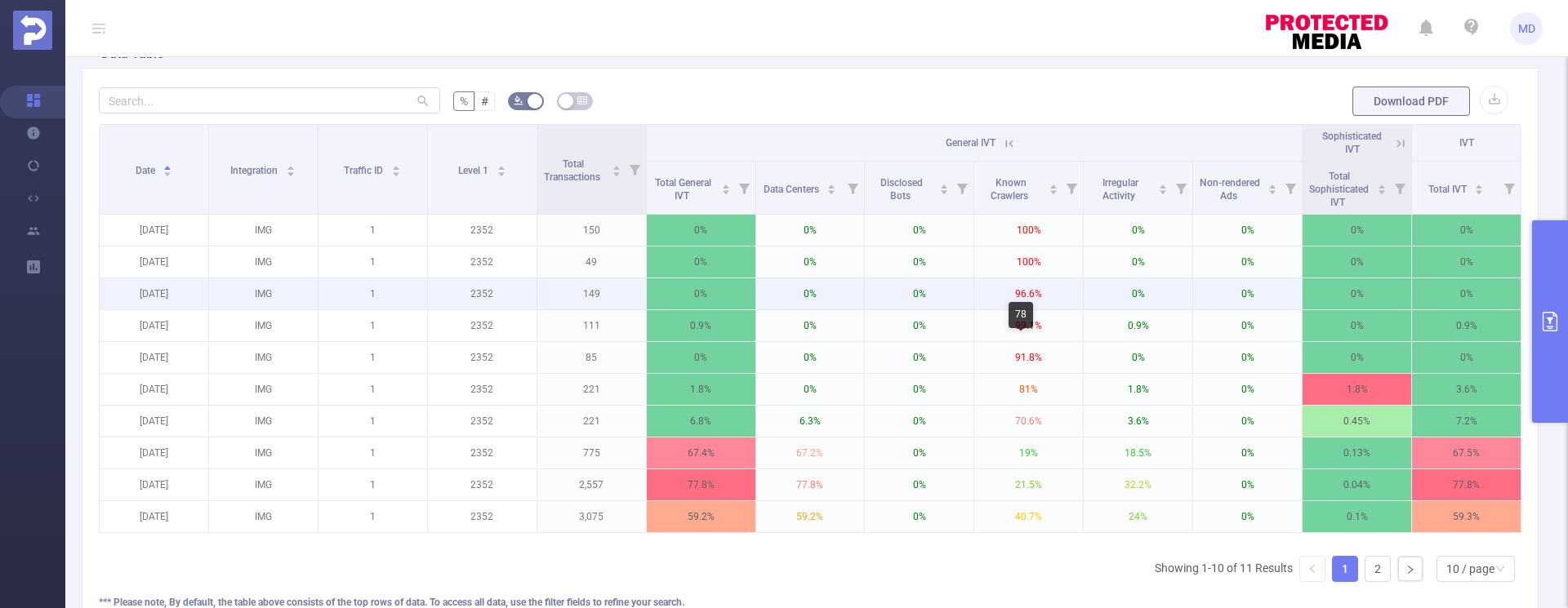
scroll to position [449, 0]
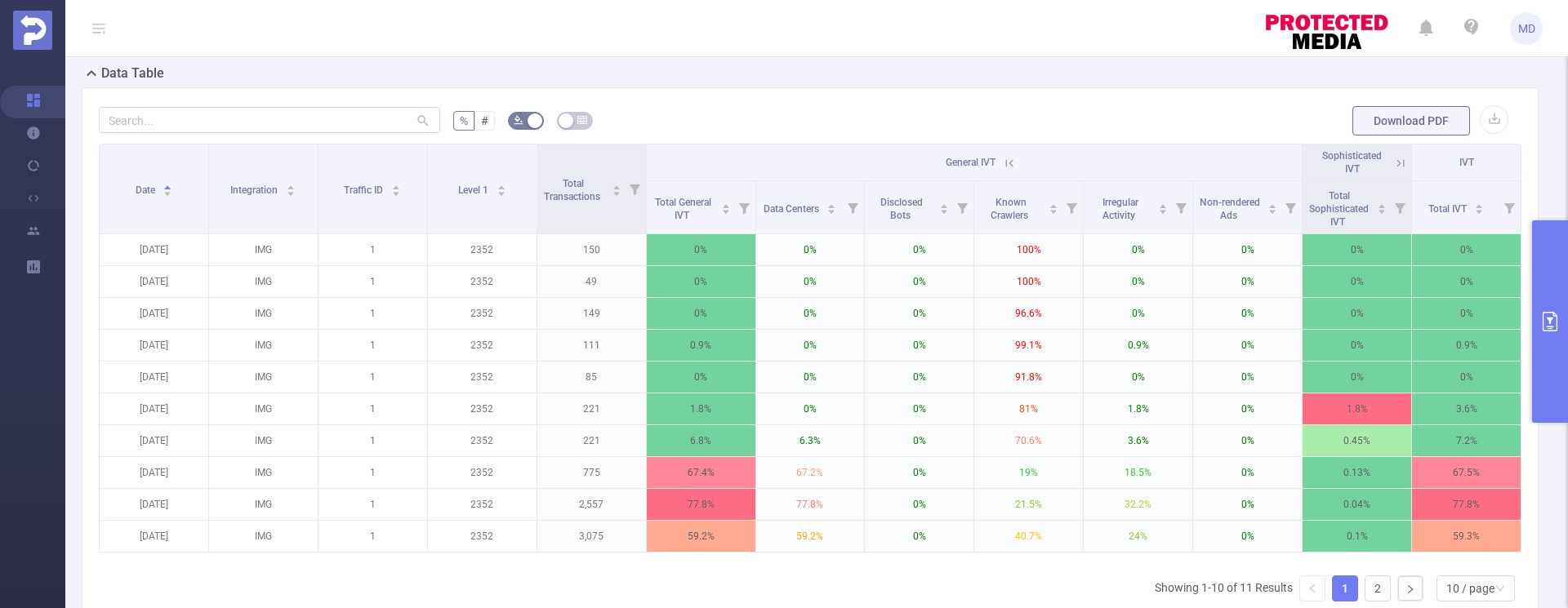
click at [1002, 164] on icon at bounding box center [1009, 163] width 15 height 15
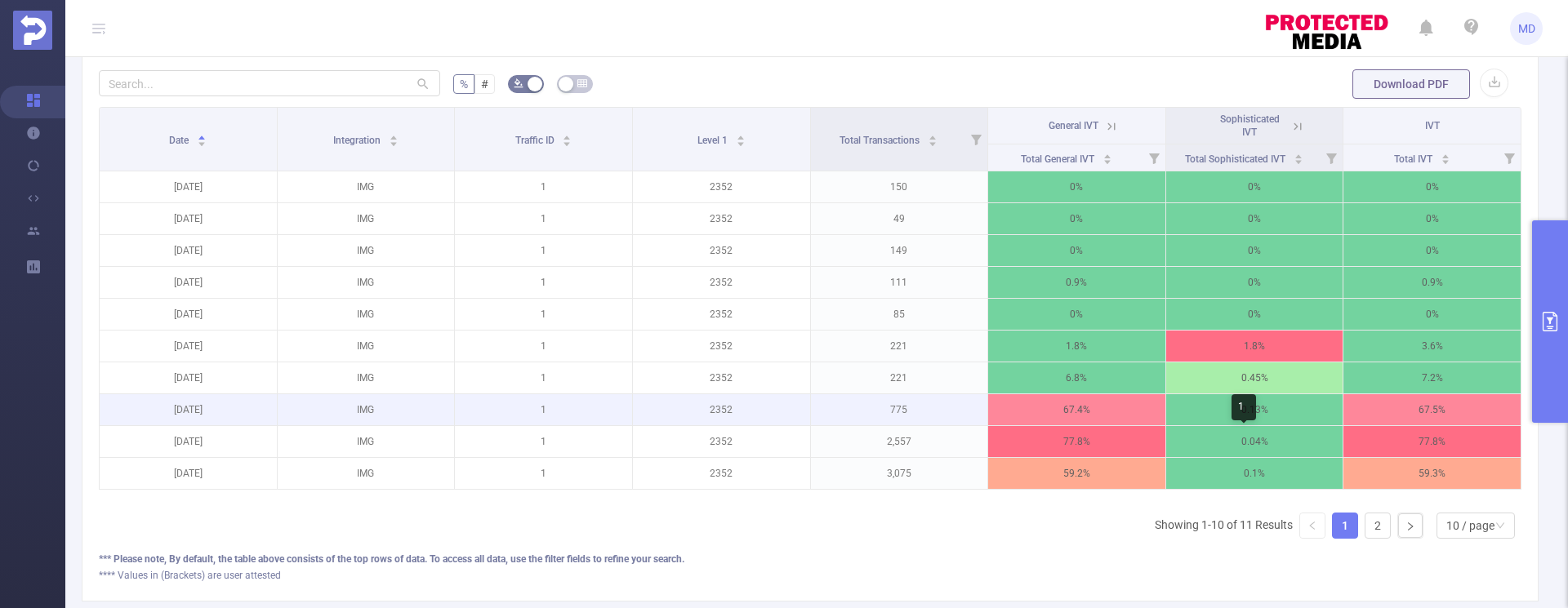
scroll to position [494, 0]
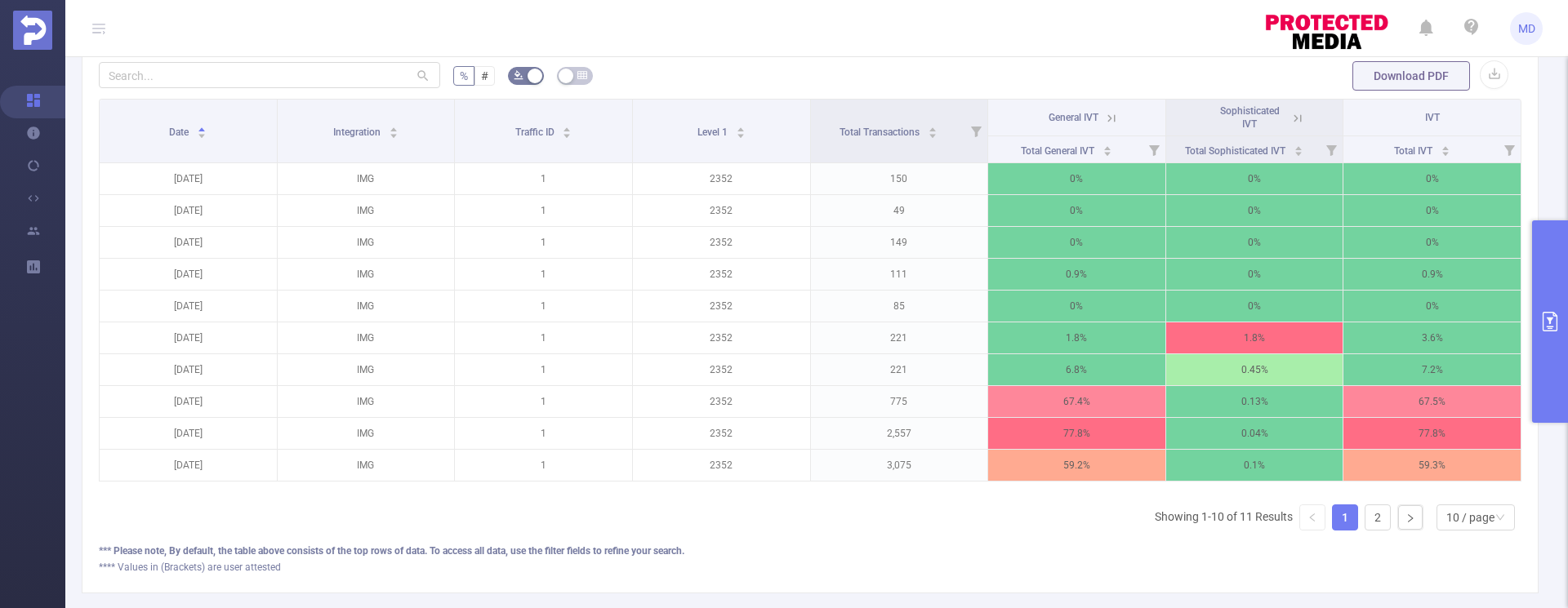
click at [1105, 118] on icon at bounding box center [1112, 118] width 15 height 15
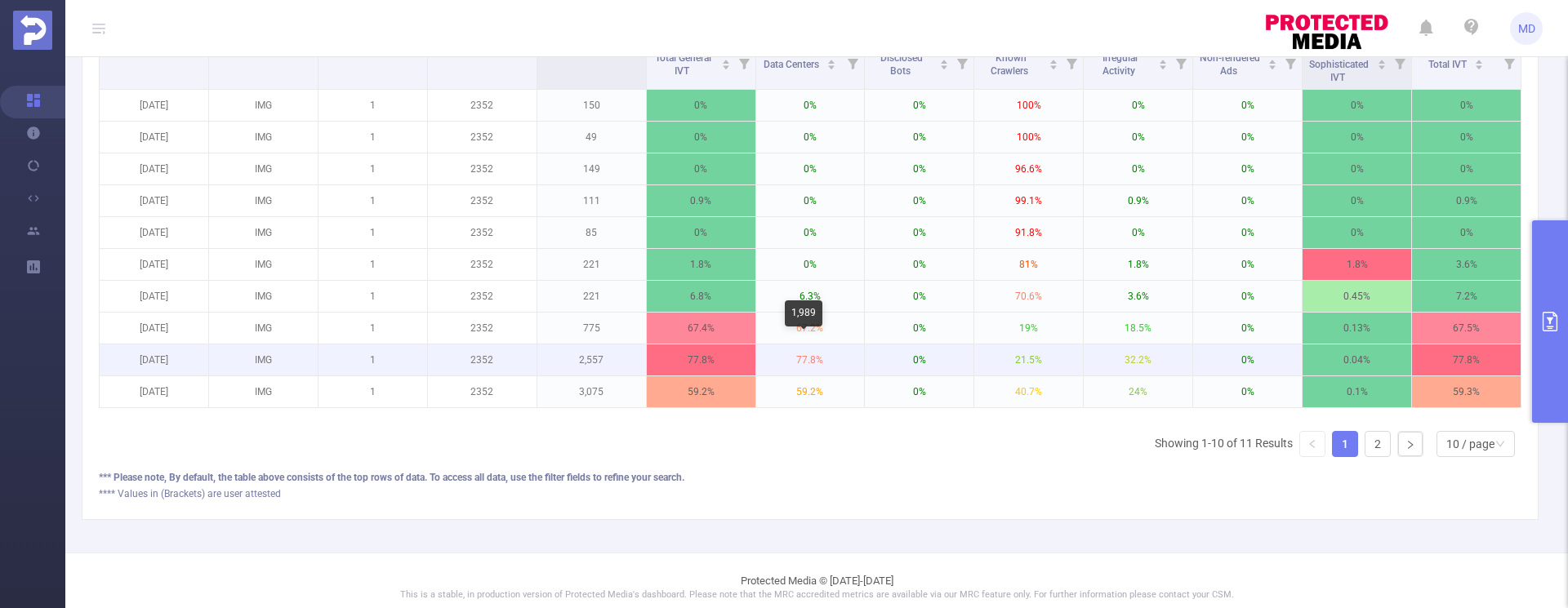
scroll to position [492, 0]
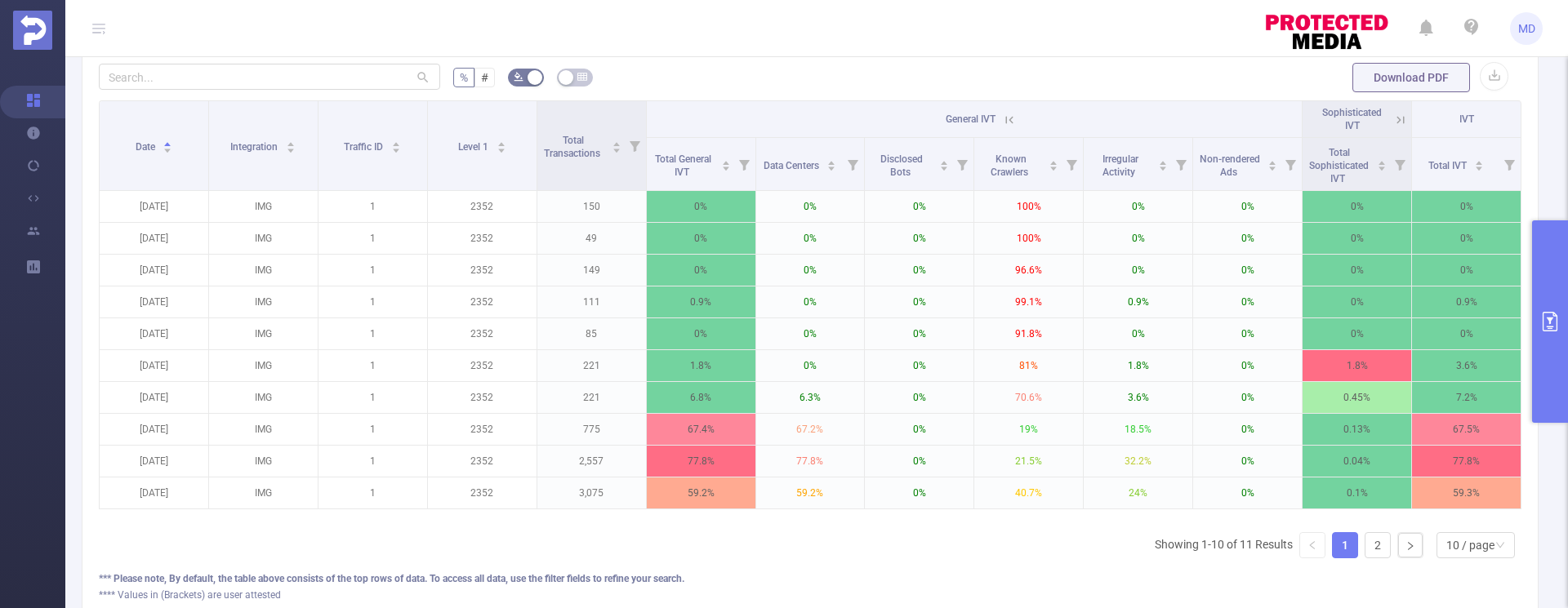
click at [1555, 305] on button "primary" at bounding box center [1550, 321] width 36 height 202
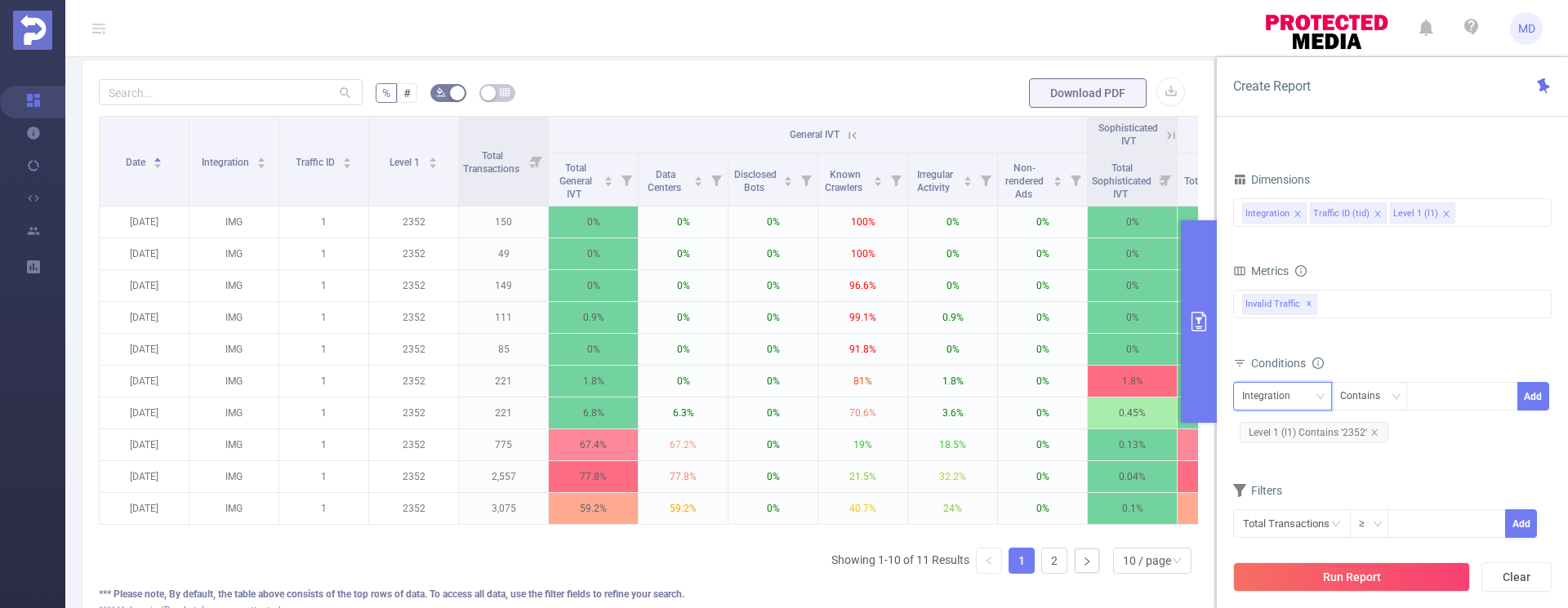
click at [1319, 393] on icon "icon: down" at bounding box center [1320, 396] width 10 height 10
click at [1296, 483] on li "Level 1 (l1)" at bounding box center [1282, 483] width 99 height 27
click at [1376, 435] on icon "icon: close" at bounding box center [1374, 432] width 8 height 8
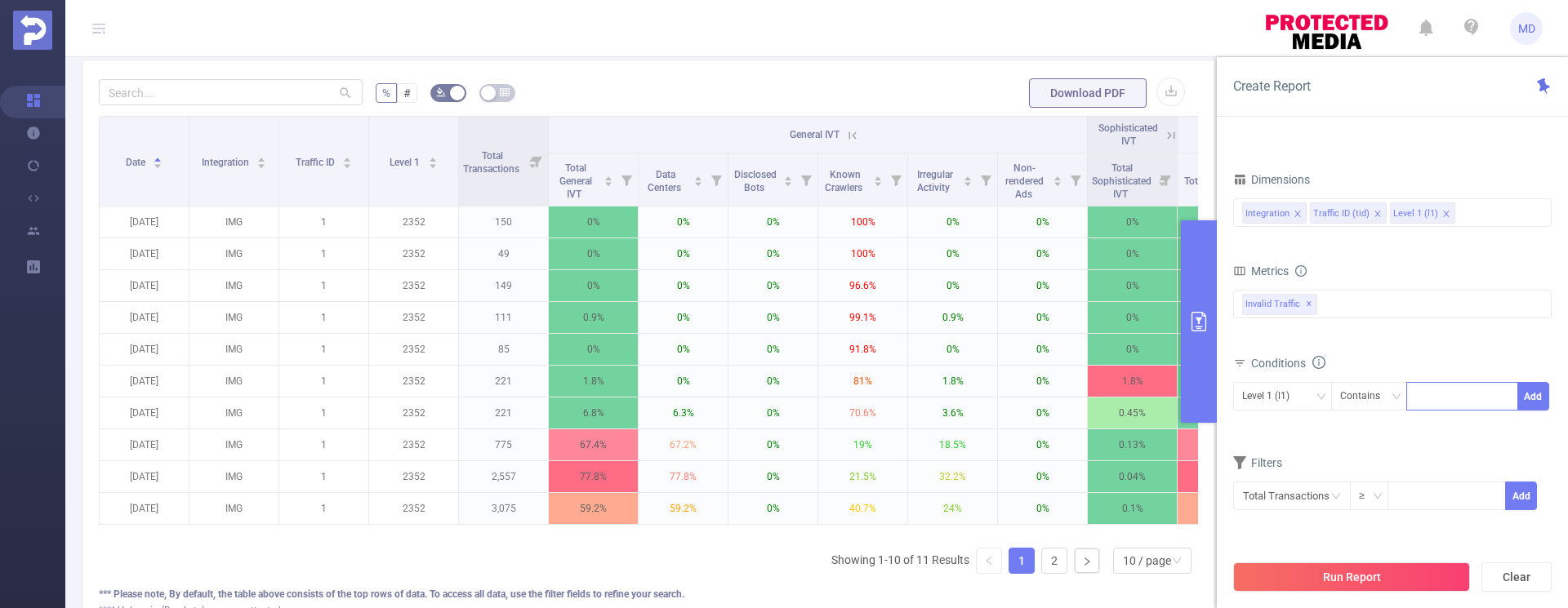
click at [1435, 391] on div at bounding box center [1462, 396] width 94 height 27
type input "2354"
drag, startPoint x: 1549, startPoint y: 394, endPoint x: 1534, endPoint y: 404, distance: 18.0
click at [1548, 394] on div at bounding box center [1550, 436] width 4 height 230
click at [1524, 401] on button "Add" at bounding box center [1533, 396] width 32 height 28
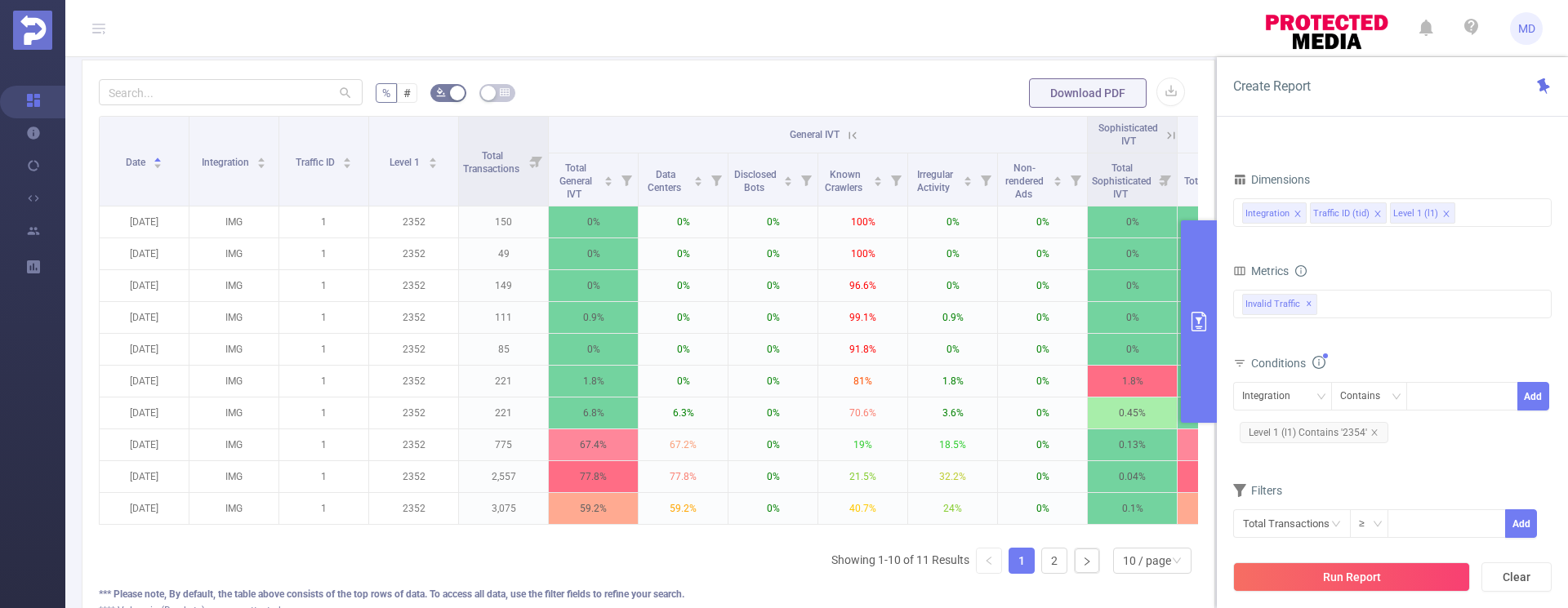
click at [1385, 571] on button "Run Report" at bounding box center [1351, 577] width 237 height 29
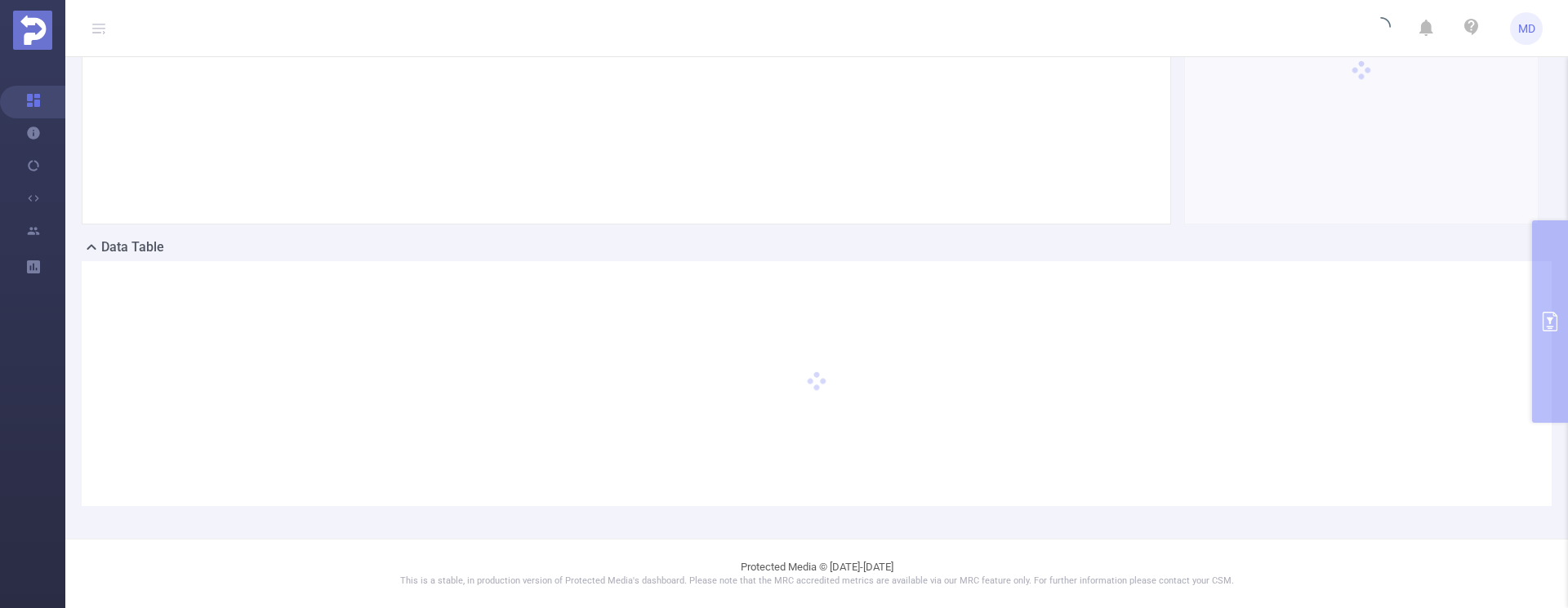
scroll to position [275, 0]
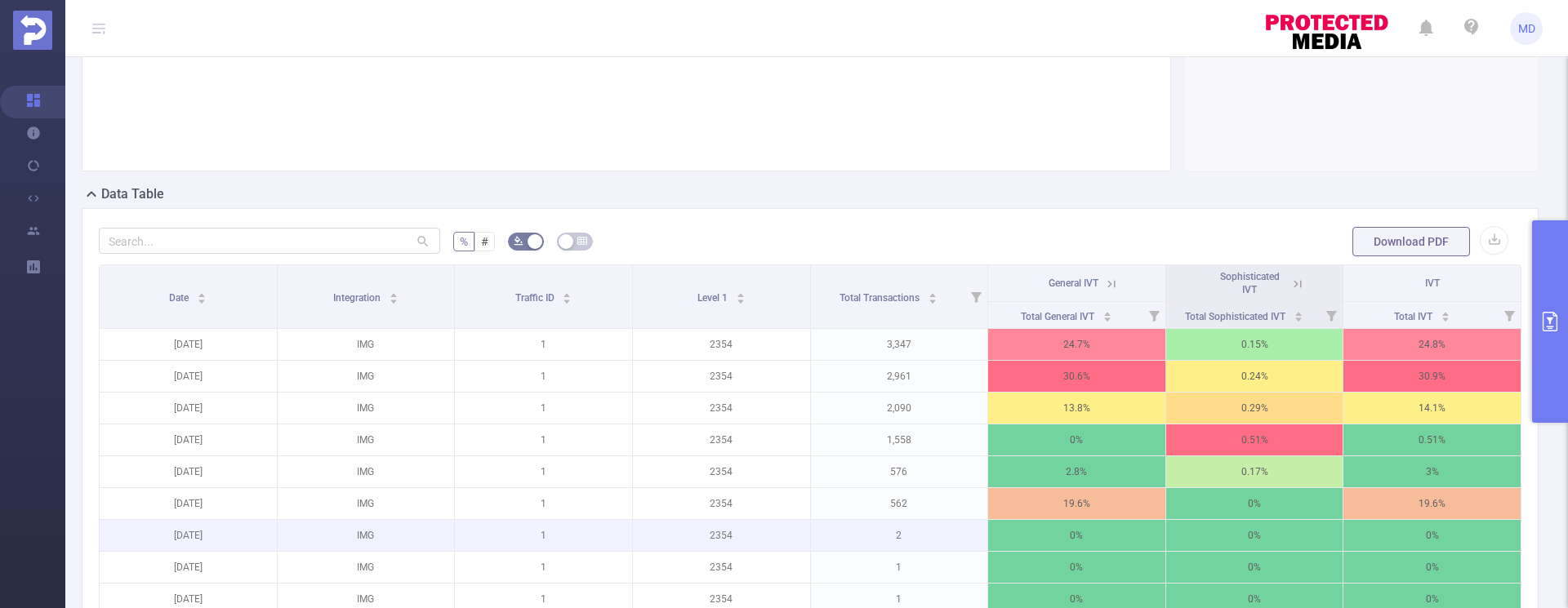
scroll to position [373, 0]
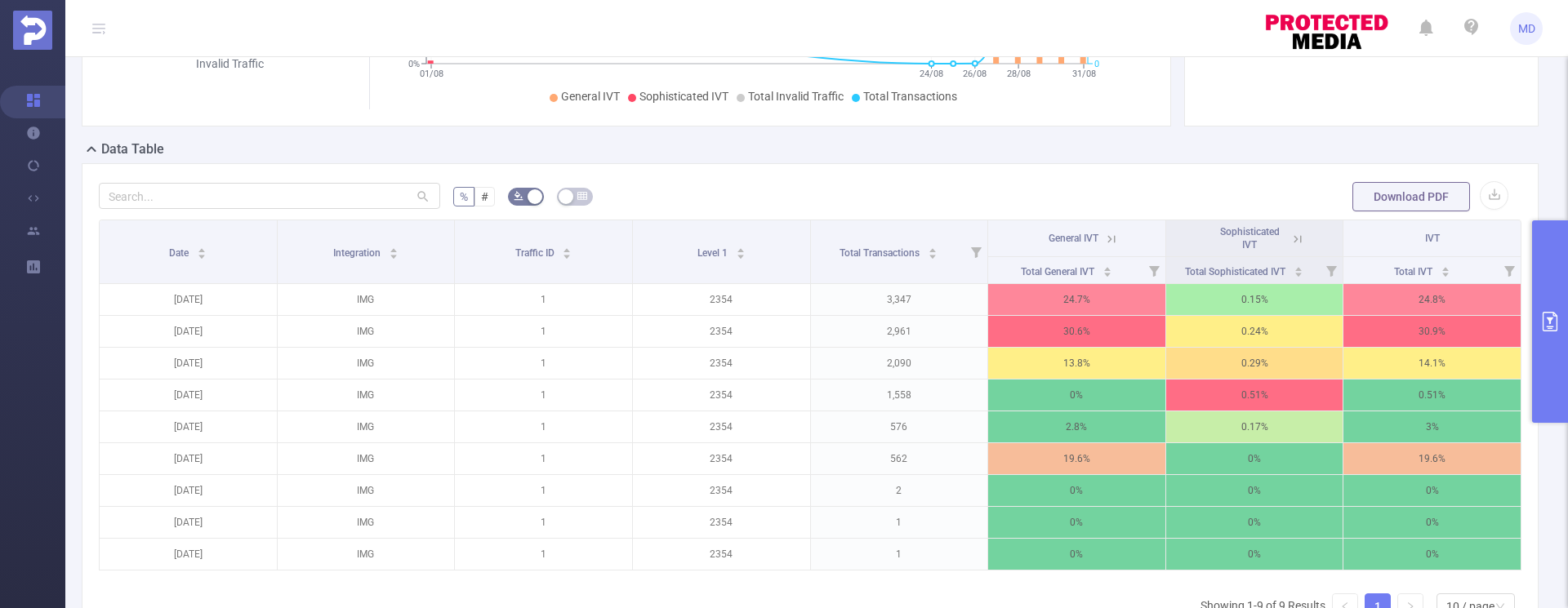
click at [1105, 237] on icon at bounding box center [1112, 239] width 15 height 15
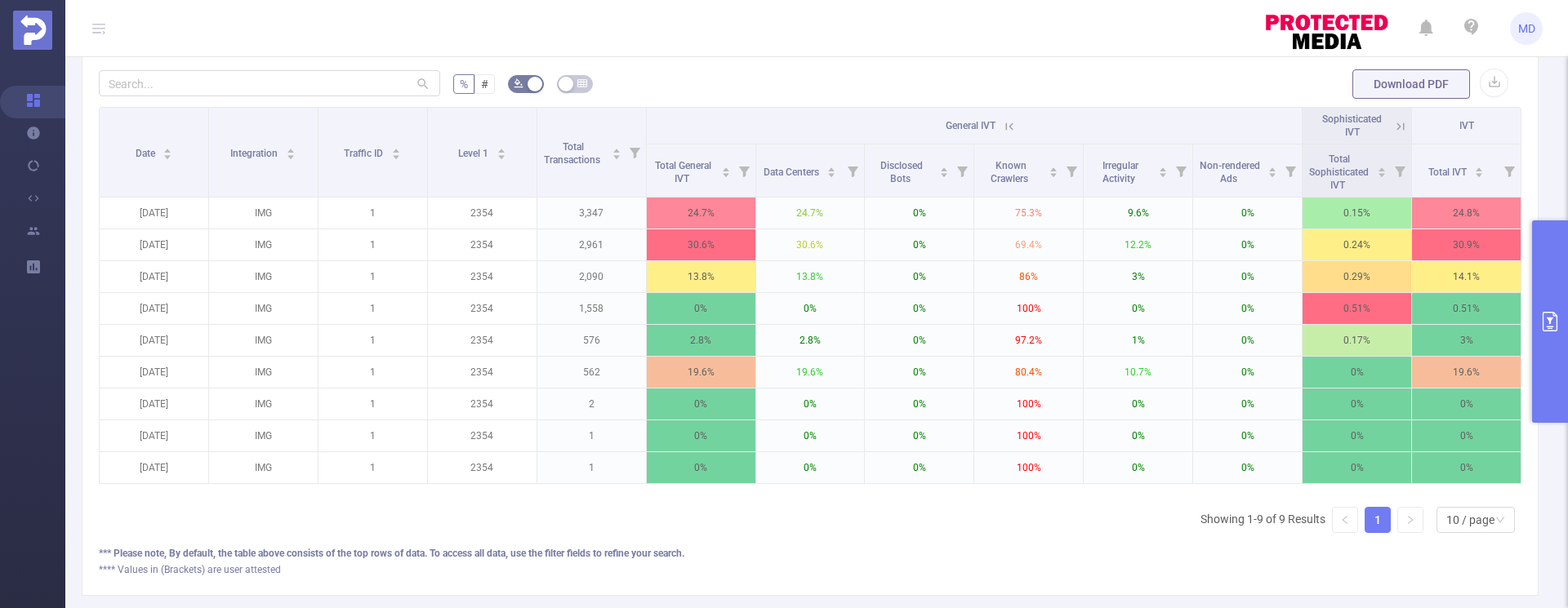
scroll to position [489, 0]
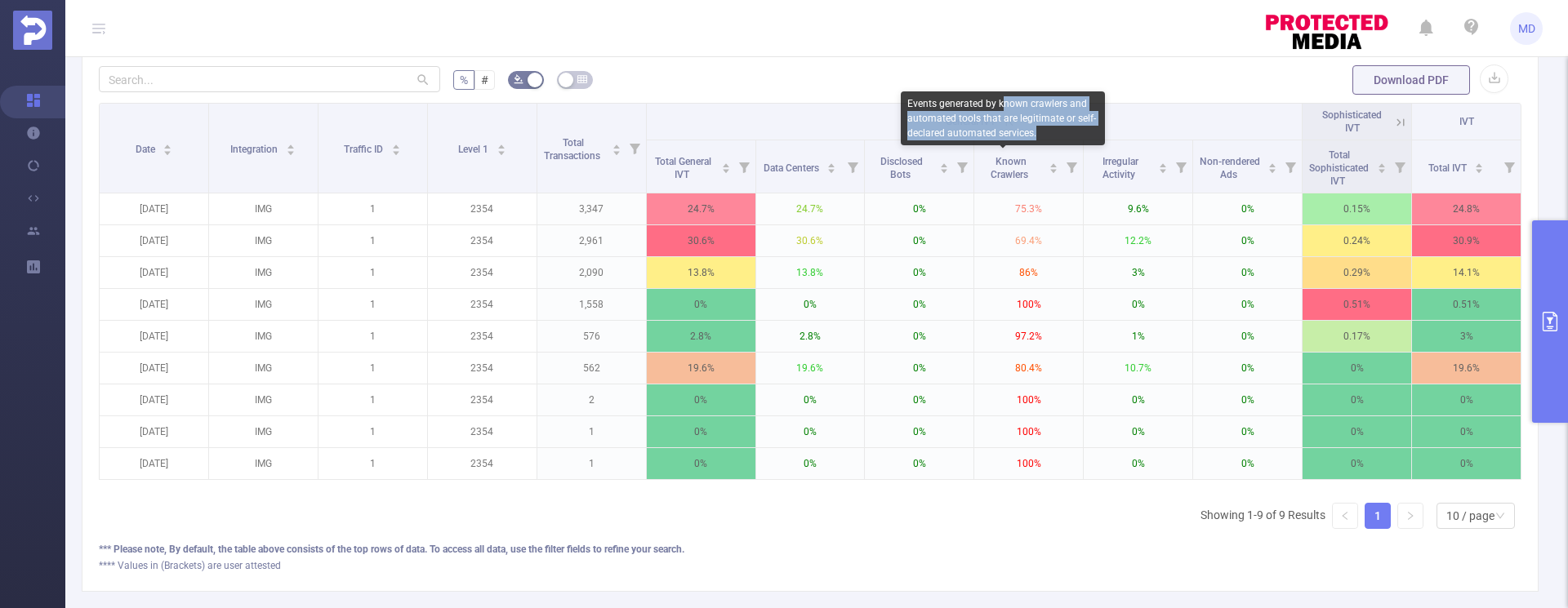
drag, startPoint x: 1000, startPoint y: 102, endPoint x: 1038, endPoint y: 128, distance: 46.0
click at [1038, 128] on div "Events generated by known crawlers and automated tools that are legitimate or s…" at bounding box center [1003, 118] width 204 height 54
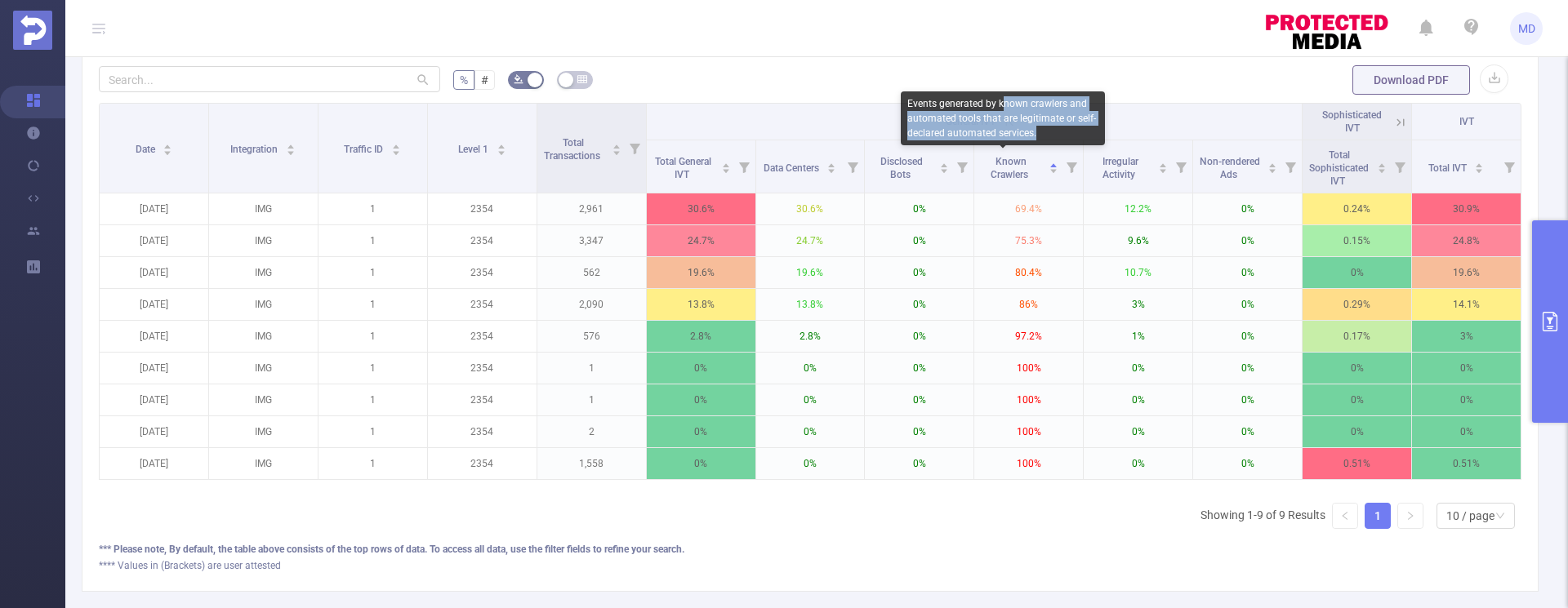
copy div "nown crawlers and automated tools that are legitimate or self-declared automate…"
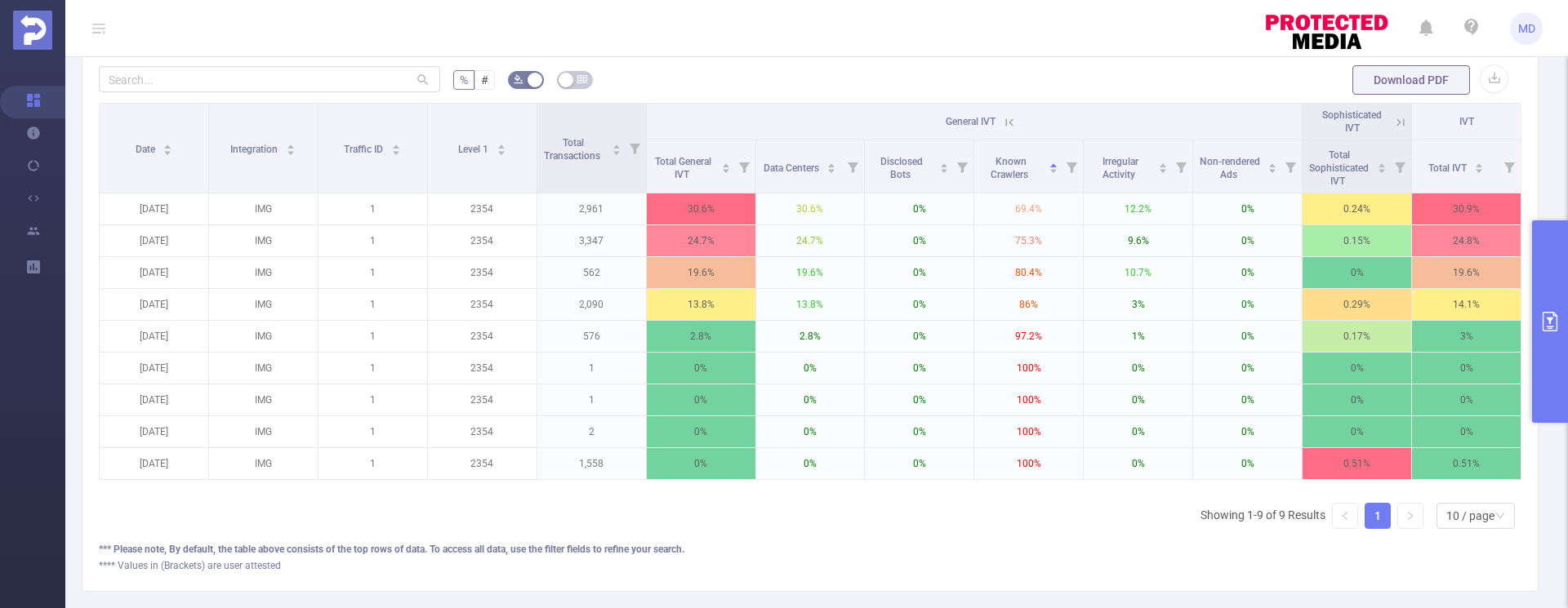
click at [1542, 323] on icon "primary" at bounding box center [1550, 321] width 19 height 19
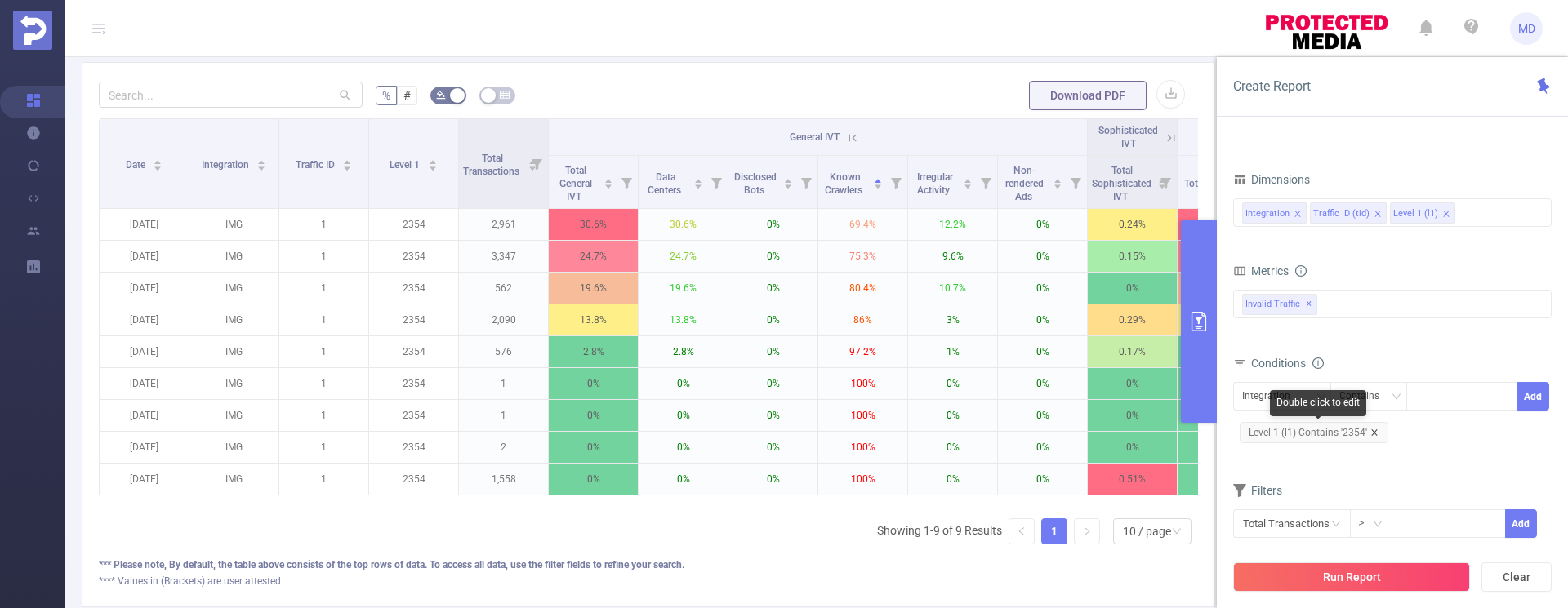
click at [1376, 430] on icon "icon: close" at bounding box center [1374, 432] width 8 height 8
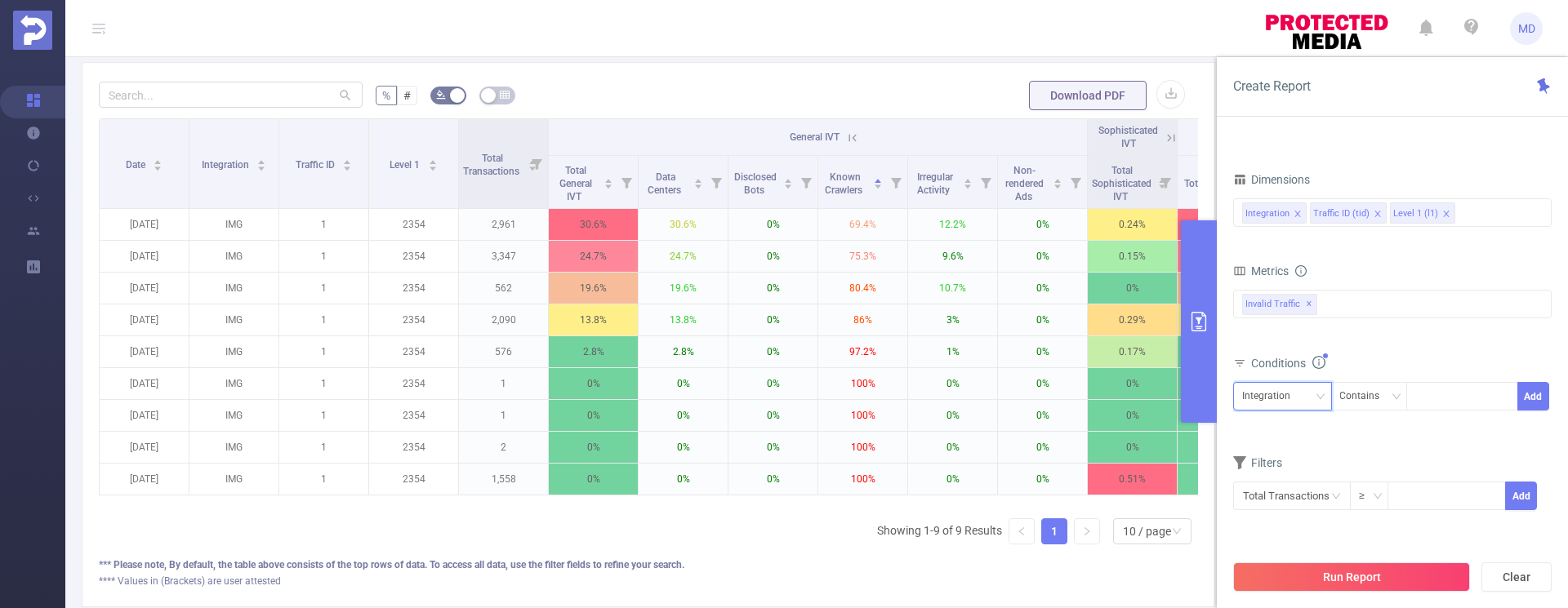
click at [1301, 398] on div "Integration" at bounding box center [1282, 396] width 81 height 27
click at [1278, 480] on li "Level 1 (l1)" at bounding box center [1282, 483] width 99 height 27
click at [1436, 392] on div at bounding box center [1462, 396] width 94 height 27
type input "2351"
click at [1537, 391] on button "Add" at bounding box center [1533, 396] width 32 height 28
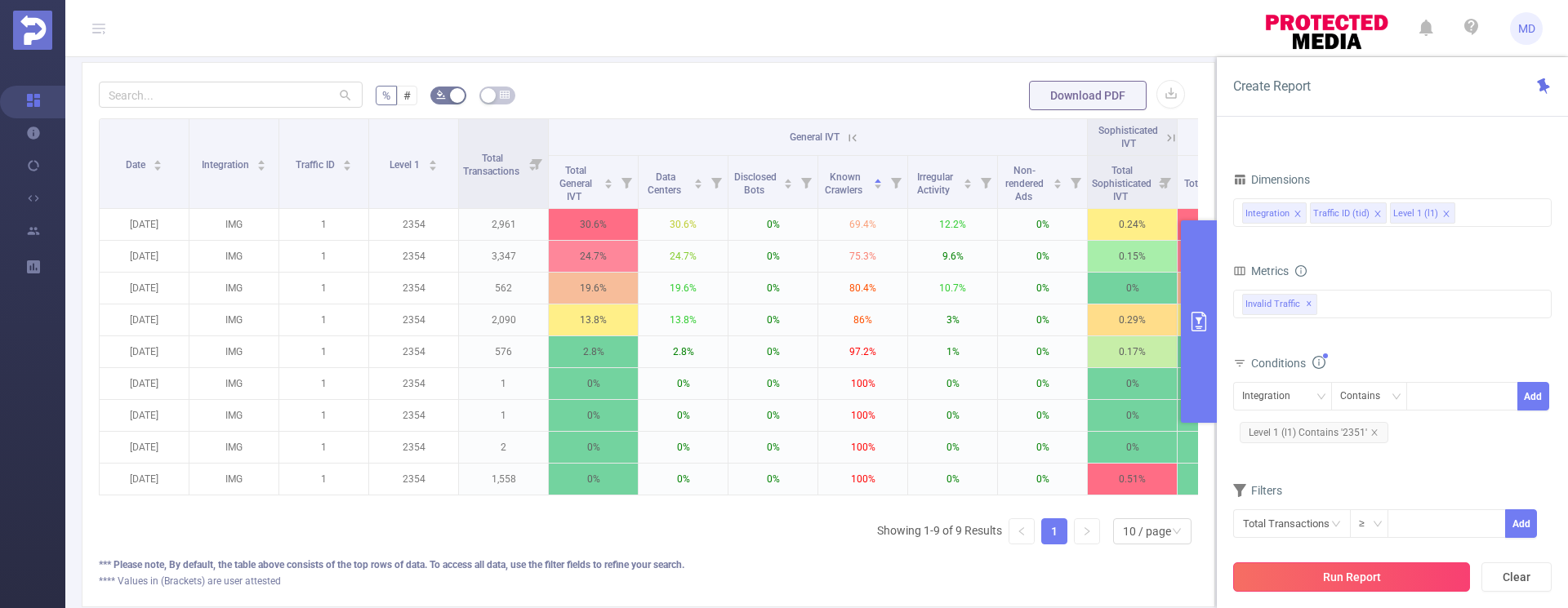
click at [1353, 570] on button "Run Report" at bounding box center [1351, 577] width 237 height 29
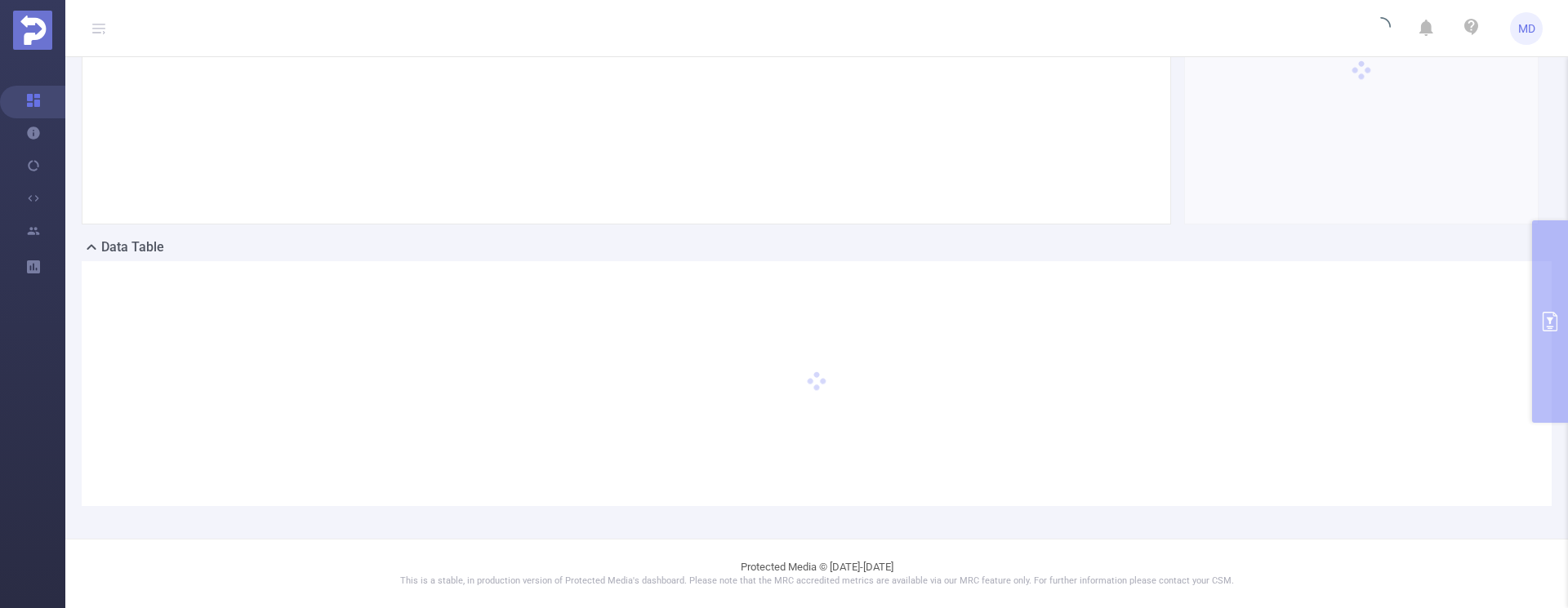
scroll to position [275, 0]
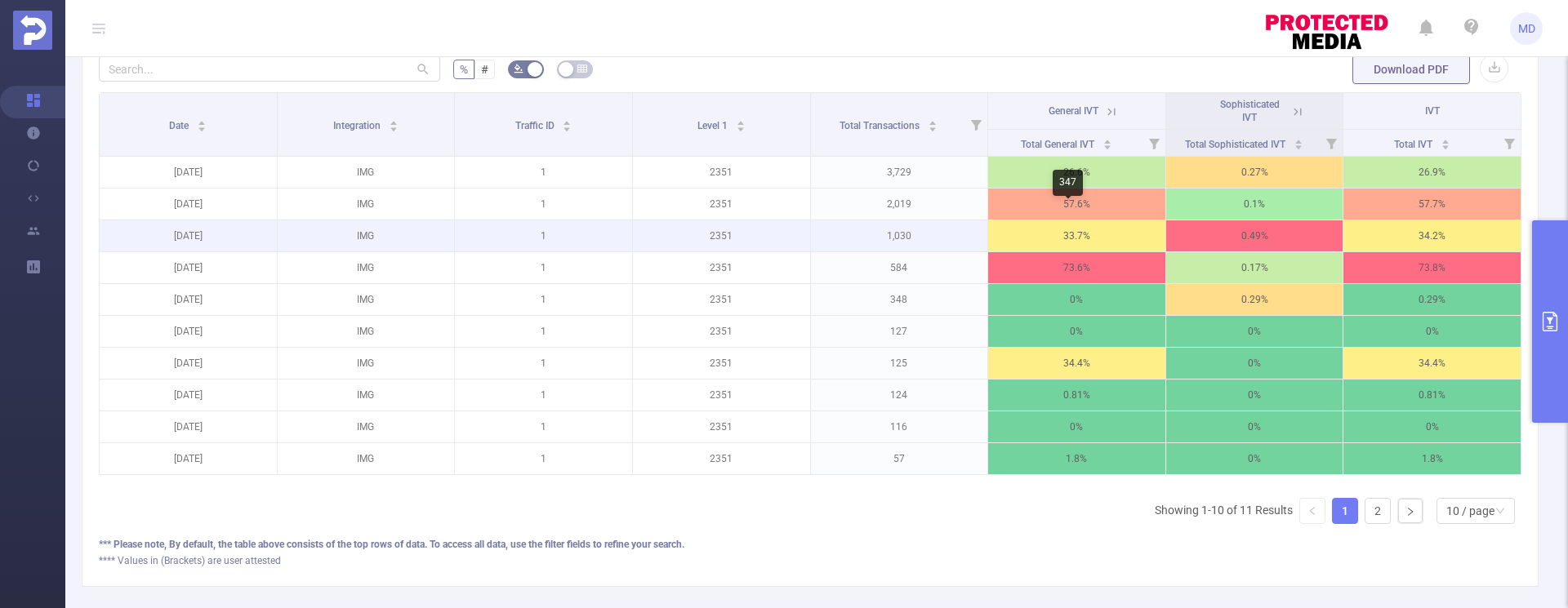
scroll to position [494, 0]
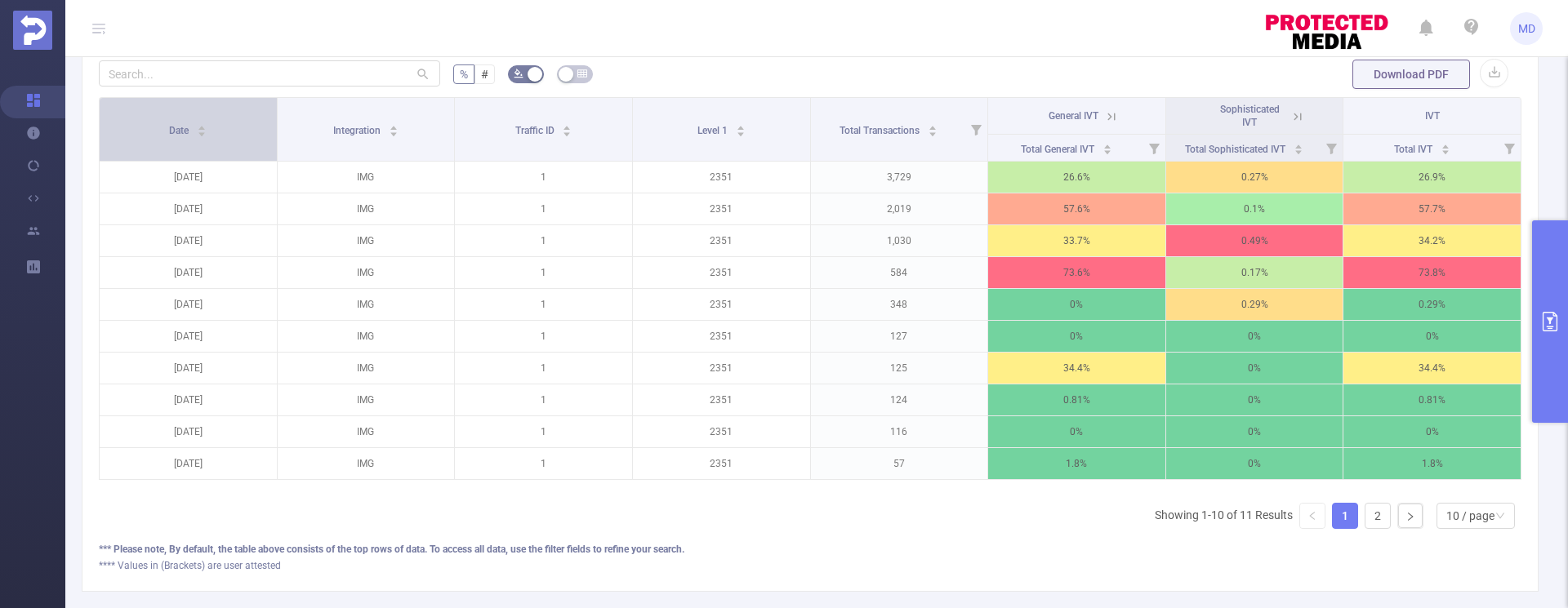
click at [199, 125] on icon "icon: caret-up" at bounding box center [202, 128] width 9 height 9
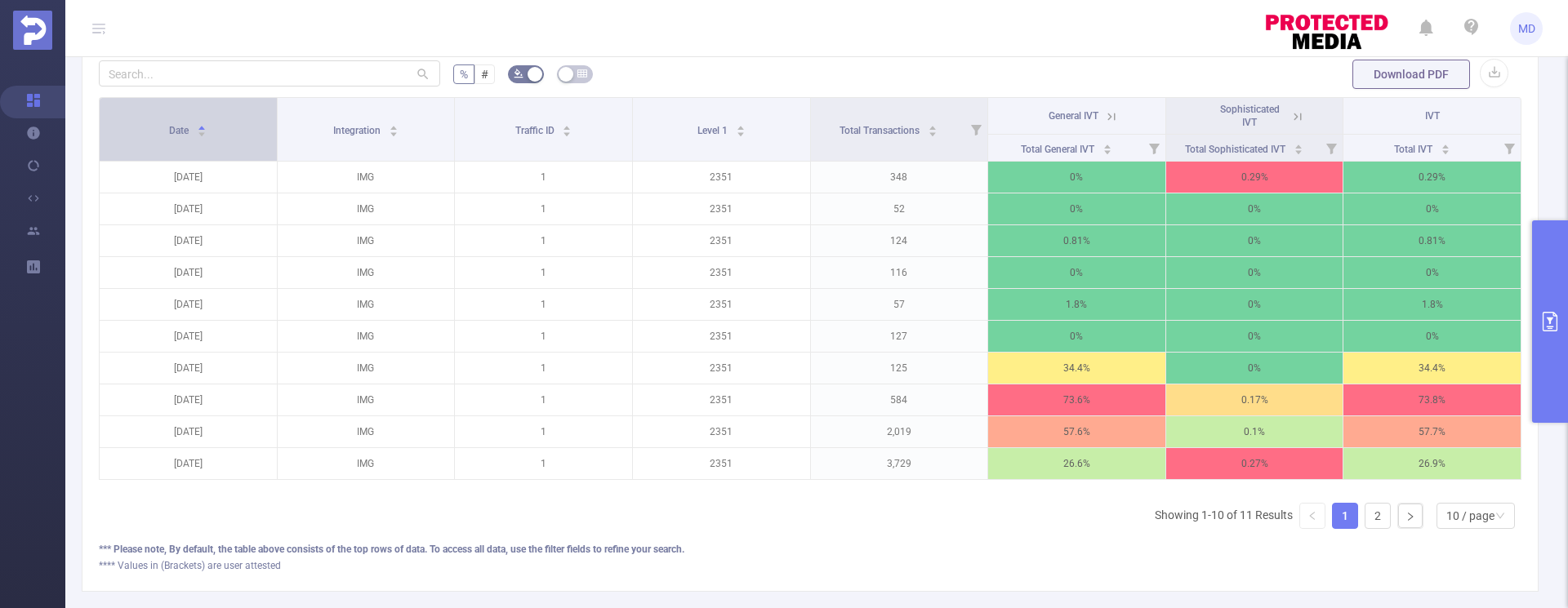
click at [198, 128] on icon "icon: caret-up" at bounding box center [202, 128] width 9 height 9
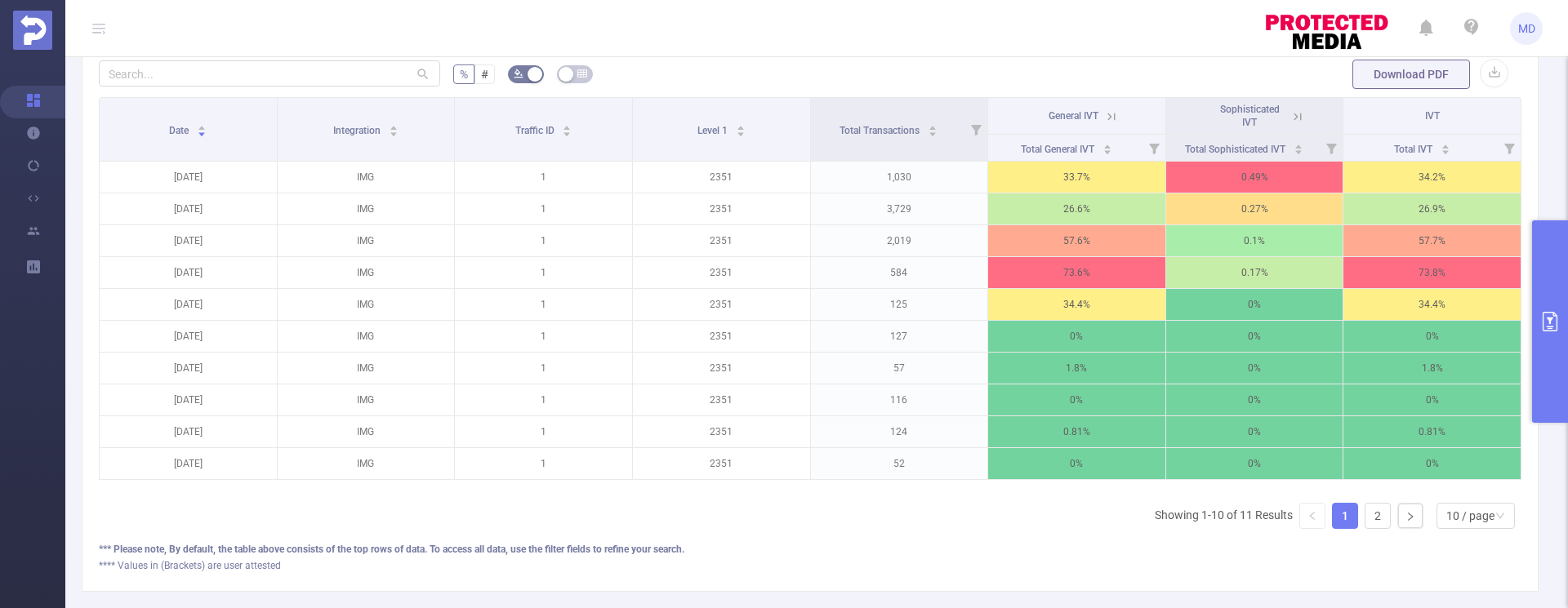
click at [1105, 116] on icon at bounding box center [1112, 116] width 15 height 15
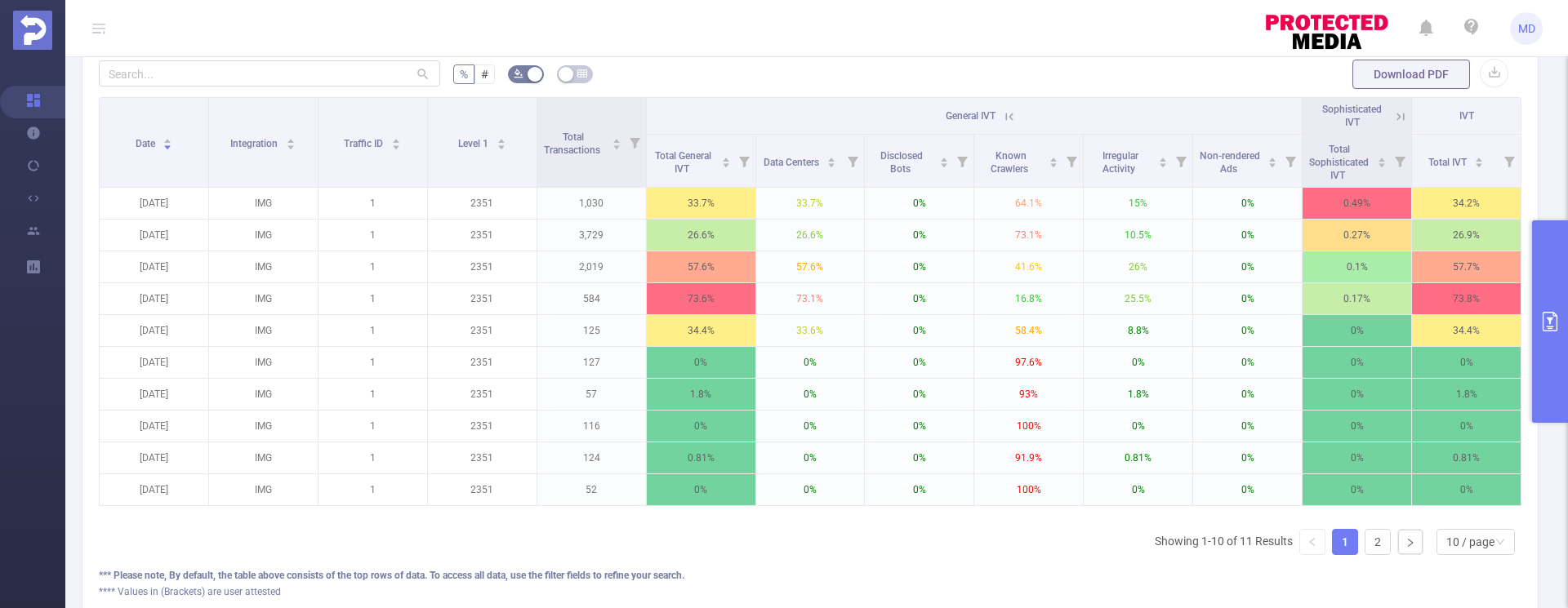
click at [1547, 330] on icon "primary" at bounding box center [1550, 321] width 19 height 19
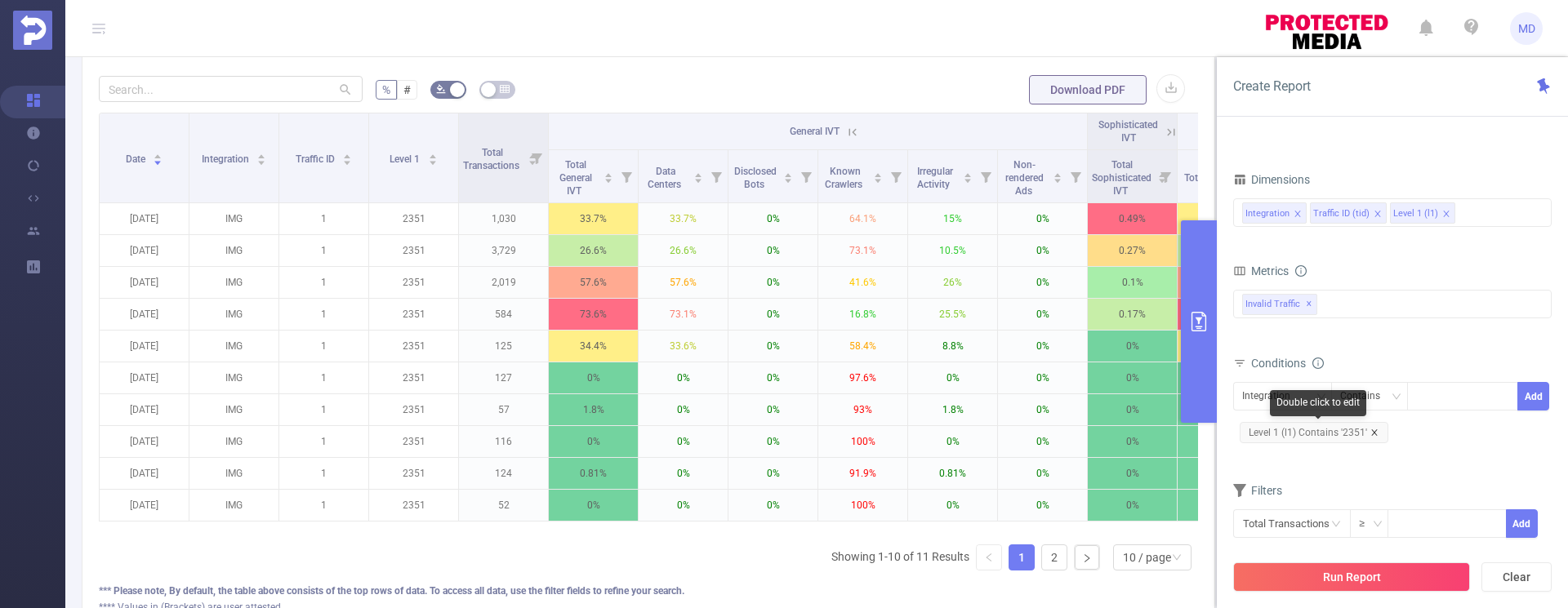
click at [1374, 431] on icon "icon: close" at bounding box center [1374, 432] width 8 height 8
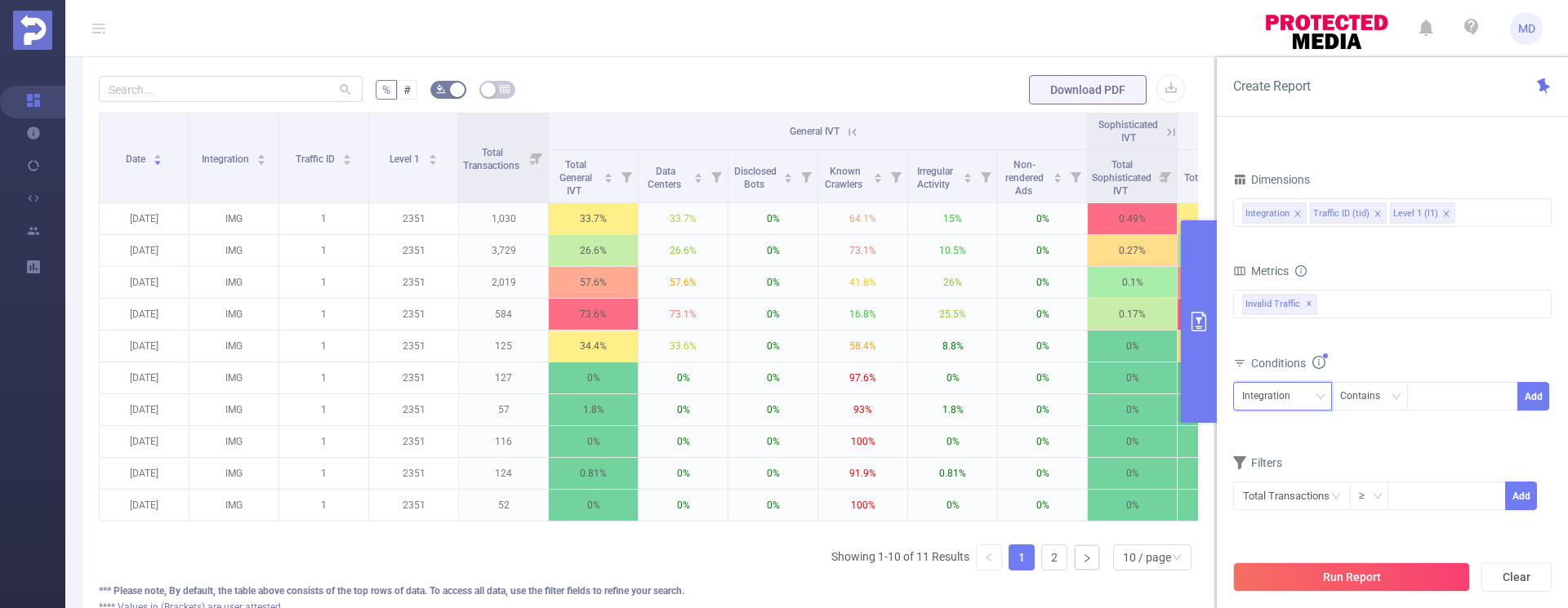
click at [1299, 398] on div "Integration" at bounding box center [1271, 396] width 60 height 27
click at [1295, 483] on li "Level 1 (l1)" at bounding box center [1282, 483] width 99 height 27
click at [1444, 395] on div at bounding box center [1462, 396] width 94 height 27
type input "2352"
click at [1540, 391] on button "Add" at bounding box center [1533, 396] width 32 height 28
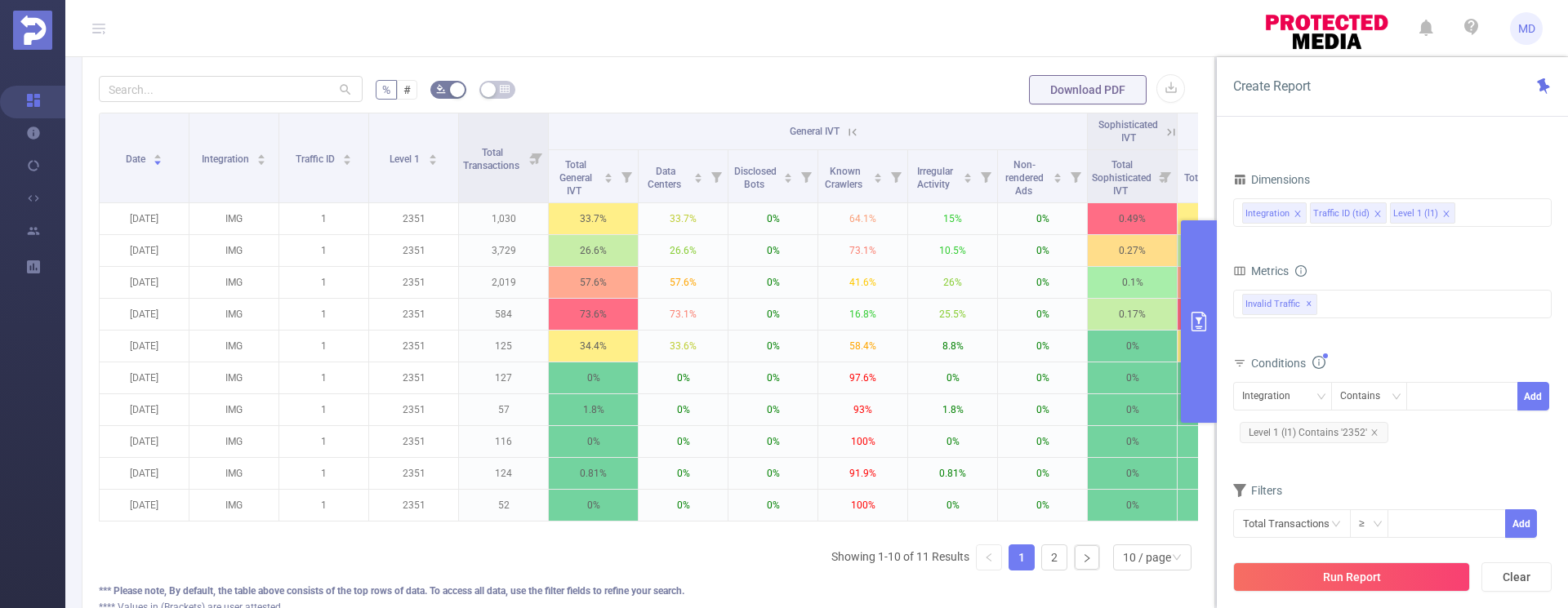
click at [1357, 579] on button "Run Report" at bounding box center [1351, 577] width 237 height 29
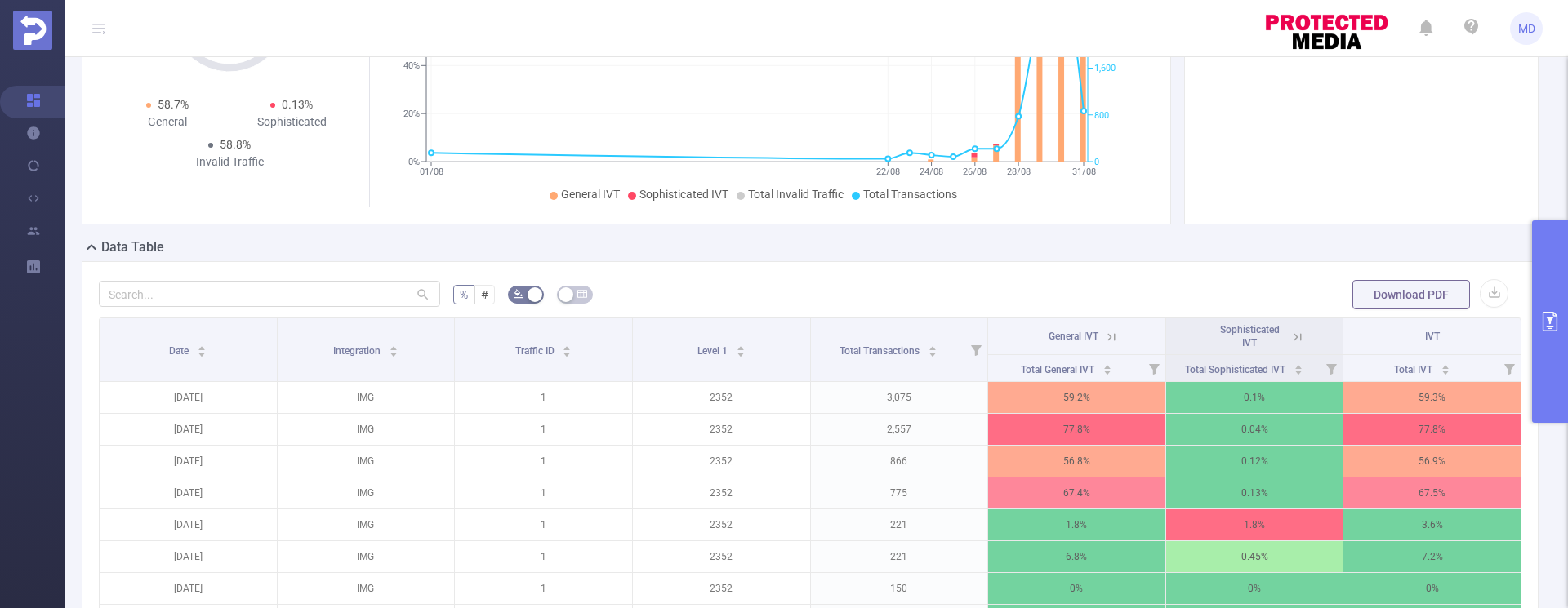
click at [1548, 319] on icon "primary" at bounding box center [1550, 321] width 15 height 19
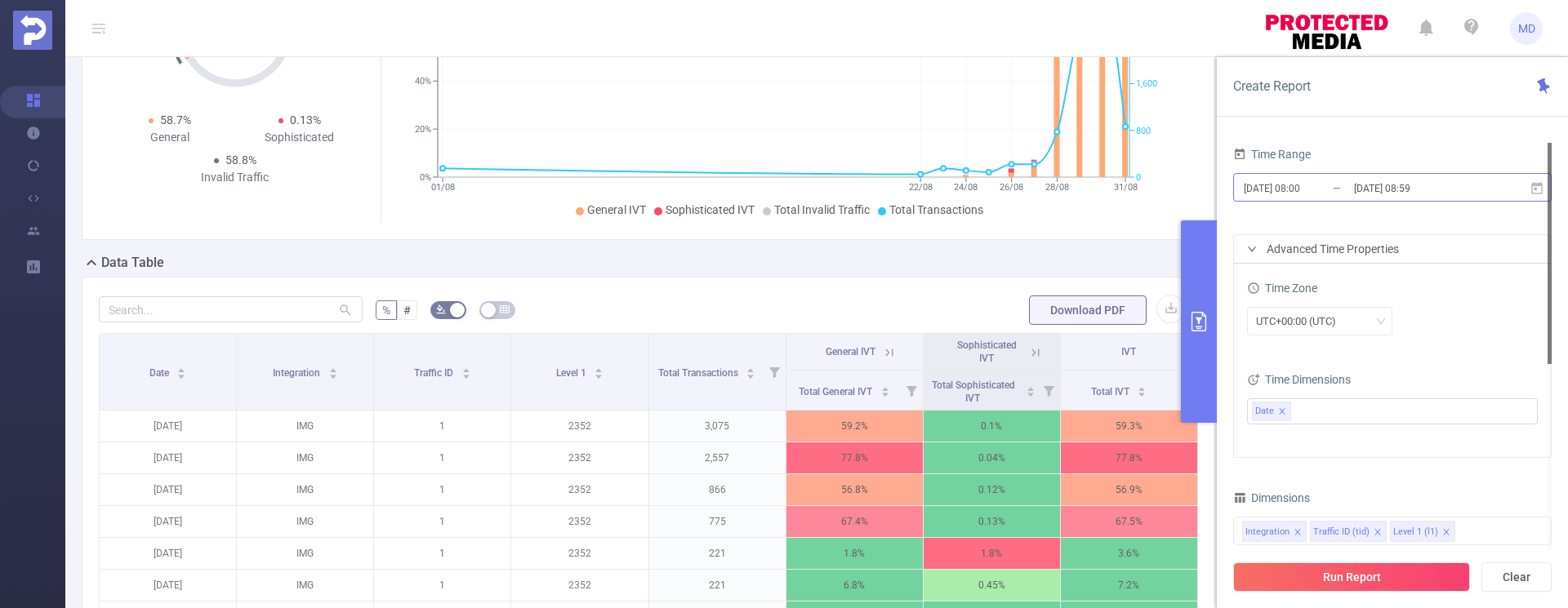
click at [1424, 188] on input "[DATE] 08:59" at bounding box center [1419, 188] width 132 height 22
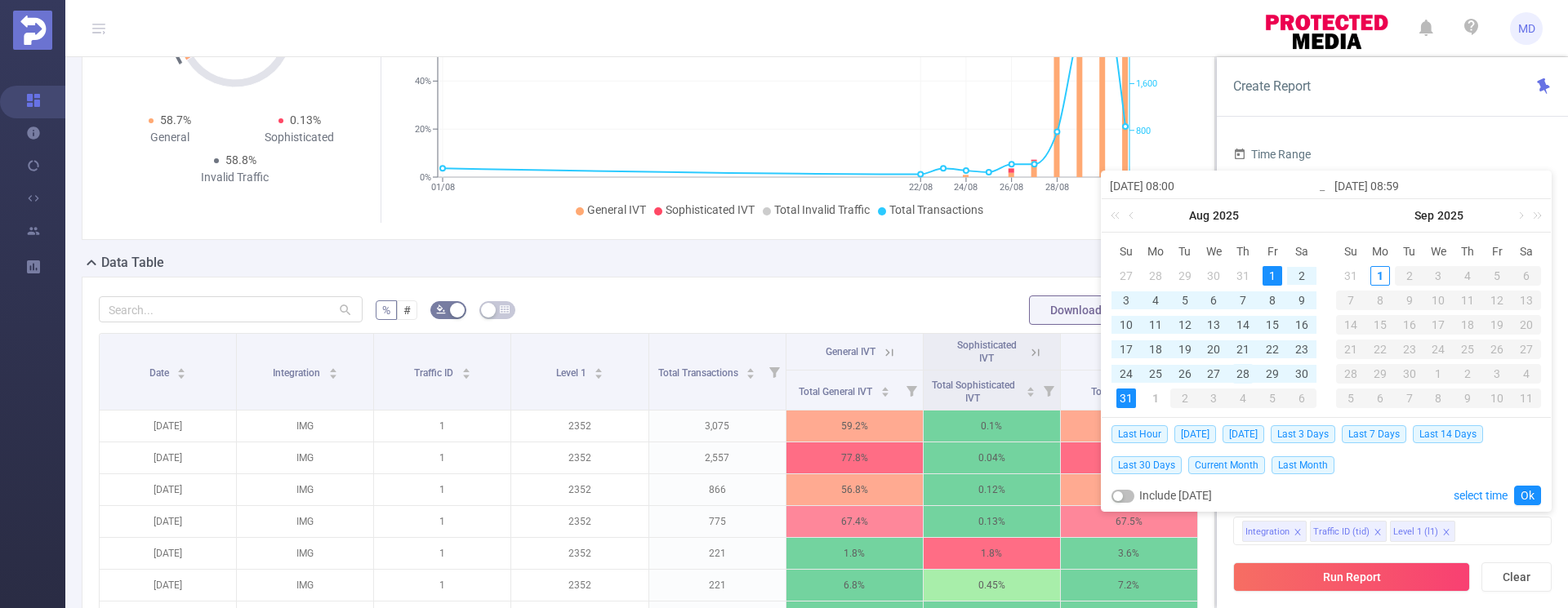
click at [1248, 373] on div "28" at bounding box center [1242, 374] width 19 height 19
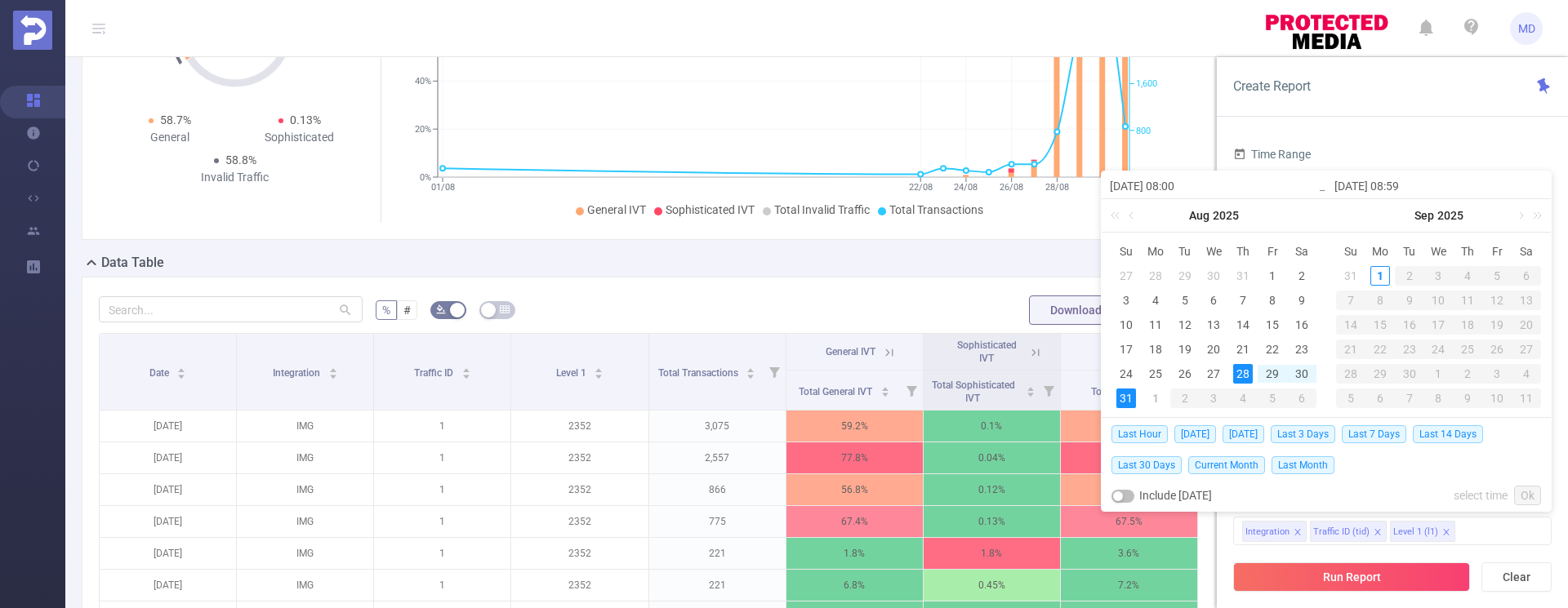
click at [1118, 400] on div "31" at bounding box center [1126, 397] width 19 height 19
type input "2025-08-28 08:00"
click at [1526, 492] on link "Ok" at bounding box center [1527, 495] width 27 height 19
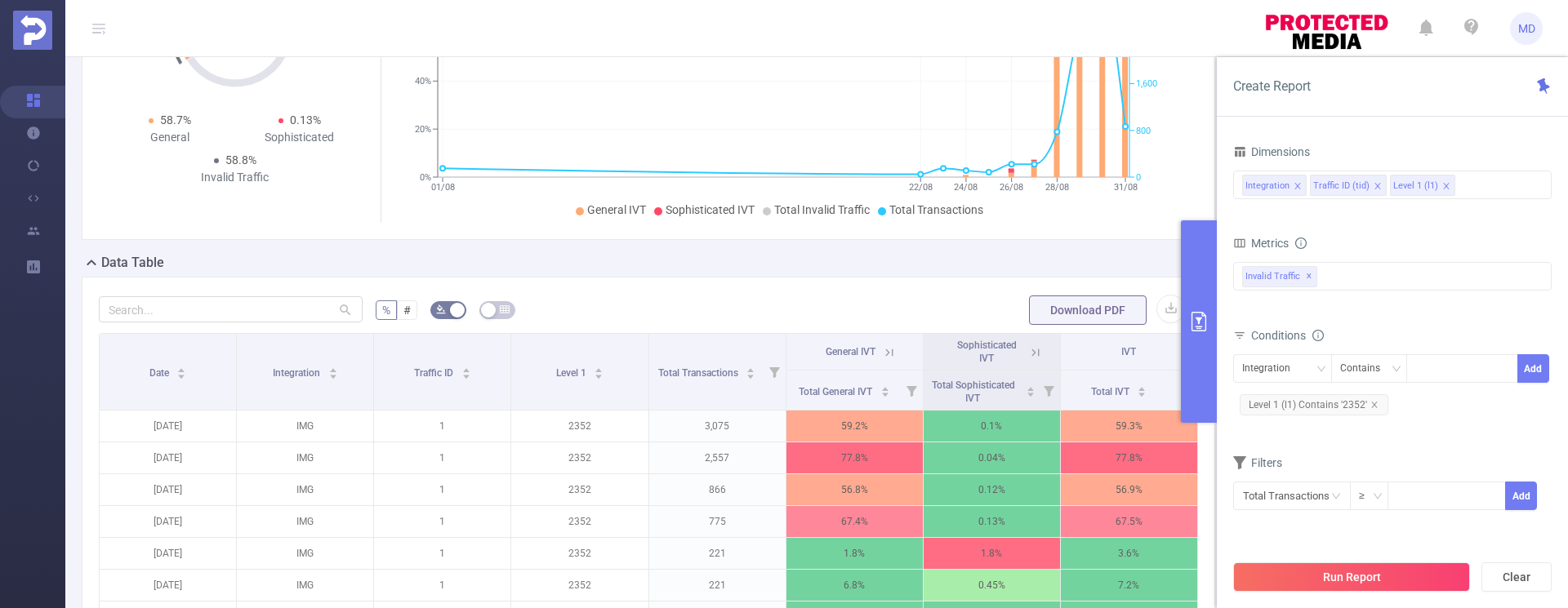
click at [1478, 187] on div "Integration Traffic ID (tid) Level 1 (l1)" at bounding box center [1392, 184] width 300 height 27
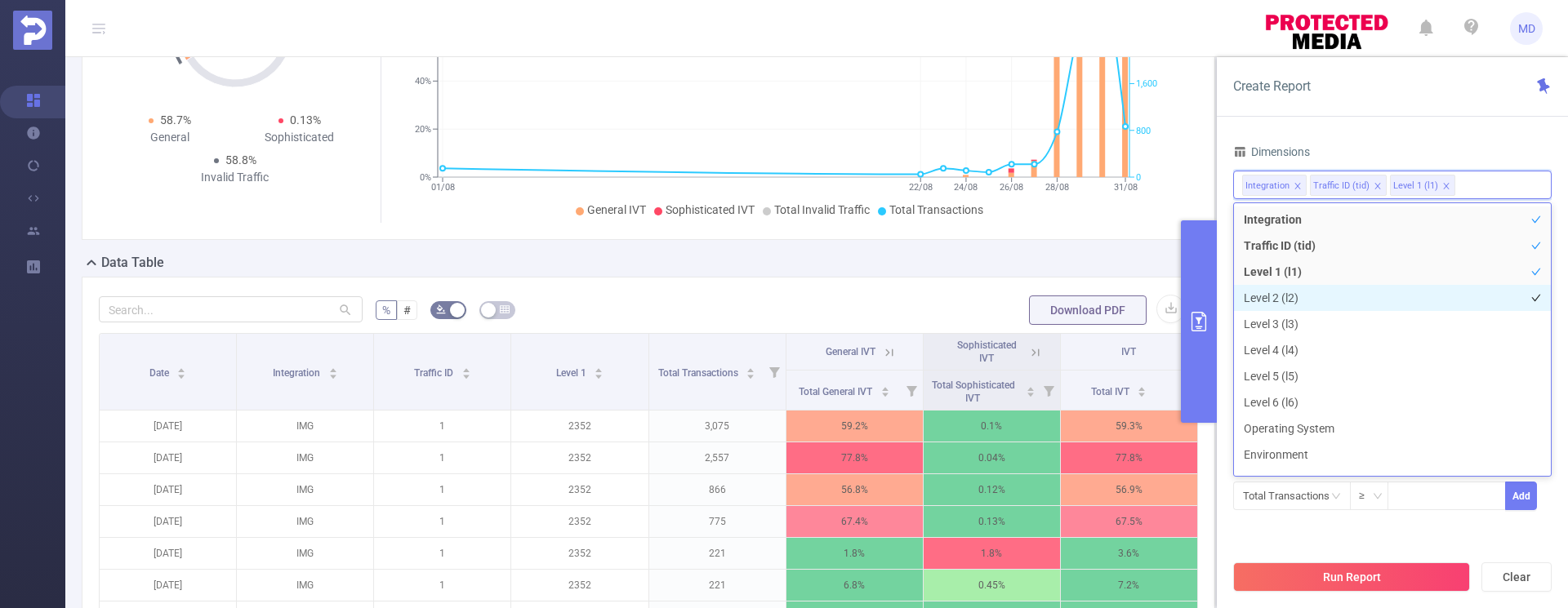
click at [1308, 293] on li "Level 2 (l2)" at bounding box center [1392, 298] width 317 height 27
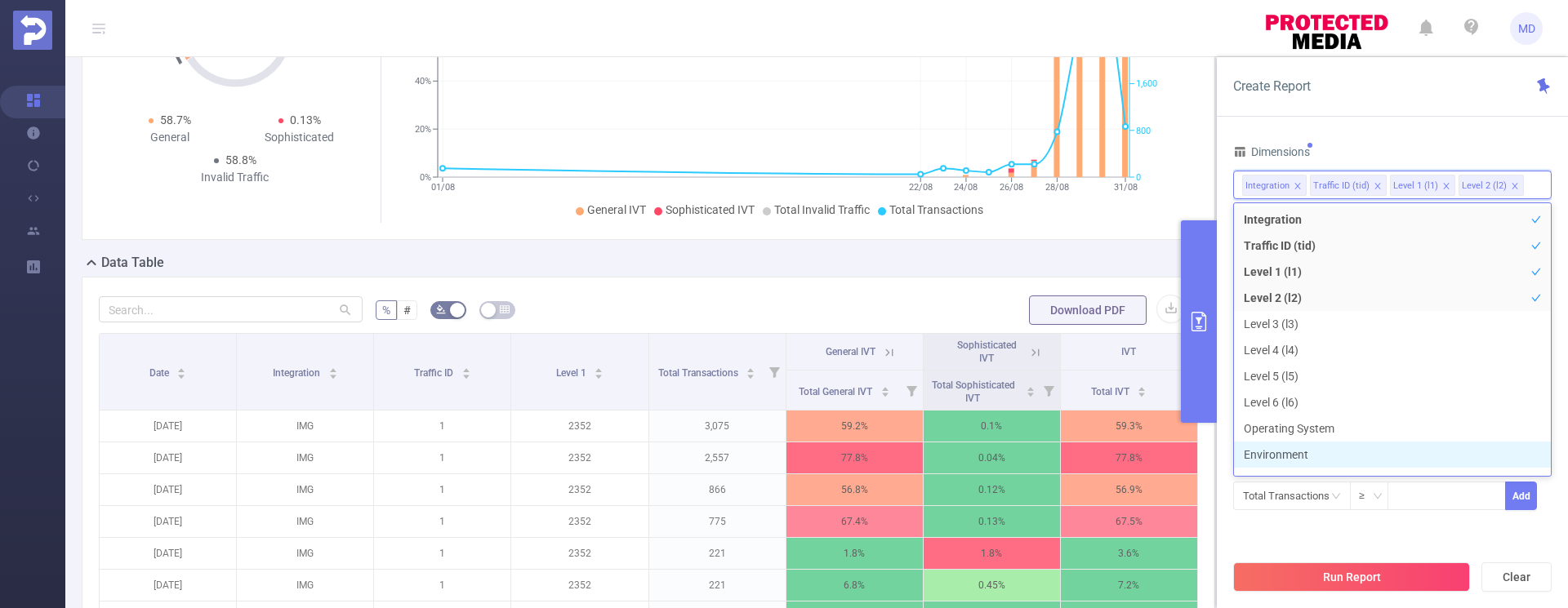
scroll to position [18, 0]
click at [1417, 571] on button "Run Report" at bounding box center [1351, 577] width 237 height 29
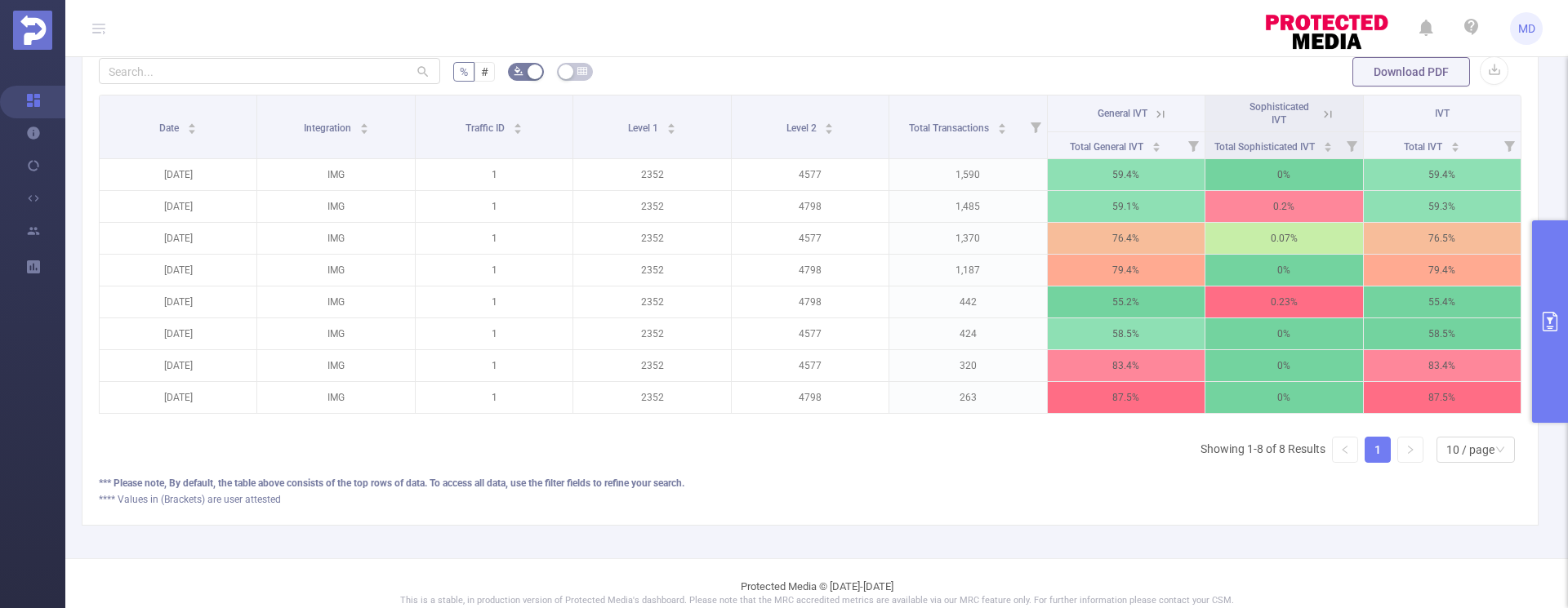
scroll to position [496, 0]
click at [1496, 457] on icon "icon: down" at bounding box center [1500, 451] width 10 height 11
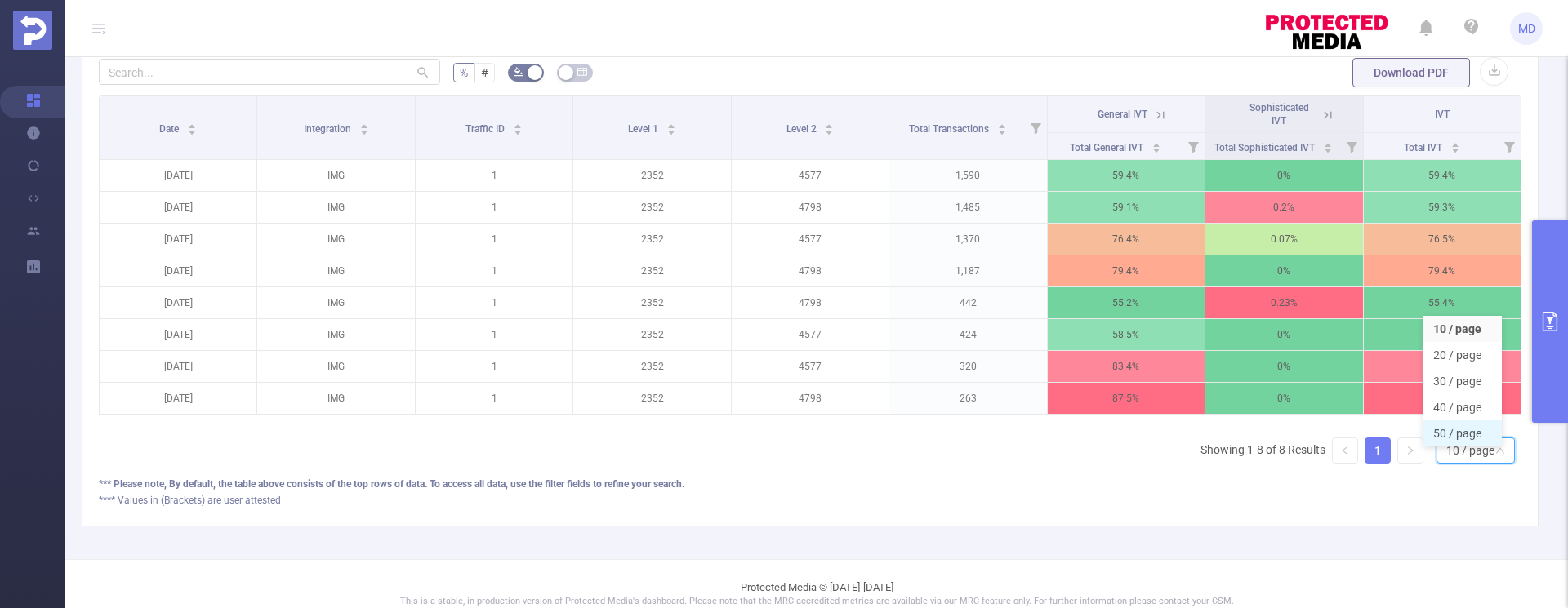
click at [1459, 437] on li "50 / page" at bounding box center [1463, 433] width 79 height 27
click at [1552, 322] on icon "primary" at bounding box center [1550, 321] width 19 height 19
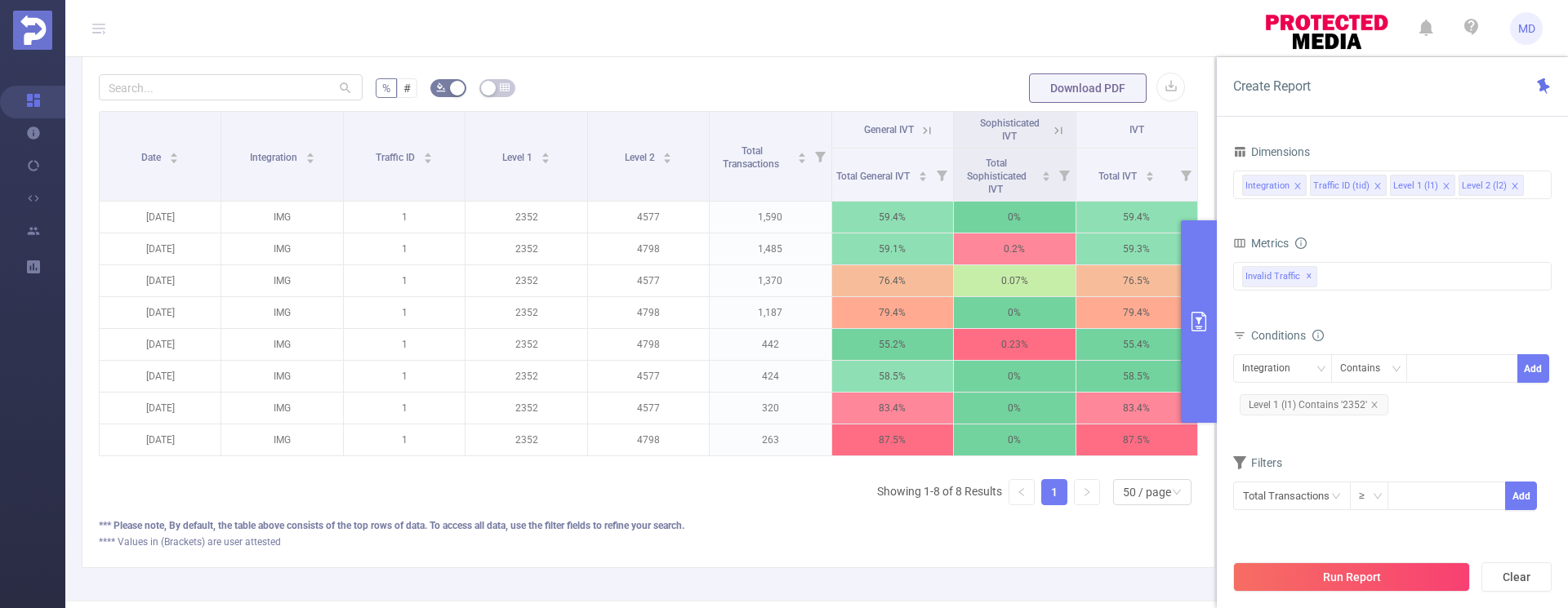
click at [1527, 193] on input at bounding box center [1530, 185] width 8 height 21
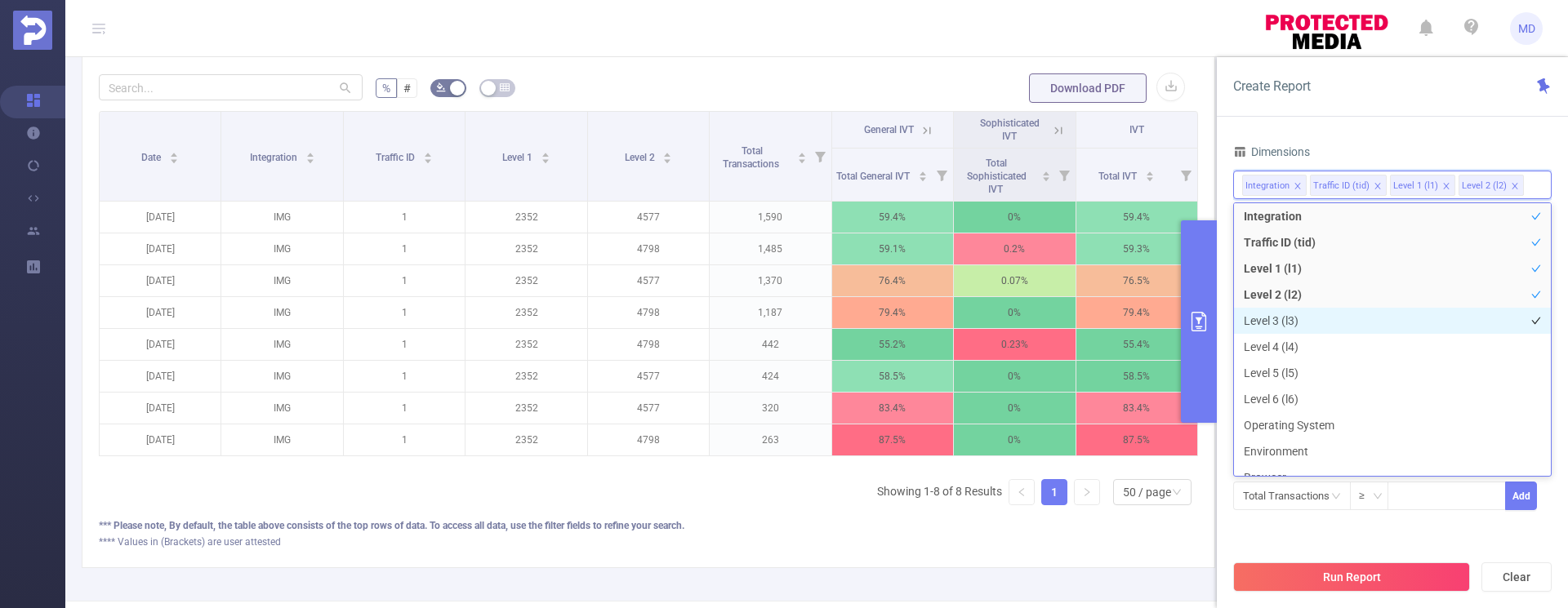
click at [1281, 322] on li "Level 3 (l3)" at bounding box center [1392, 320] width 317 height 27
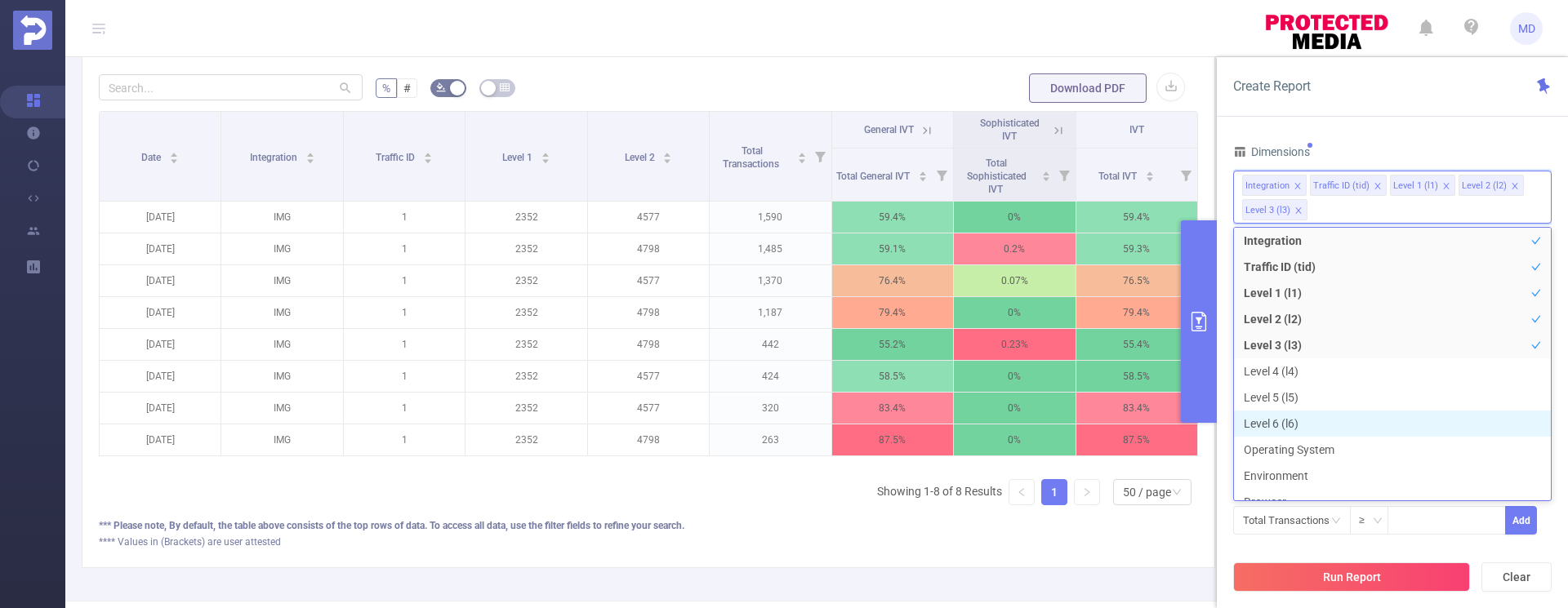
scroll to position [18, 0]
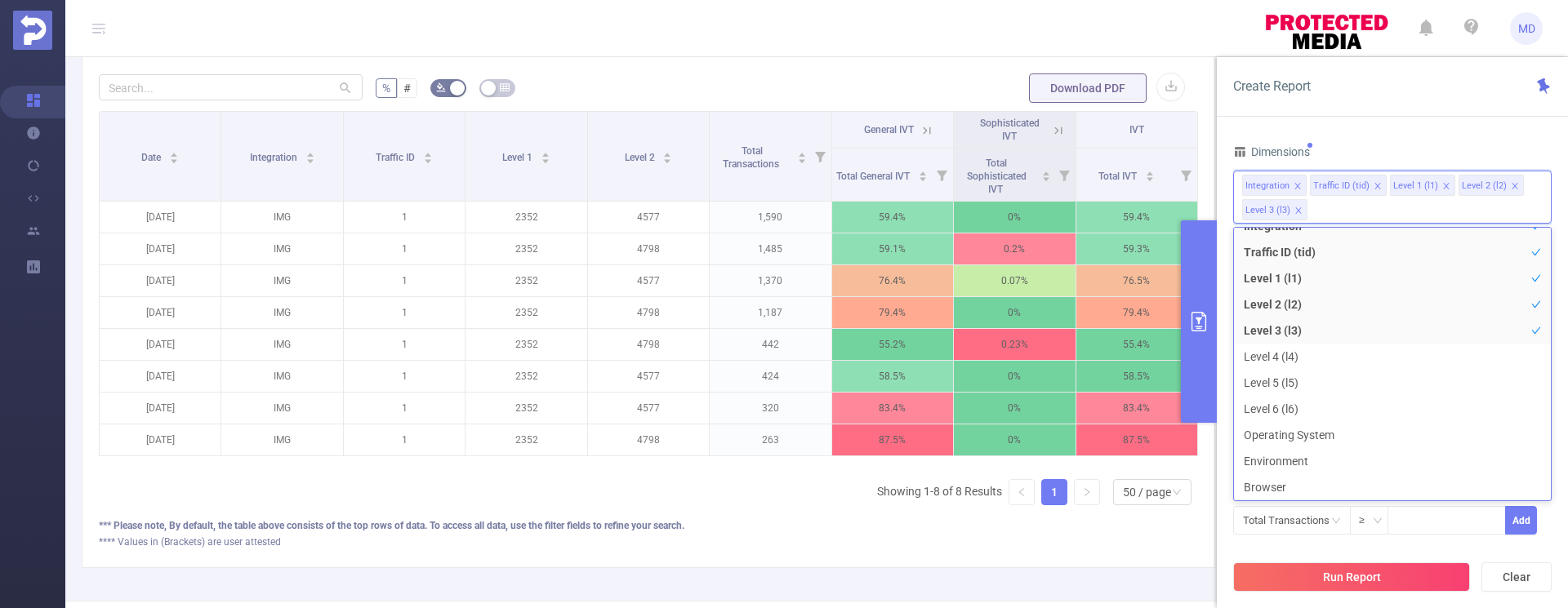
click at [1431, 549] on div "Run Report Clear" at bounding box center [1392, 578] width 351 height 62
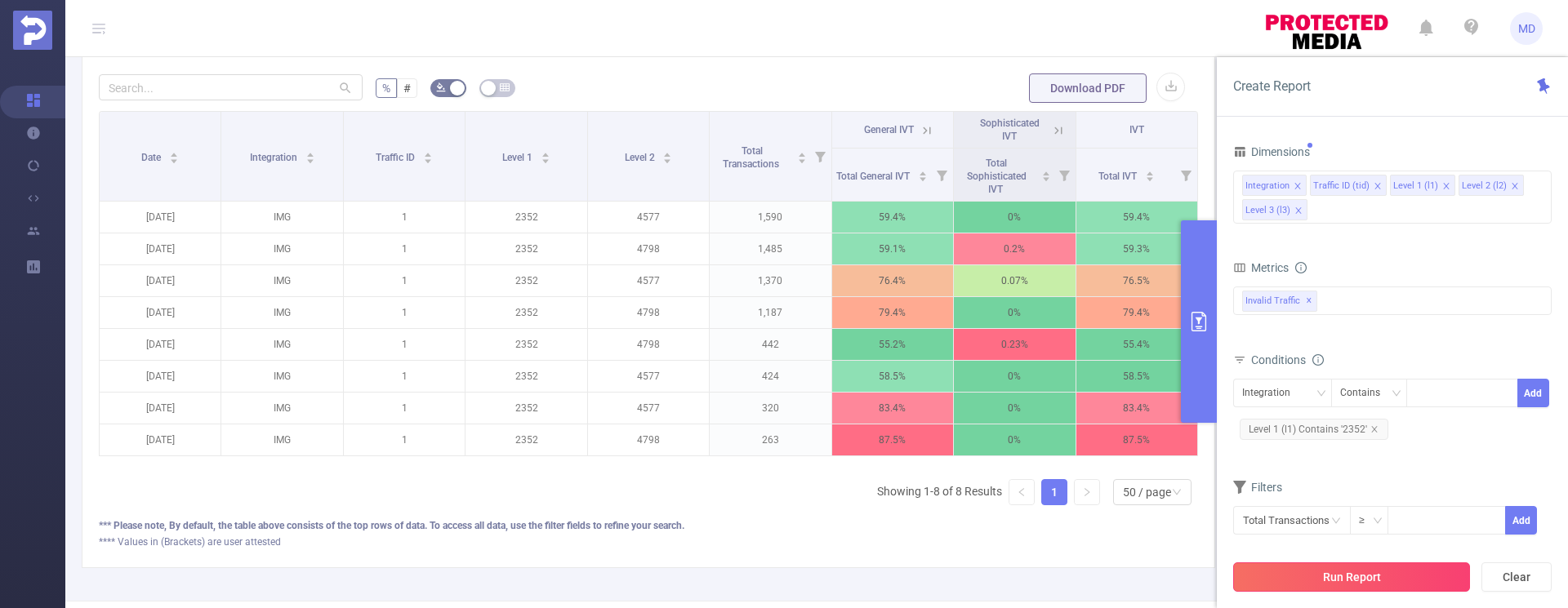
click at [1401, 572] on button "Run Report" at bounding box center [1351, 577] width 237 height 29
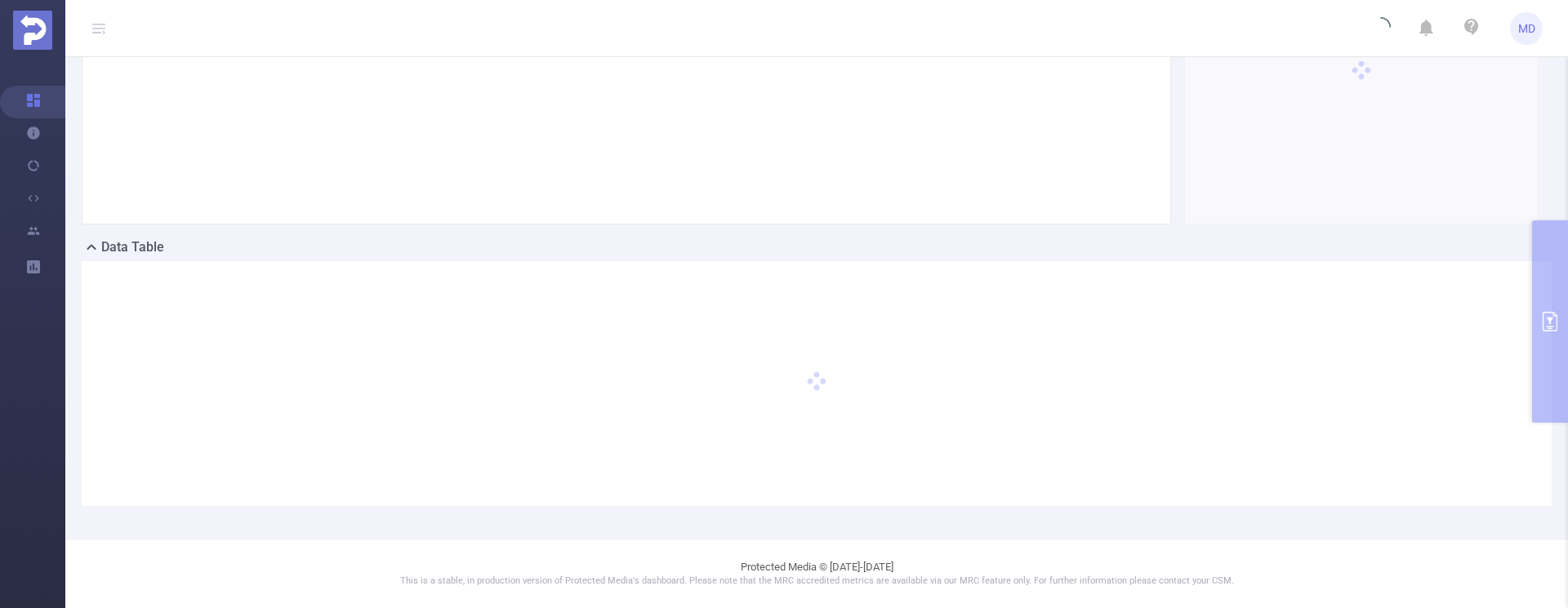
scroll to position [275, 0]
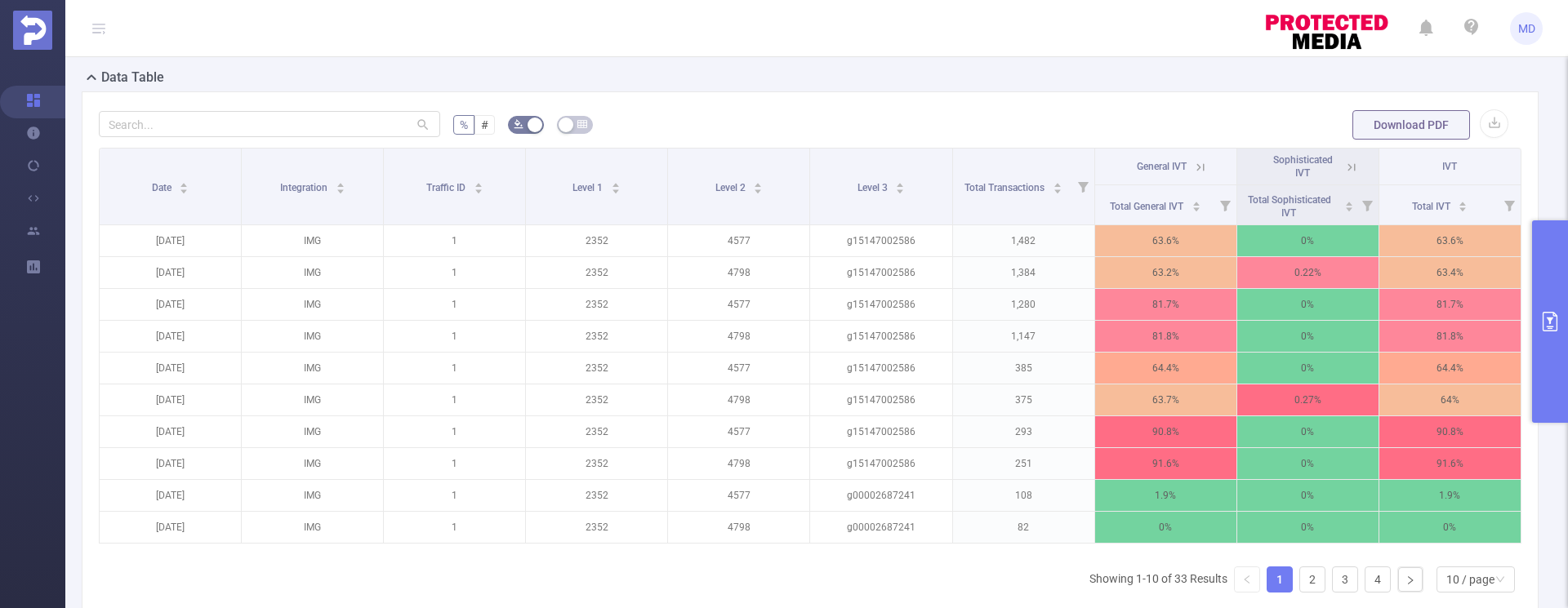
scroll to position [466, 0]
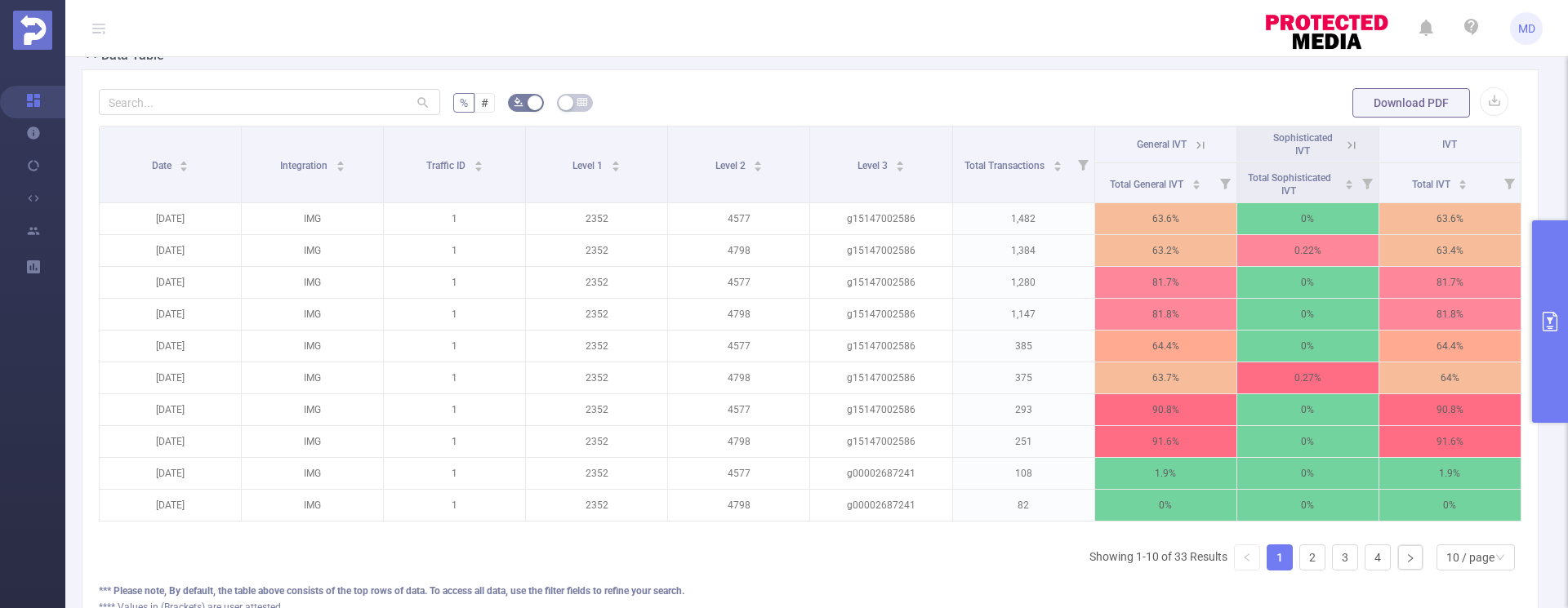
drag, startPoint x: 1547, startPoint y: 317, endPoint x: 1538, endPoint y: 320, distance: 9.5
click at [1547, 317] on icon "primary" at bounding box center [1550, 321] width 19 height 19
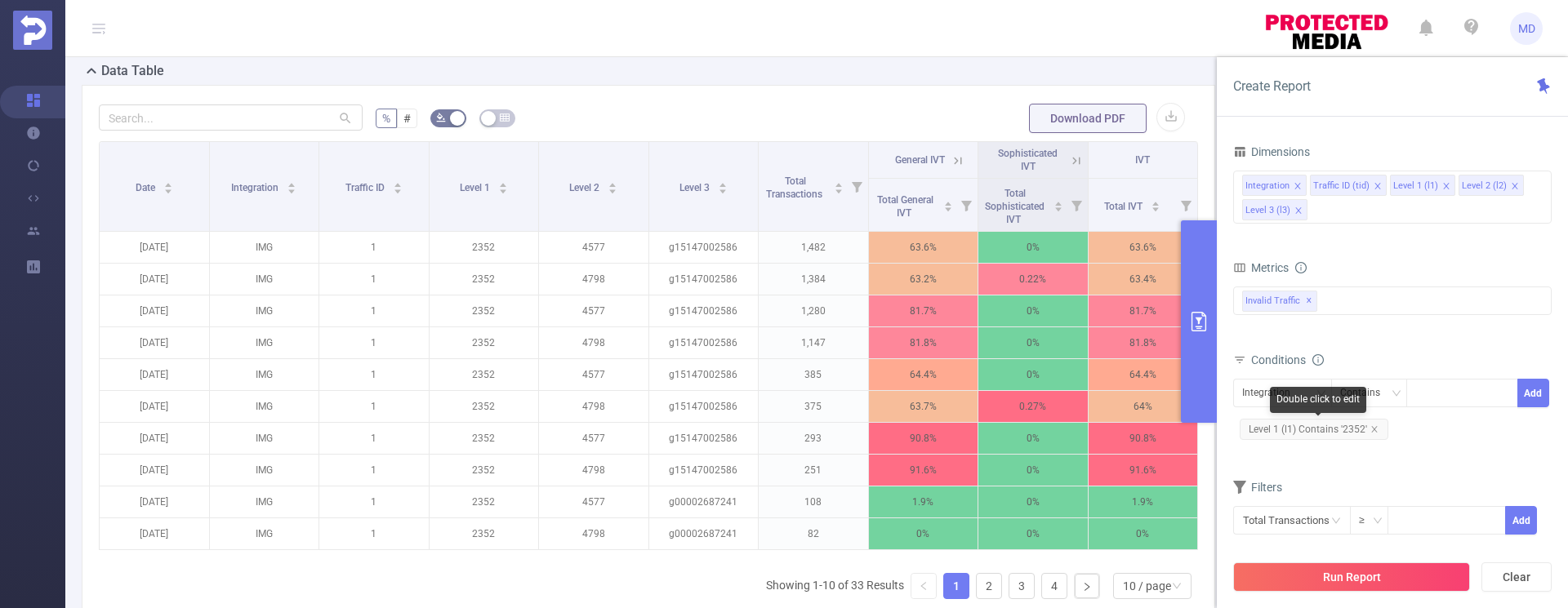
click at [1375, 426] on icon "icon: close" at bounding box center [1374, 429] width 8 height 8
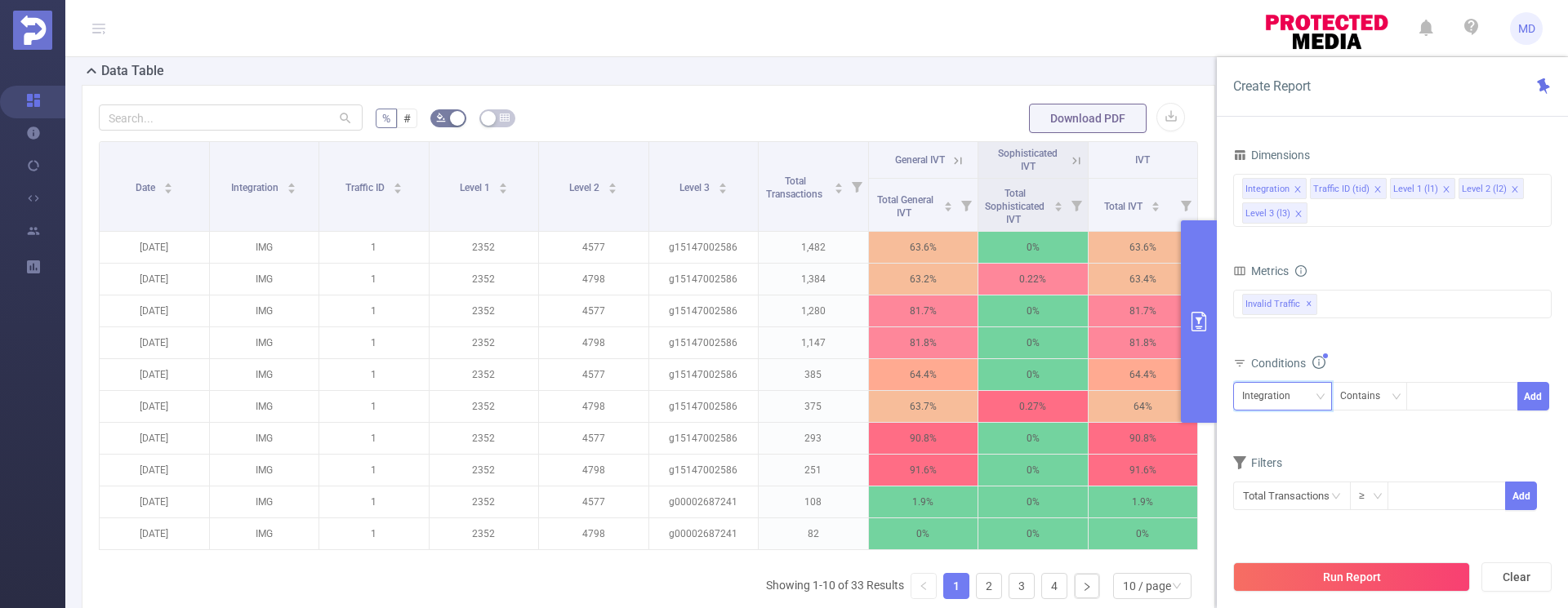
click at [1293, 398] on div "Integration" at bounding box center [1271, 396] width 60 height 27
click at [1285, 475] on li "Level 1 (l1)" at bounding box center [1282, 483] width 99 height 27
click at [1449, 400] on div at bounding box center [1462, 396] width 94 height 27
type input "354"
click at [1446, 398] on icon "icon: close" at bounding box center [1449, 397] width 8 height 8
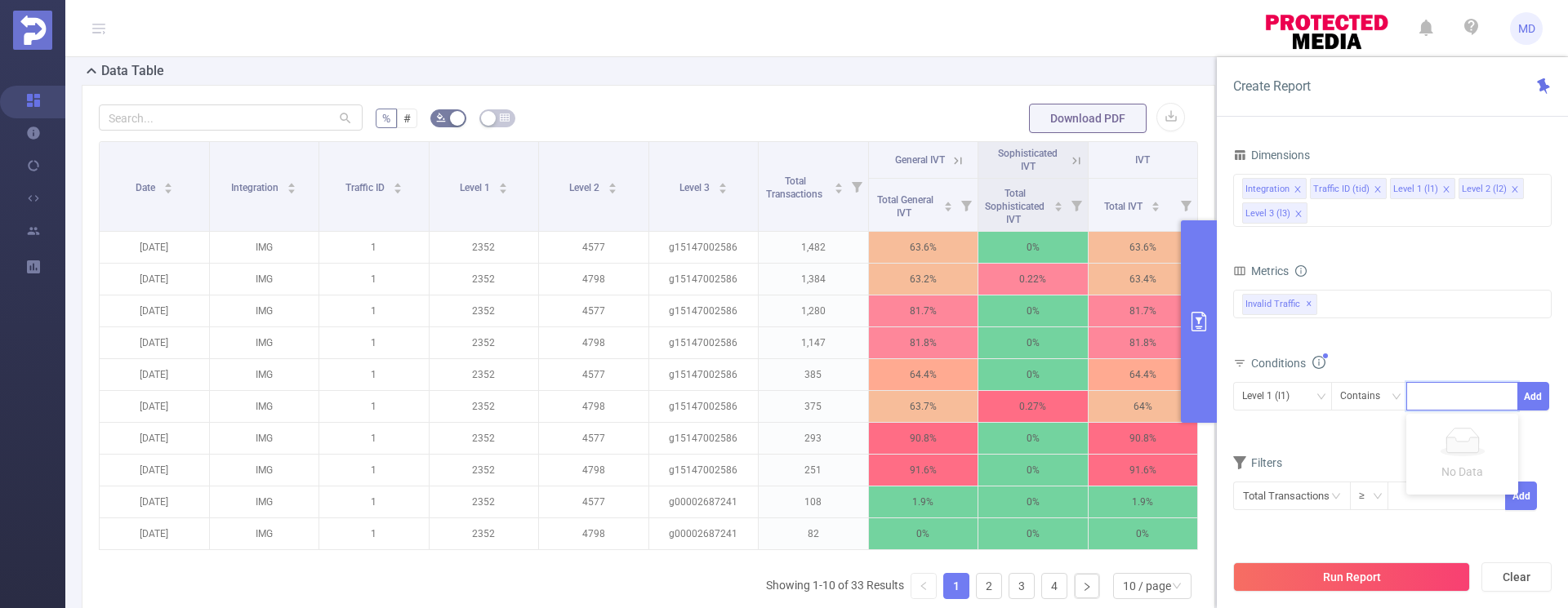
click at [1433, 397] on div at bounding box center [1462, 396] width 94 height 27
type input "2354"
click at [1534, 396] on button "Add" at bounding box center [1533, 396] width 32 height 28
click at [1367, 568] on button "Run Report" at bounding box center [1351, 577] width 237 height 29
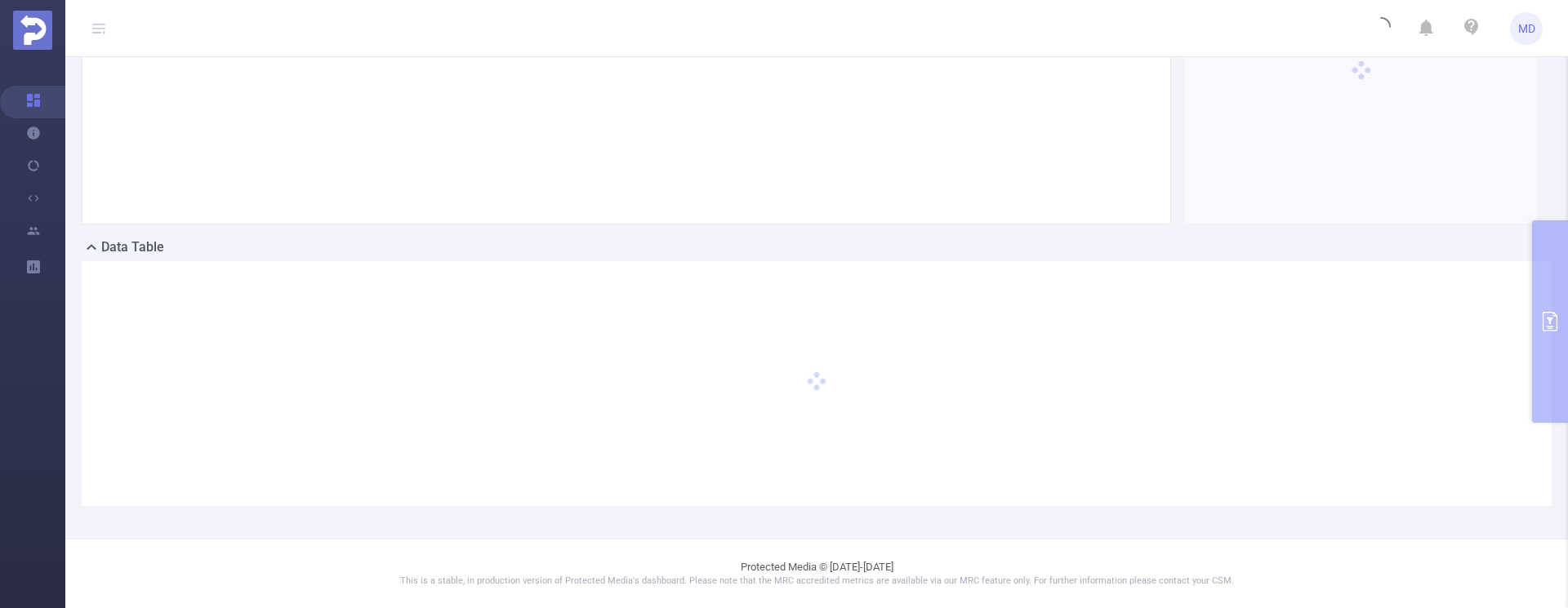
scroll to position [275, 0]
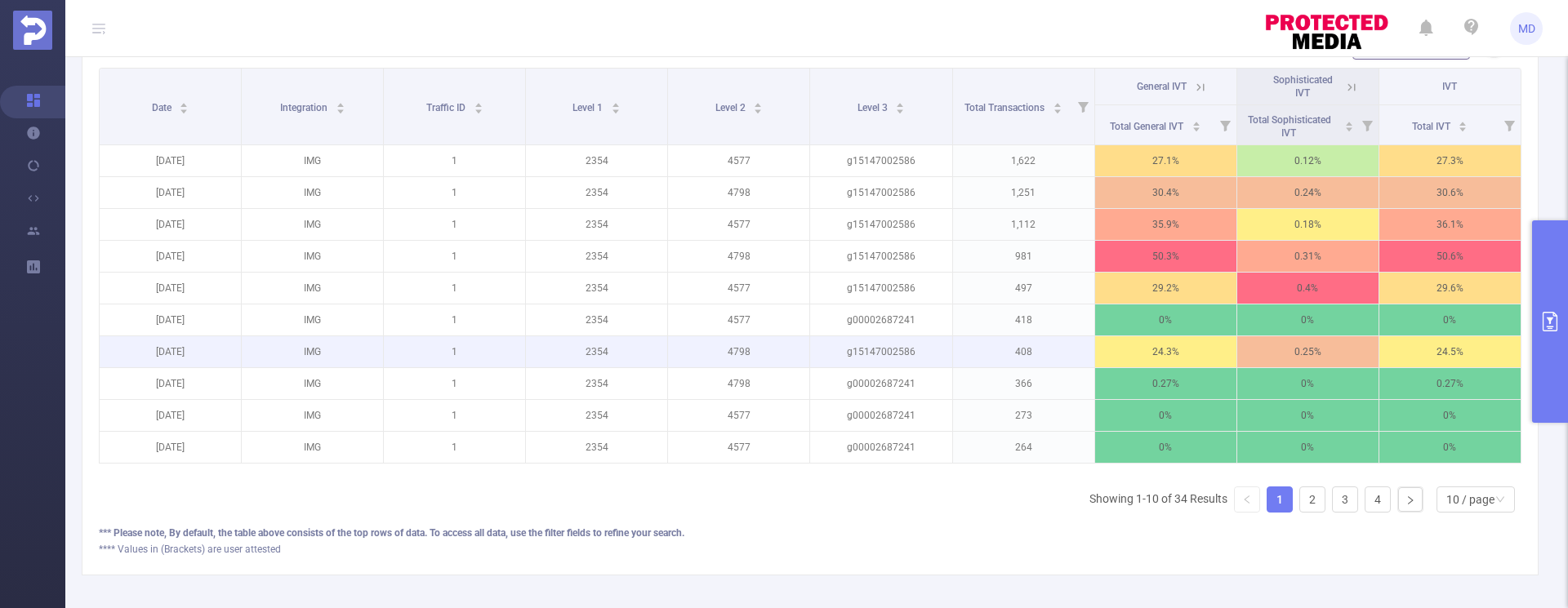
scroll to position [524, 0]
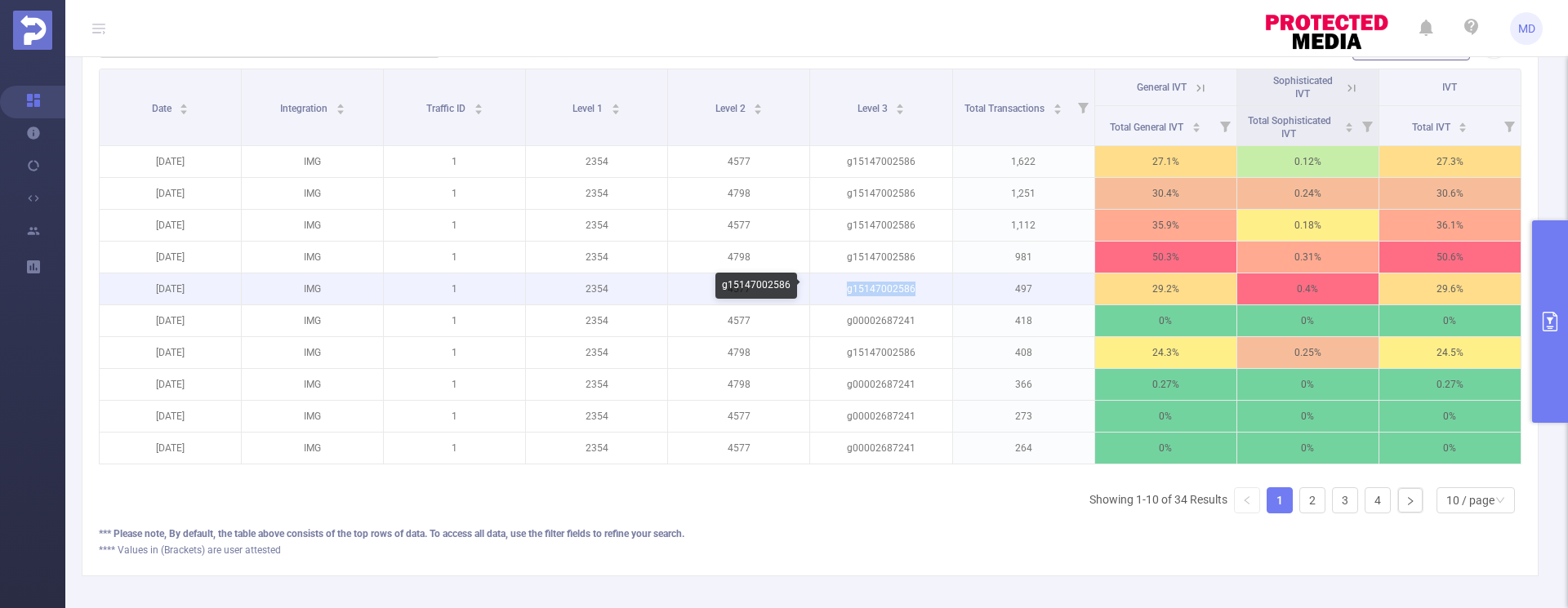
drag, startPoint x: 877, startPoint y: 292, endPoint x: 914, endPoint y: 290, distance: 37.1
click at [914, 290] on p "g15147002586" at bounding box center [881, 289] width 141 height 31
copy p "g15147002586"
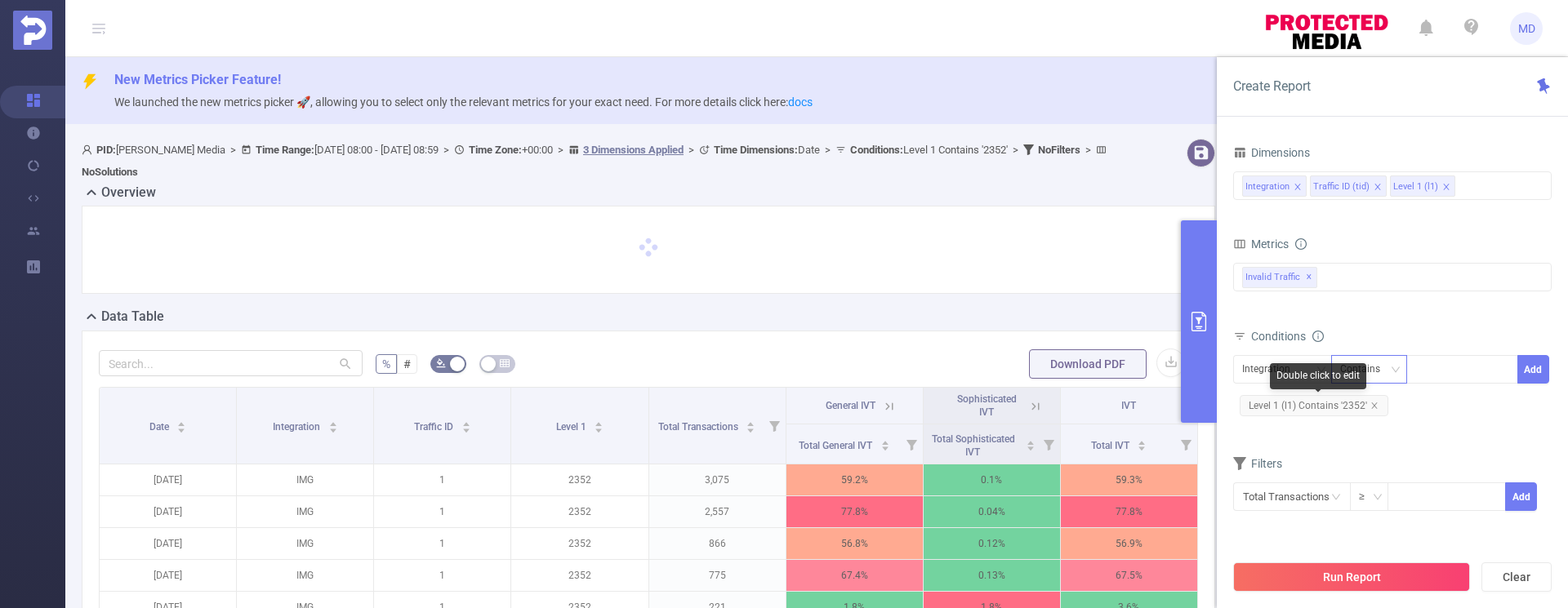
click at [1376, 405] on icon "icon: close" at bounding box center [1374, 406] width 8 height 8
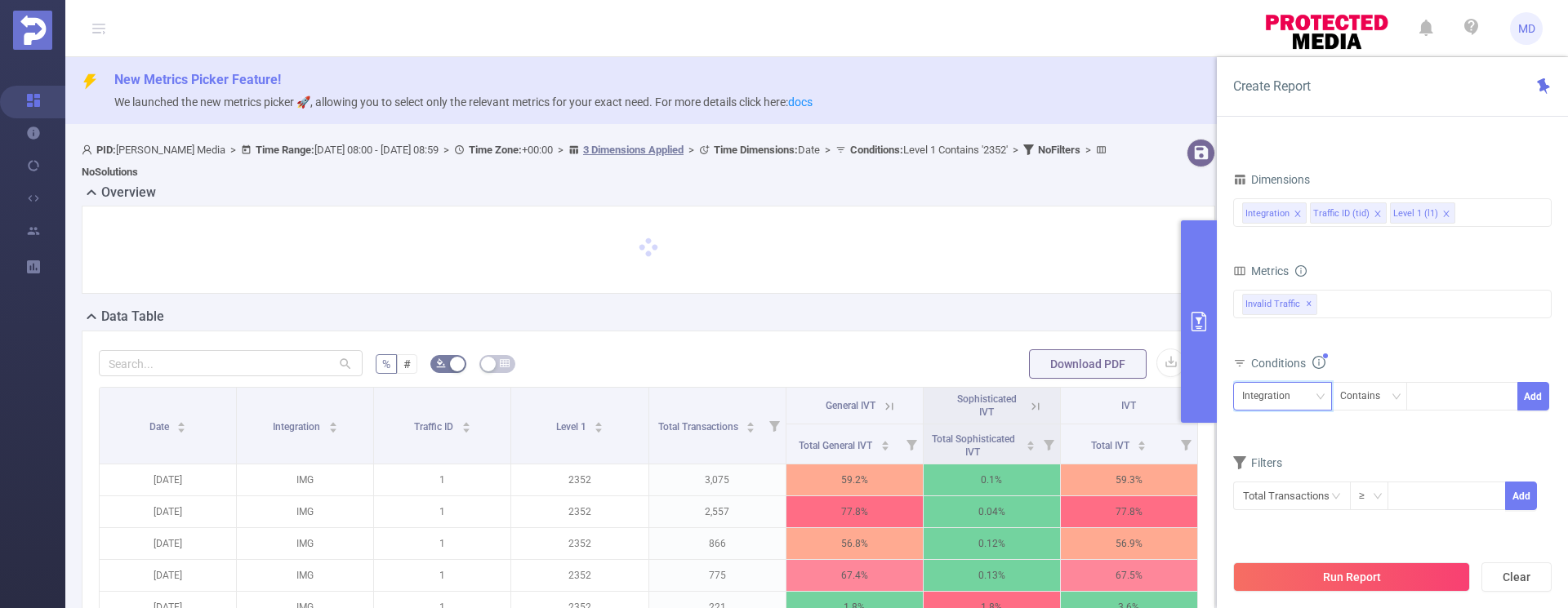
click at [1321, 392] on icon "icon: down" at bounding box center [1320, 396] width 10 height 10
click at [1290, 479] on li "Level 1 (l1)" at bounding box center [1282, 483] width 99 height 27
click at [1452, 402] on div at bounding box center [1462, 396] width 94 height 27
type input "1830"
drag, startPoint x: 1527, startPoint y: 401, endPoint x: 1539, endPoint y: 402, distance: 12.0
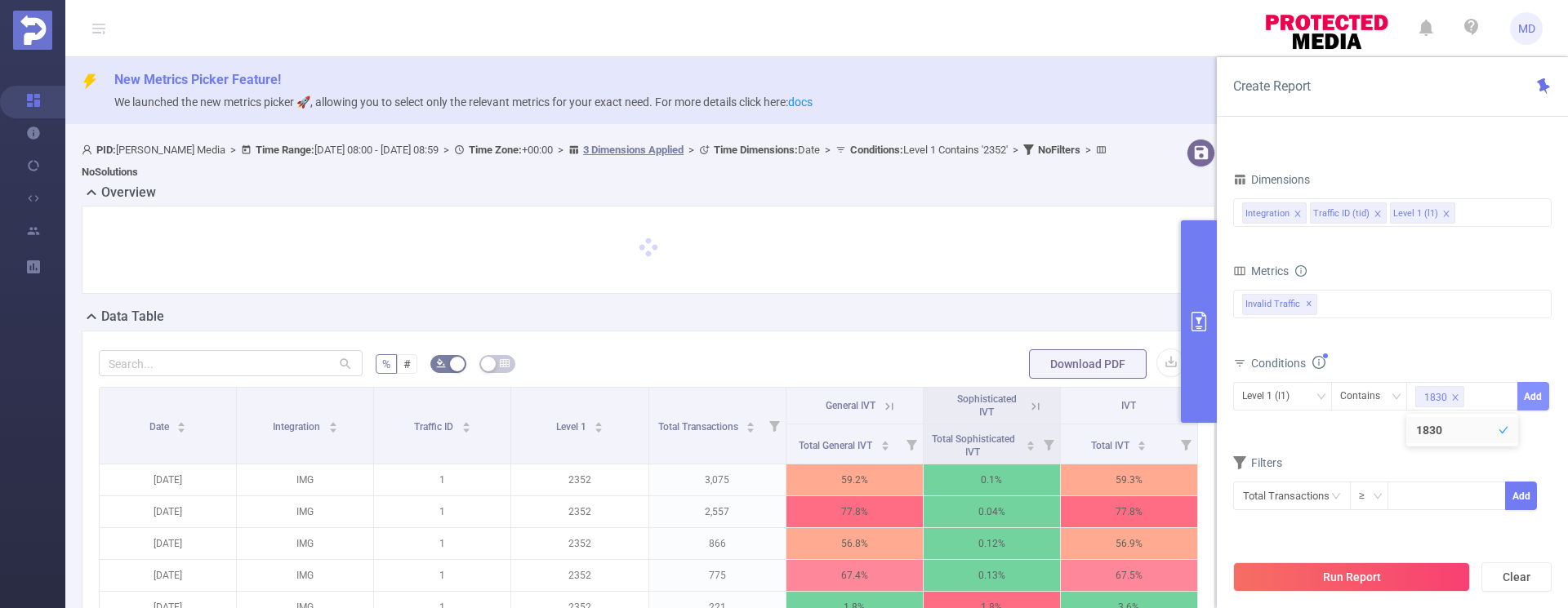
click at [1527, 401] on button "Add" at bounding box center [1533, 396] width 32 height 28
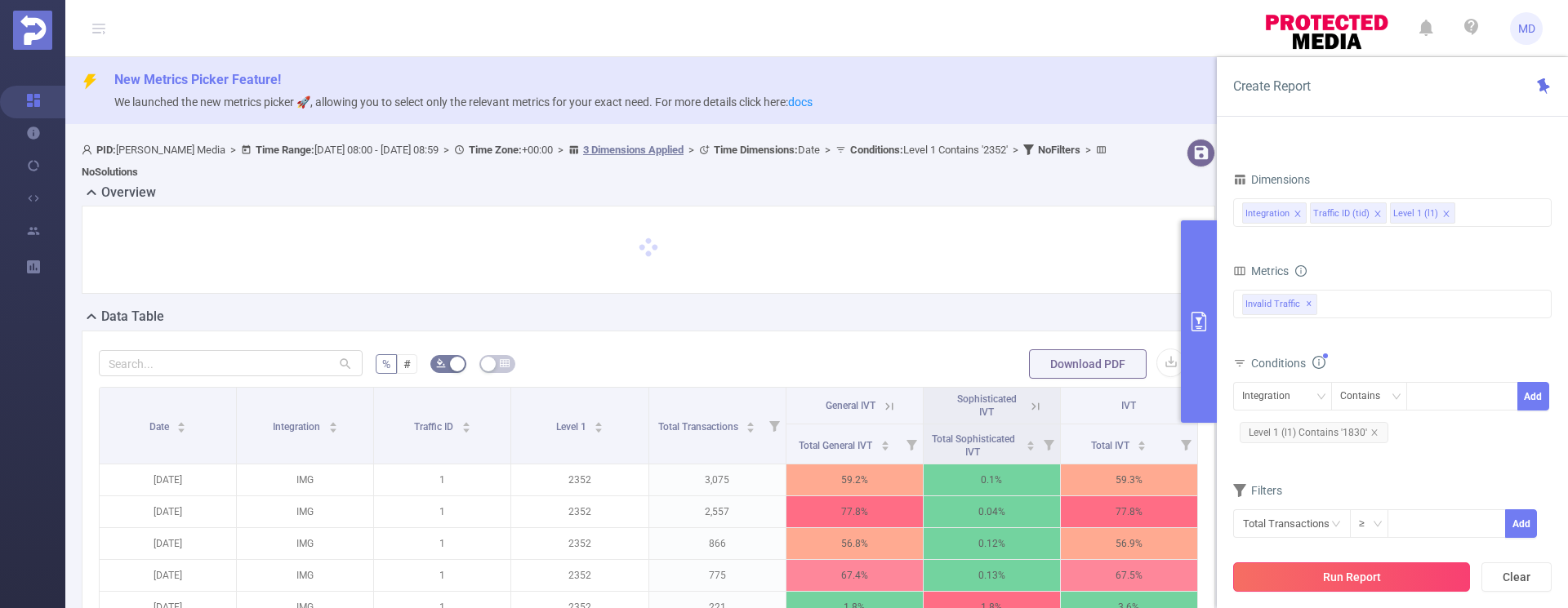
click at [1355, 572] on button "Run Report" at bounding box center [1351, 577] width 237 height 29
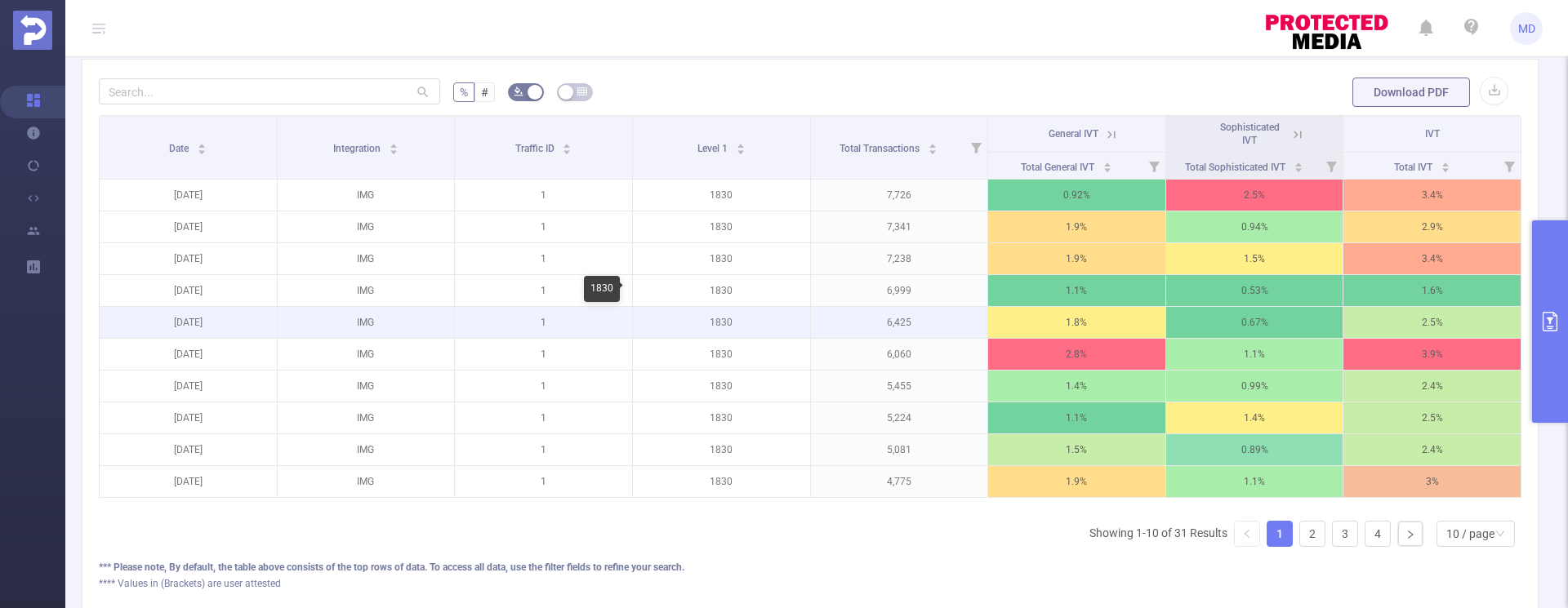
scroll to position [439, 0]
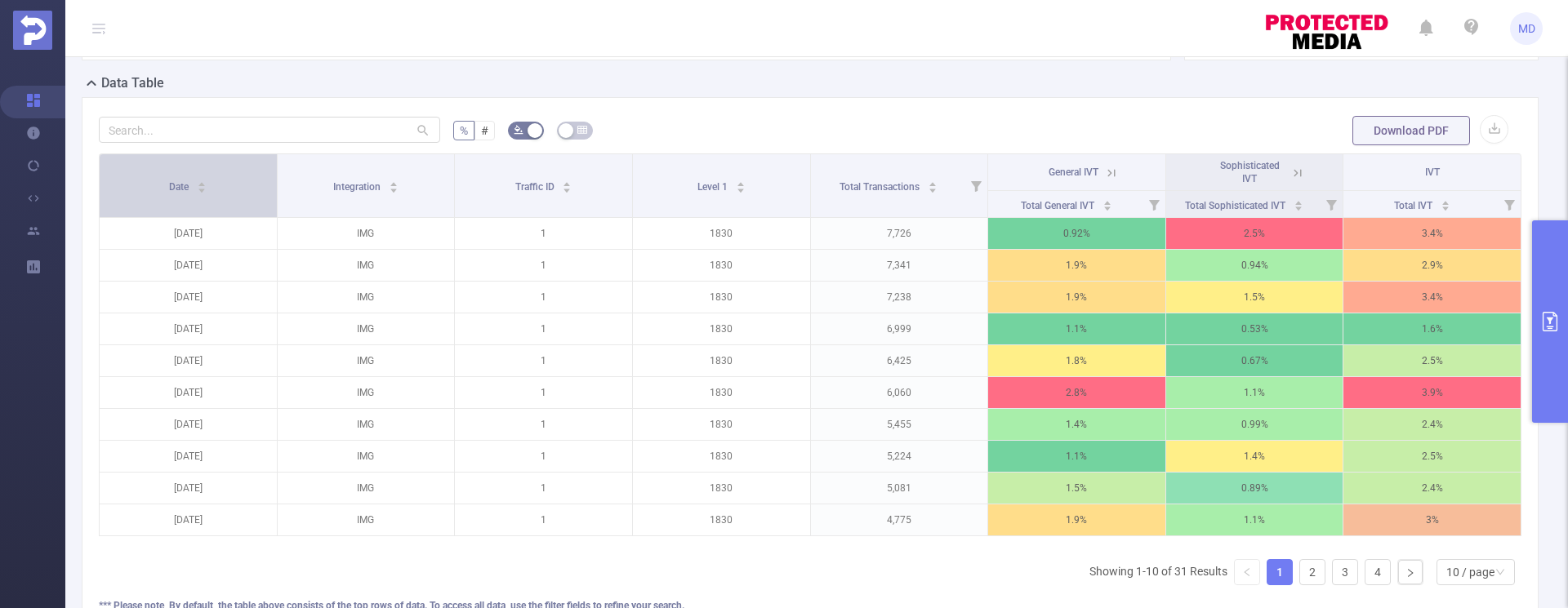
click at [203, 188] on icon "icon: caret-down" at bounding box center [202, 190] width 9 height 9
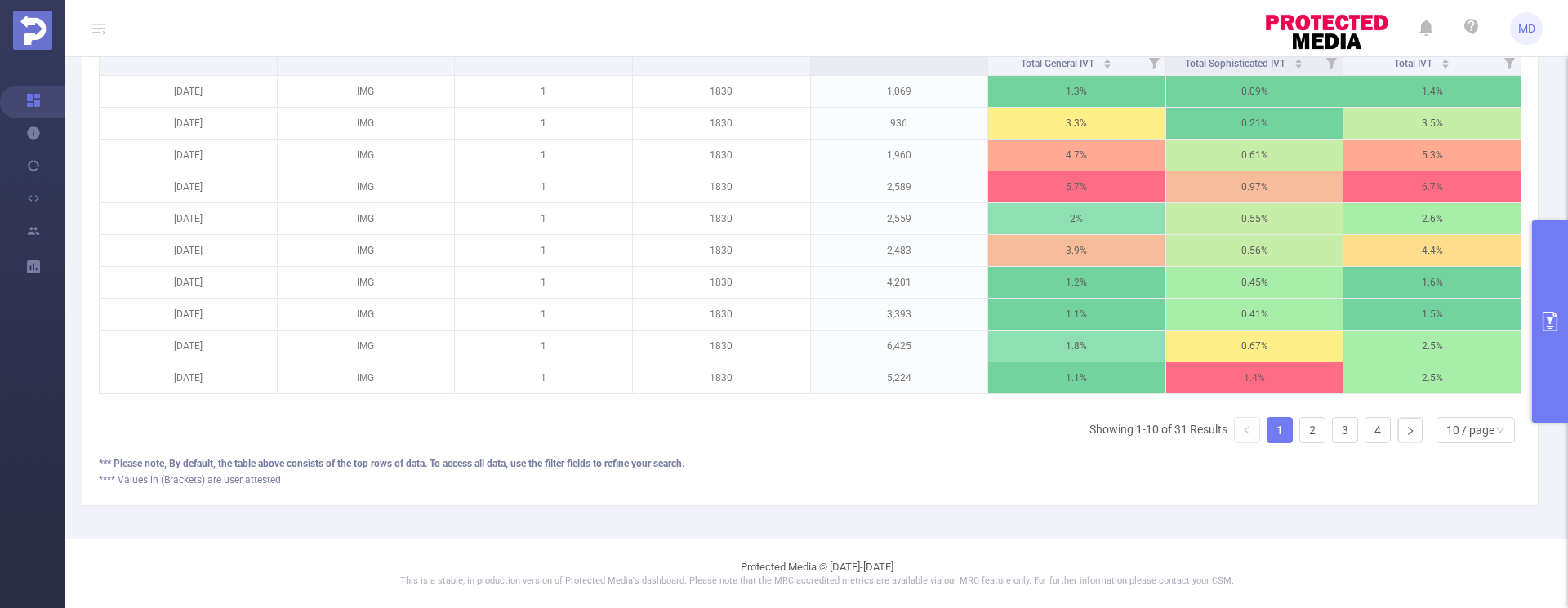
scroll to position [592, 0]
click at [1496, 434] on icon "icon: down" at bounding box center [1500, 431] width 10 height 11
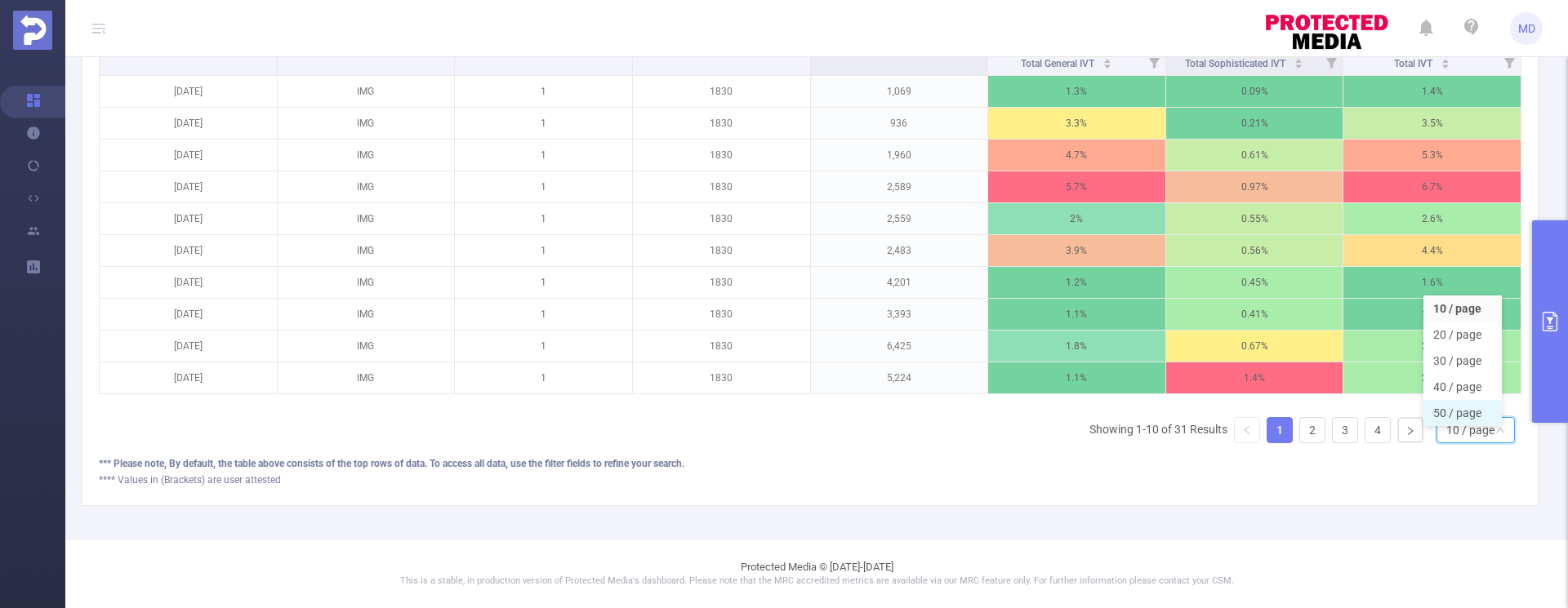
click at [1471, 400] on li "50 / page" at bounding box center [1463, 413] width 79 height 27
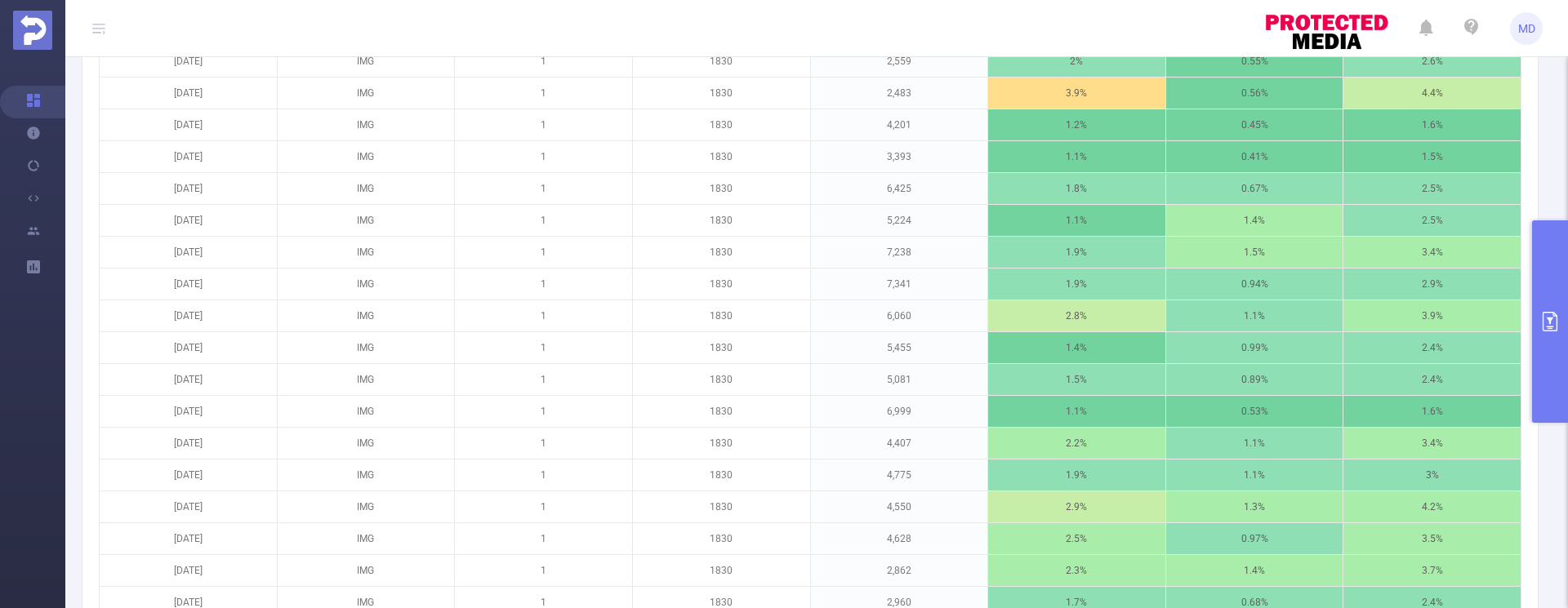
scroll to position [185, 0]
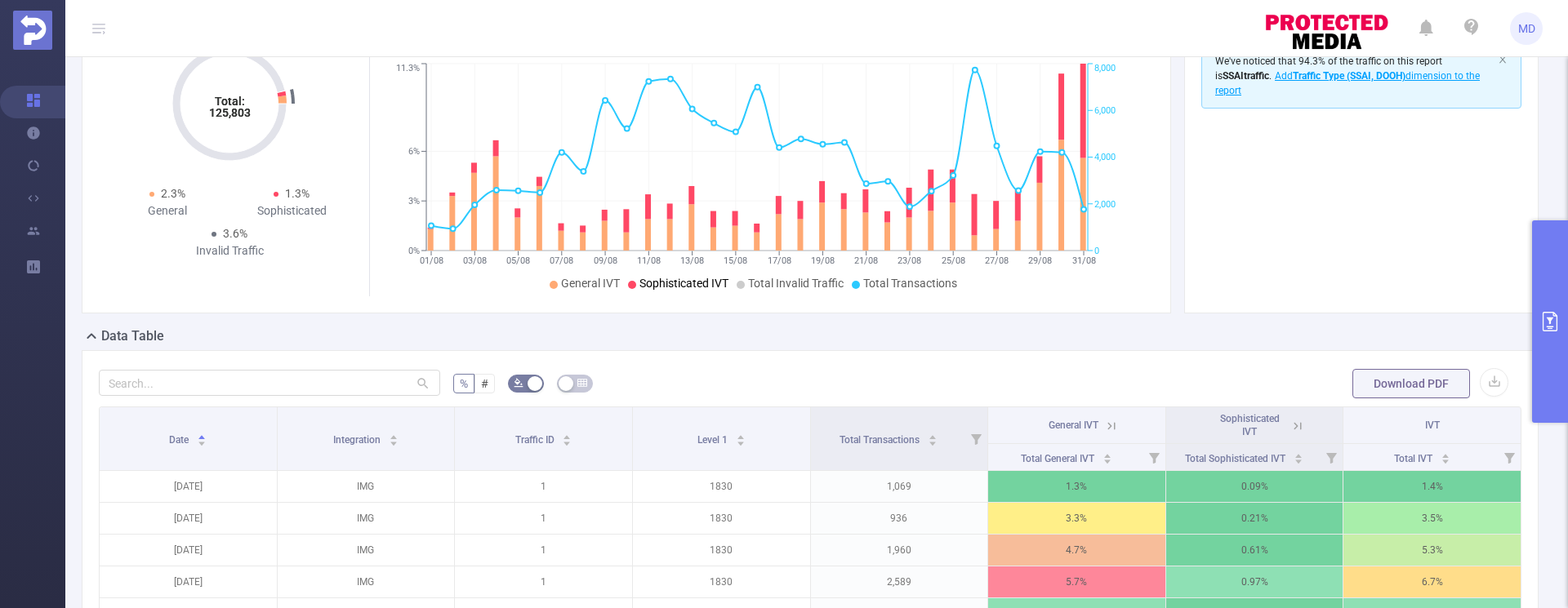
click at [1108, 425] on icon at bounding box center [1112, 426] width 7 height 7
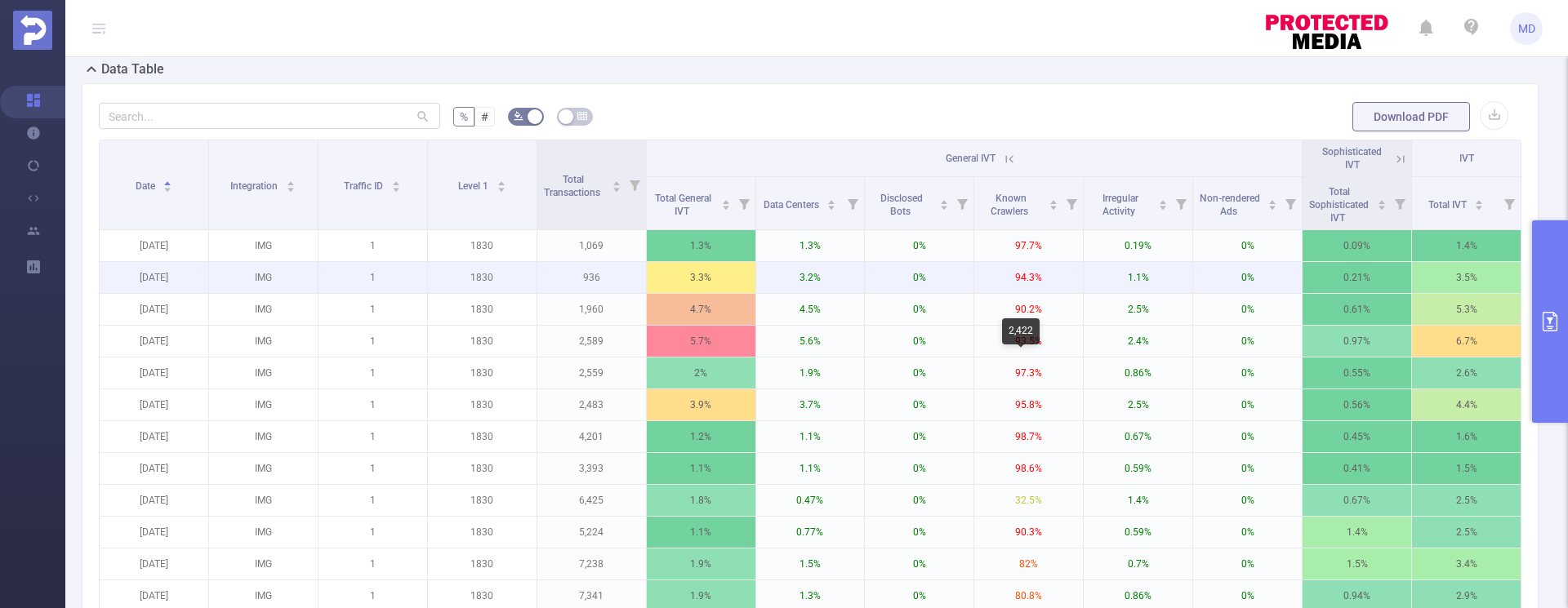
scroll to position [454, 0]
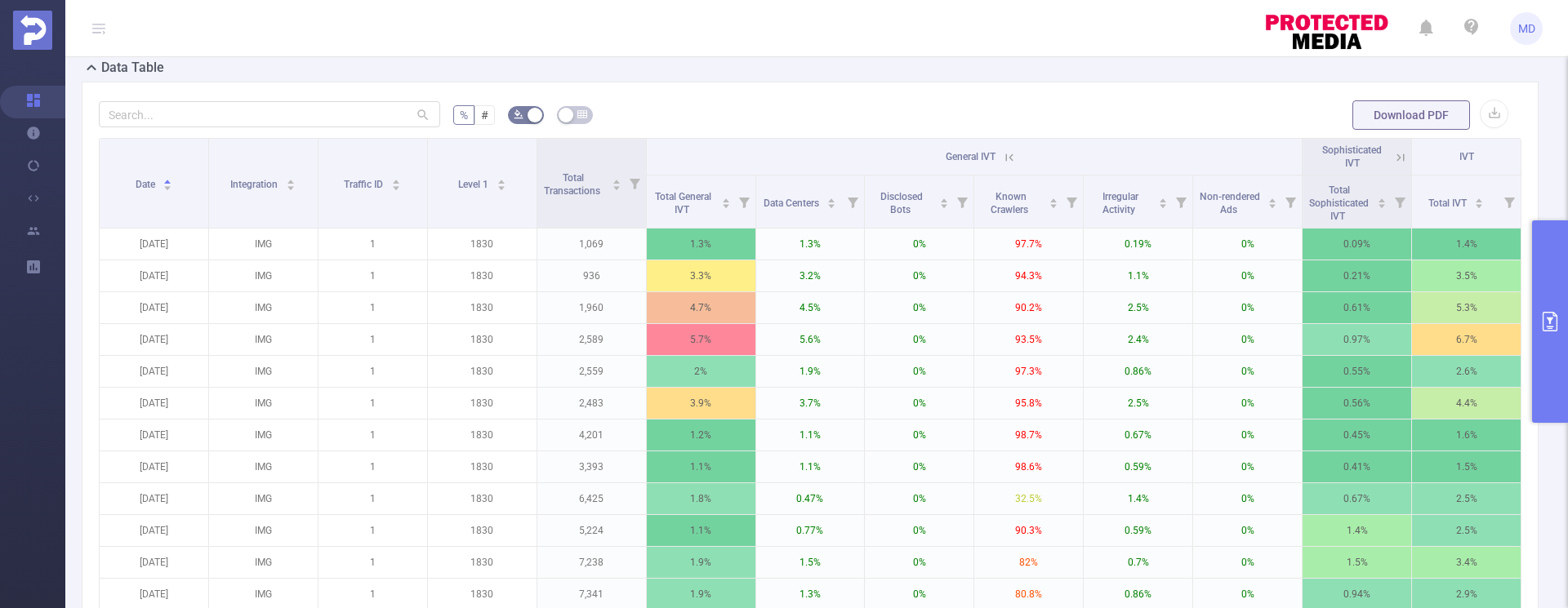
click at [1002, 158] on icon at bounding box center [1009, 157] width 15 height 15
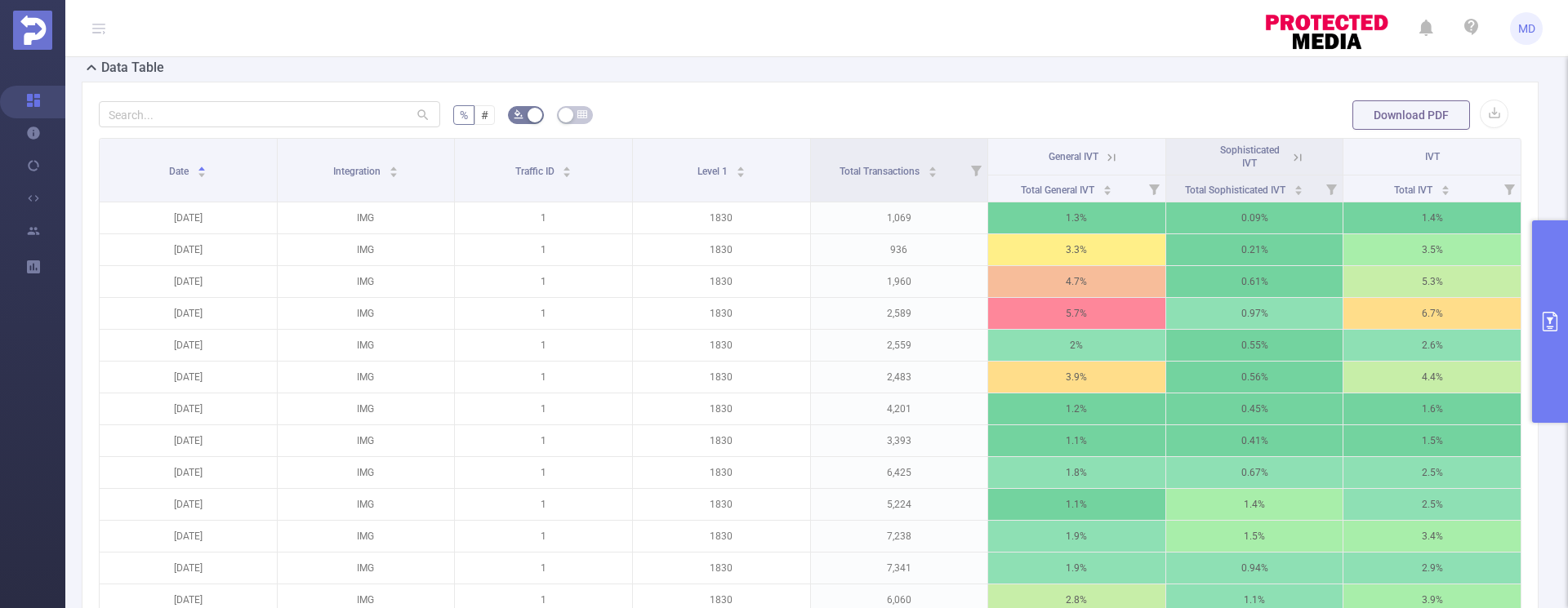
click at [1108, 155] on icon at bounding box center [1112, 157] width 7 height 7
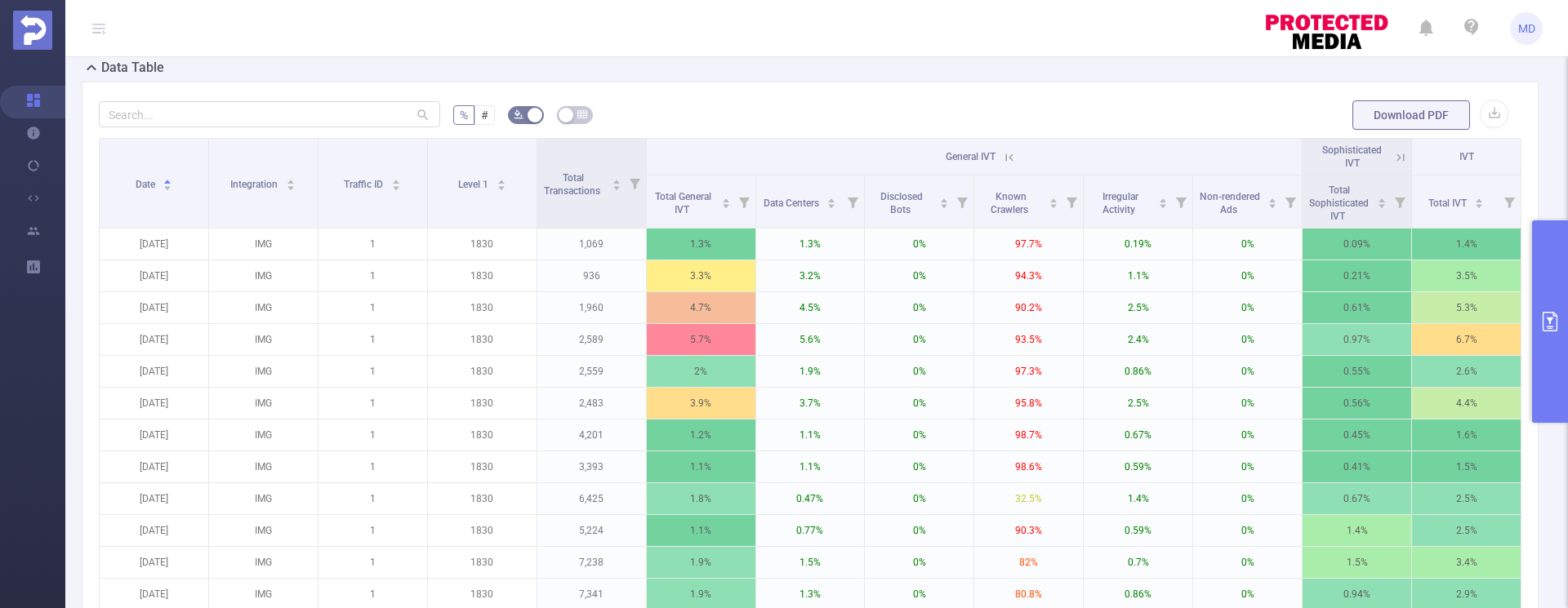
click at [1273, 100] on form "% # Download PDF" at bounding box center [810, 115] width 1422 height 33
click at [1002, 158] on icon at bounding box center [1009, 157] width 15 height 15
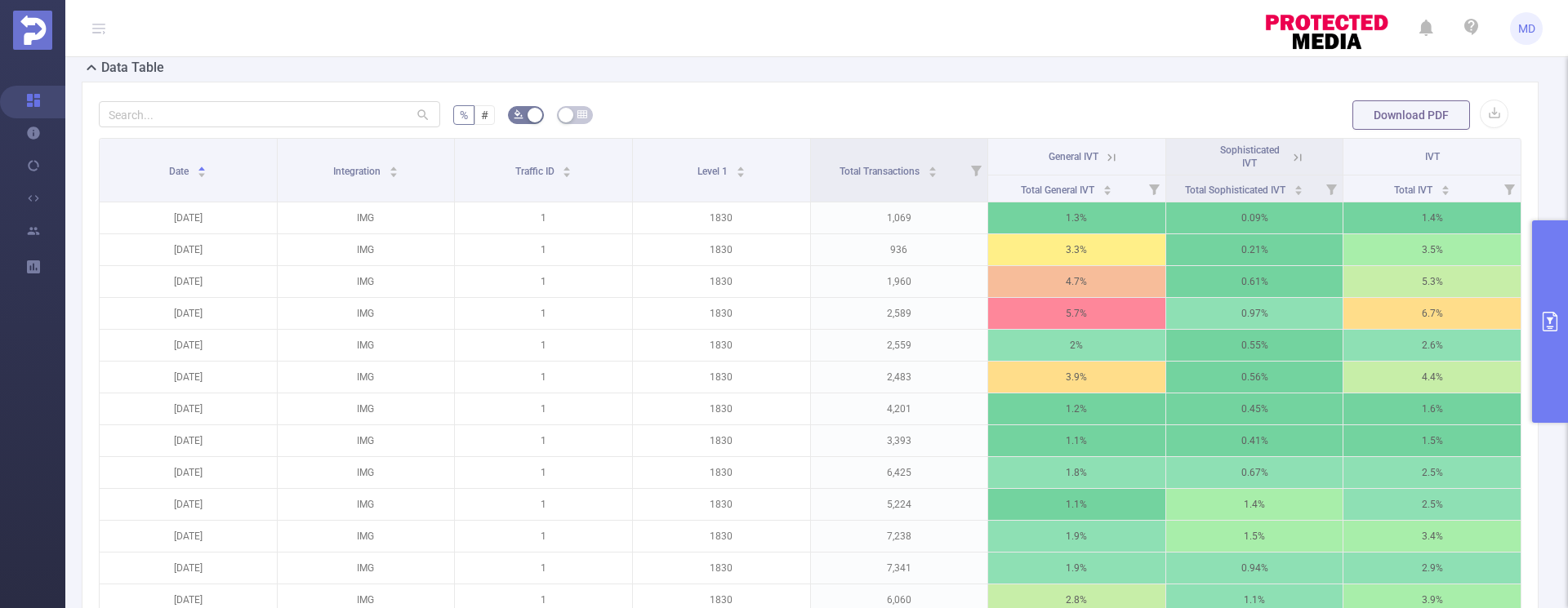
click at [1290, 154] on icon at bounding box center [1298, 157] width 15 height 15
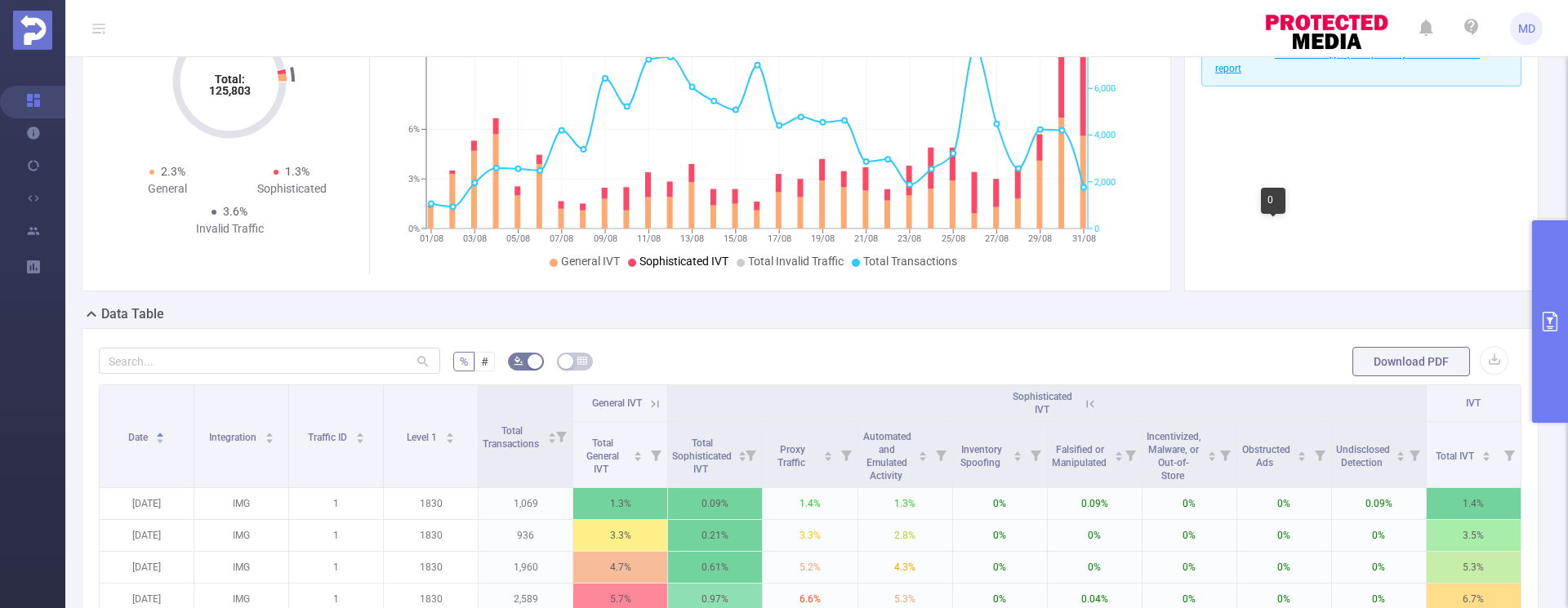
scroll to position [173, 0]
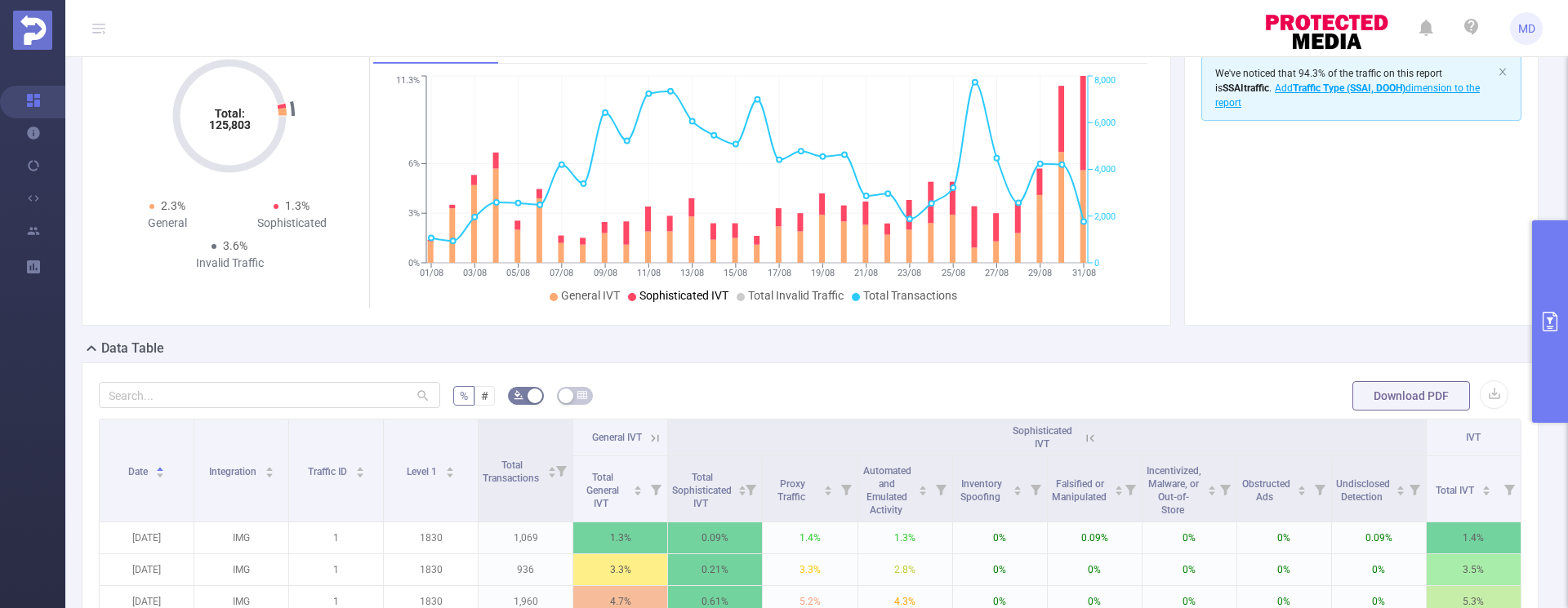
click at [1083, 440] on icon at bounding box center [1090, 439] width 15 height 15
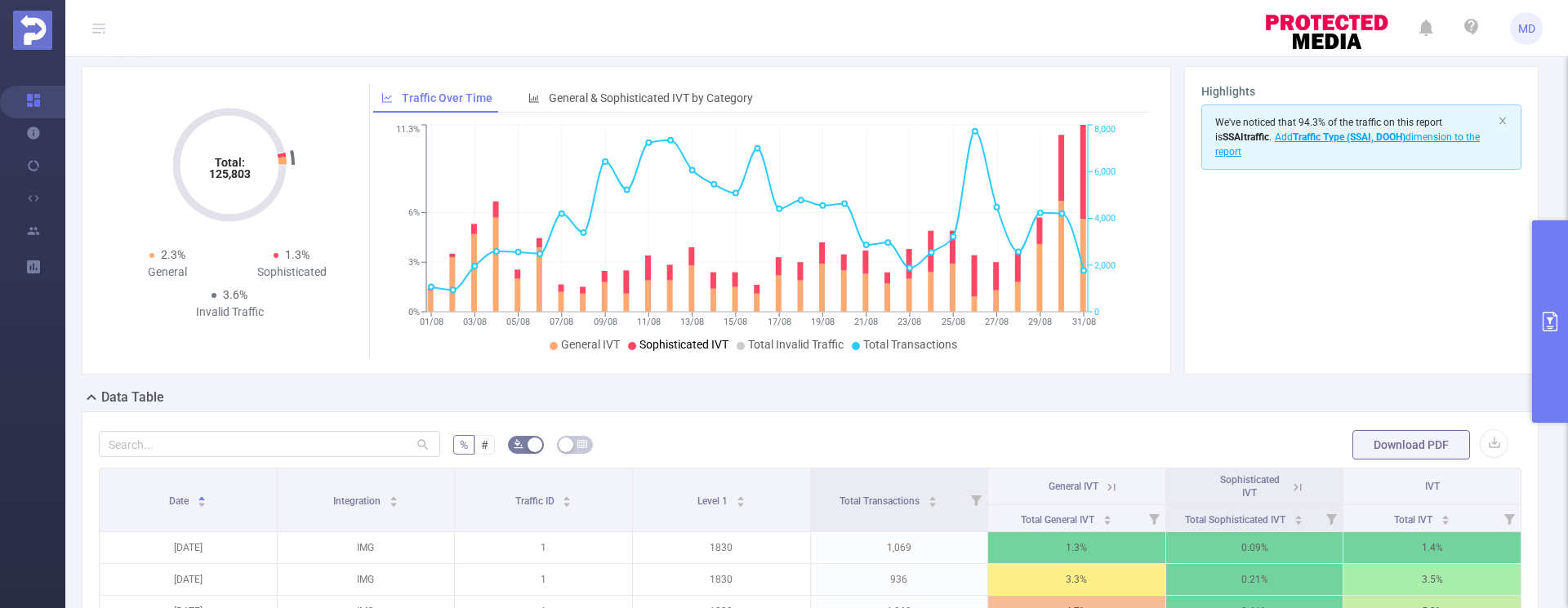
scroll to position [155, 0]
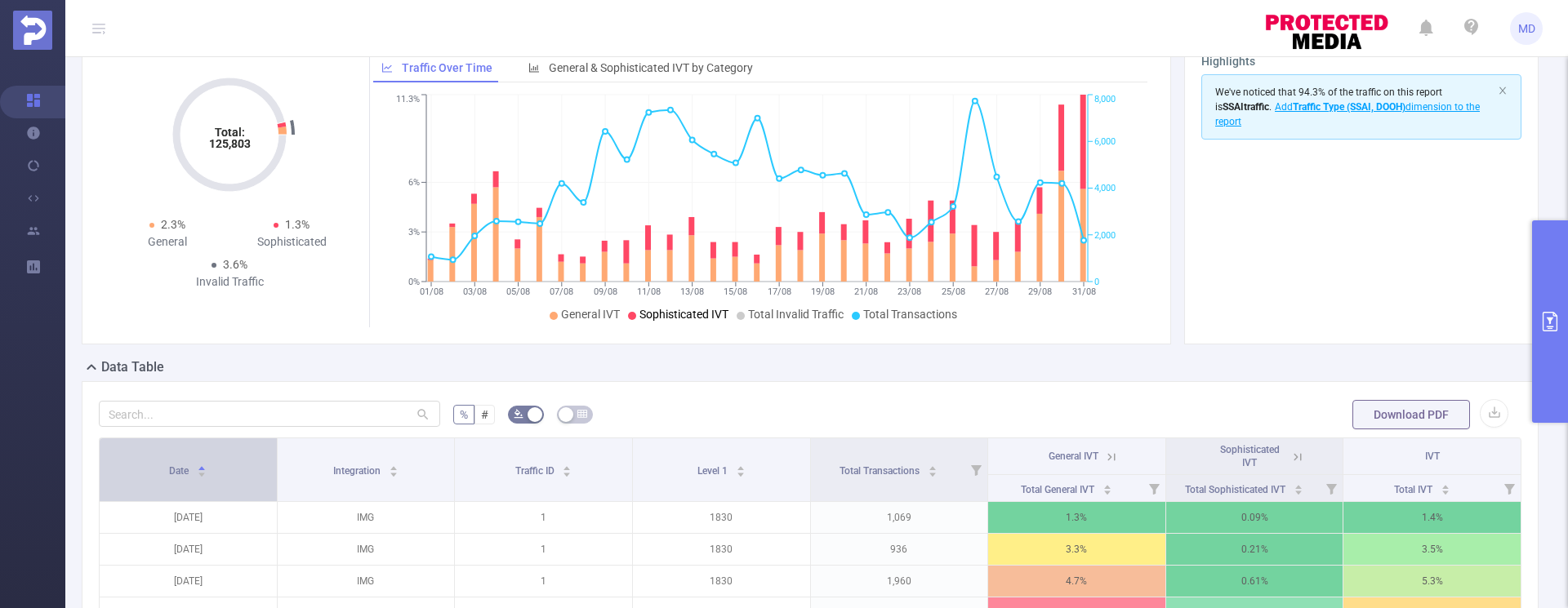
click at [201, 471] on icon "icon: caret-down" at bounding box center [202, 475] width 9 height 9
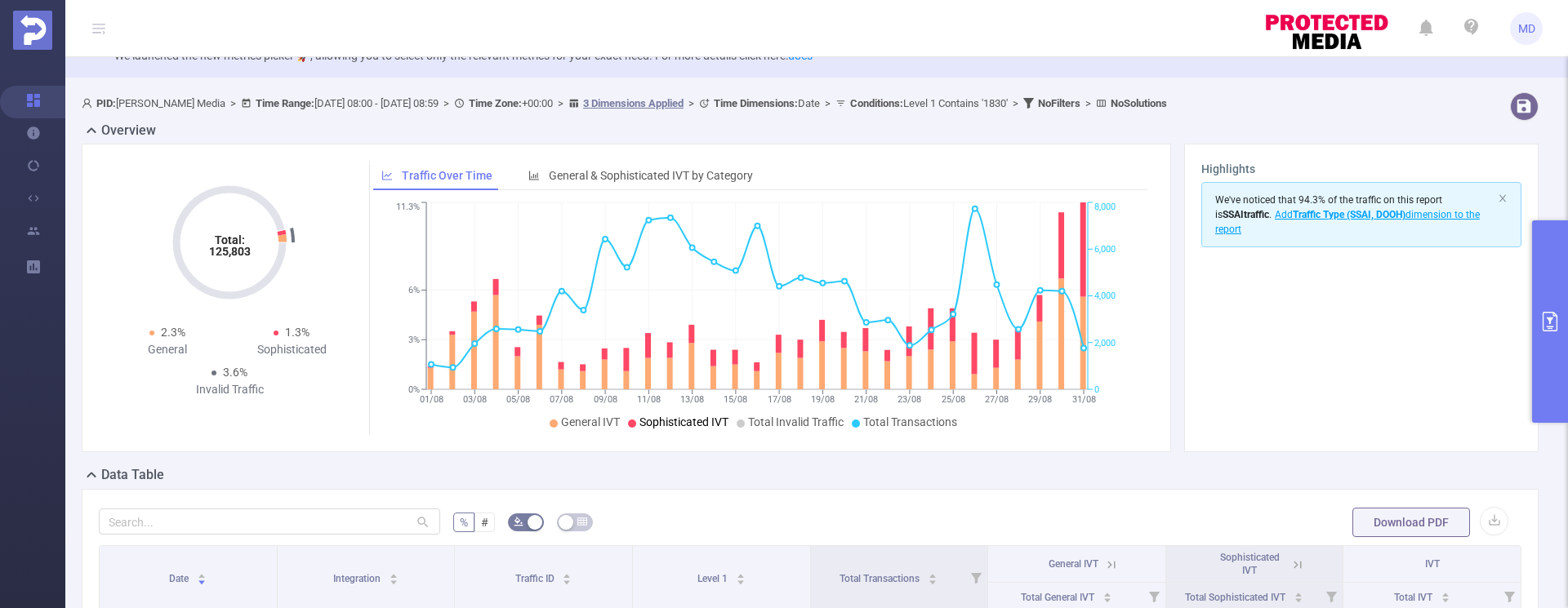
scroll to position [0, 0]
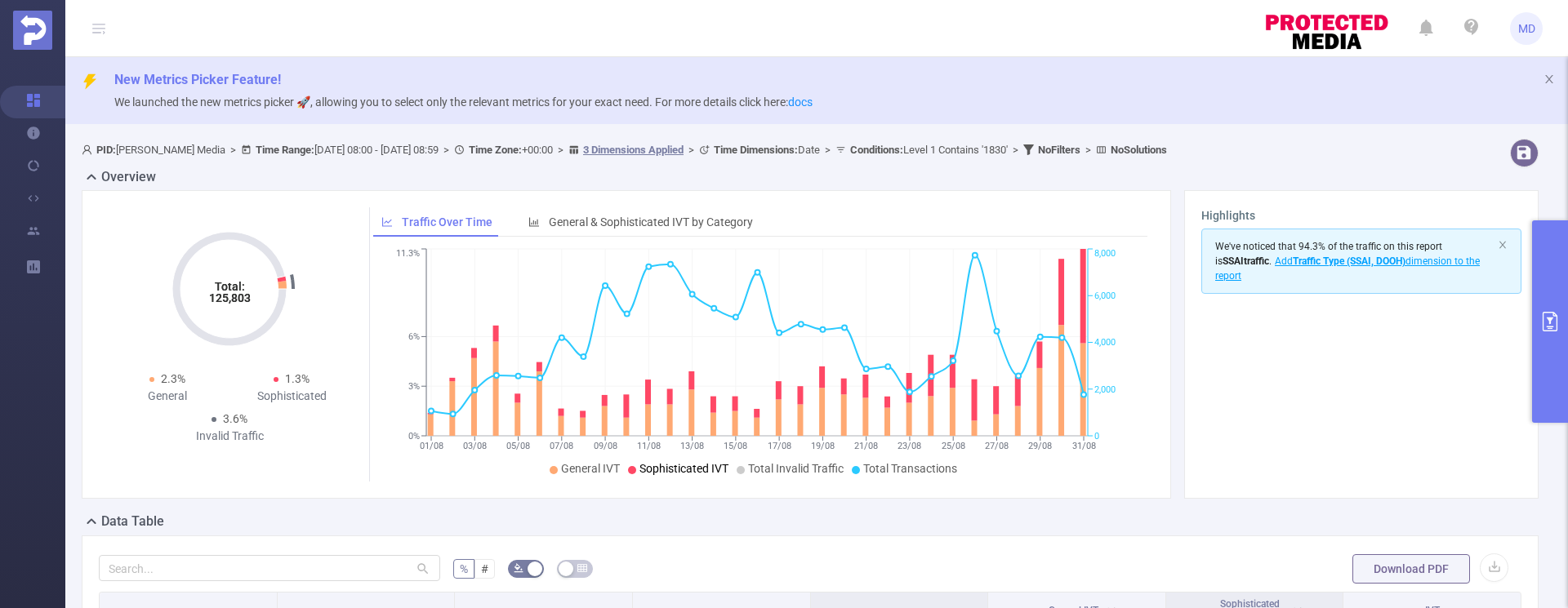
click at [1550, 328] on icon "primary" at bounding box center [1550, 321] width 19 height 19
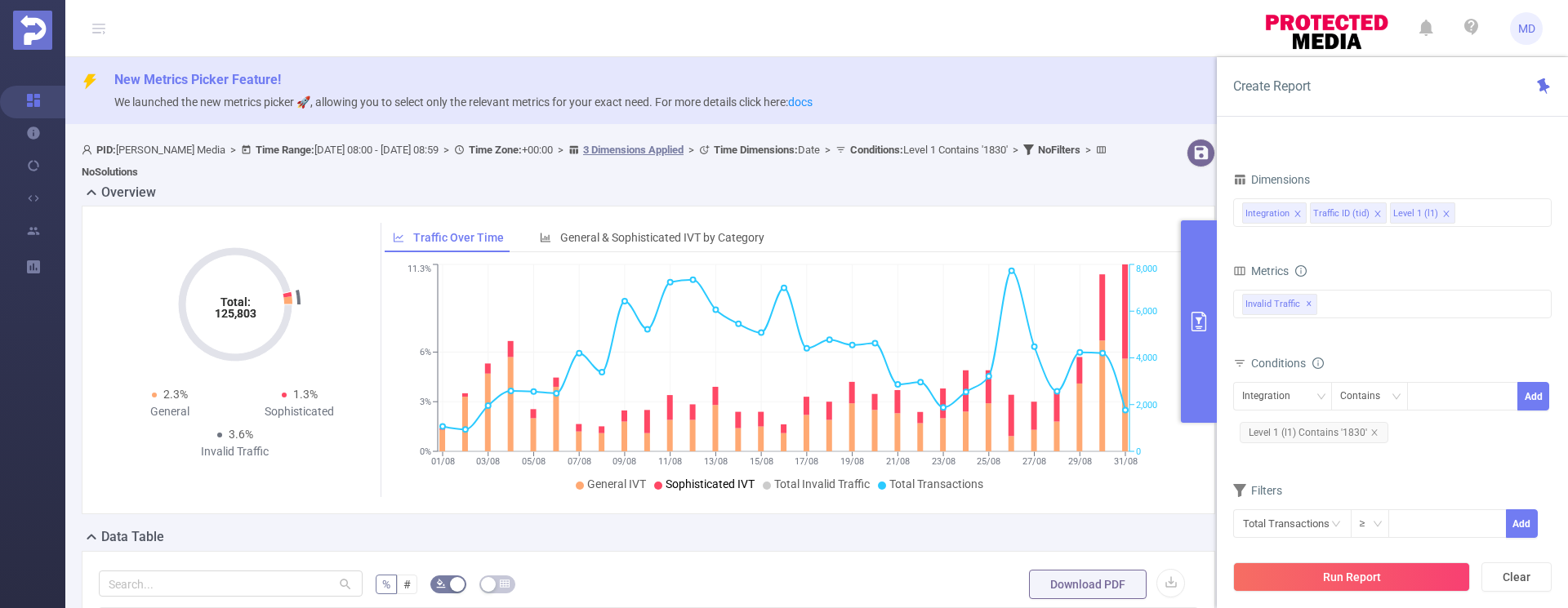
click at [1199, 330] on icon "primary" at bounding box center [1198, 321] width 19 height 19
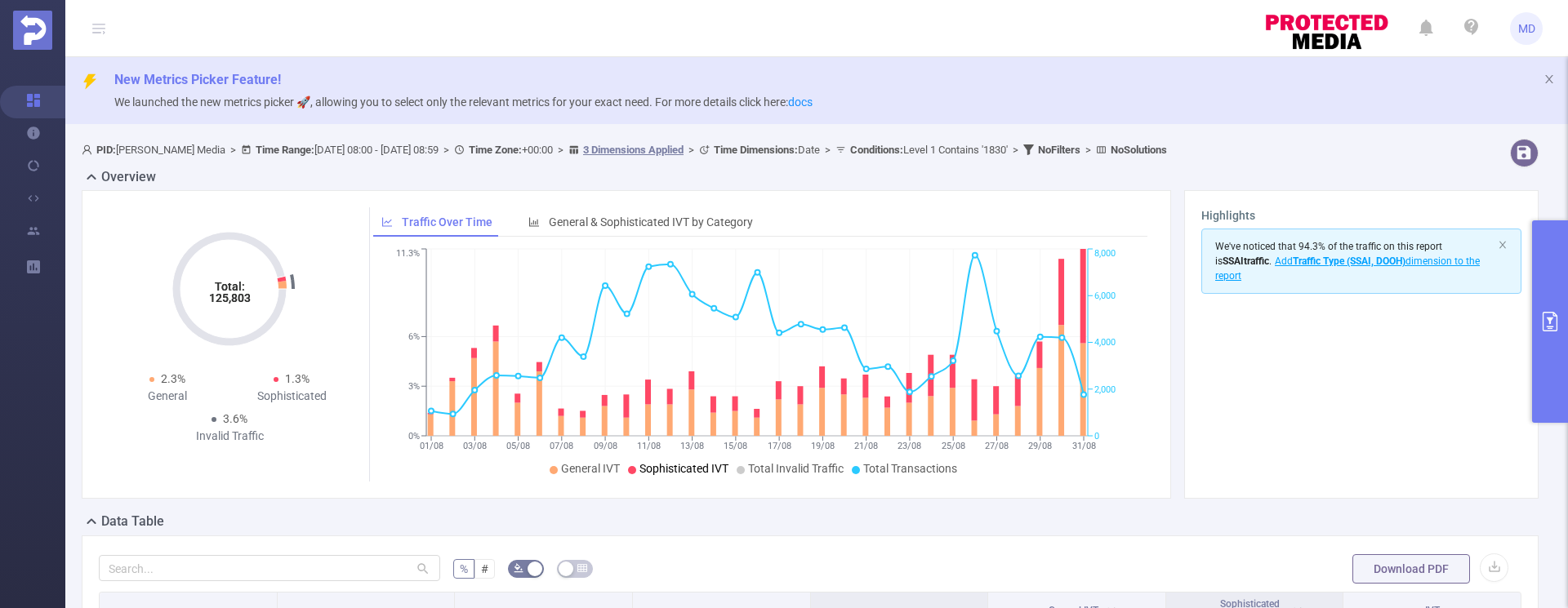
click at [1552, 317] on icon "primary" at bounding box center [1550, 321] width 19 height 19
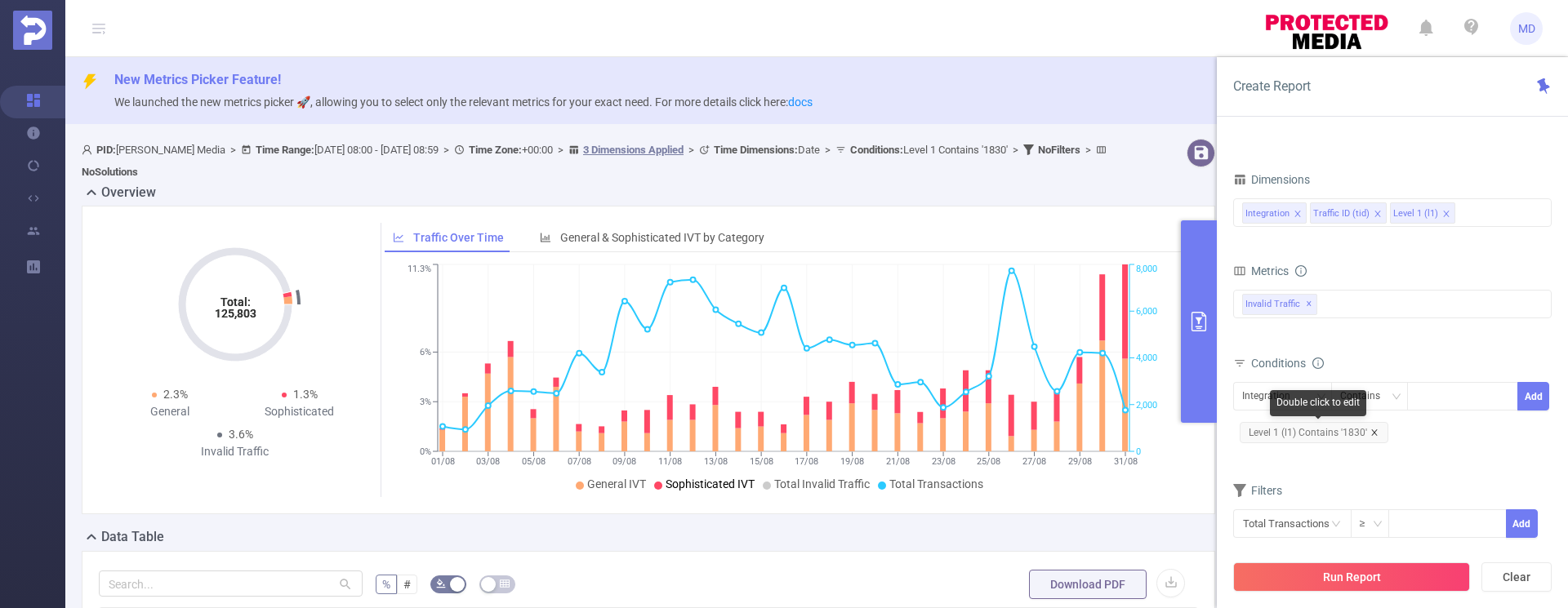
drag, startPoint x: 1381, startPoint y: 429, endPoint x: 1373, endPoint y: 430, distance: 8.1
click at [1379, 429] on span "Level 1 (l1) Contains '1830'" at bounding box center [1314, 432] width 148 height 21
click at [1372, 431] on icon "icon: close" at bounding box center [1374, 432] width 5 height 5
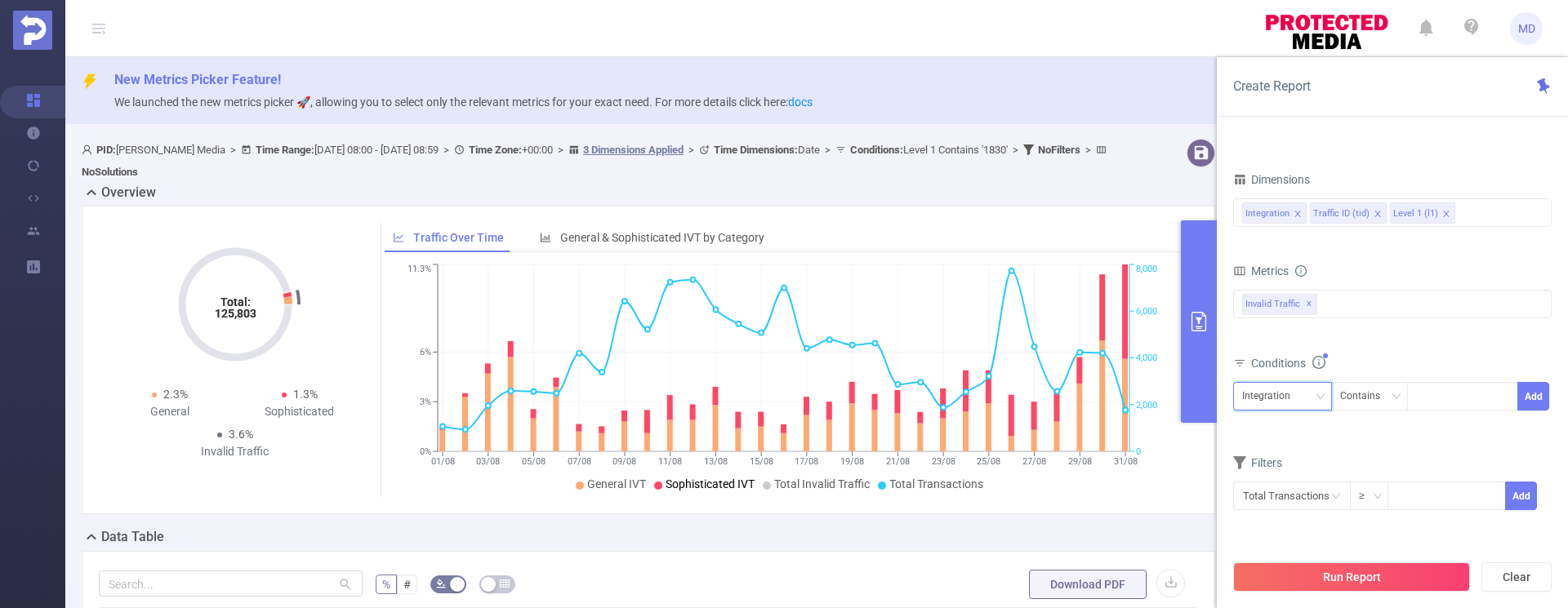
click at [1289, 398] on div "Integration" at bounding box center [1271, 396] width 60 height 27
click at [1275, 490] on li "Level 1 (l1)" at bounding box center [1282, 483] width 99 height 27
click at [1448, 398] on div at bounding box center [1462, 396] width 94 height 27
type input "1675"
click at [1531, 394] on button "Add" at bounding box center [1533, 396] width 32 height 28
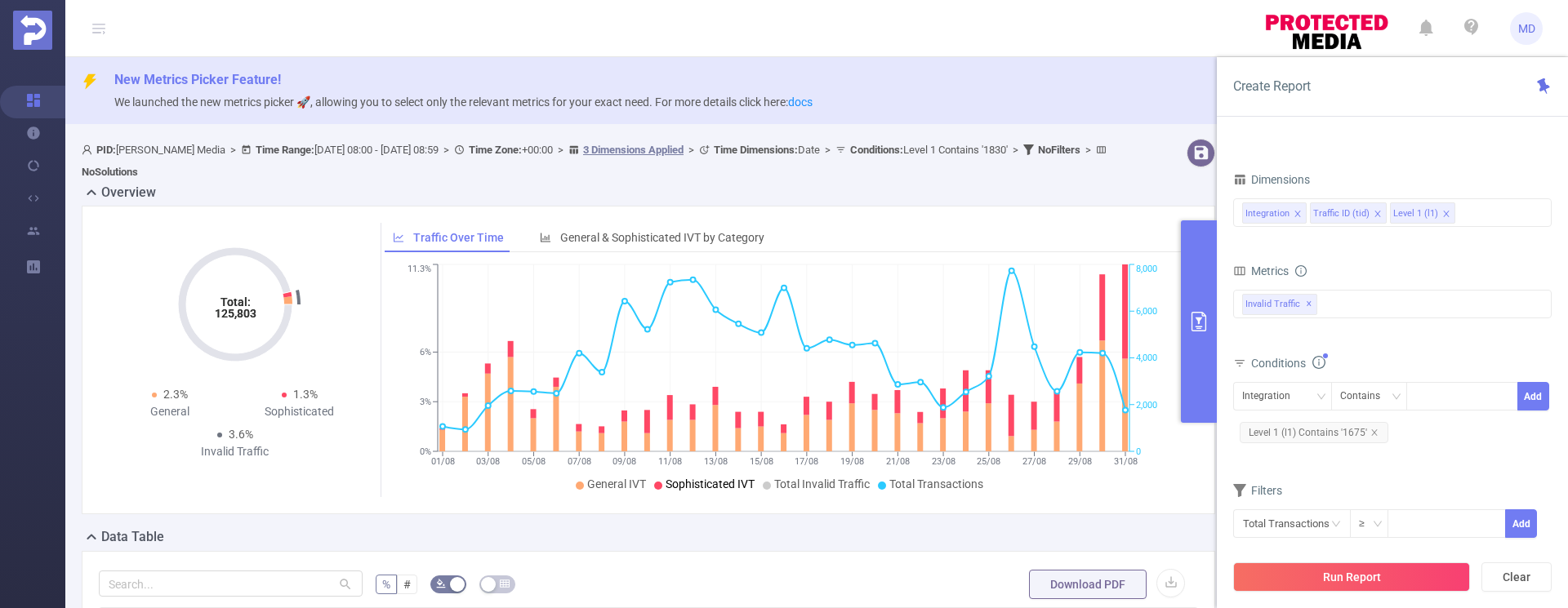
click at [1366, 560] on div "Run Report Clear" at bounding box center [1392, 578] width 351 height 62
click at [1365, 568] on button "Run Report" at bounding box center [1351, 577] width 237 height 29
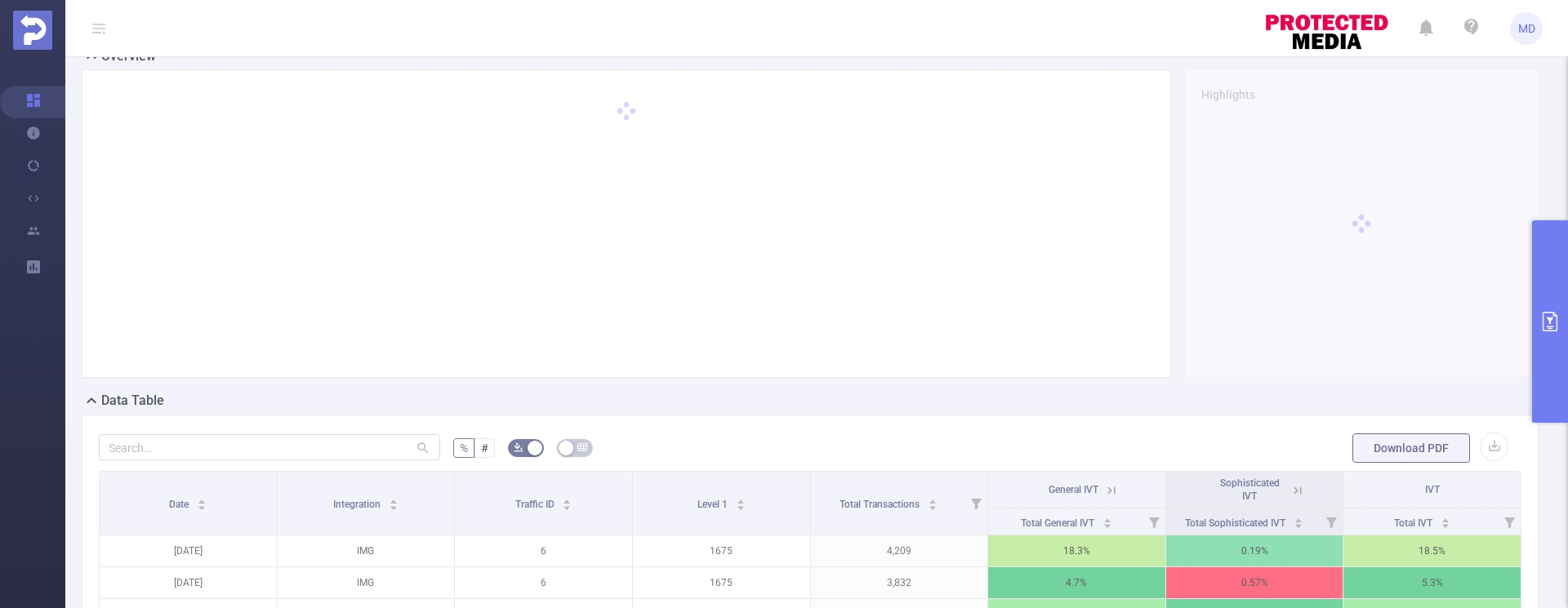
scroll to position [485, 0]
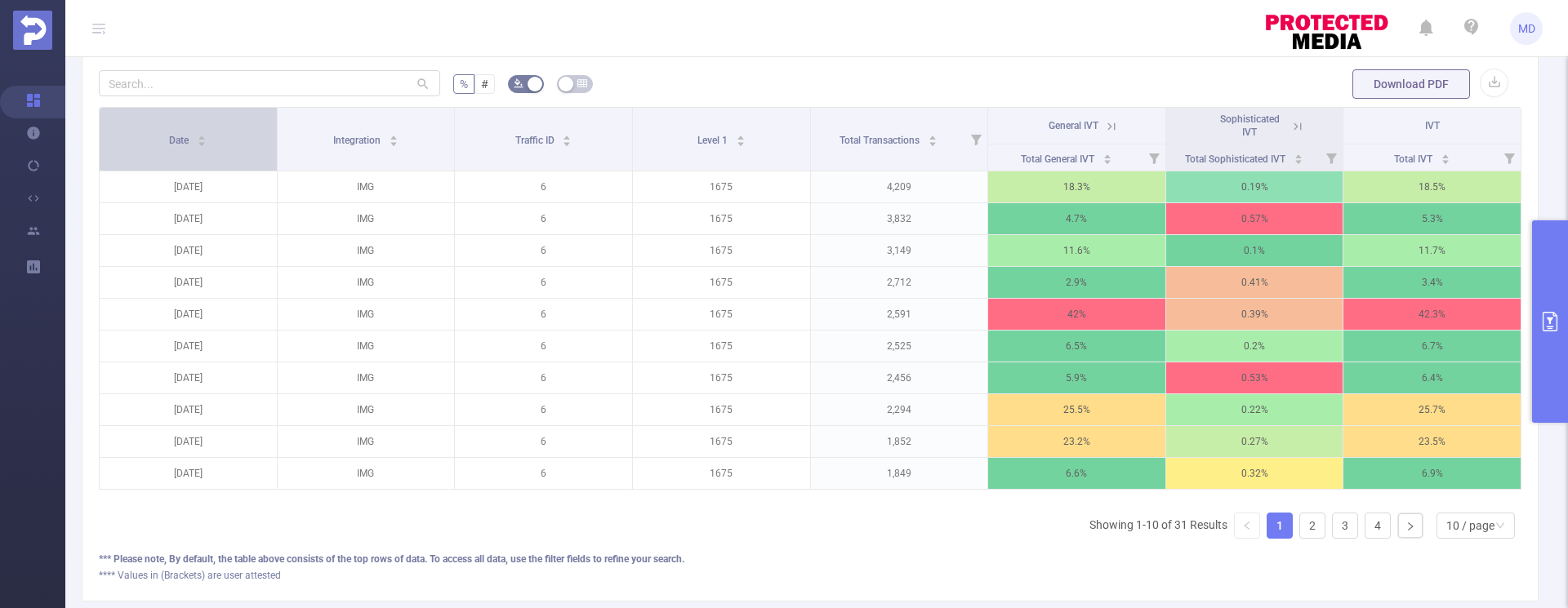
click at [197, 147] on div "Date" at bounding box center [188, 139] width 38 height 16
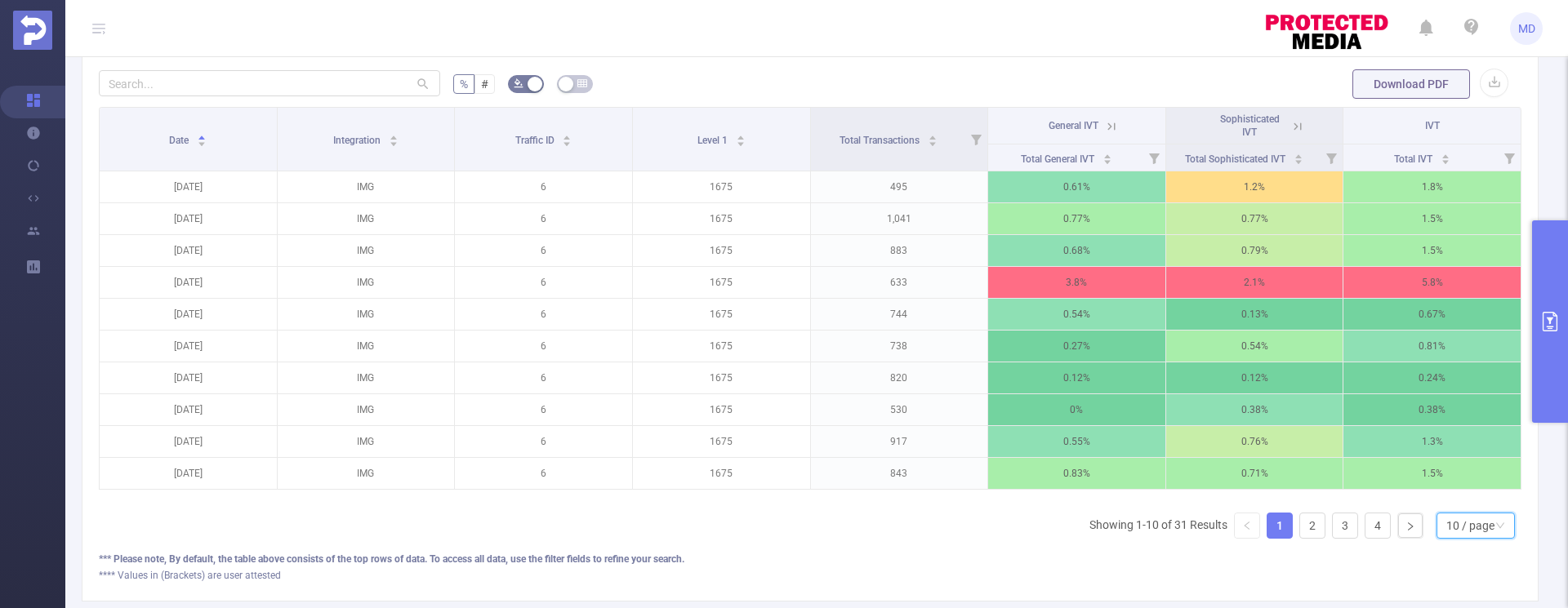
click at [1448, 537] on div "10 / page" at bounding box center [1470, 526] width 49 height 25
click at [1449, 509] on li "50 / page" at bounding box center [1463, 508] width 79 height 27
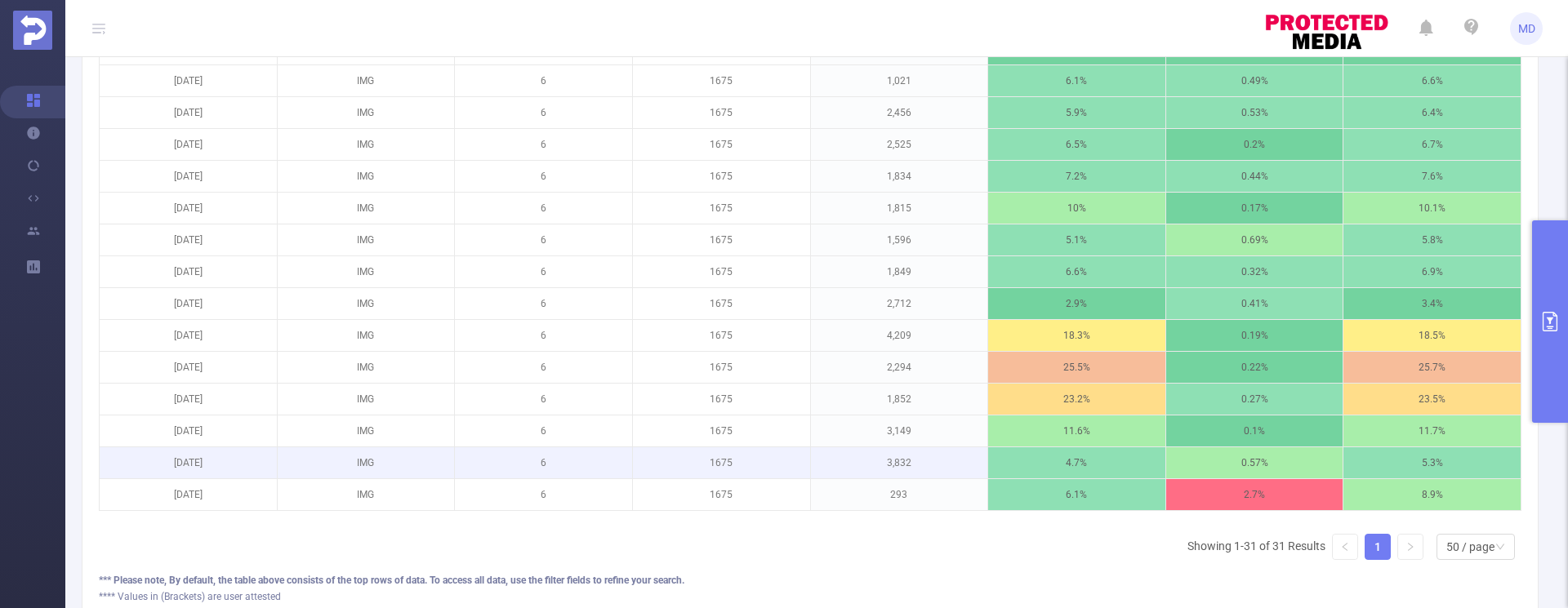
scroll to position [1156, 0]
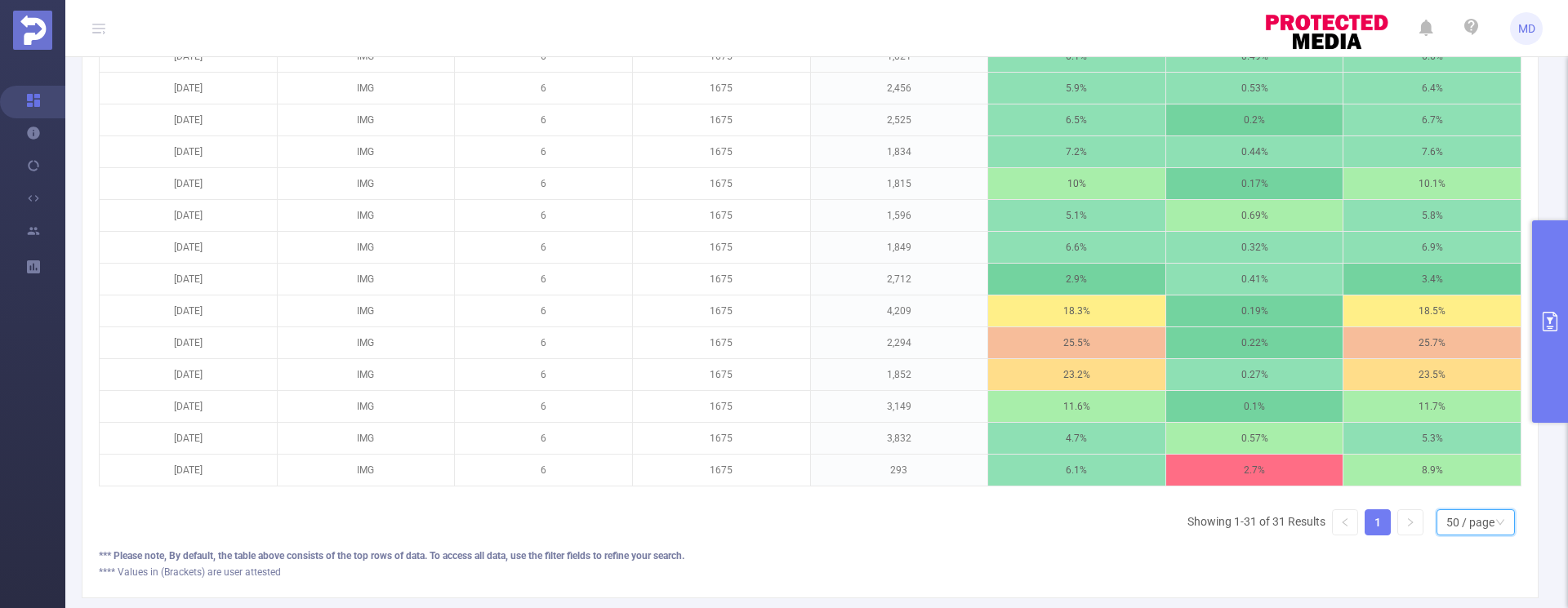
click at [1024, 36] on header "MD" at bounding box center [784, 28] width 1568 height 57
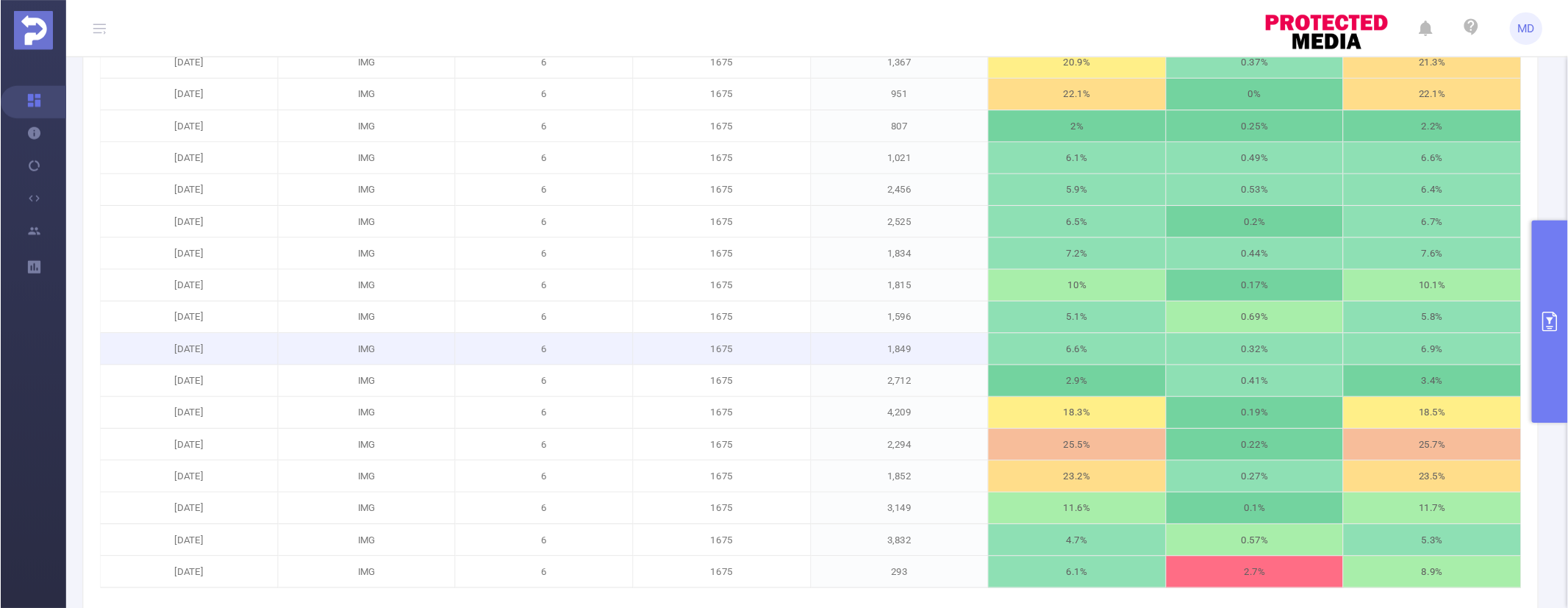
scroll to position [928, 0]
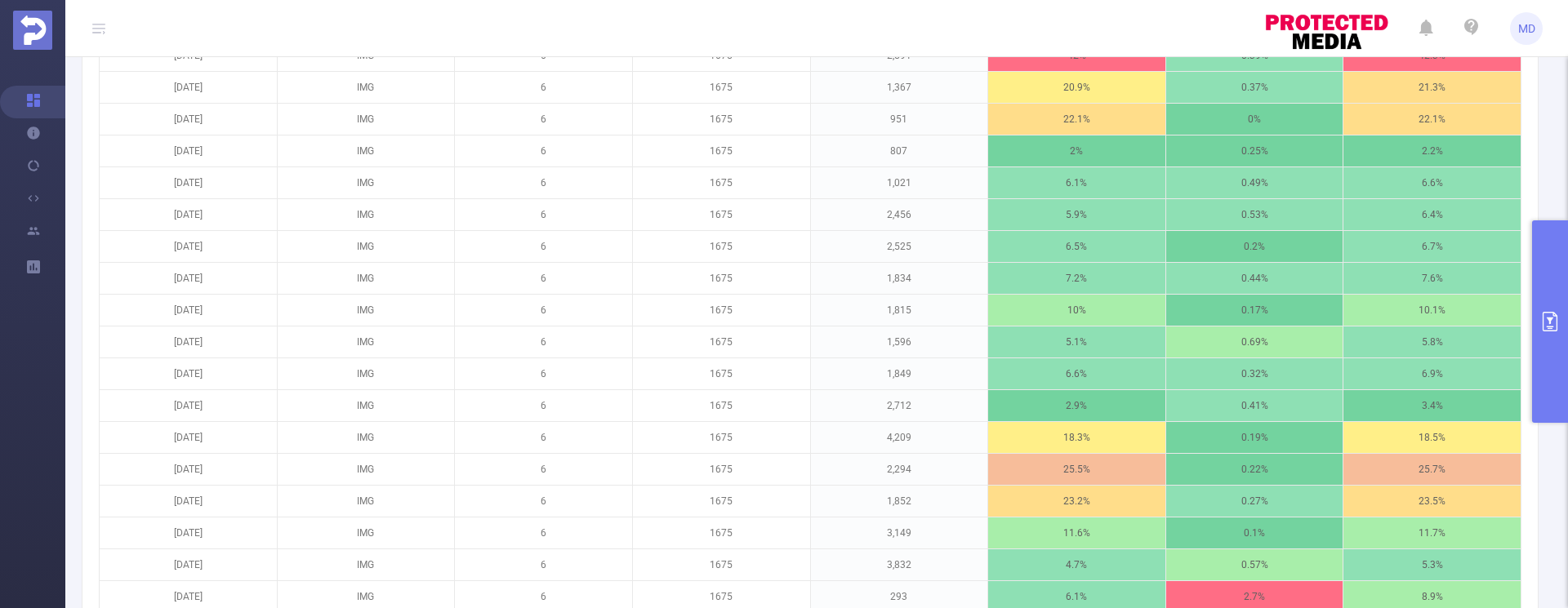
click at [1528, 182] on div "% # Download PDF Date Integration Traffic ID Level 1 Total Transactions General…" at bounding box center [810, 115] width 1470 height 1220
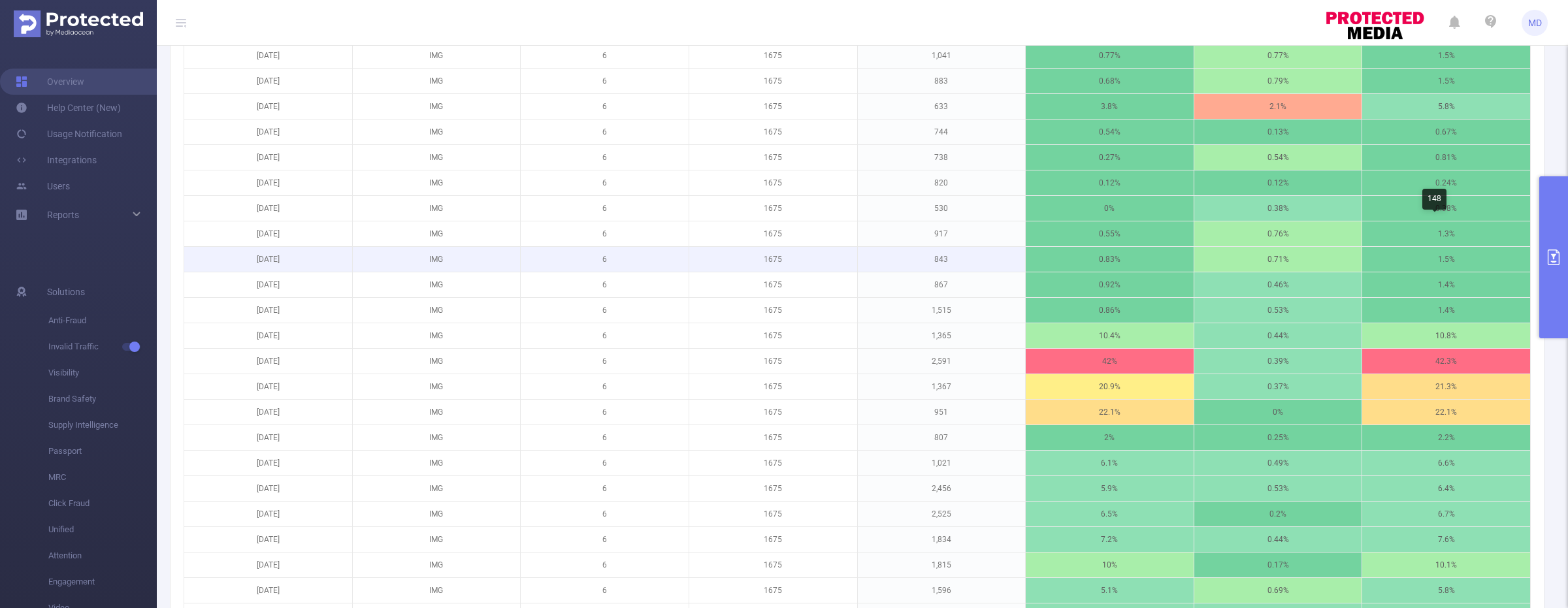
scroll to position [486, 0]
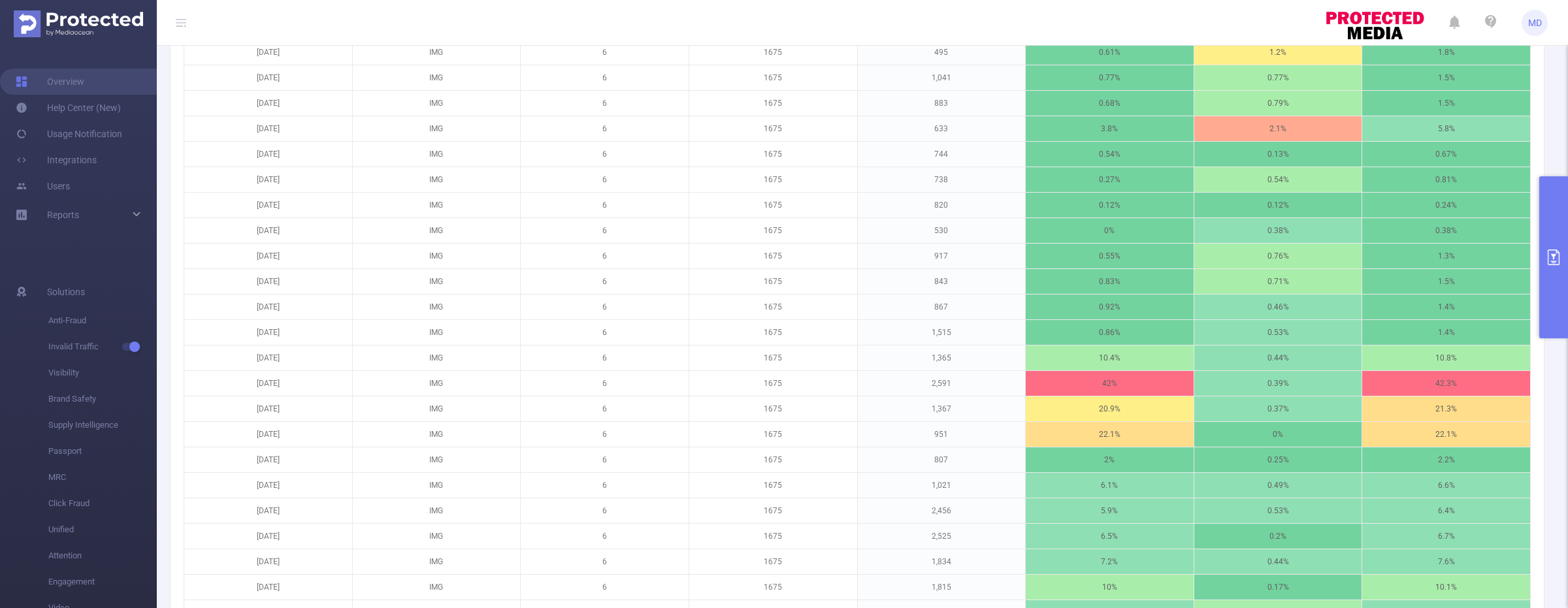
click at [173, 20] on icon at bounding box center [180, 23] width 15 height 45
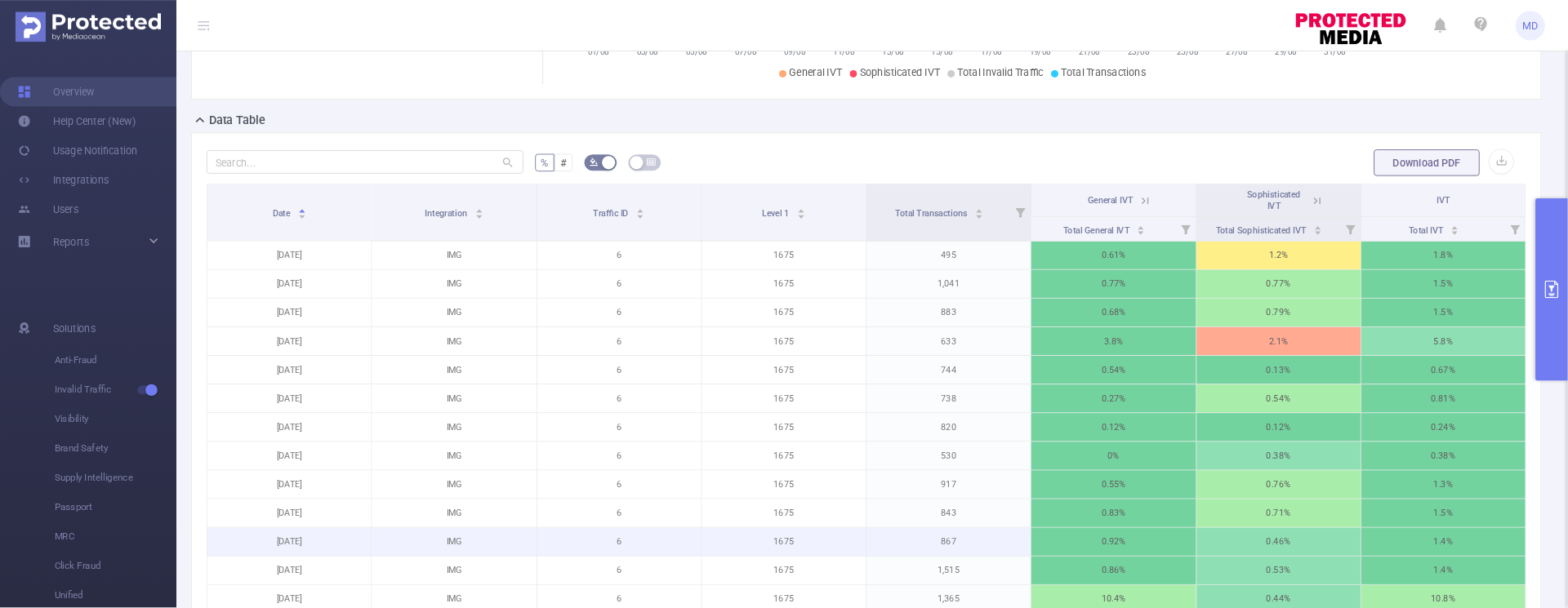
scroll to position [389, 0]
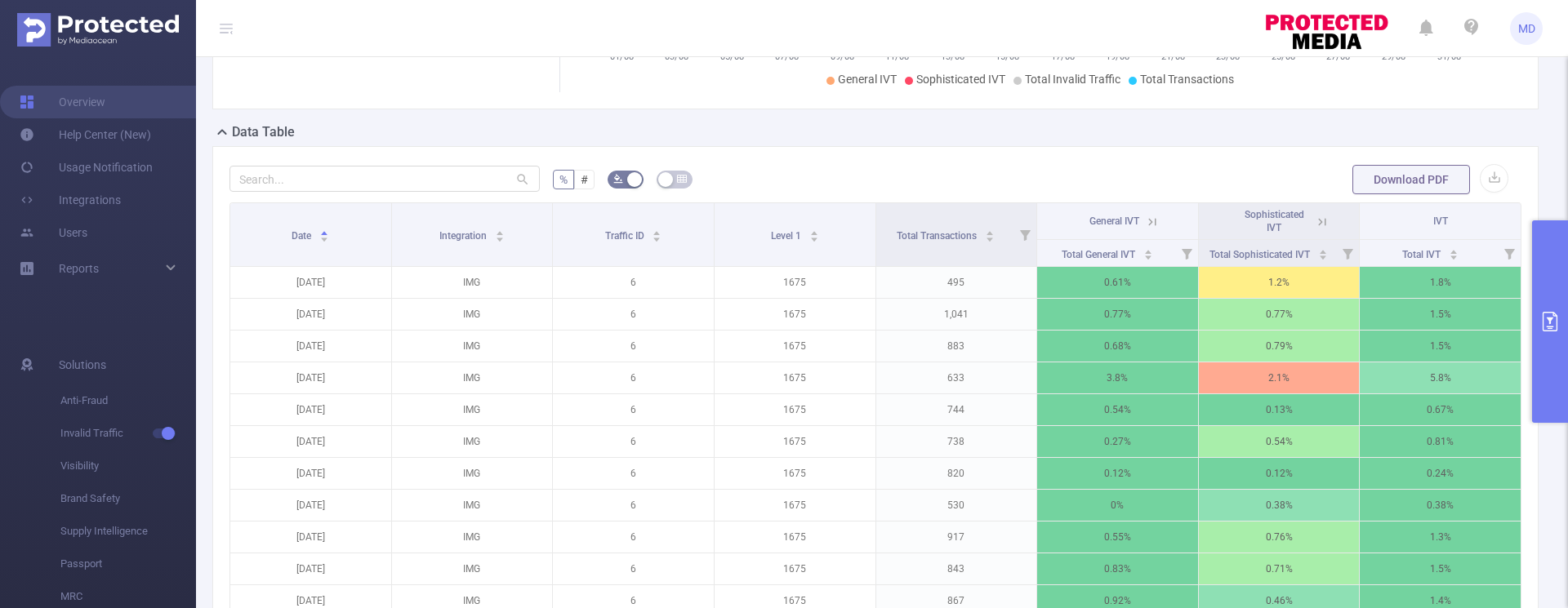
click at [1022, 142] on div "Data Table" at bounding box center [882, 134] width 1339 height 23
click at [1544, 308] on button "primary" at bounding box center [1550, 321] width 36 height 202
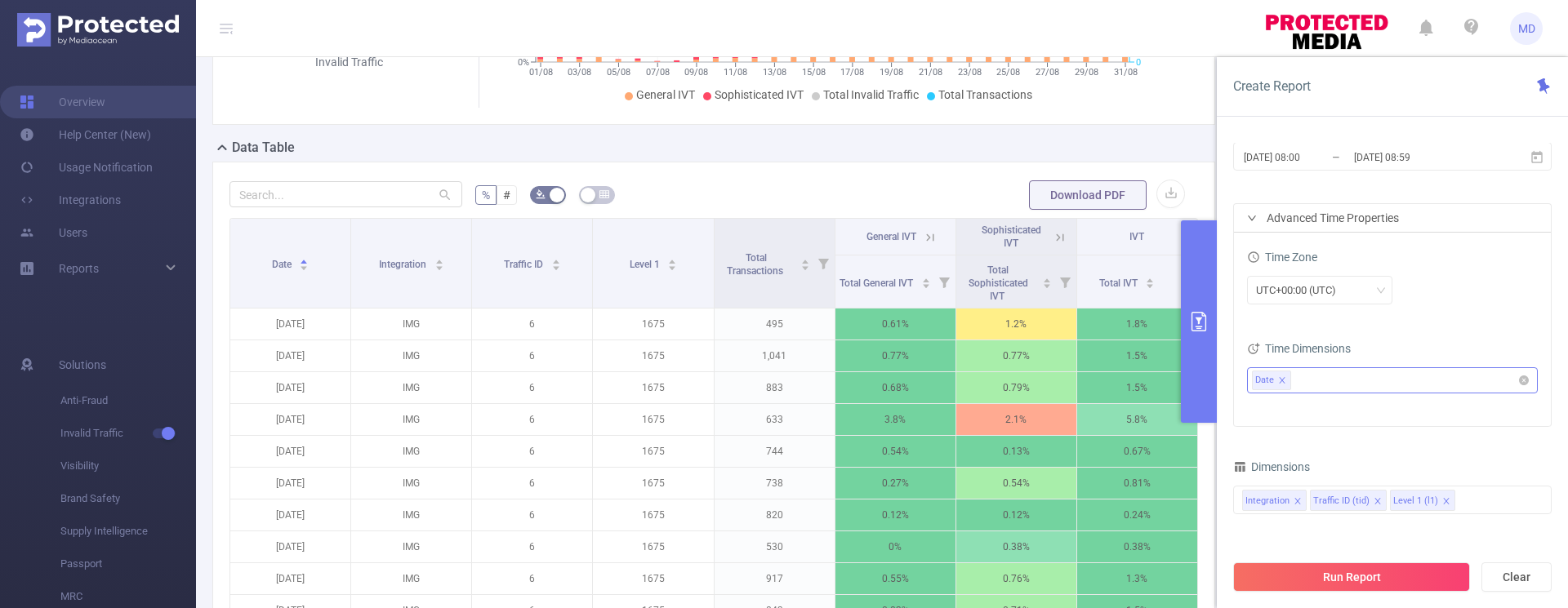
click at [1285, 381] on icon "icon: close" at bounding box center [1281, 380] width 8 height 8
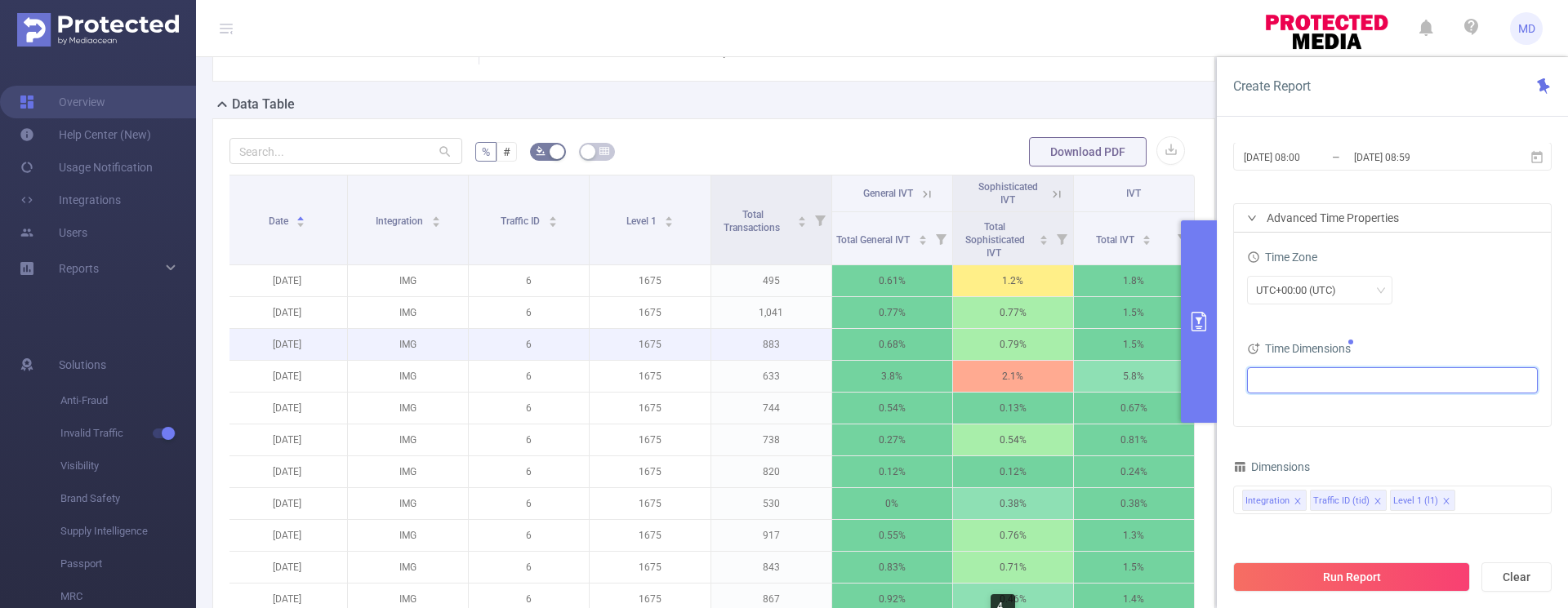
scroll to position [383, 0]
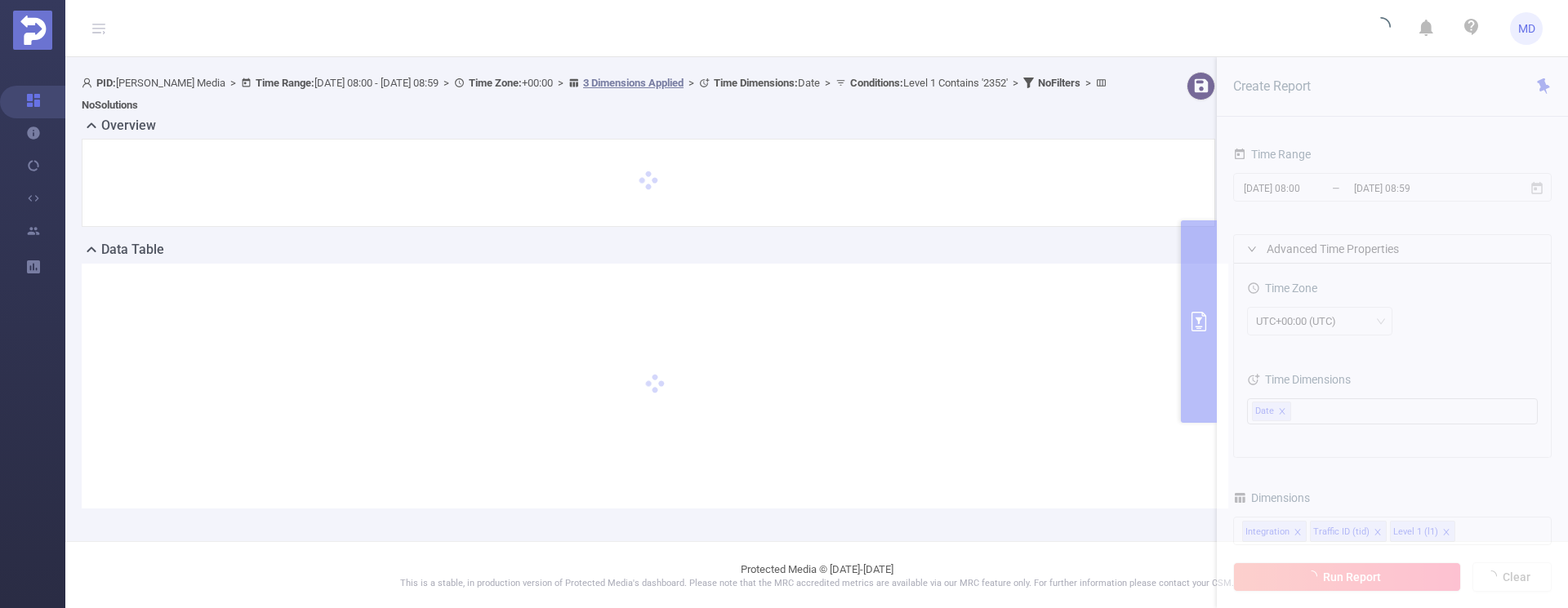
scroll to position [70, 0]
